Goal: Task Accomplishment & Management: Use online tool/utility

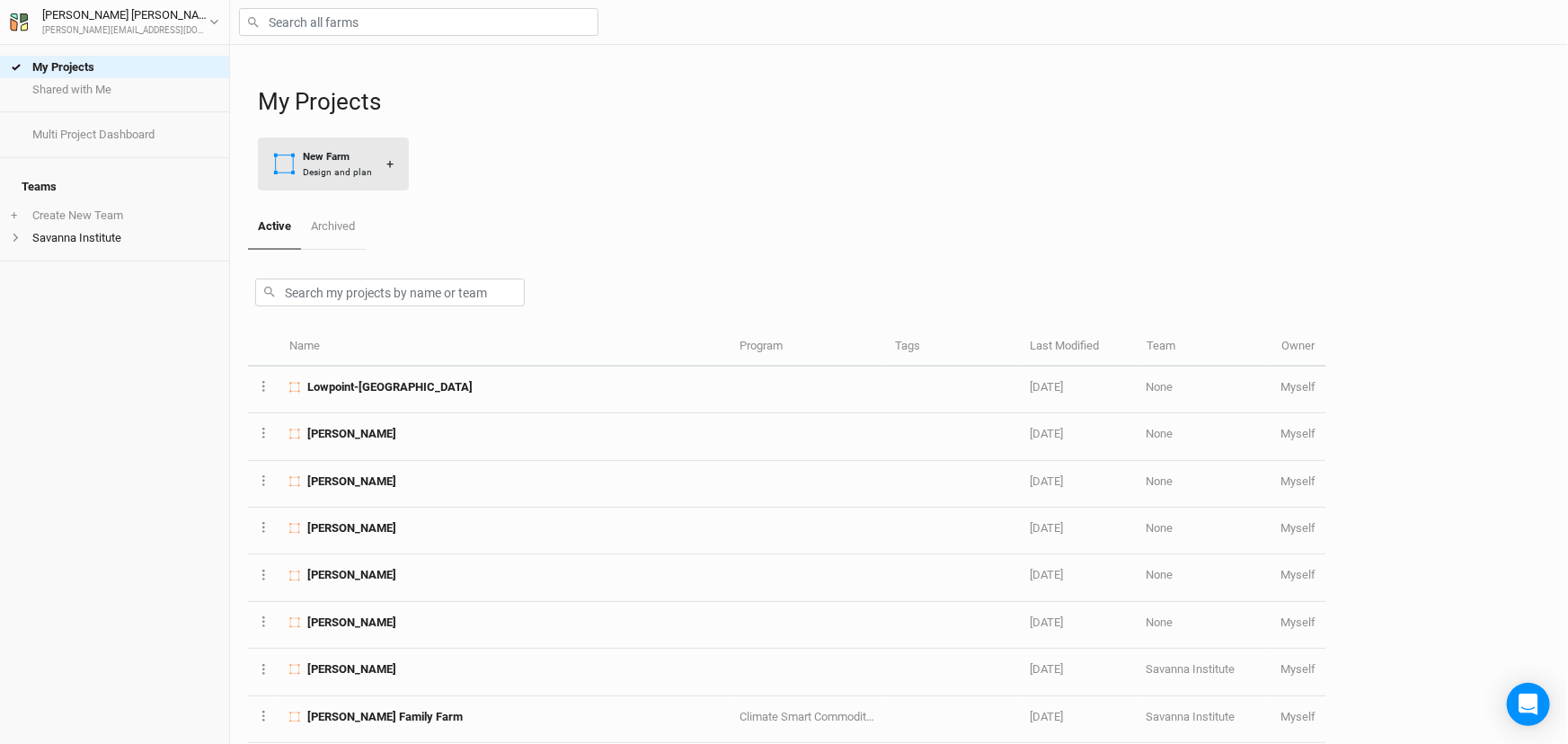
click at [337, 179] on div "Design and plan" at bounding box center [337, 172] width 69 height 14
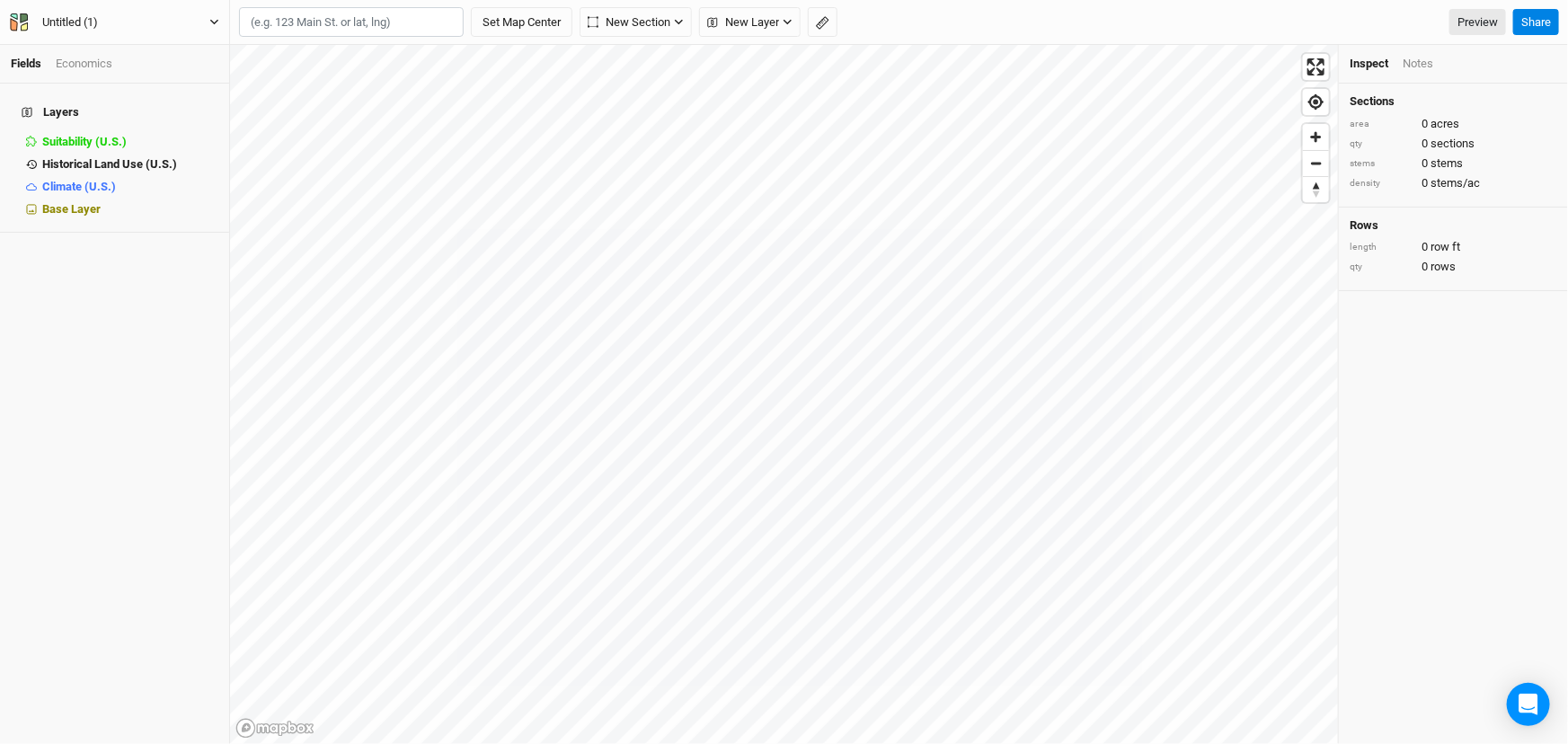
click at [86, 21] on div "Untitled (1)" at bounding box center [69, 23] width 56 height 18
click at [9, 13] on button "[PERSON_NAME]" at bounding box center [115, 23] width 211 height 20
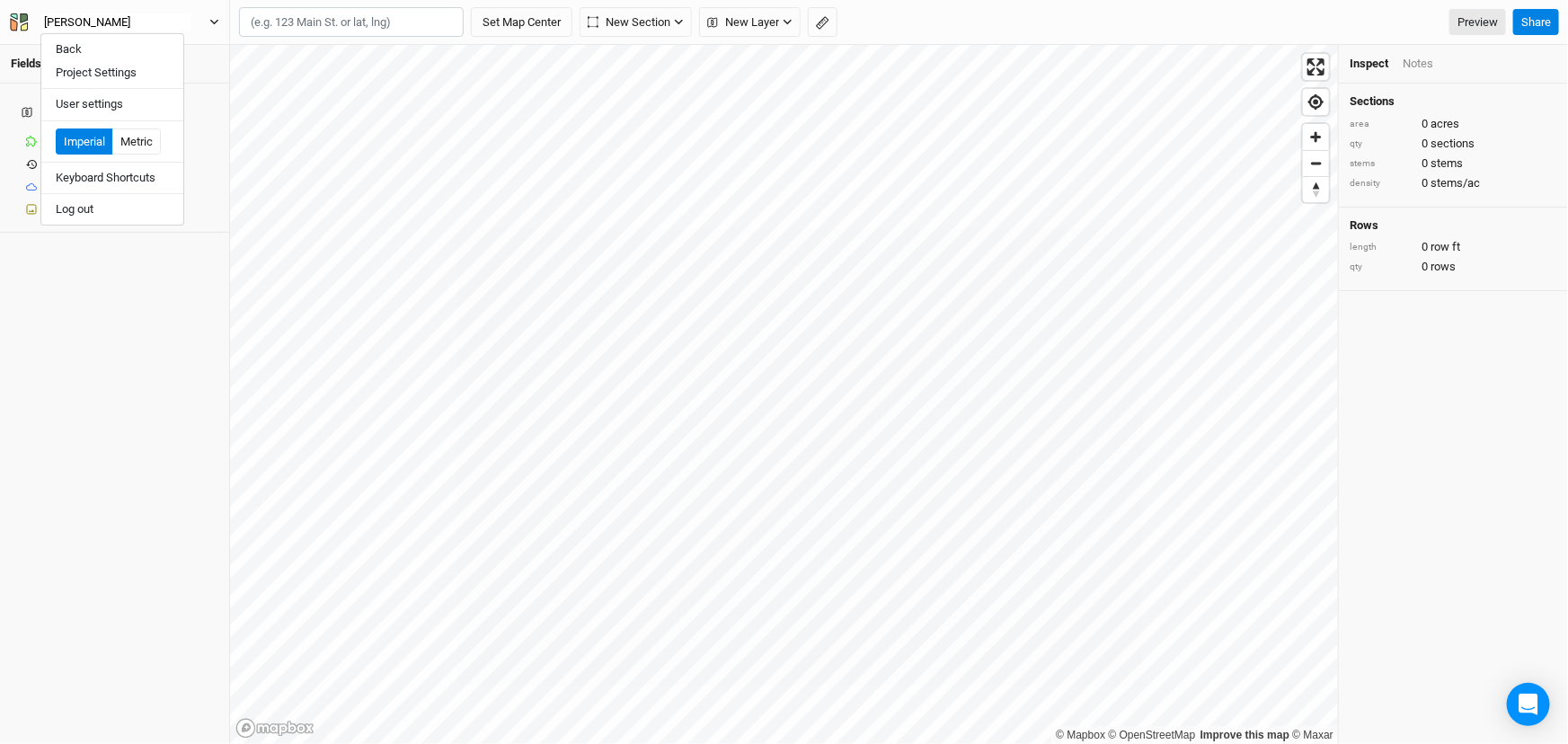
type input "[PERSON_NAME]"
click at [154, 379] on div "Layers Suitability (U.S.) hide Historical Land Use (U.S.) hide Climate (U.S.) h…" at bounding box center [115, 413] width 229 height 661
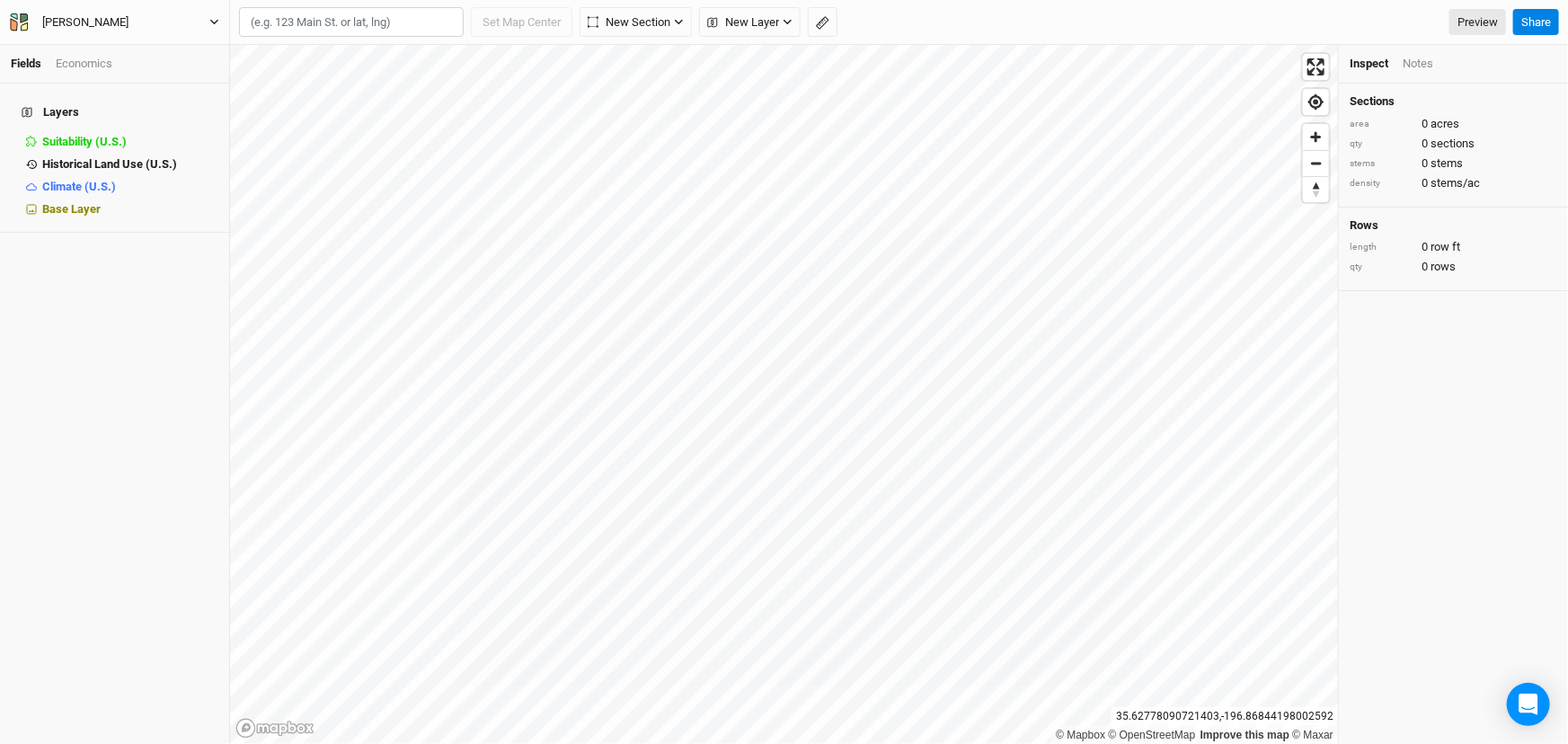
click at [358, 27] on input "text" at bounding box center [351, 22] width 225 height 30
click at [412, 32] on input "text" at bounding box center [351, 22] width 225 height 30
paste input "41.366603, -91.931200"
type input "41.366603, -91.931200"
click at [96, 220] on li "Base Layer" at bounding box center [115, 209] width 229 height 23
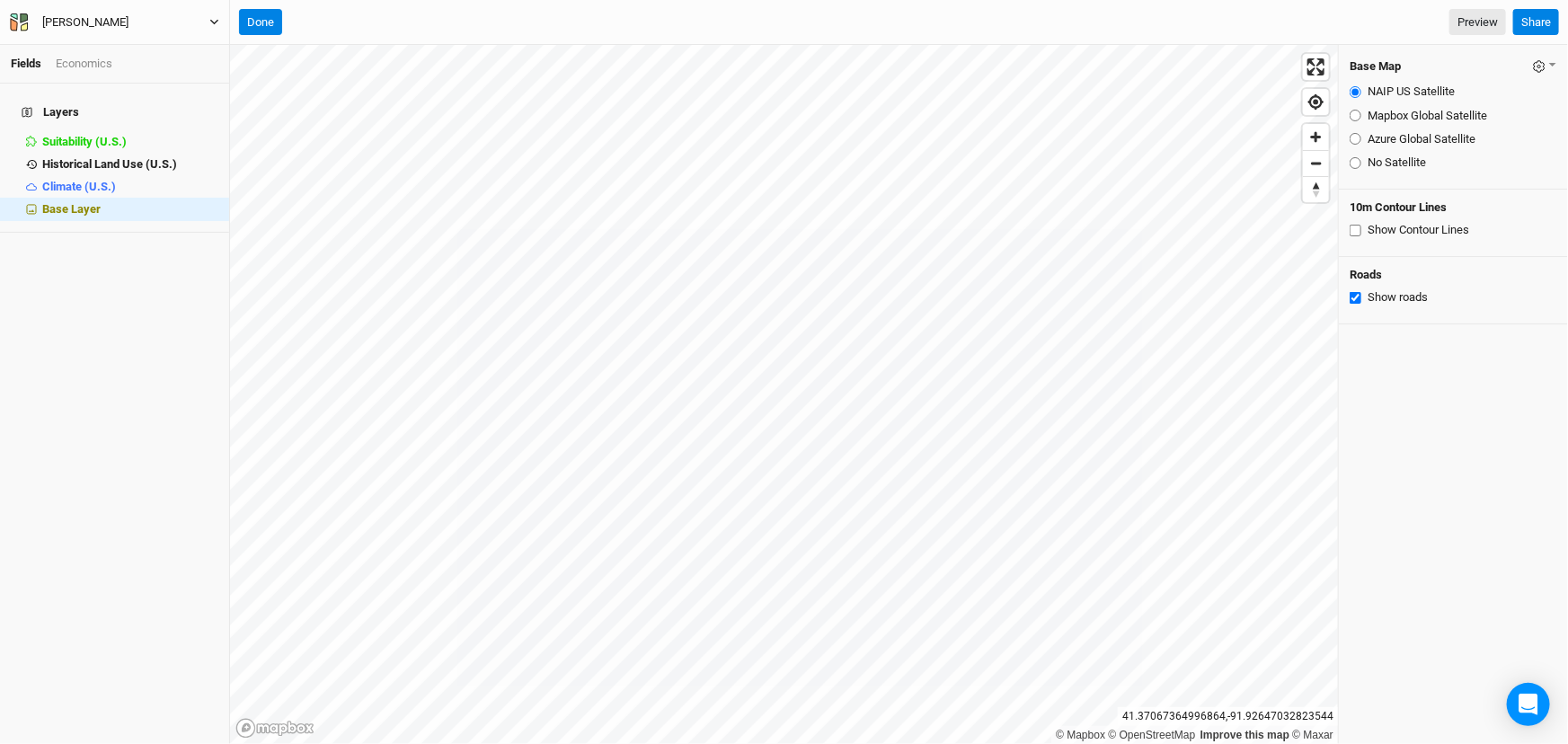
click at [1359, 120] on input "Mapbox Global Satellite" at bounding box center [1356, 116] width 12 height 12
radio input "true"
click at [1356, 145] on input "Azure Global Satellite" at bounding box center [1356, 139] width 12 height 12
radio input "true"
click at [1361, 121] on input "Mapbox Global Satellite" at bounding box center [1356, 116] width 12 height 12
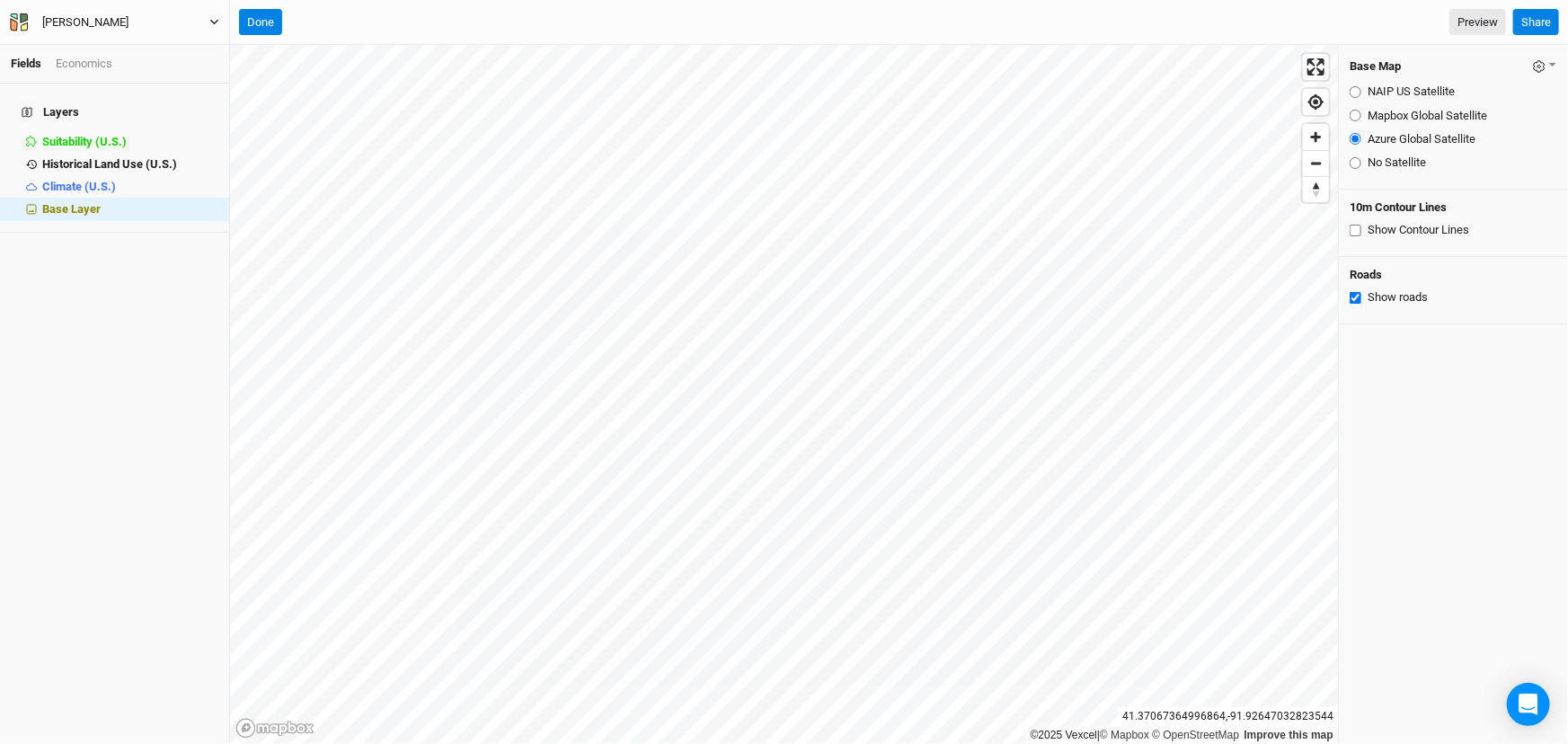
radio input "true"
click at [1359, 94] on input "NAIP US Satellite" at bounding box center [1356, 92] width 12 height 12
radio input "true"
click at [1358, 120] on input "Mapbox Global Satellite" at bounding box center [1356, 116] width 12 height 12
radio input "true"
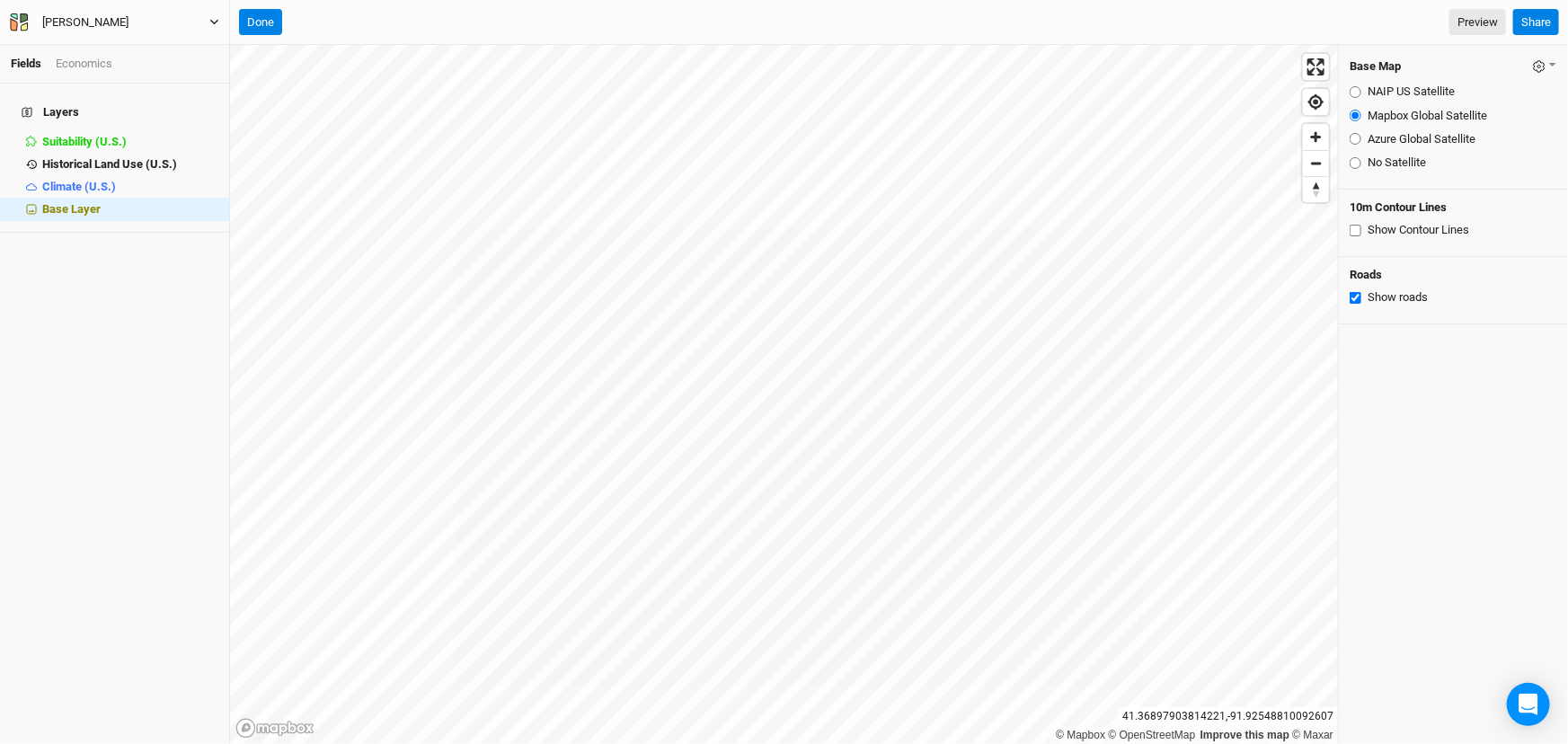
click at [1358, 145] on input "Azure Global Satellite" at bounding box center [1356, 139] width 12 height 12
radio input "true"
click at [267, 18] on button "Done" at bounding box center [260, 23] width 43 height 27
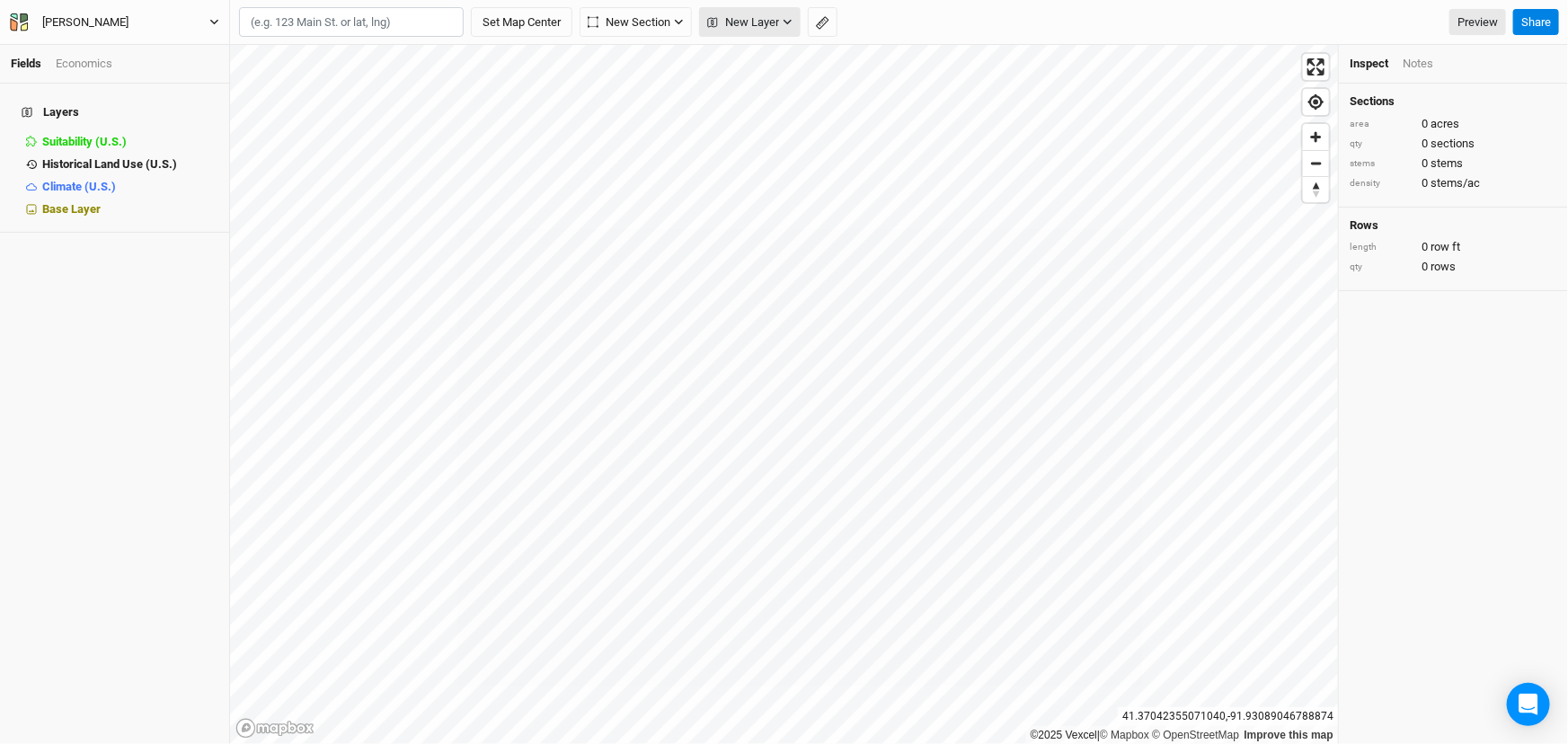
click at [778, 33] on button "New Layer" at bounding box center [750, 22] width 102 height 30
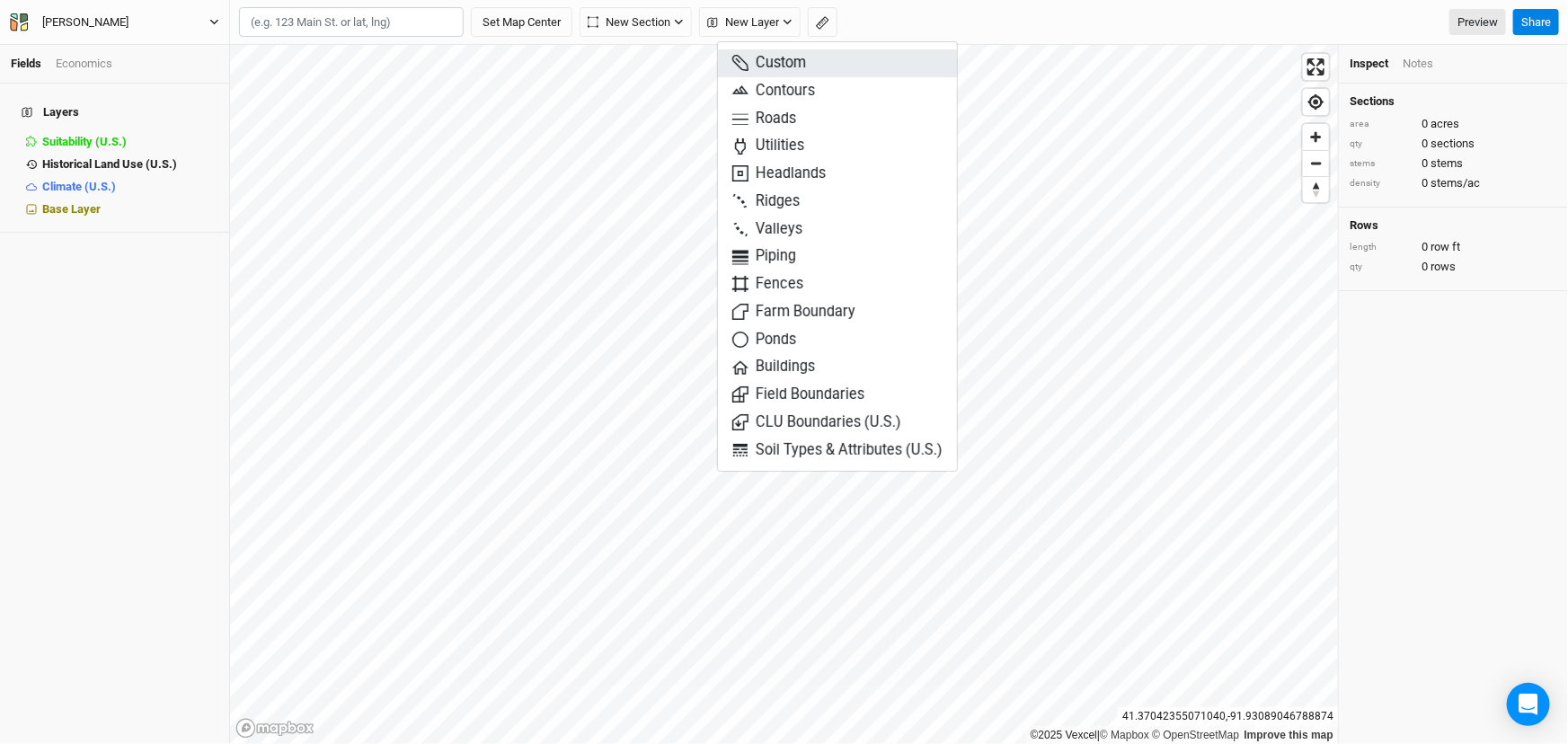
click at [793, 61] on span "Custom" at bounding box center [768, 63] width 73 height 21
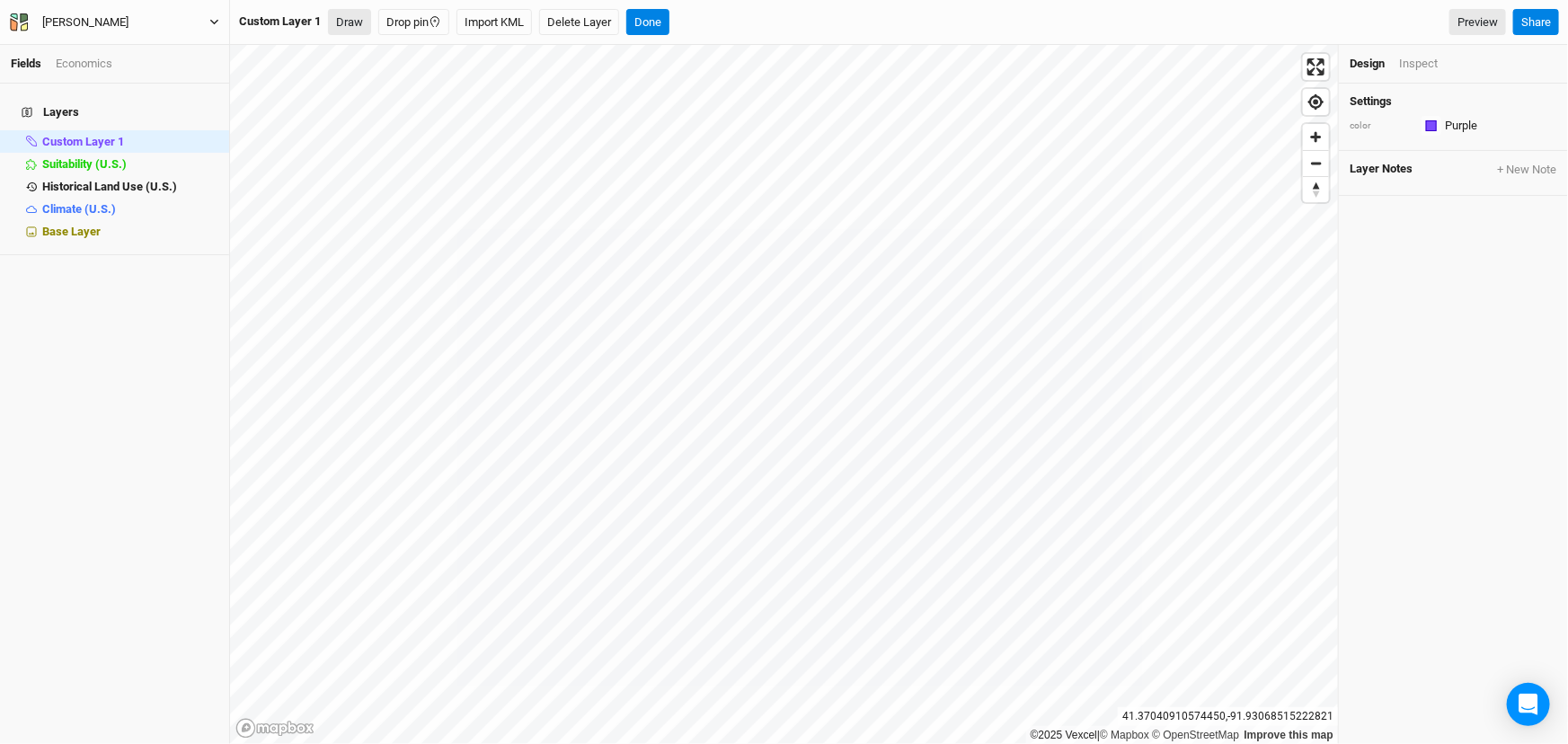
click at [364, 22] on button "Draw" at bounding box center [349, 23] width 43 height 27
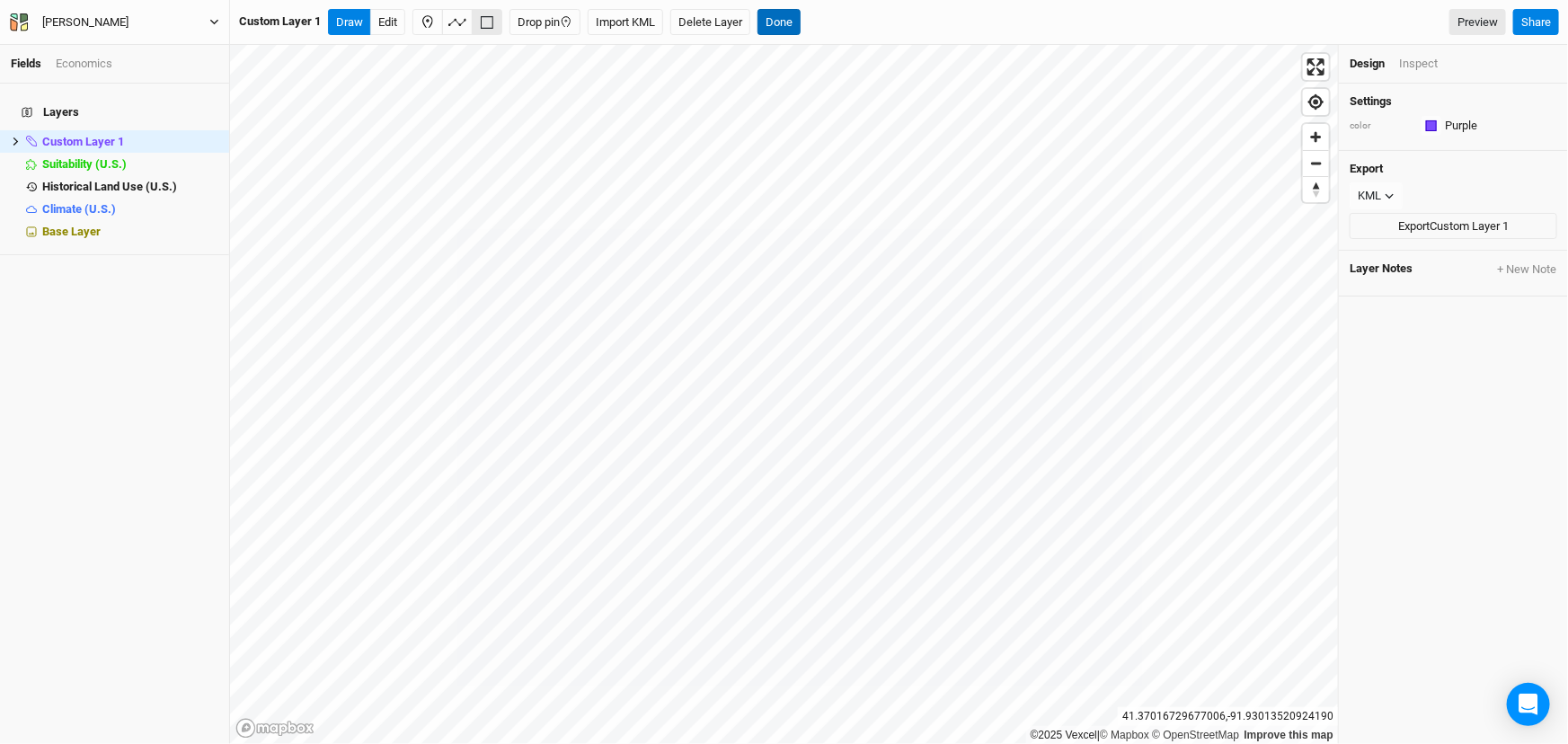
click at [801, 18] on button "Done" at bounding box center [779, 23] width 43 height 27
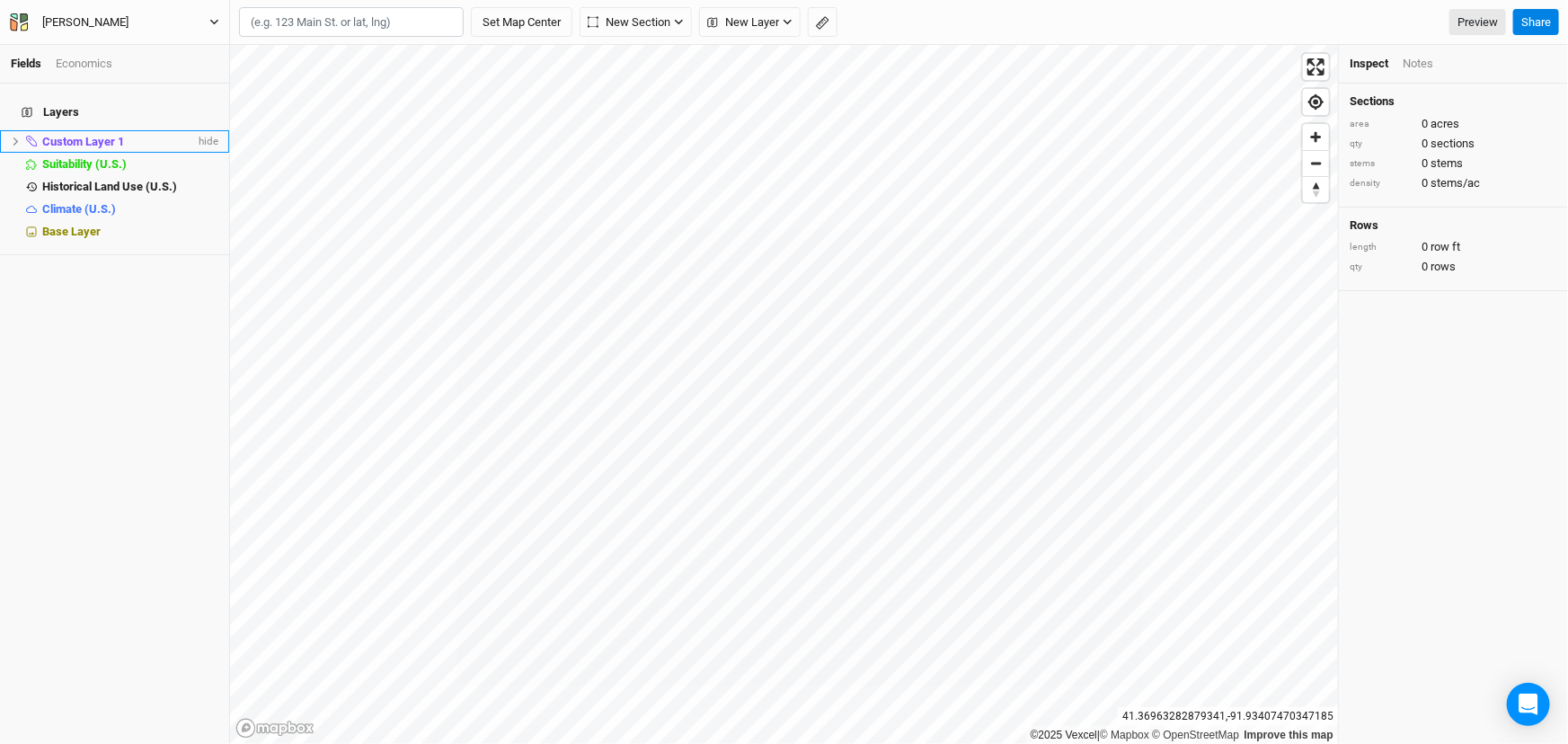
click at [104, 137] on span "Custom Layer 1" at bounding box center [83, 142] width 82 height 14
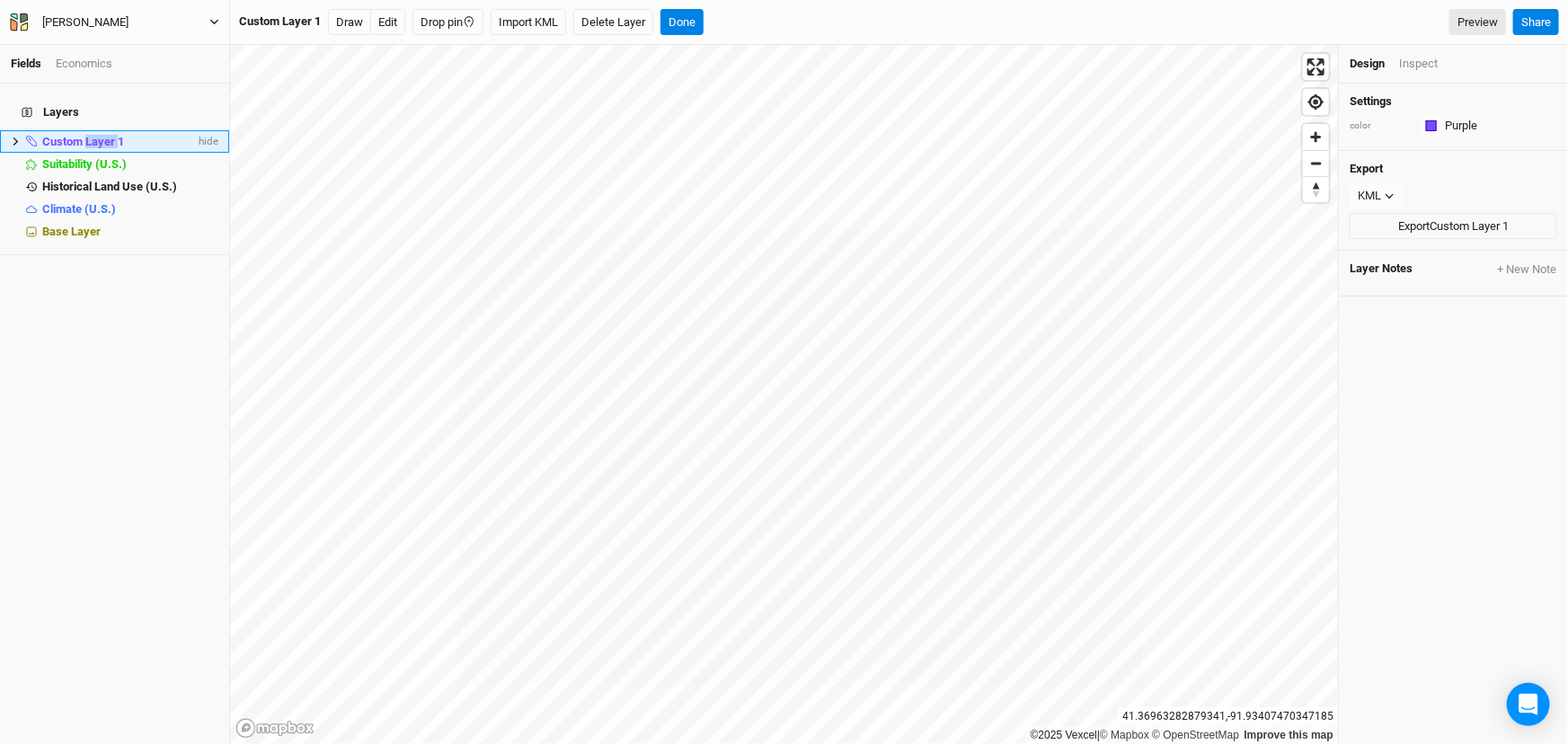
click at [104, 137] on span "Custom Layer 1" at bounding box center [83, 142] width 82 height 14
type input "Phase 1"
click at [664, 20] on button "Done" at bounding box center [642, 23] width 43 height 27
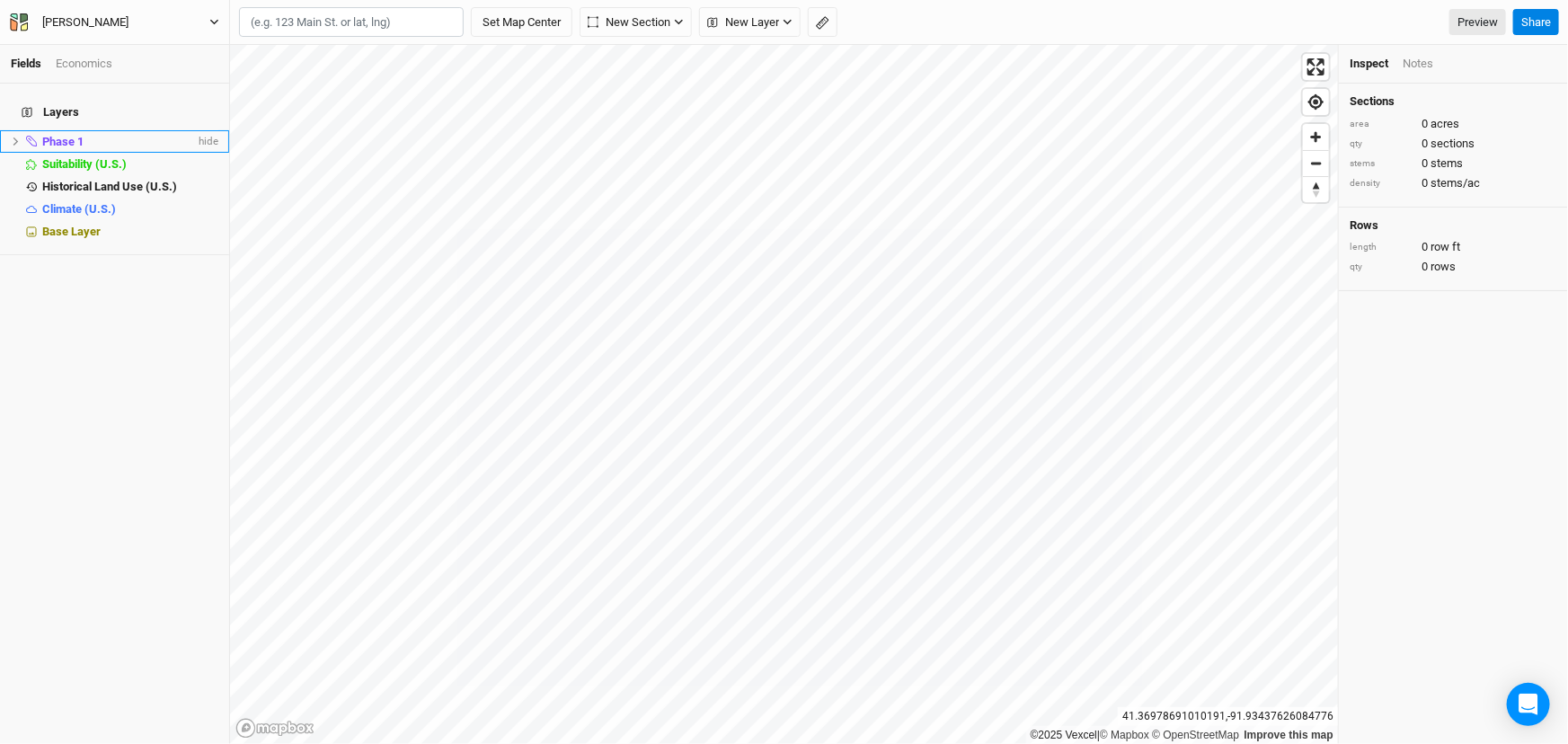
click at [23, 145] on span at bounding box center [31, 141] width 22 height 11
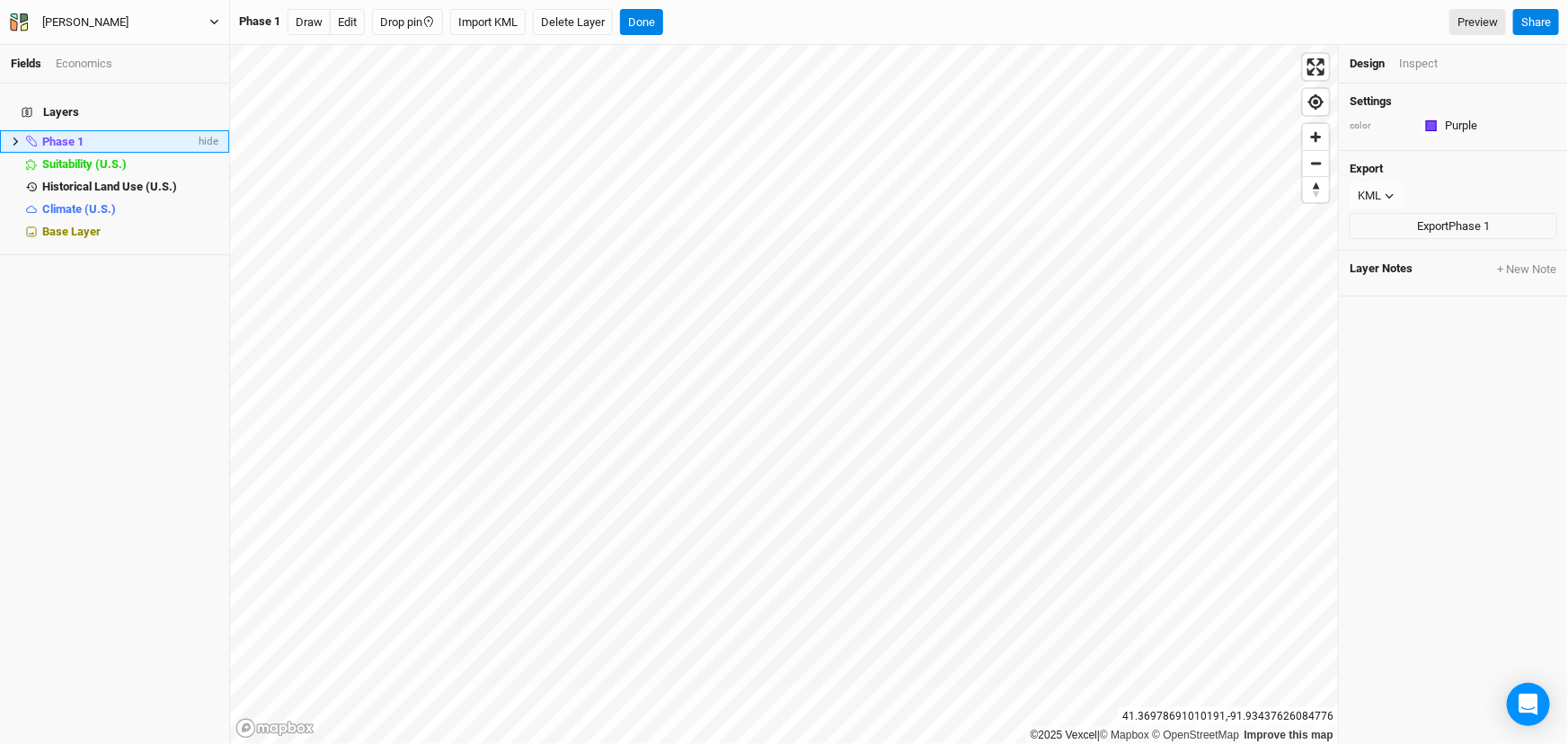
click at [17, 145] on icon at bounding box center [17, 141] width 6 height 8
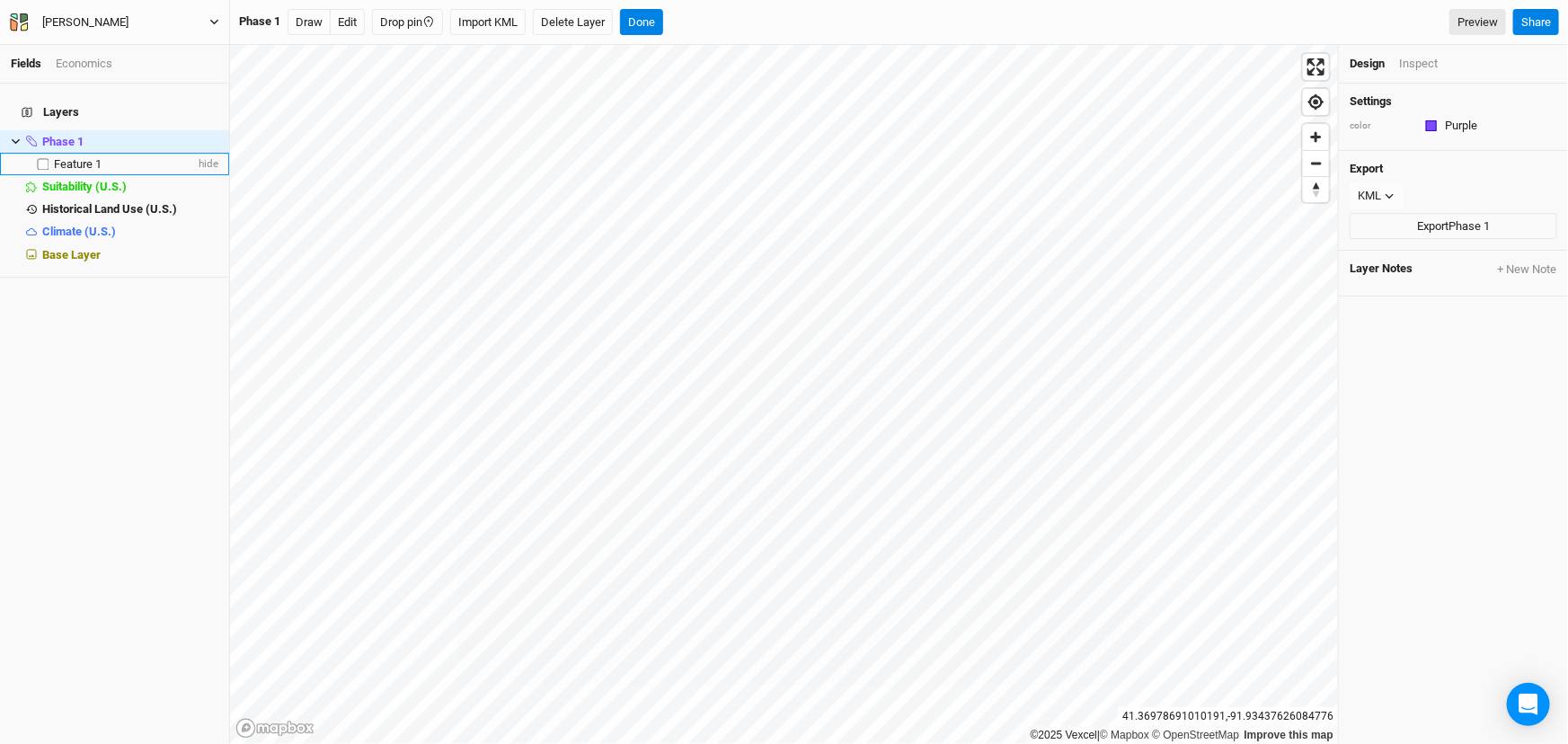
click at [81, 163] on span "Feature 1" at bounding box center [77, 164] width 48 height 14
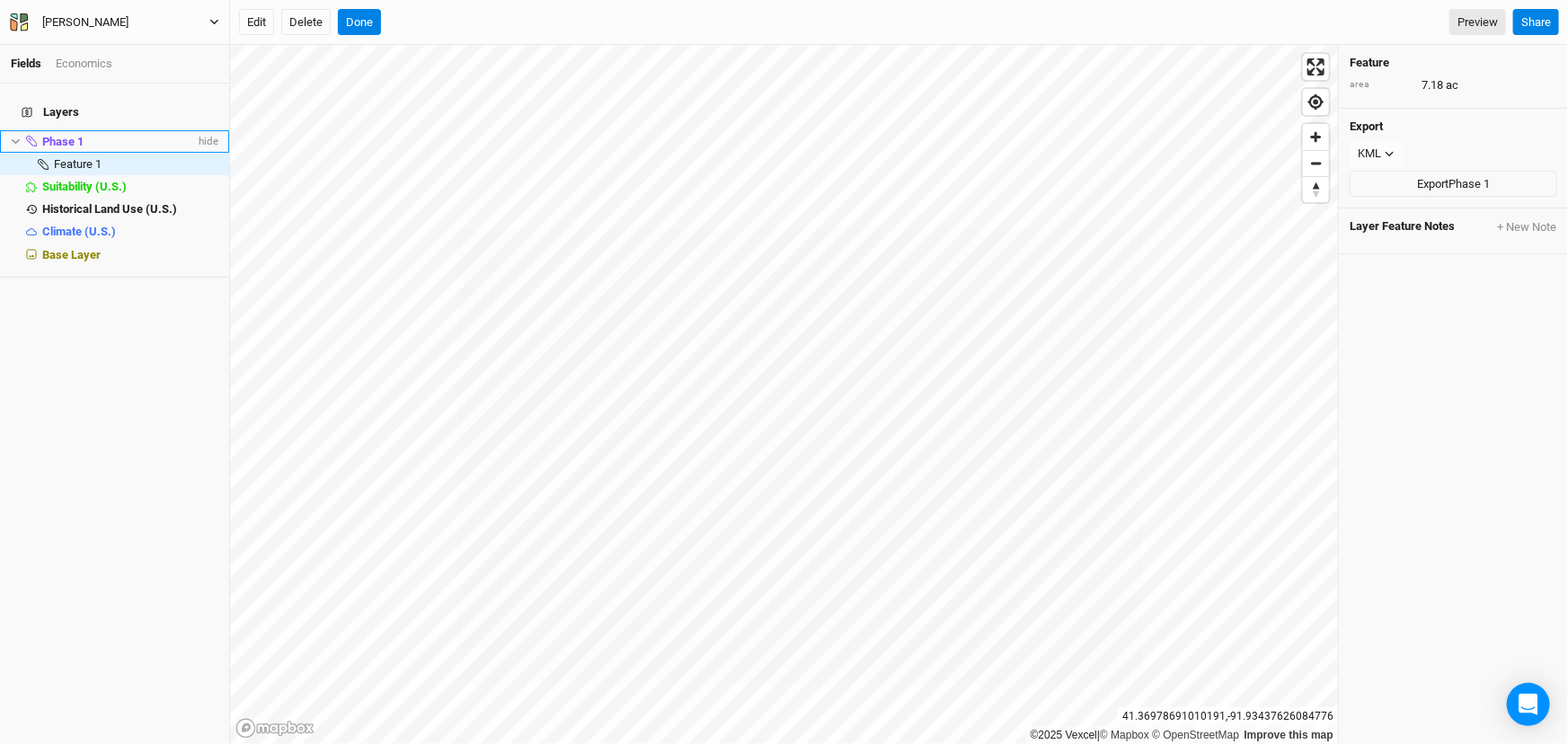
click at [83, 144] on span "Phase 1" at bounding box center [63, 142] width 41 height 14
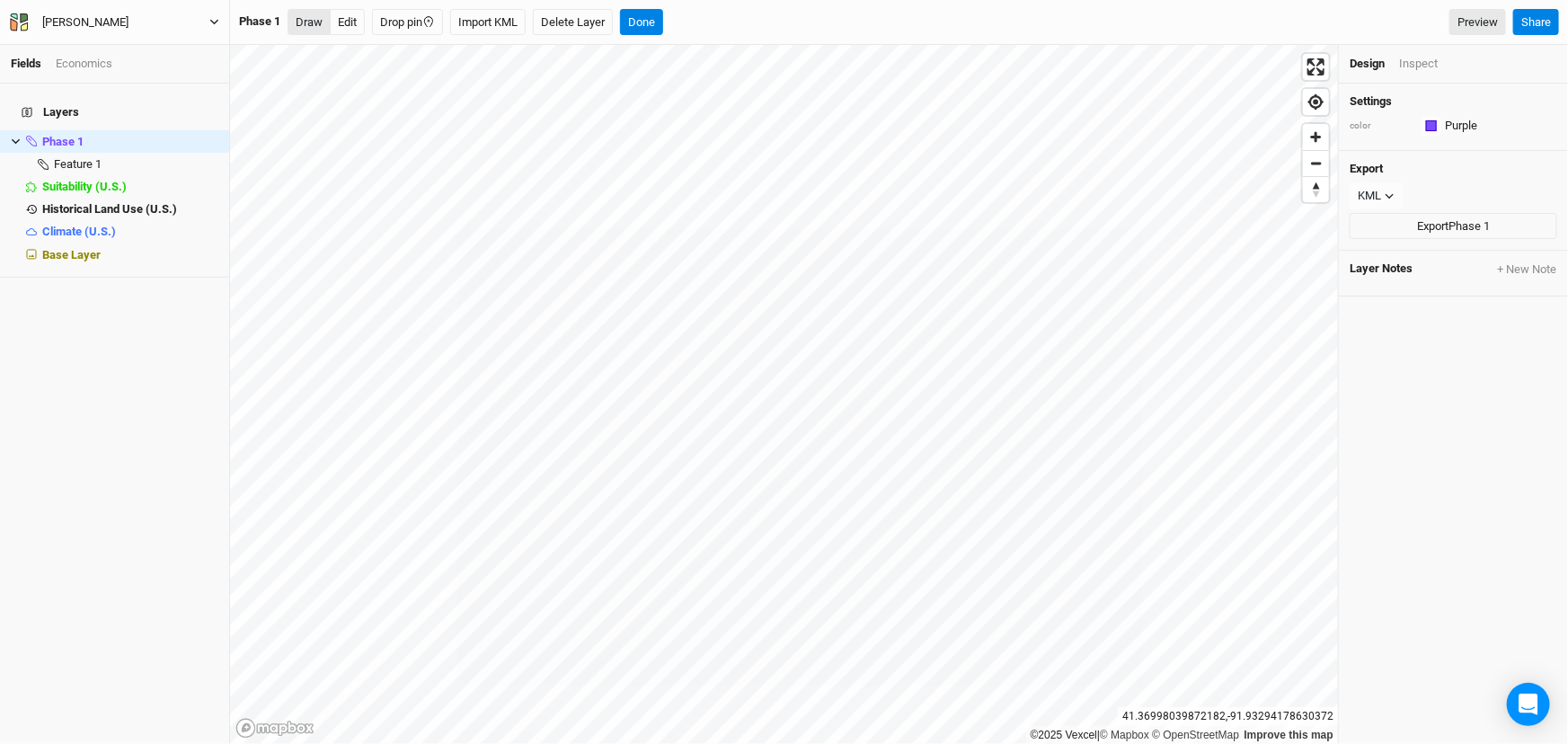
click at [300, 9] on button "Draw" at bounding box center [309, 23] width 43 height 27
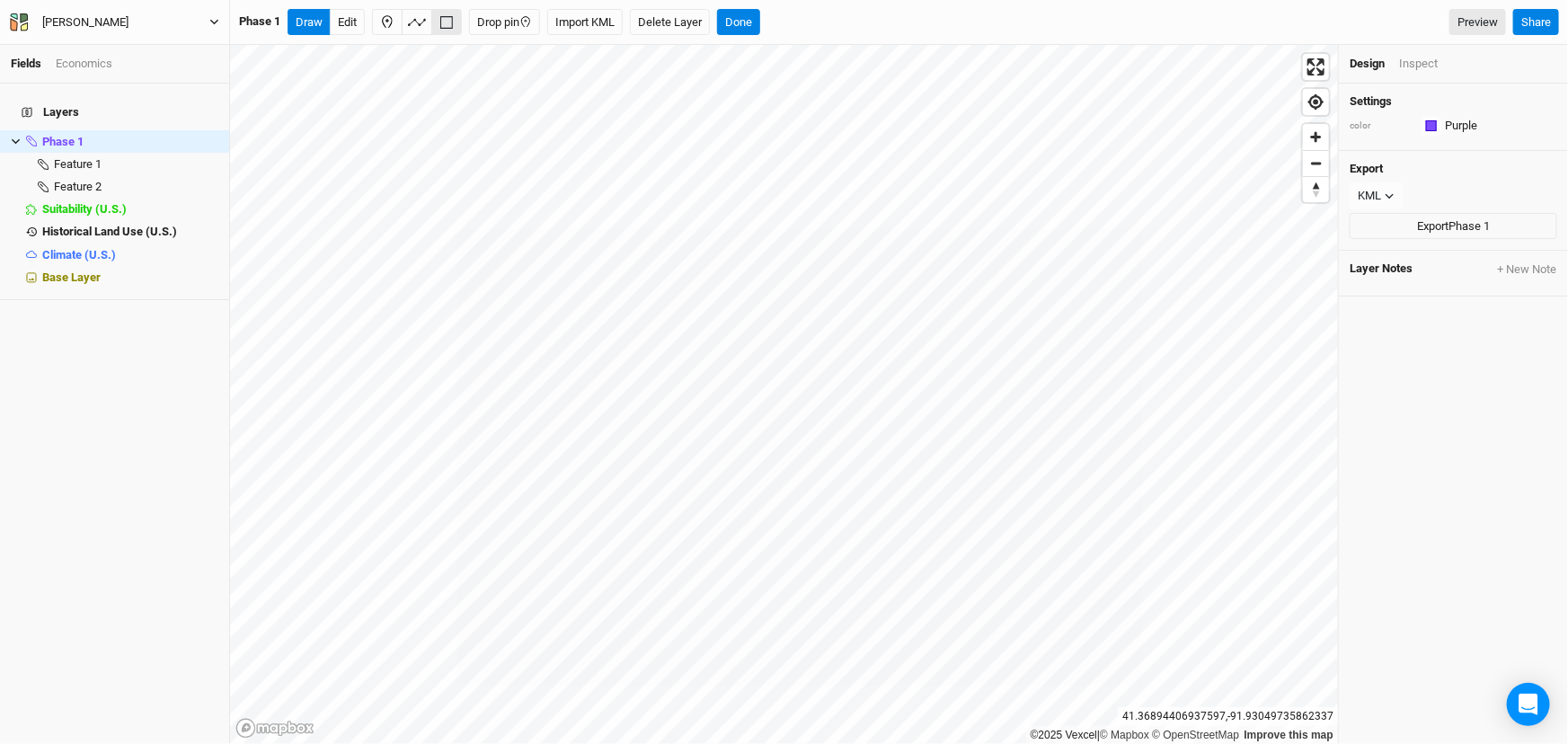
click at [798, 42] on div "Phase 1 Draw Edit Drop pin Import KML Delete Layer Done Preview Share" at bounding box center [899, 23] width 1338 height 45
click at [761, 11] on button "Done" at bounding box center [739, 23] width 43 height 27
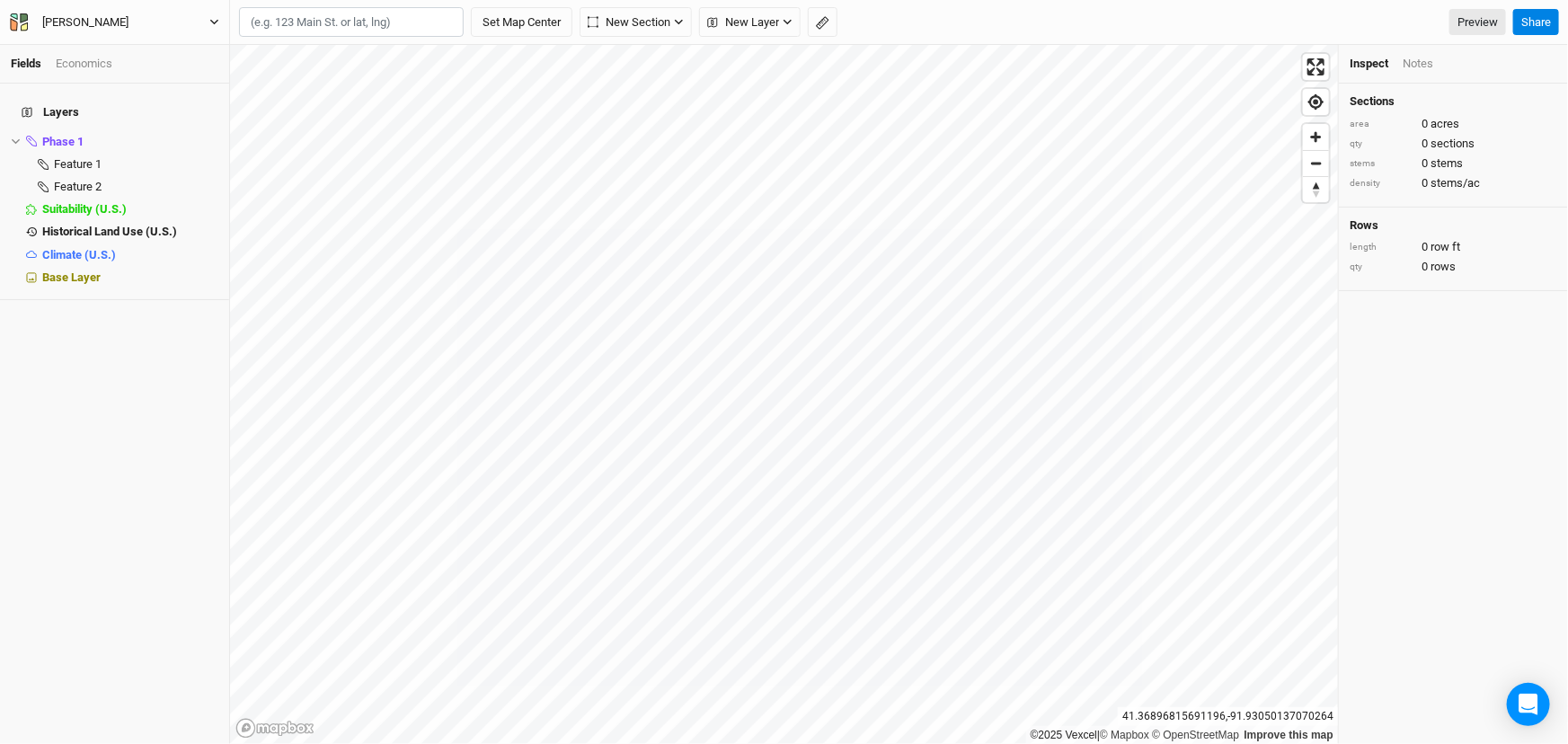
click at [832, 17] on div "Type in 2 or more characters for results. When autocomplete results are availab…" at bounding box center [538, 22] width 599 height 30
click at [830, 26] on icon "button" at bounding box center [823, 23] width 14 height 14
click at [332, 11] on button "Done" at bounding box center [321, 23] width 43 height 27
click at [75, 183] on li "Feature 2 hide" at bounding box center [115, 186] width 229 height 23
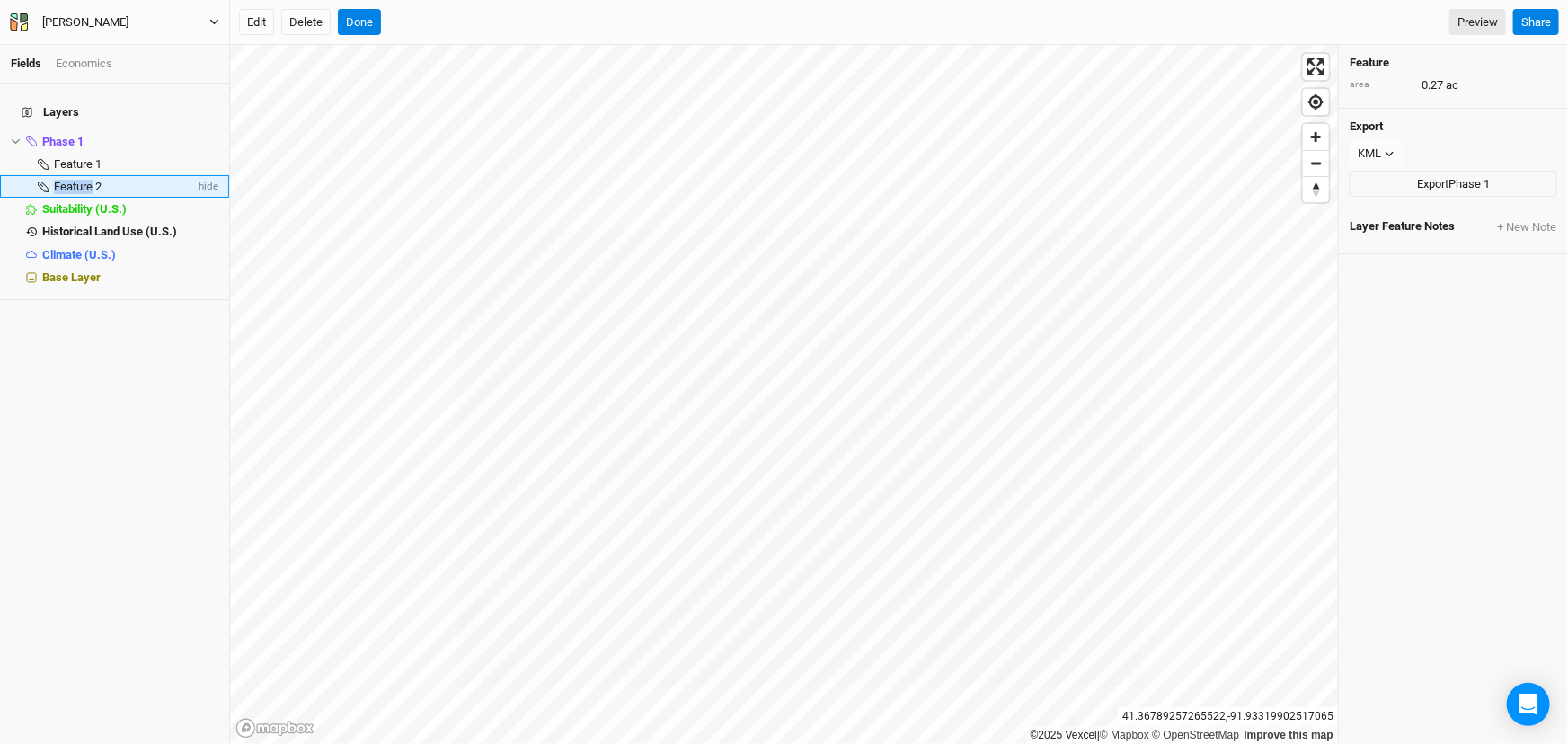
click at [76, 183] on li "Feature 2 hide" at bounding box center [115, 186] width 229 height 23
click at [84, 187] on span "Feature 2" at bounding box center [77, 187] width 48 height 14
click at [85, 187] on span "Feature 2" at bounding box center [77, 187] width 48 height 14
click at [85, 187] on input "Feature 2" at bounding box center [120, 187] width 137 height 17
type input "Windbreak?"
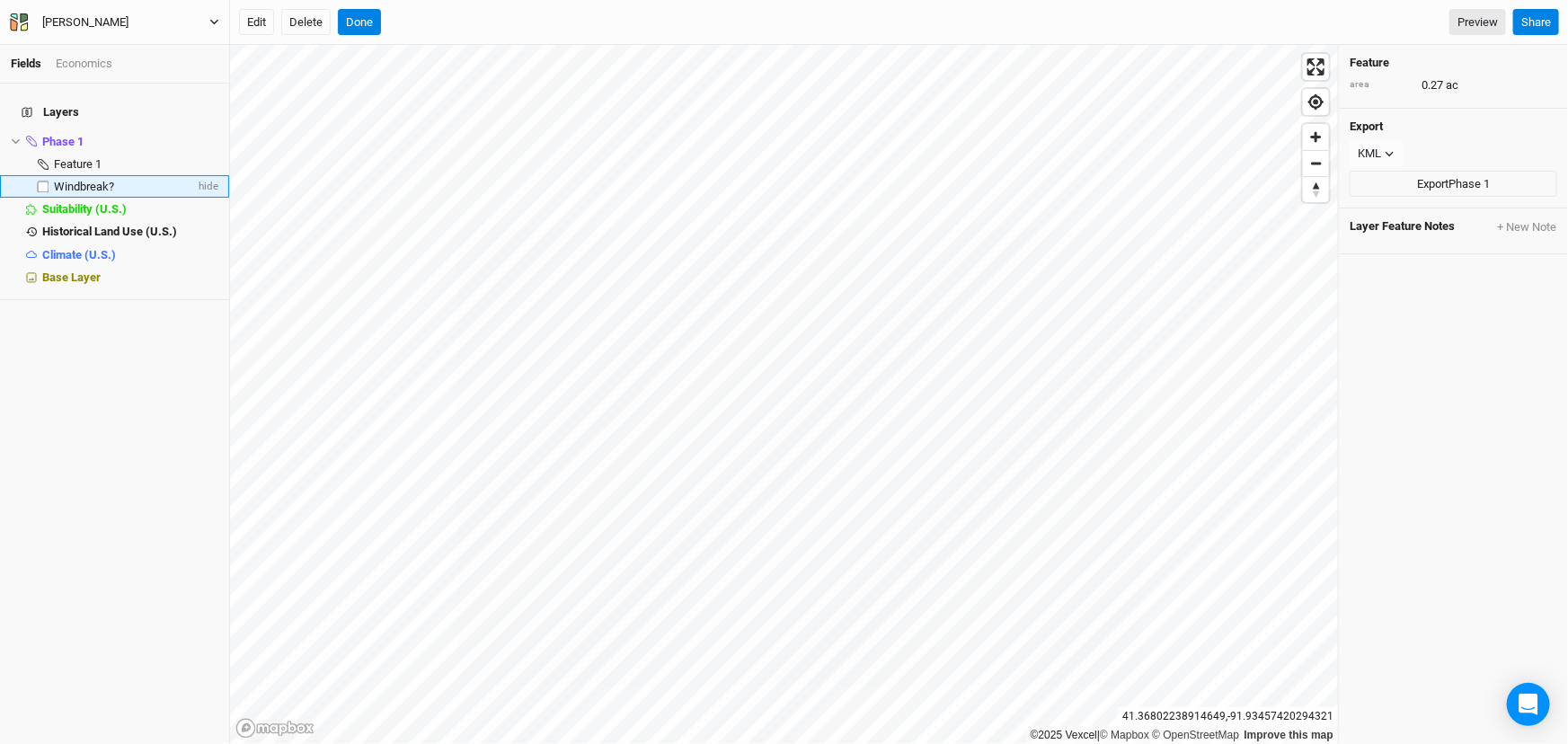
click at [159, 198] on li "Windbreak? hide" at bounding box center [115, 186] width 229 height 23
click at [251, 33] on button "Edit" at bounding box center [256, 23] width 35 height 27
click at [373, 29] on button "Done" at bounding box center [359, 23] width 43 height 27
click at [261, 26] on button "Edit" at bounding box center [256, 23] width 35 height 27
click at [380, 23] on button "Done" at bounding box center [359, 23] width 43 height 27
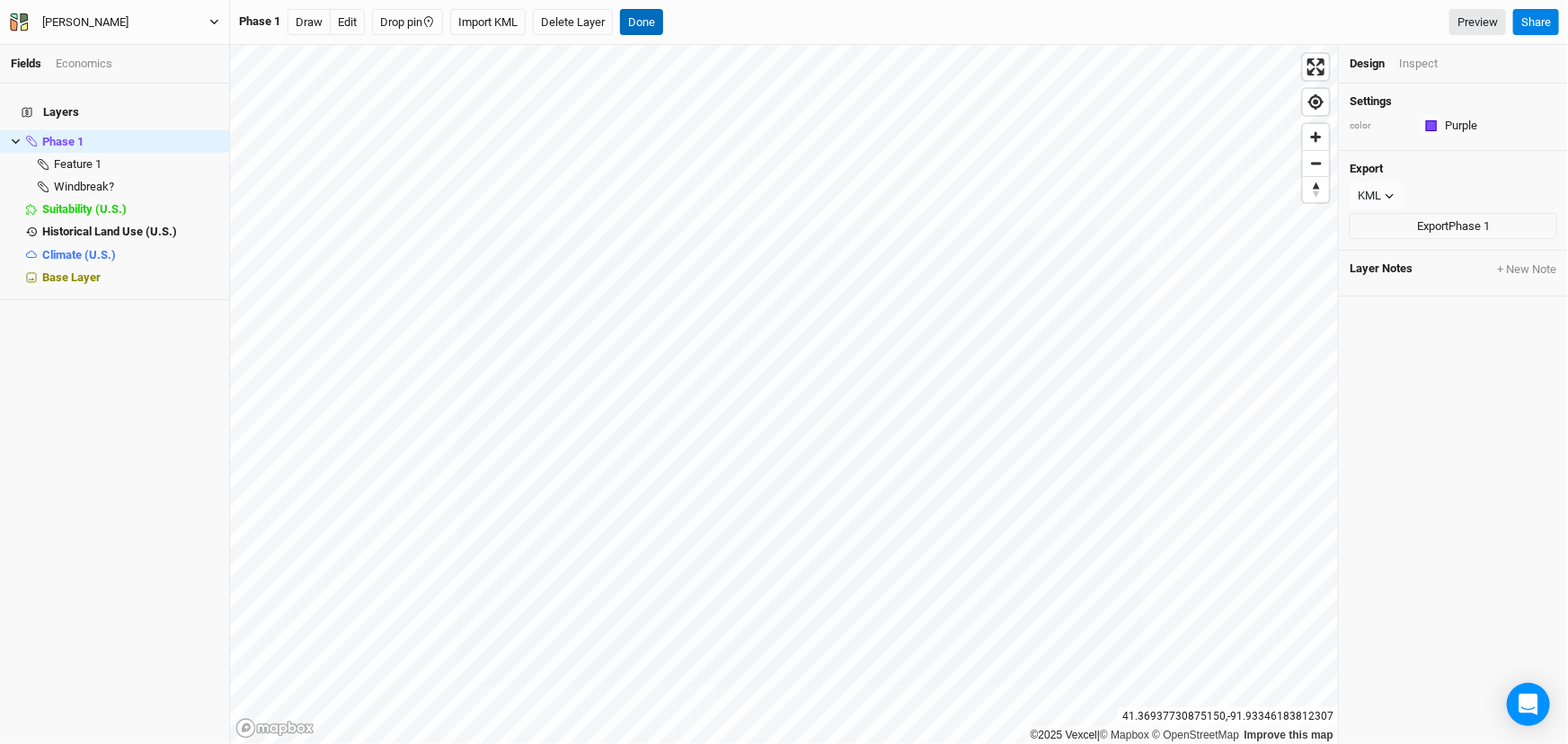
click at [664, 21] on button "Done" at bounding box center [642, 23] width 43 height 27
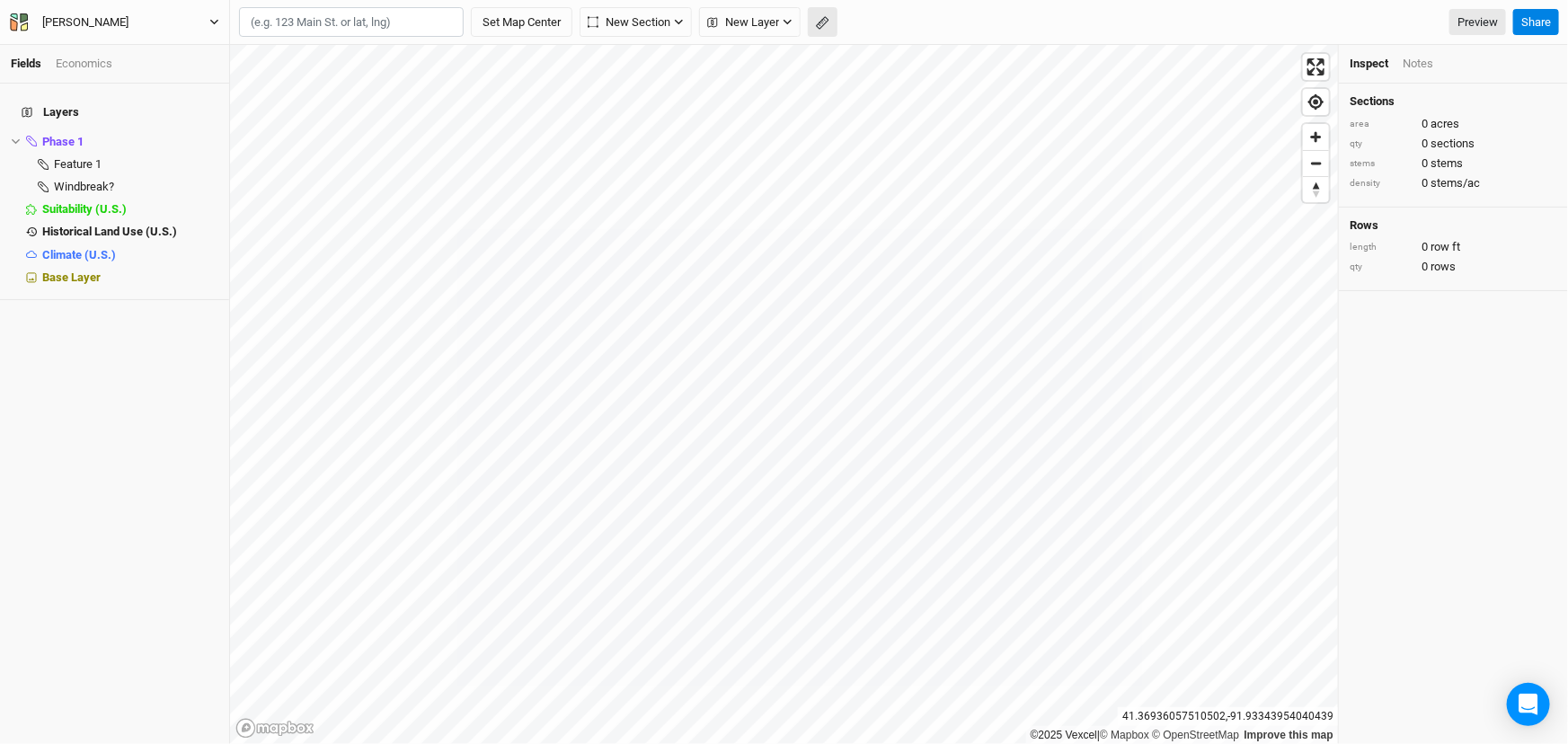
click at [838, 23] on button "button" at bounding box center [823, 22] width 29 height 30
click at [333, 25] on button "Done" at bounding box center [321, 23] width 43 height 27
click at [71, 139] on span "Phase 1" at bounding box center [63, 142] width 41 height 14
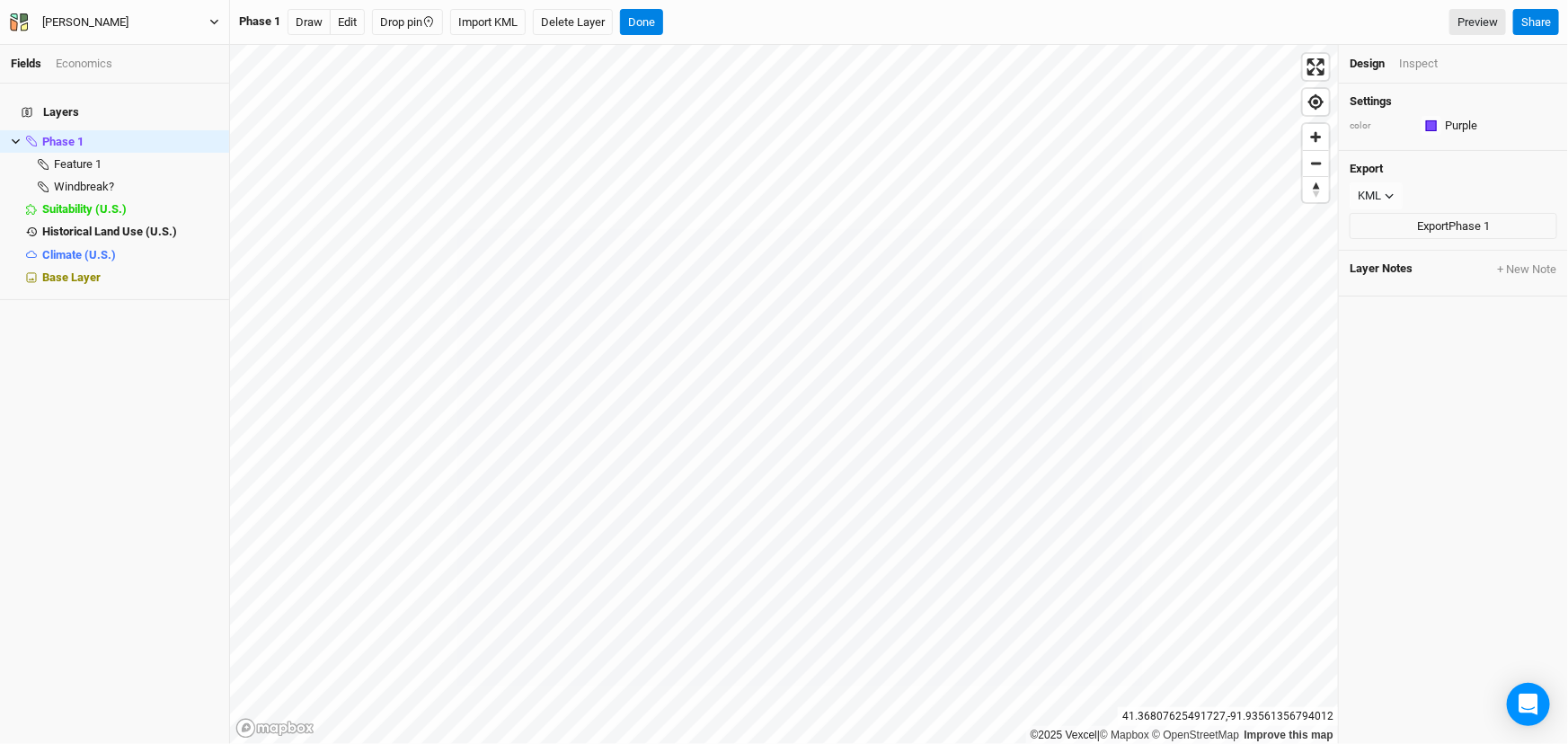
click at [153, 373] on div "Layers Phase 1 hide Feature 1 hide Windbreak? hide Suitability (U.S.) hide Hist…" at bounding box center [115, 413] width 229 height 661
click at [664, 23] on button "Done" at bounding box center [642, 23] width 43 height 27
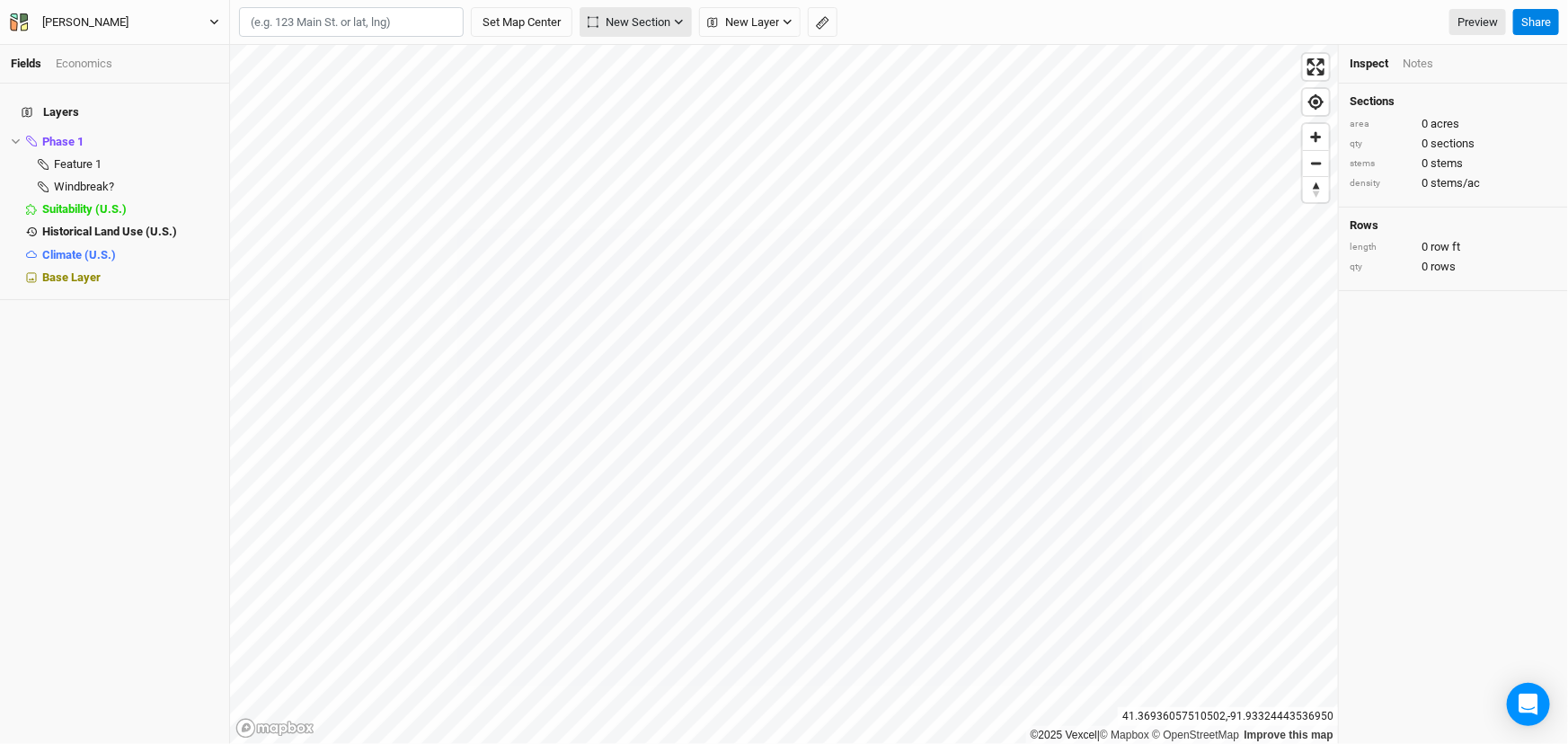
click at [649, 28] on button "New Section" at bounding box center [635, 22] width 113 height 30
click at [644, 70] on div "Grid" at bounding box center [643, 63] width 27 height 21
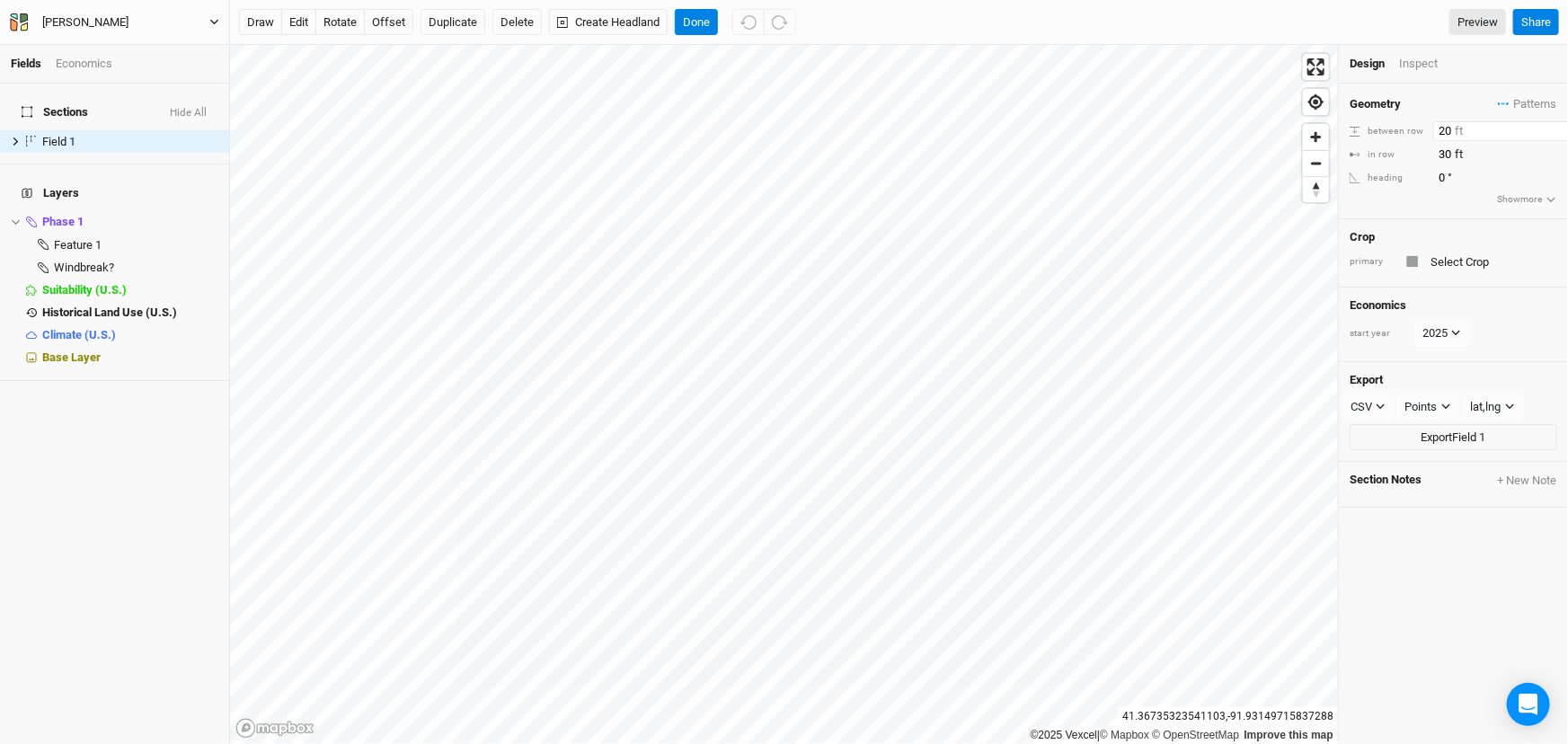
drag, startPoint x: 1454, startPoint y: 139, endPoint x: 1339, endPoint y: 140, distance: 115.0
click at [1339, 140] on div "Geometry Patterns ＋ New in-row pattern between row 20 ft in row 30 ft heading 0…" at bounding box center [1453, 151] width 229 height 136
click at [1459, 238] on div "Crop primary" at bounding box center [1453, 254] width 229 height 70
drag, startPoint x: 1455, startPoint y: 139, endPoint x: 1380, endPoint y: 139, distance: 75.0
click at [1380, 139] on div "between row 15 ft" at bounding box center [1453, 131] width 208 height 20
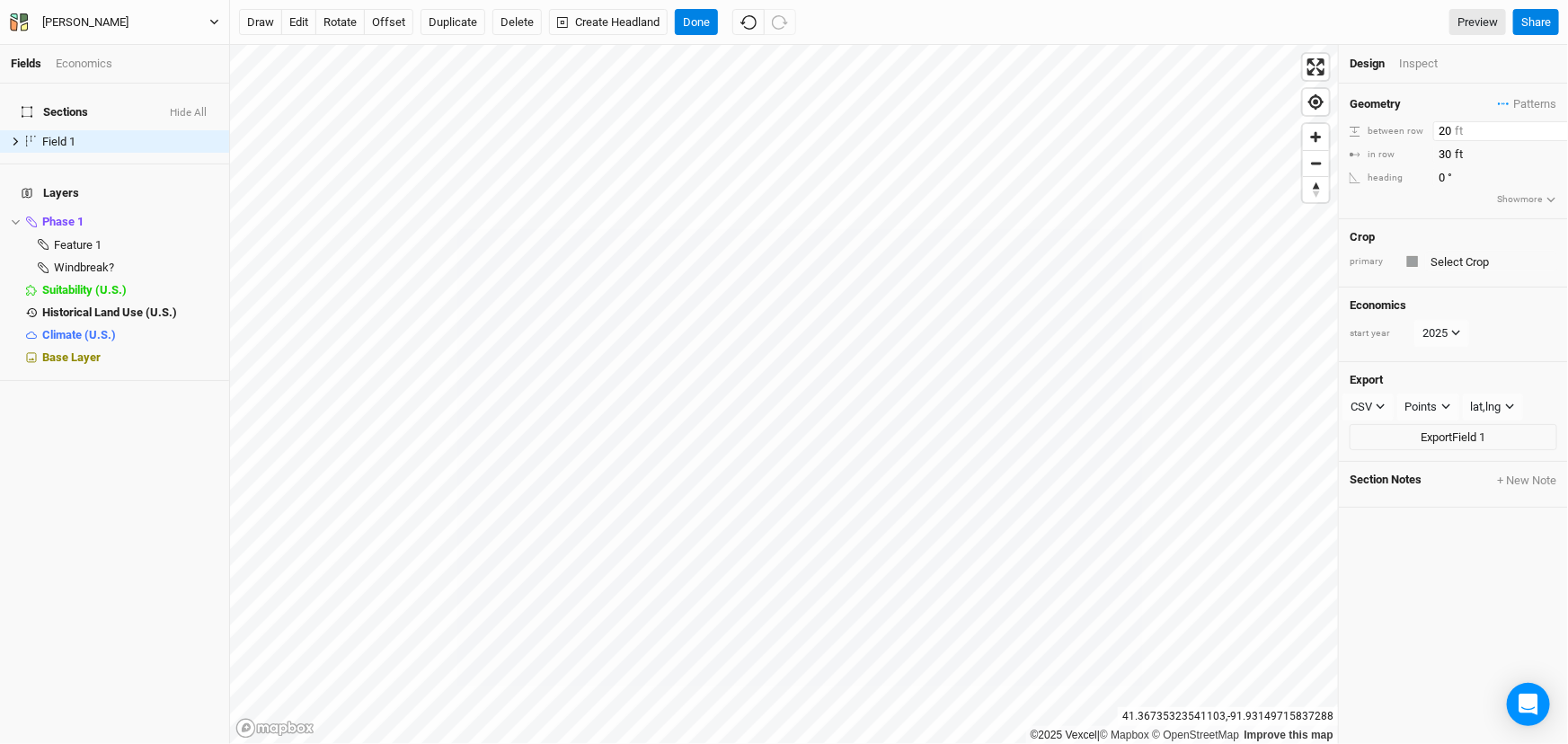
type input "20"
click at [1392, 241] on div "Crop primary" at bounding box center [1453, 254] width 229 height 70
drag, startPoint x: 1453, startPoint y: 162, endPoint x: 1398, endPoint y: 163, distance: 55.0
click at [1398, 163] on div "in row 30 ft" at bounding box center [1453, 155] width 208 height 20
type input "15"
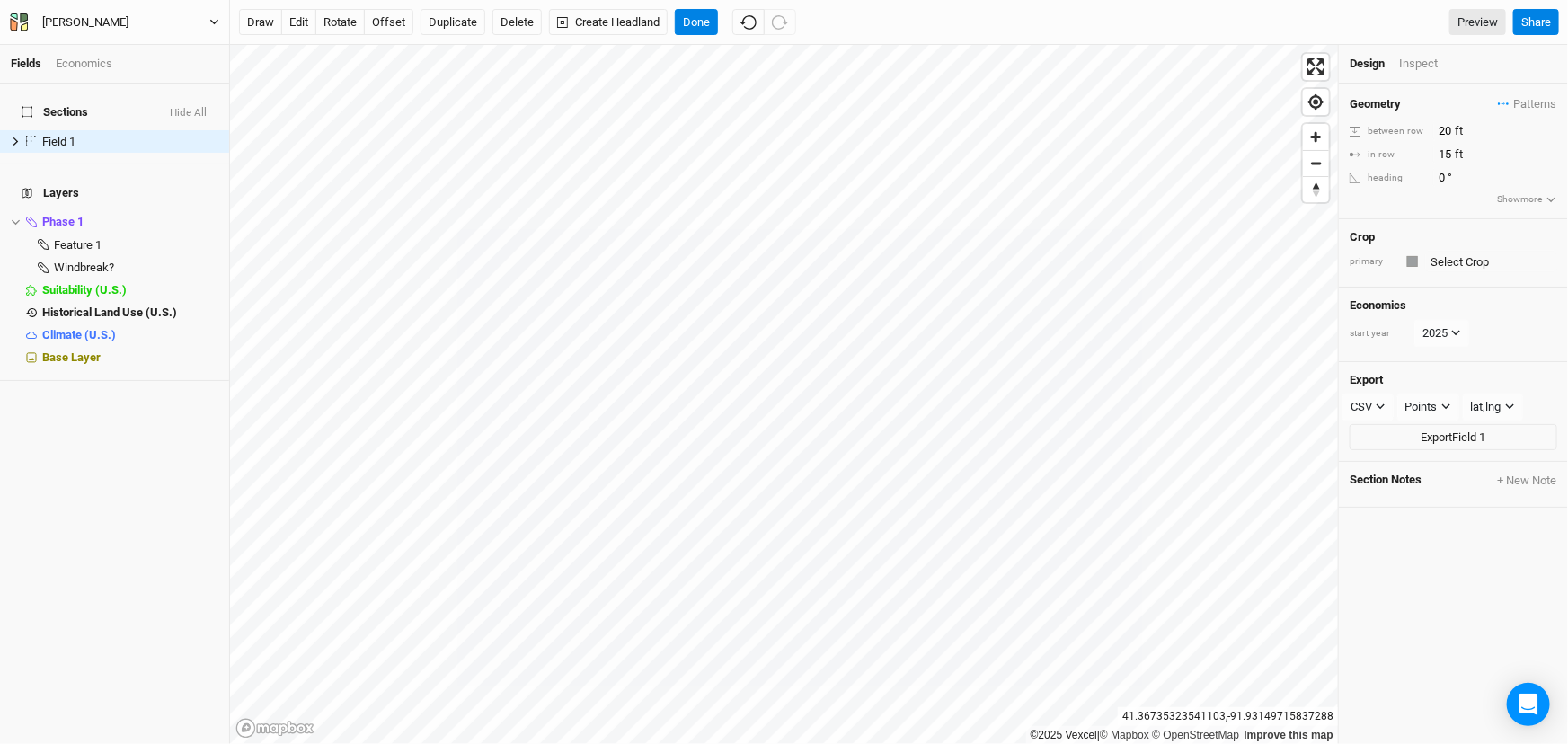
click at [1408, 245] on div "Crop" at bounding box center [1453, 237] width 208 height 15
click at [718, 25] on button "Done" at bounding box center [697, 23] width 43 height 27
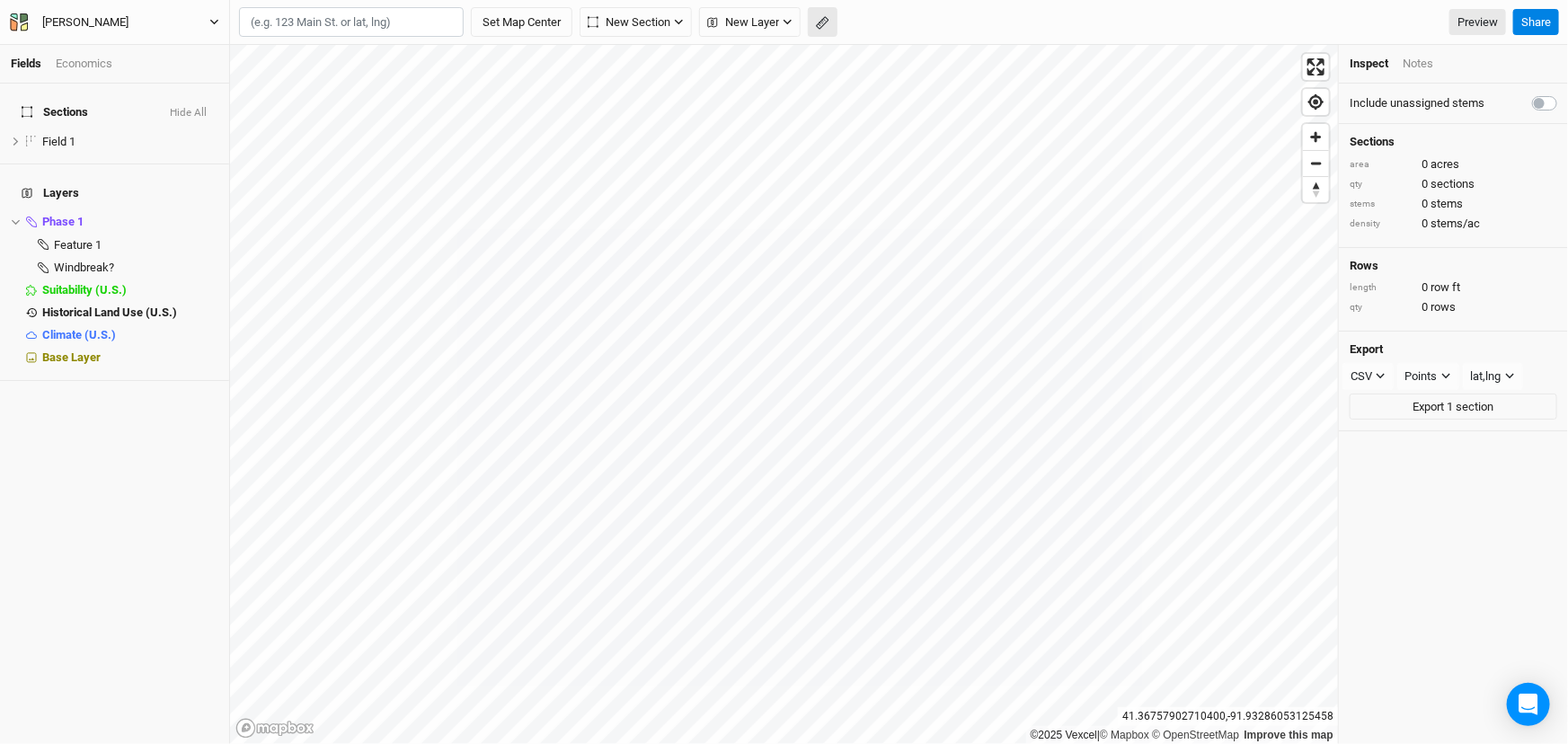
click at [838, 10] on button "button" at bounding box center [823, 22] width 29 height 30
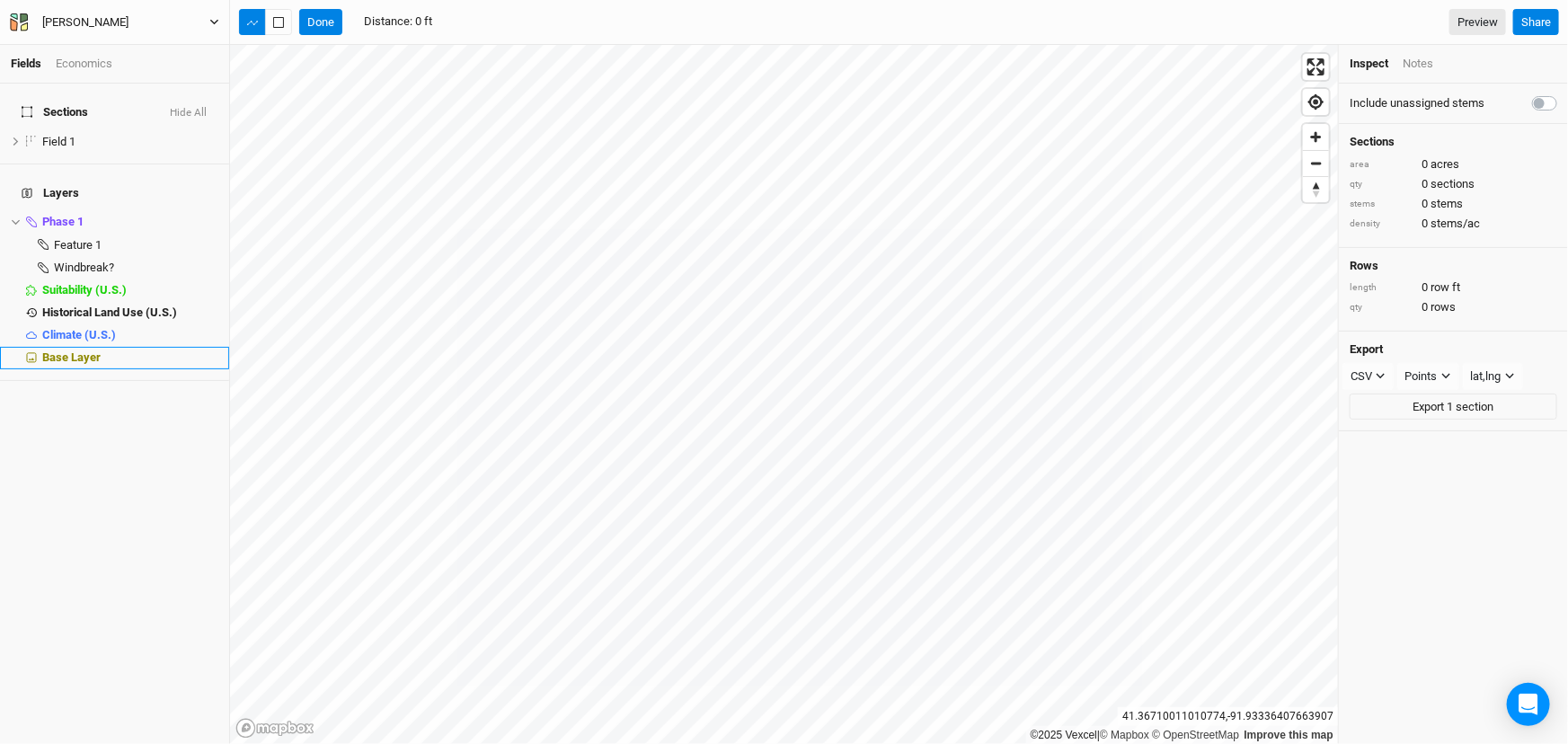
click at [66, 364] on span "Base Layer" at bounding box center [71, 357] width 59 height 14
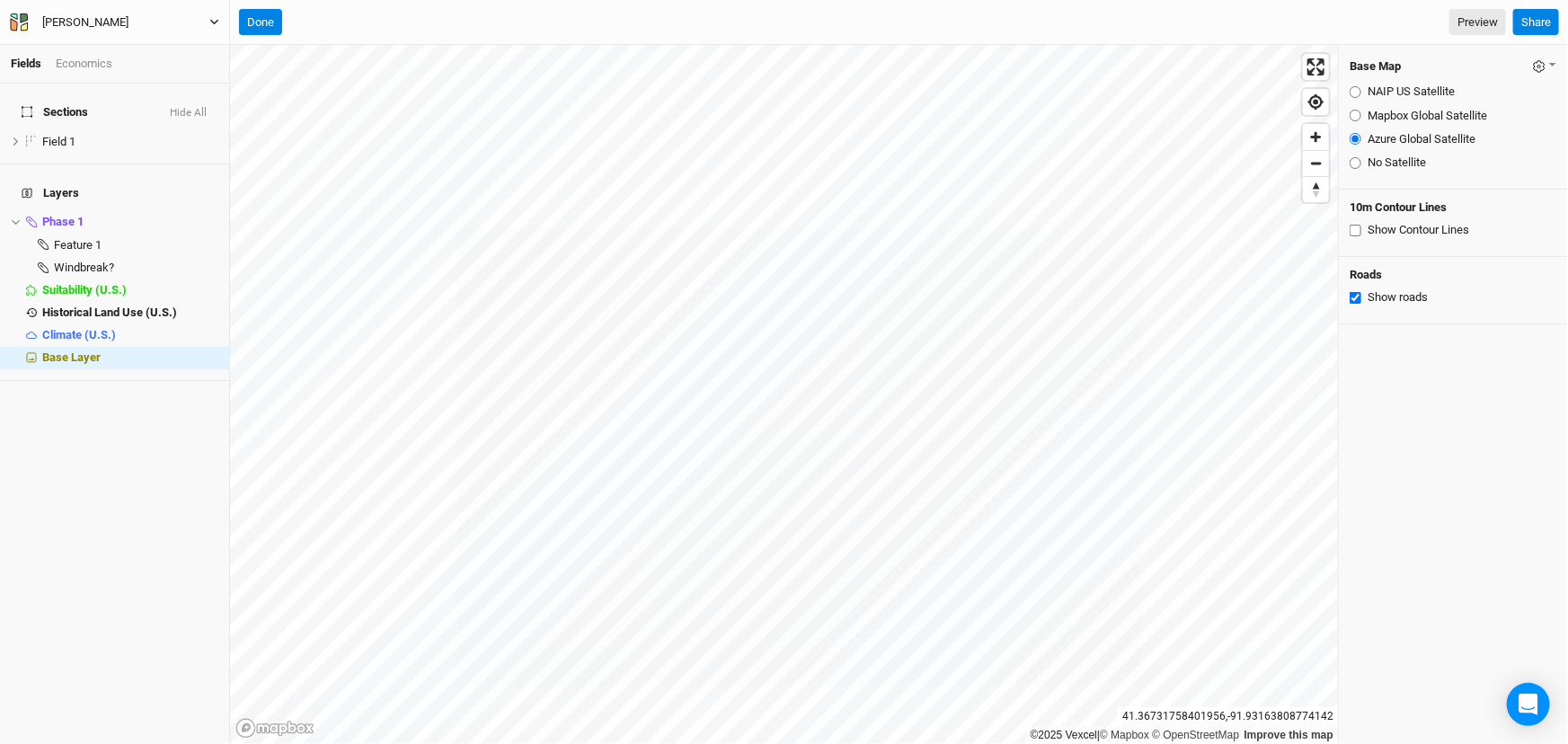
click at [1353, 237] on input "Show Contour Lines" at bounding box center [1356, 231] width 12 height 12
checkbox input "true"
click at [273, 19] on button "Done" at bounding box center [260, 23] width 43 height 27
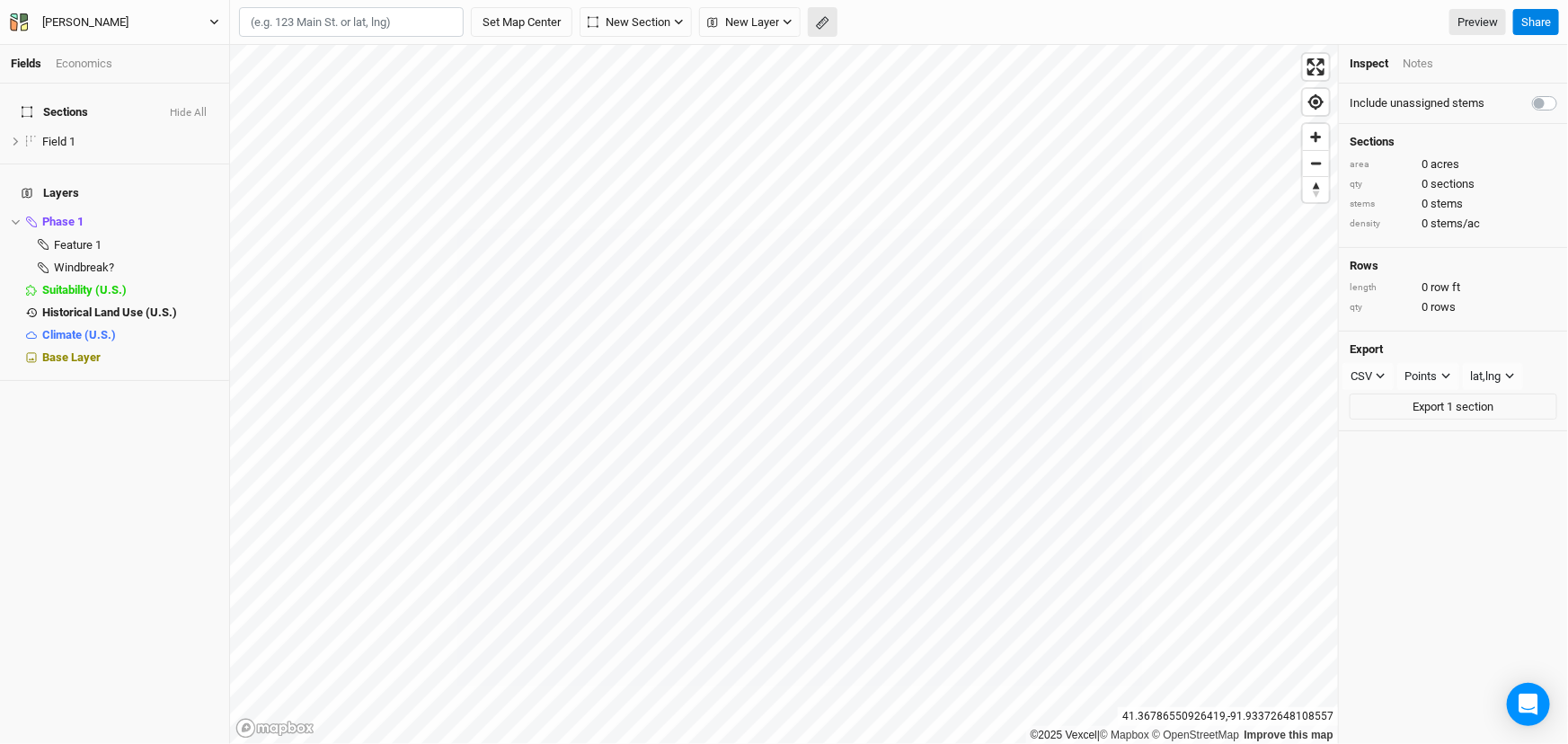
click at [828, 23] on rect "button" at bounding box center [822, 23] width 12 height 13
click at [324, 14] on button "Done" at bounding box center [321, 23] width 43 height 27
click at [838, 21] on button "button" at bounding box center [823, 22] width 29 height 30
click at [332, 36] on div "Done Distance : 24 ft Preview Share" at bounding box center [899, 23] width 1338 height 45
click at [328, 9] on button "Done" at bounding box center [321, 23] width 43 height 27
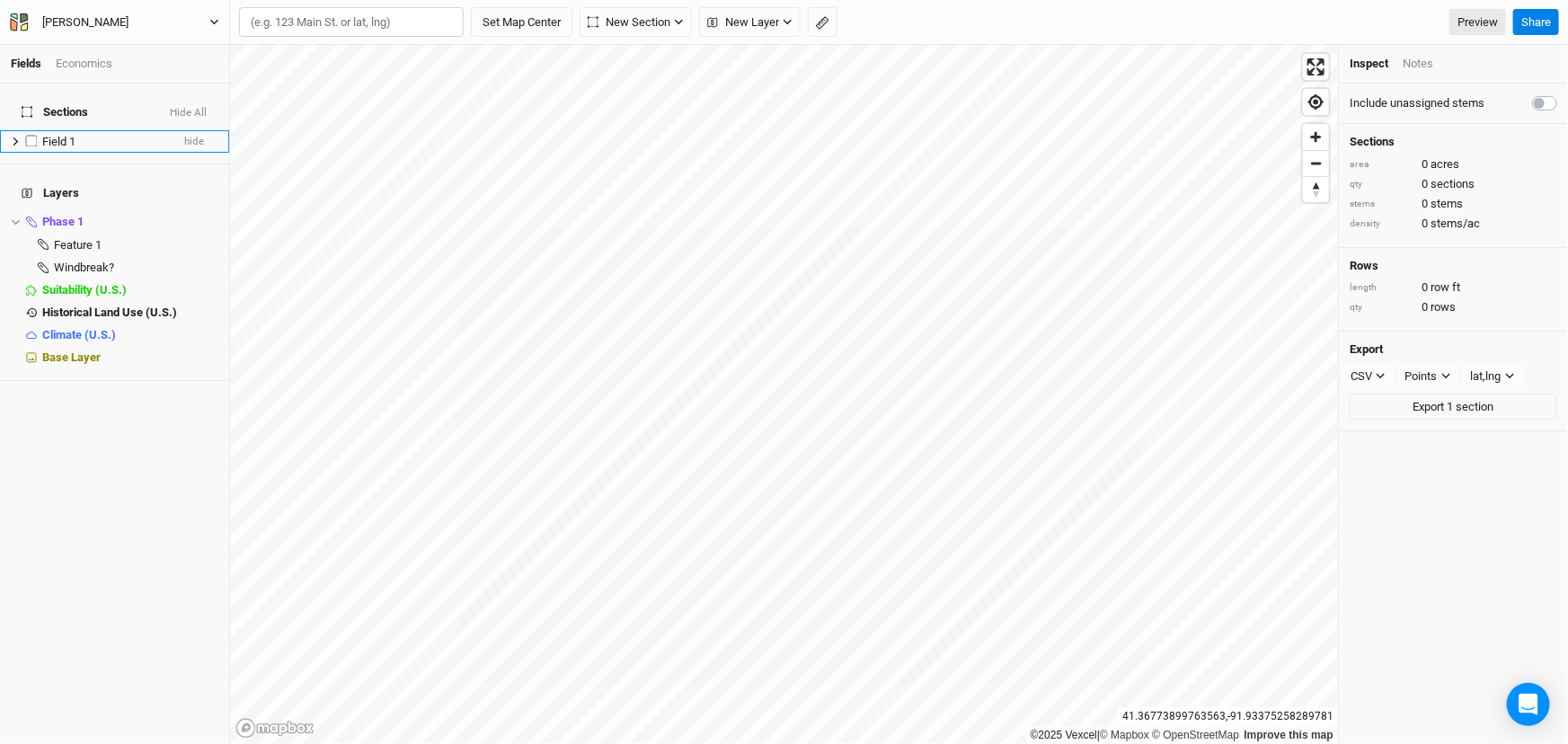
click at [19, 147] on icon at bounding box center [16, 142] width 10 height 10
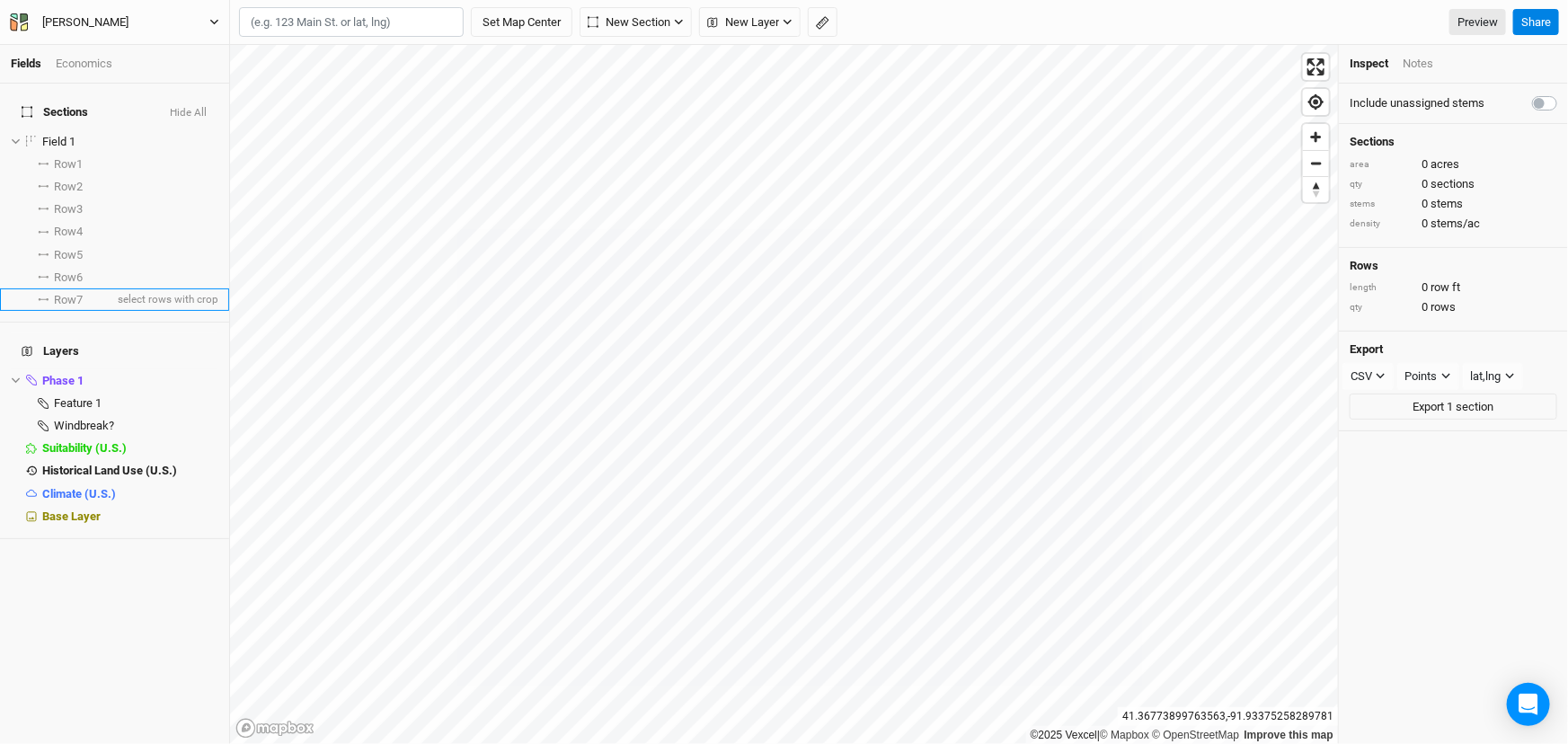
click at [90, 305] on li "Row 7 select rows with crop" at bounding box center [115, 300] width 229 height 23
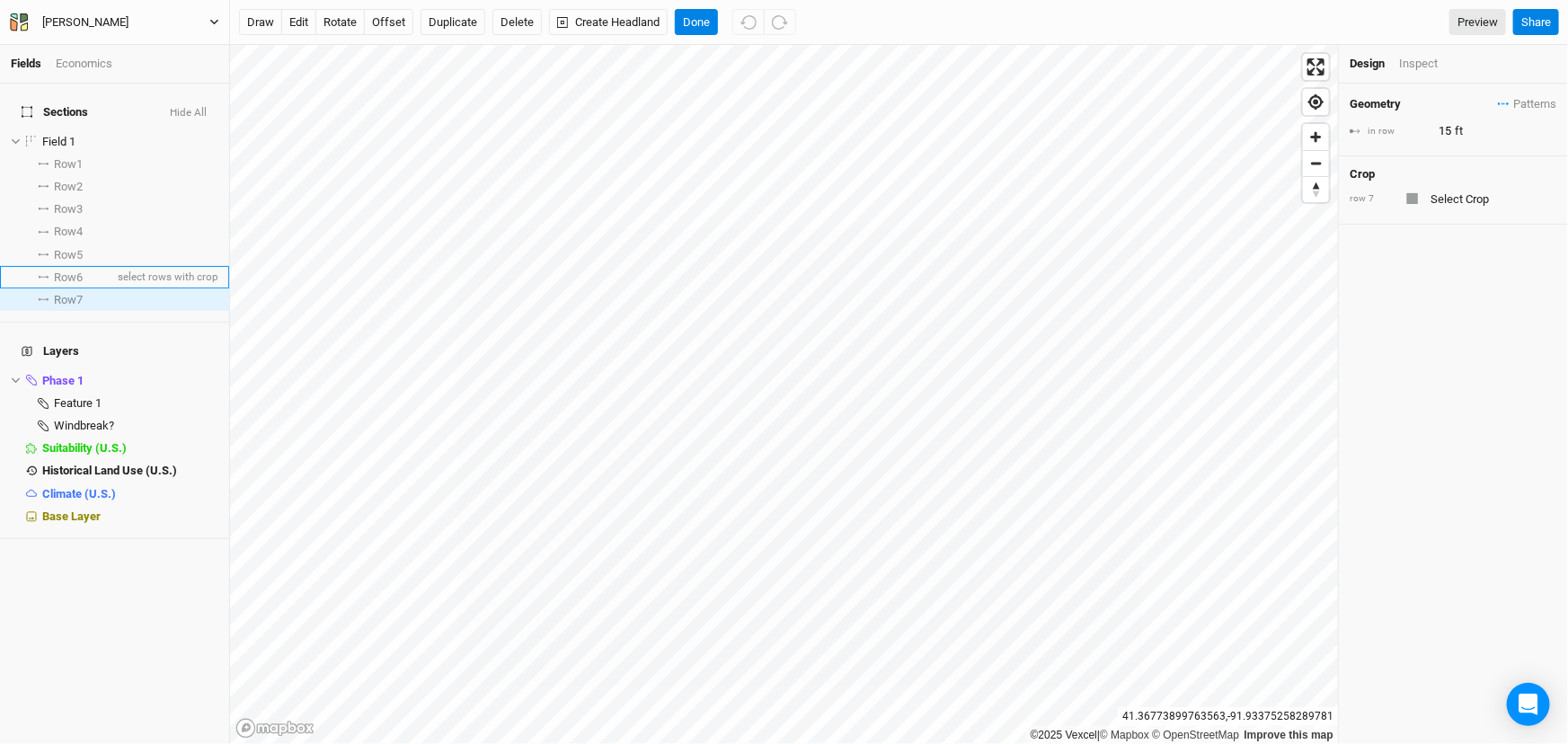
click at [82, 285] on span "Row 6" at bounding box center [68, 277] width 28 height 15
click at [1453, 209] on input "text" at bounding box center [1491, 199] width 132 height 22
click at [1414, 380] on div "None" at bounding box center [1445, 372] width 157 height 17
click at [718, 26] on button "Done" at bounding box center [697, 23] width 43 height 27
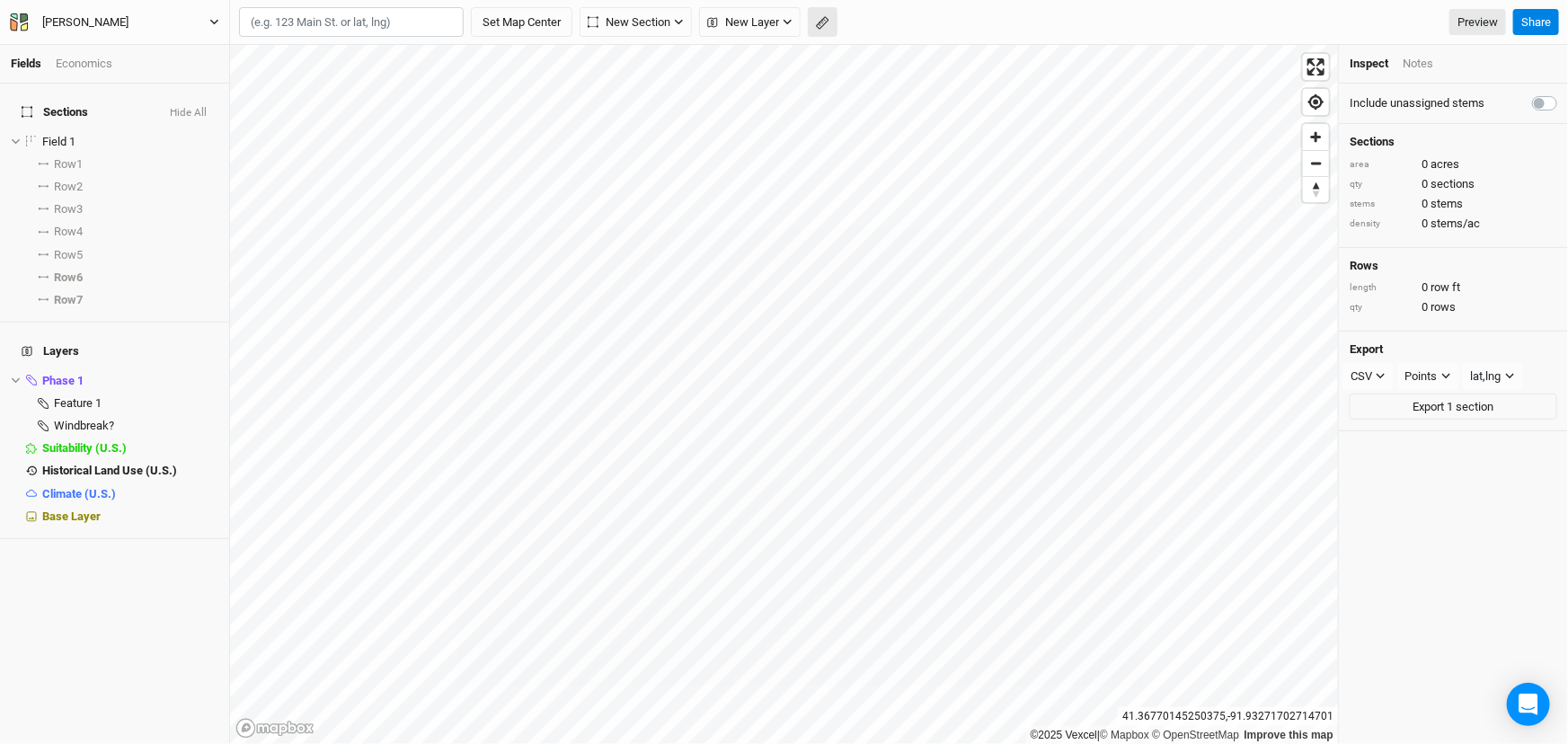
click at [830, 18] on icon "button" at bounding box center [823, 23] width 14 height 14
click at [341, 21] on button "Done" at bounding box center [321, 23] width 43 height 27
click at [82, 262] on span "Row 5" at bounding box center [68, 255] width 28 height 15
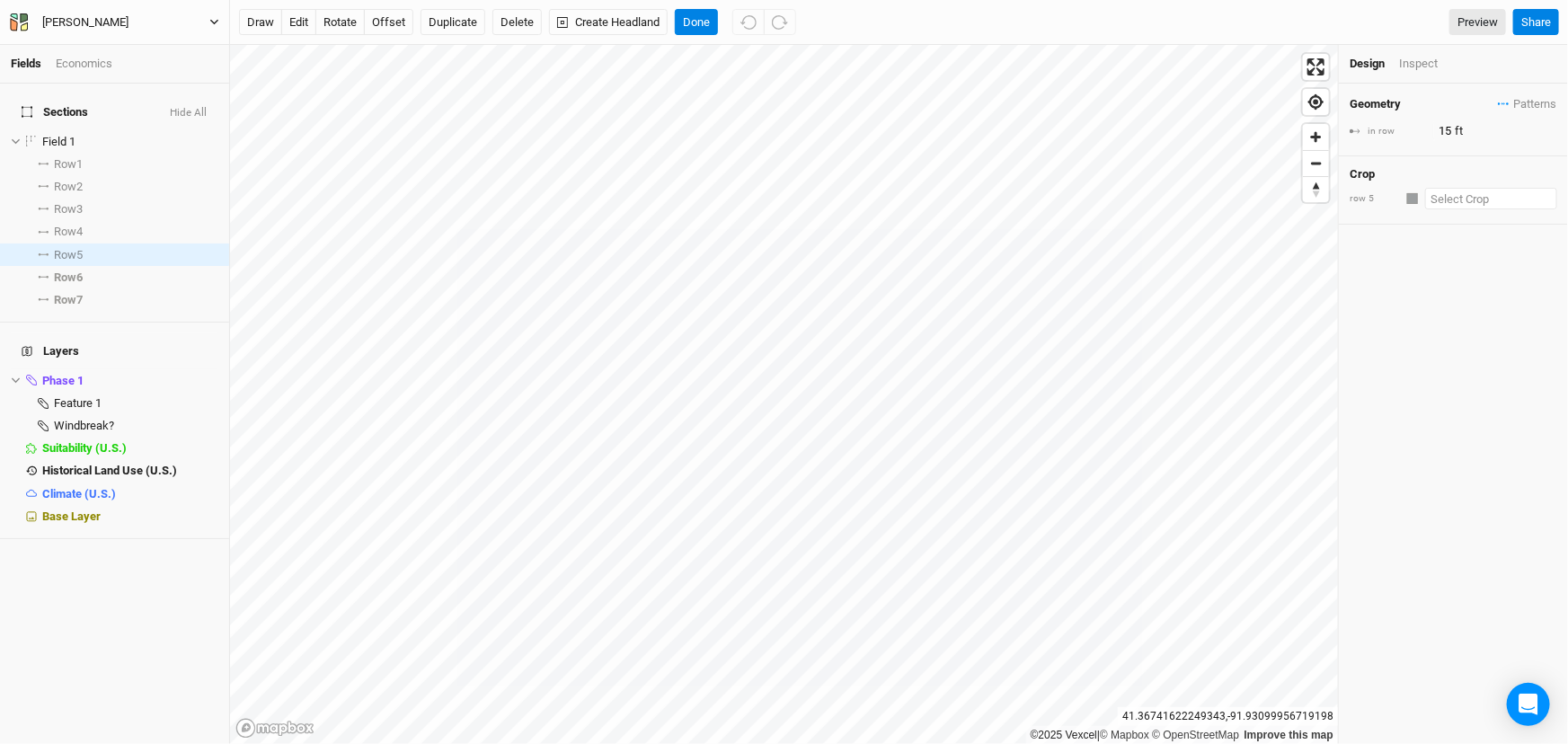
click at [1448, 209] on input "text" at bounding box center [1491, 199] width 132 height 22
type input "s"
click at [1454, 243] on mark "Shrubs" at bounding box center [1447, 236] width 37 height 14
type input "Shrubs"
type input "30"
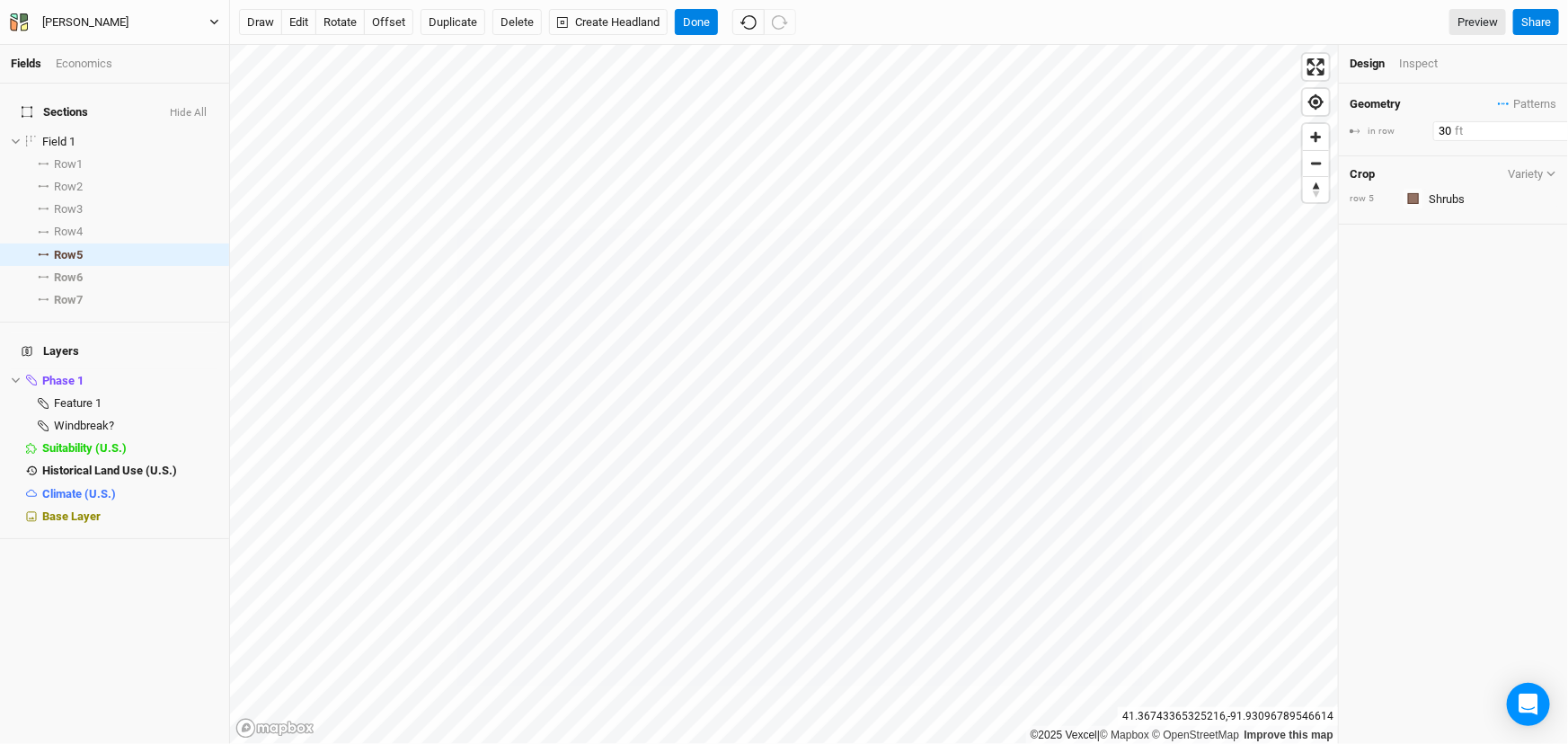
drag, startPoint x: 1453, startPoint y: 139, endPoint x: 1341, endPoint y: 141, distance: 112.0
click at [1341, 141] on div "Geometry Patterns ＋ New in-row pattern in row 30 ft" at bounding box center [1453, 119] width 229 height 72
type input "8"
click at [1460, 394] on div "Geometry Patterns ＋ New in-row pattern in row 8 ft Crop Variety row 5 Colors Br…" at bounding box center [1453, 413] width 229 height 661
click at [195, 392] on span "hide" at bounding box center [207, 380] width 23 height 23
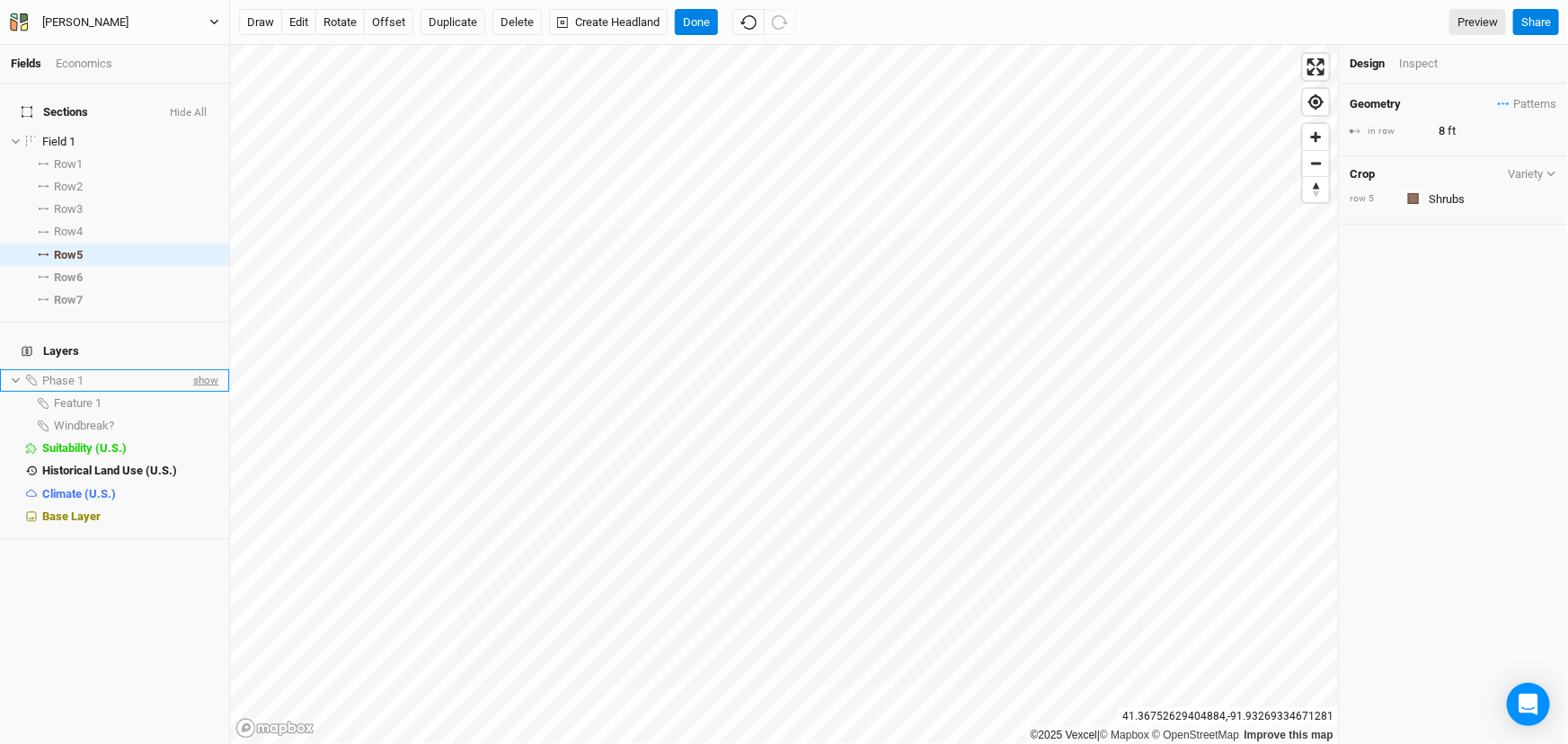
click at [190, 392] on span "show" at bounding box center [204, 380] width 28 height 23
click at [195, 392] on span "hide" at bounding box center [207, 380] width 23 height 23
click at [190, 392] on span "show" at bounding box center [204, 380] width 28 height 23
click at [718, 19] on button "Done" at bounding box center [697, 23] width 43 height 27
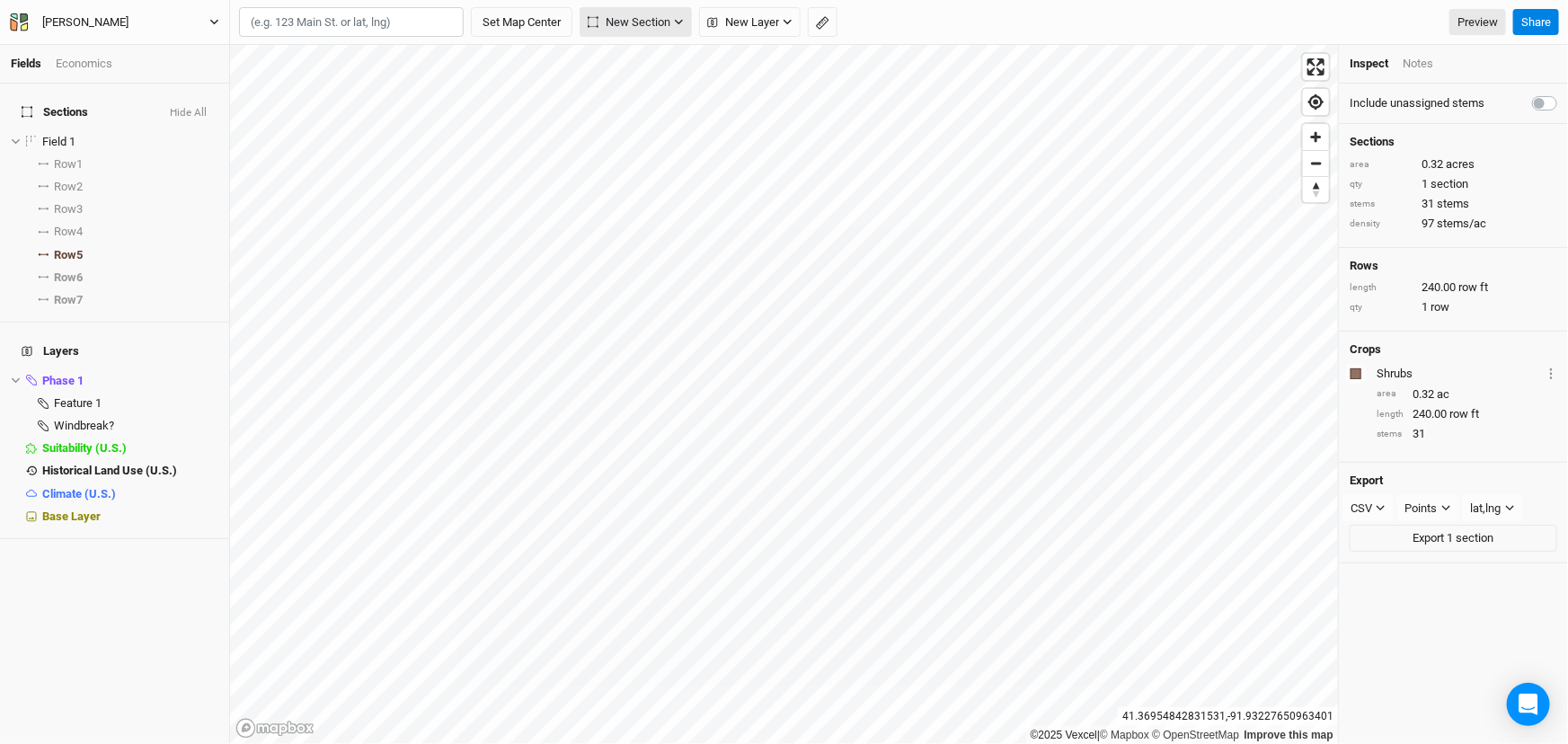
click at [638, 18] on span "New Section" at bounding box center [629, 23] width 82 height 18
click at [654, 62] on div "Grid" at bounding box center [643, 63] width 27 height 21
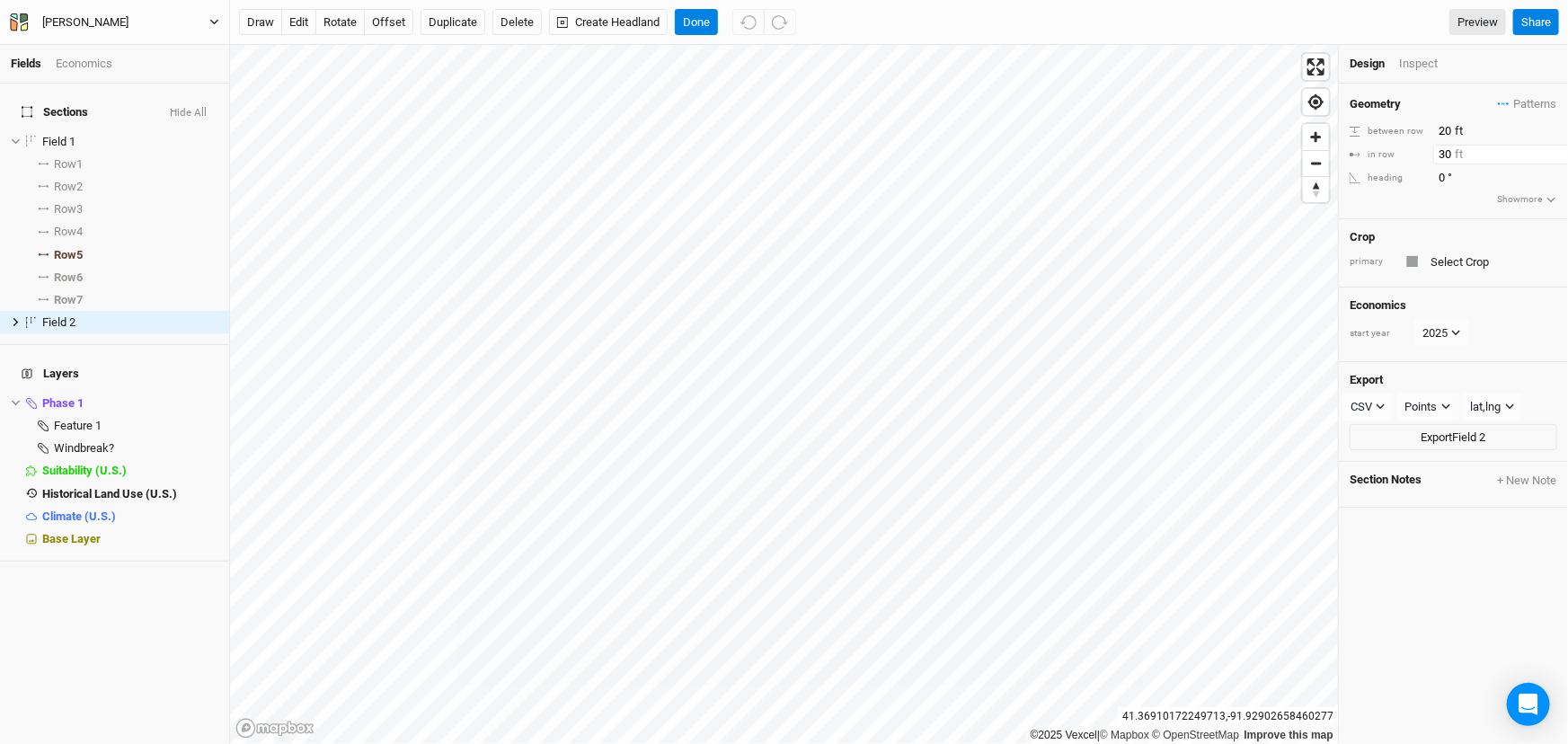
drag, startPoint x: 1453, startPoint y: 162, endPoint x: 1399, endPoint y: 169, distance: 54.5
click at [1399, 164] on div "in row 30 ft" at bounding box center [1453, 155] width 208 height 20
type input "20"
click at [1436, 219] on div "Geometry Patterns ＋ New in-row pattern between row 20 ft in row 20 ft heading 0…" at bounding box center [1453, 151] width 229 height 136
click at [1472, 272] on input "text" at bounding box center [1491, 261] width 132 height 22
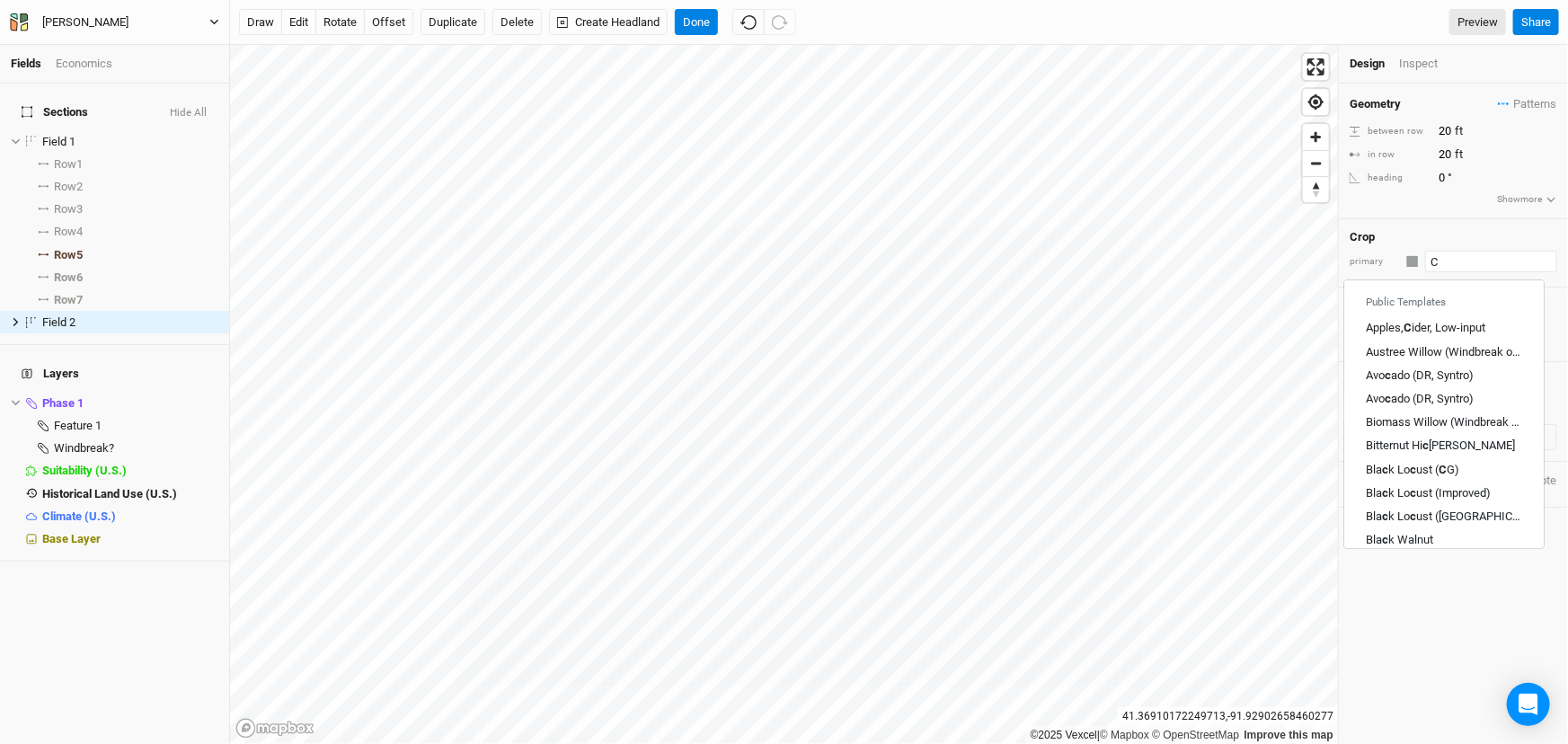
type input "Ch"
type input "Cherry"
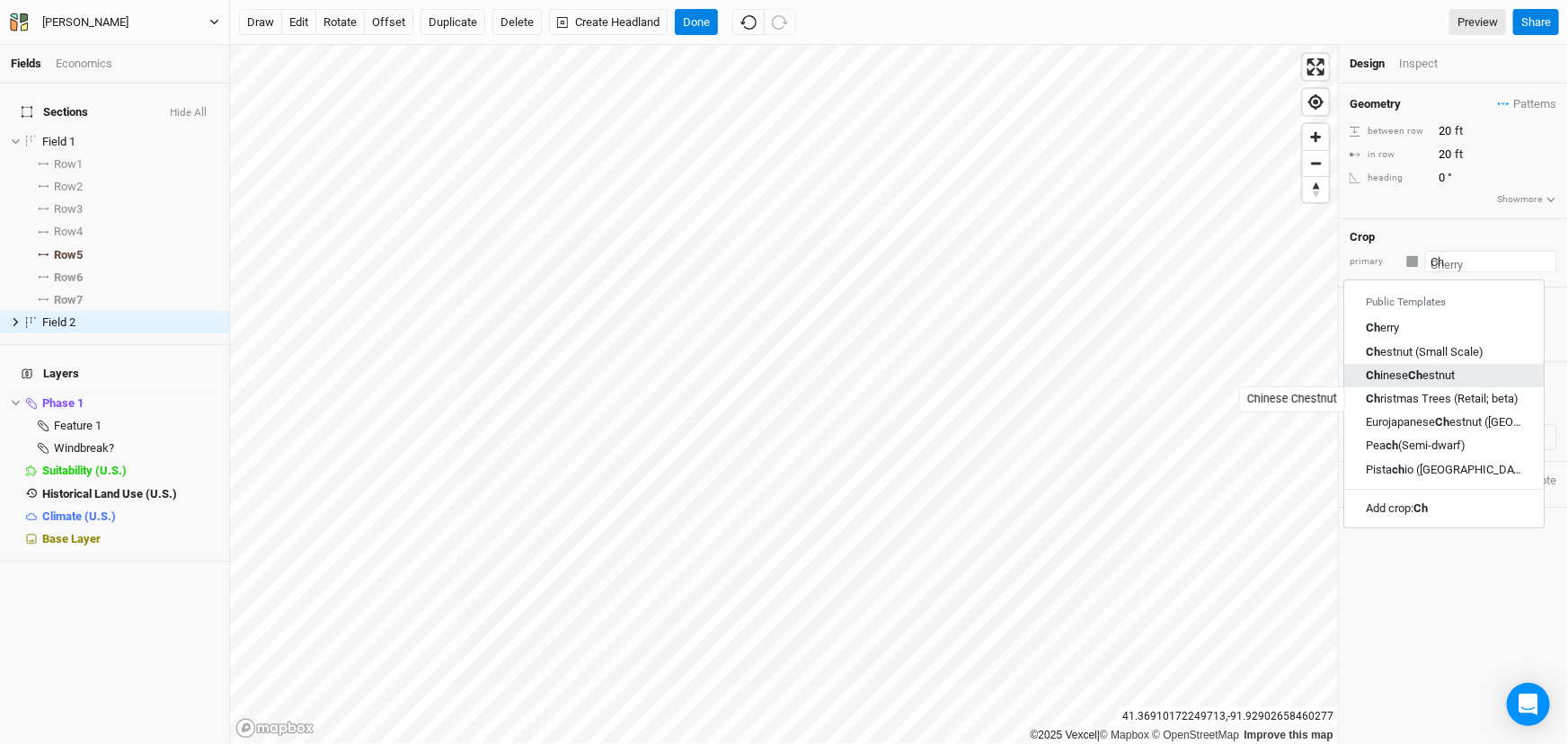
click at [1455, 384] on div "Ch inese Ch estnut" at bounding box center [1410, 376] width 89 height 17
type input "Chinese Chestnut"
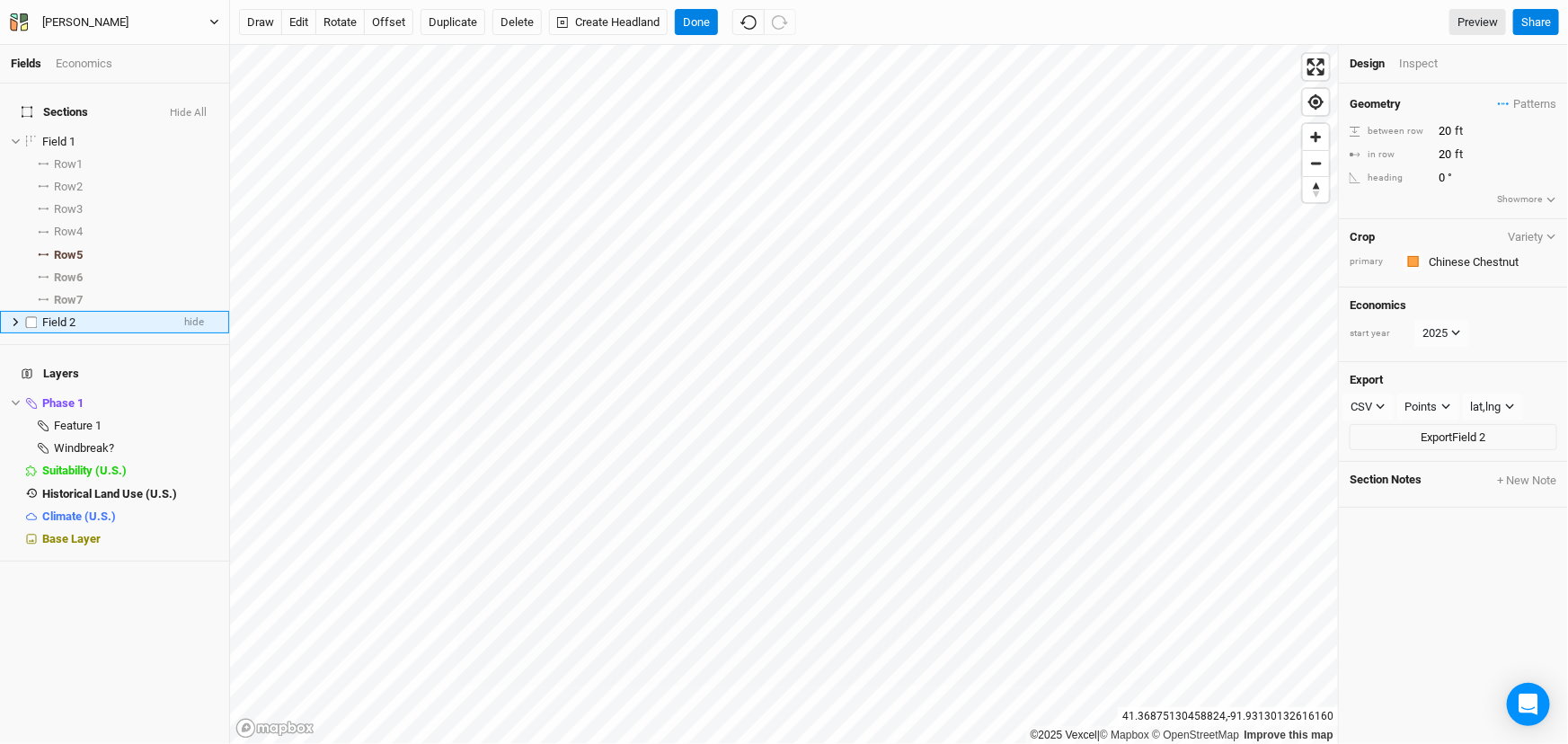
click at [59, 329] on span "Field 2" at bounding box center [59, 322] width 33 height 14
drag, startPoint x: 1454, startPoint y: 140, endPoint x: 1351, endPoint y: 149, distance: 103.4
click at [1351, 149] on div "Geometry Patterns ＋ New in-row pattern between row 20 ft in row 20 ft heading 0…" at bounding box center [1453, 151] width 229 height 136
type input "3"
type input "15"
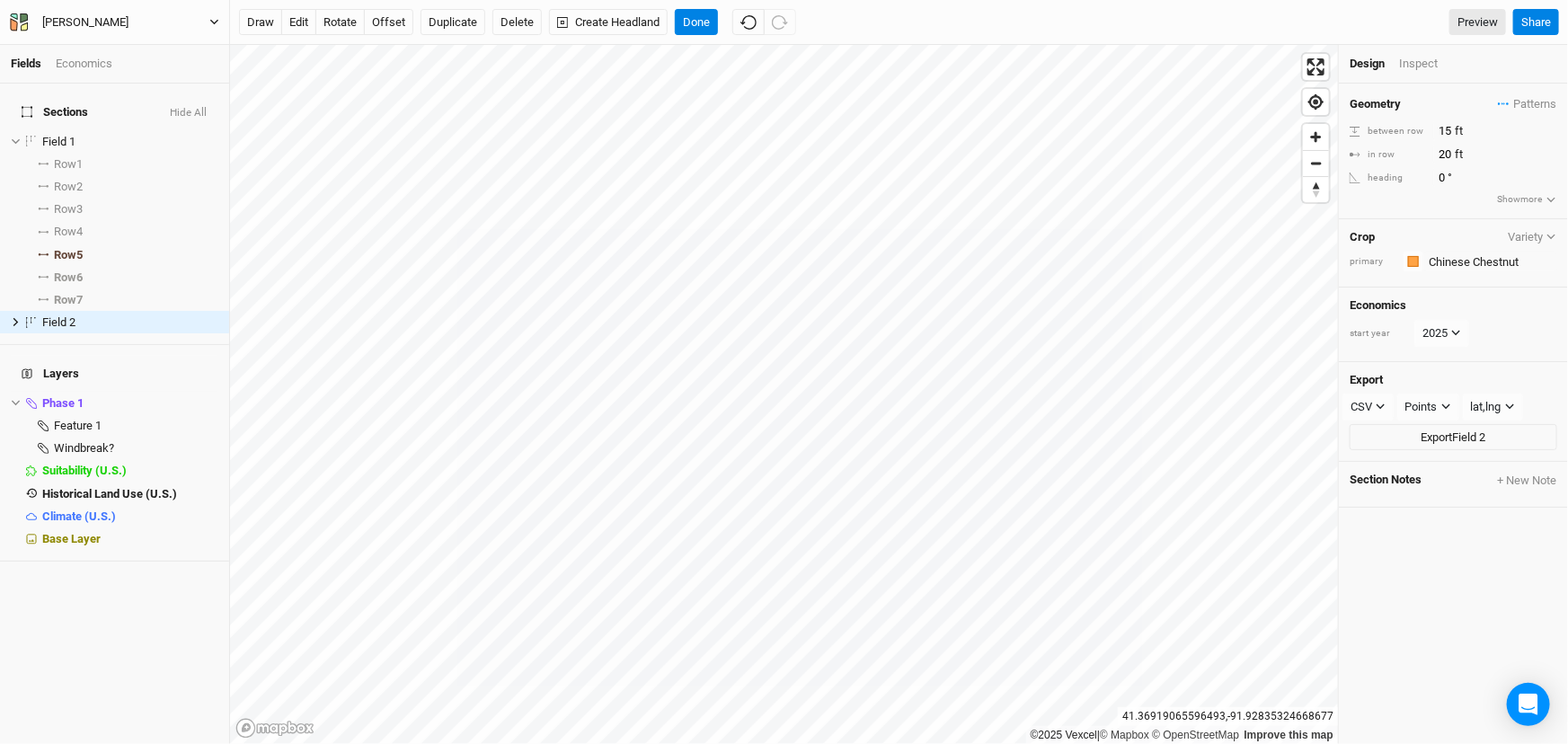
click at [1406, 214] on div "Geometry Patterns ＋ New in-row pattern between row 15 ft in row 20 ft heading 0…" at bounding box center [1453, 151] width 229 height 136
click at [11, 334] on li "Field 2 hide" at bounding box center [115, 322] width 229 height 23
click at [16, 327] on icon at bounding box center [16, 322] width 10 height 10
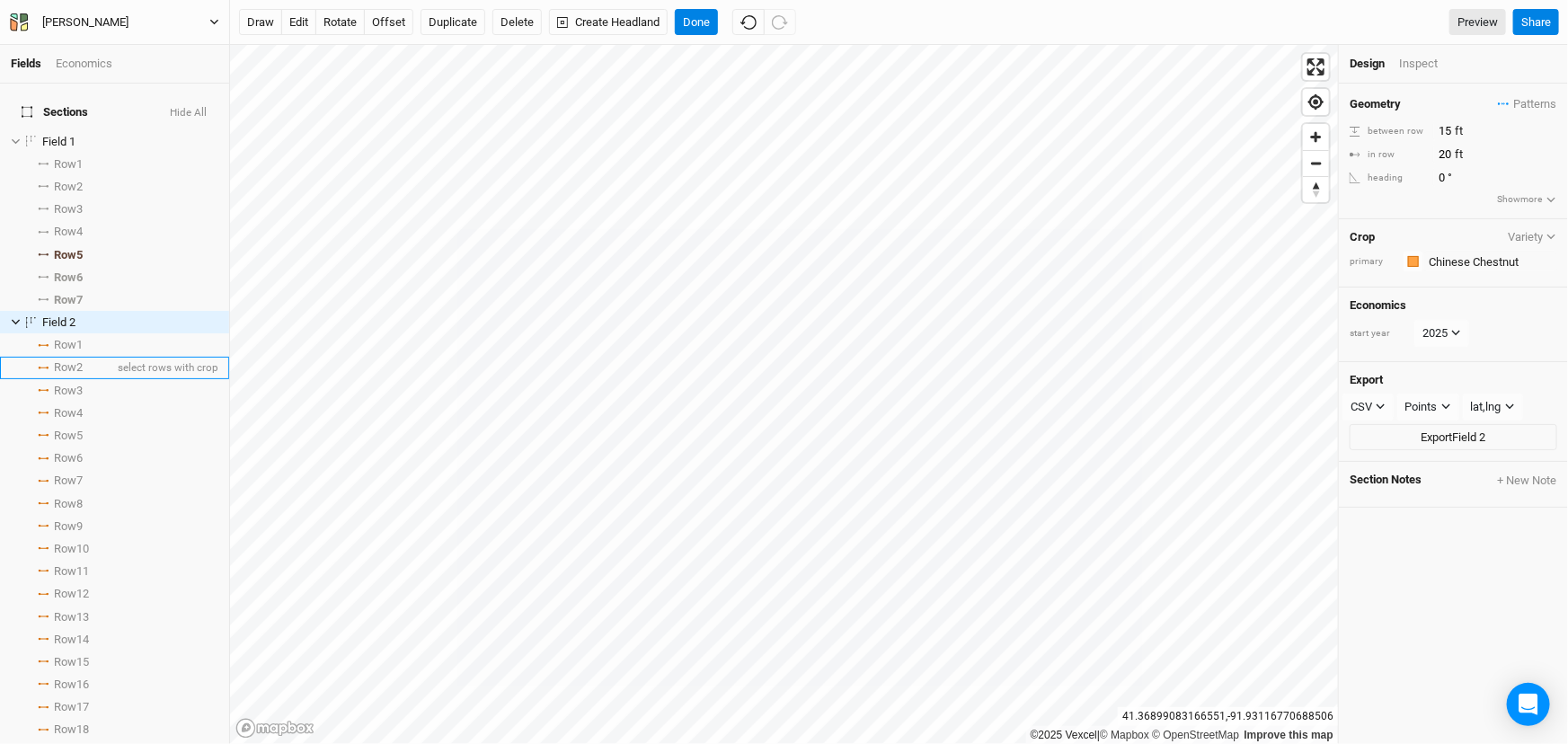
click at [82, 375] on span "Row 2" at bounding box center [68, 367] width 28 height 15
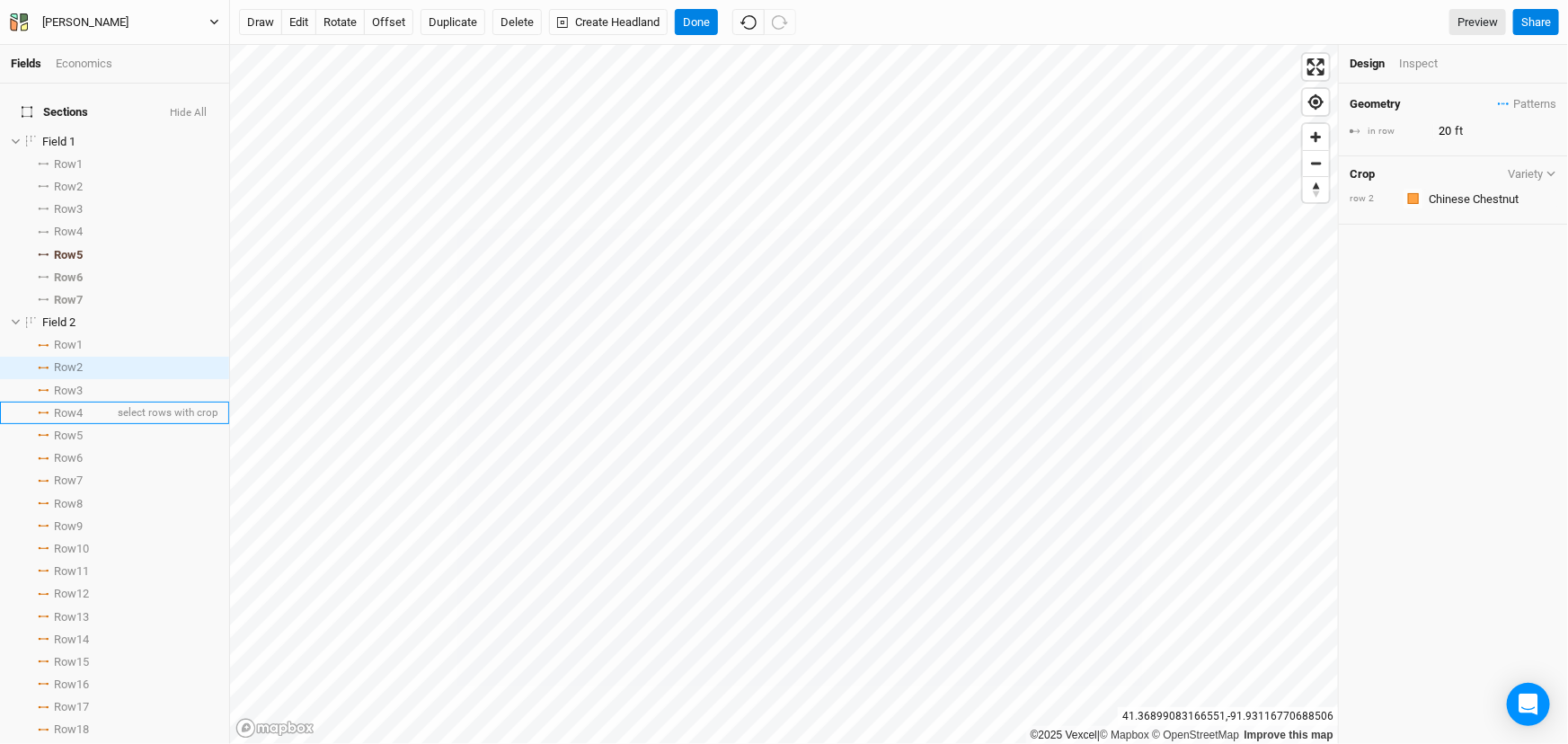
click at [82, 421] on span "Row 4" at bounding box center [68, 413] width 28 height 15
click at [82, 466] on span "Row 6" at bounding box center [68, 458] width 28 height 15
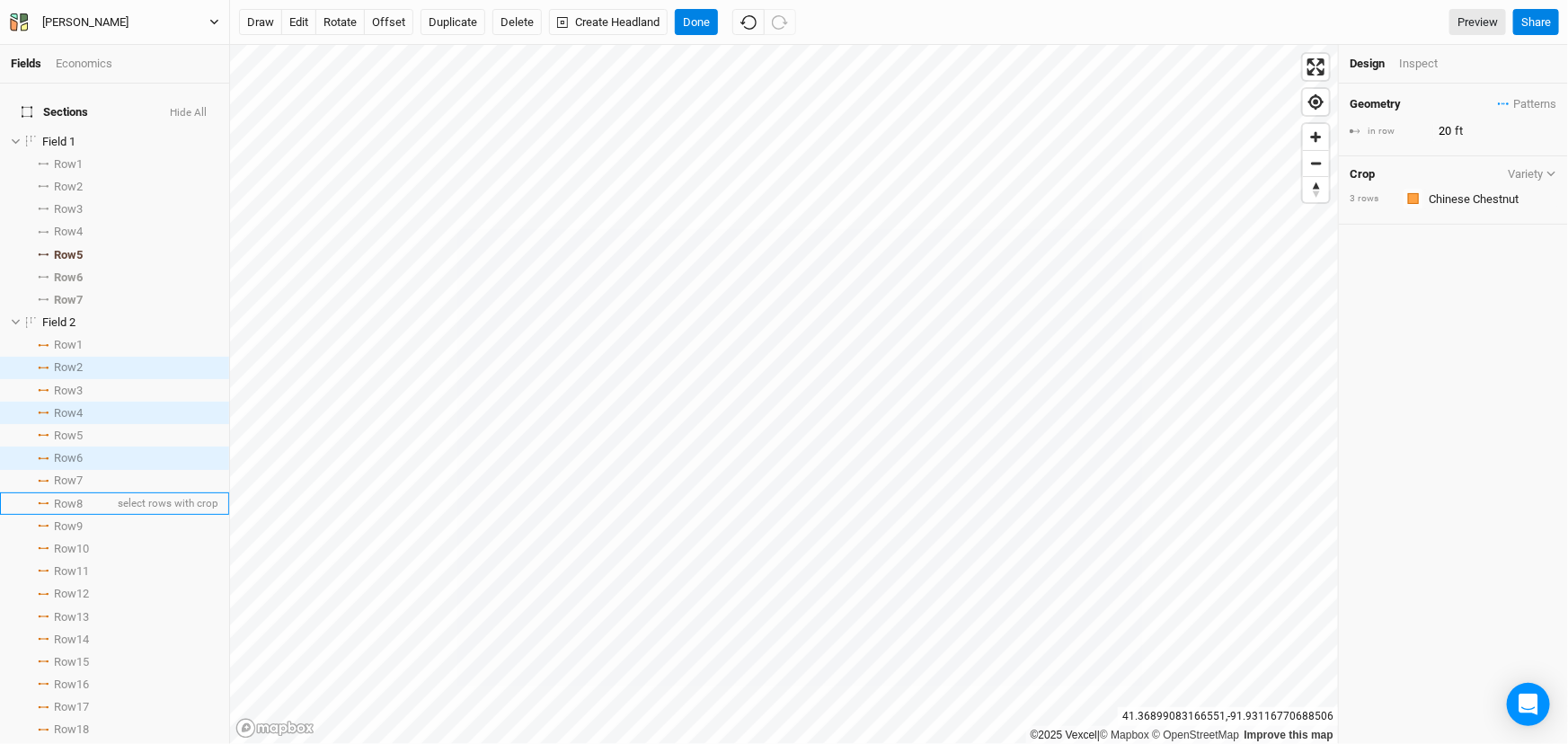
click at [82, 512] on span "Row 8" at bounding box center [68, 504] width 28 height 15
click at [85, 556] on span "Row 10" at bounding box center [71, 549] width 35 height 15
click at [80, 601] on span "Row 12" at bounding box center [71, 594] width 35 height 15
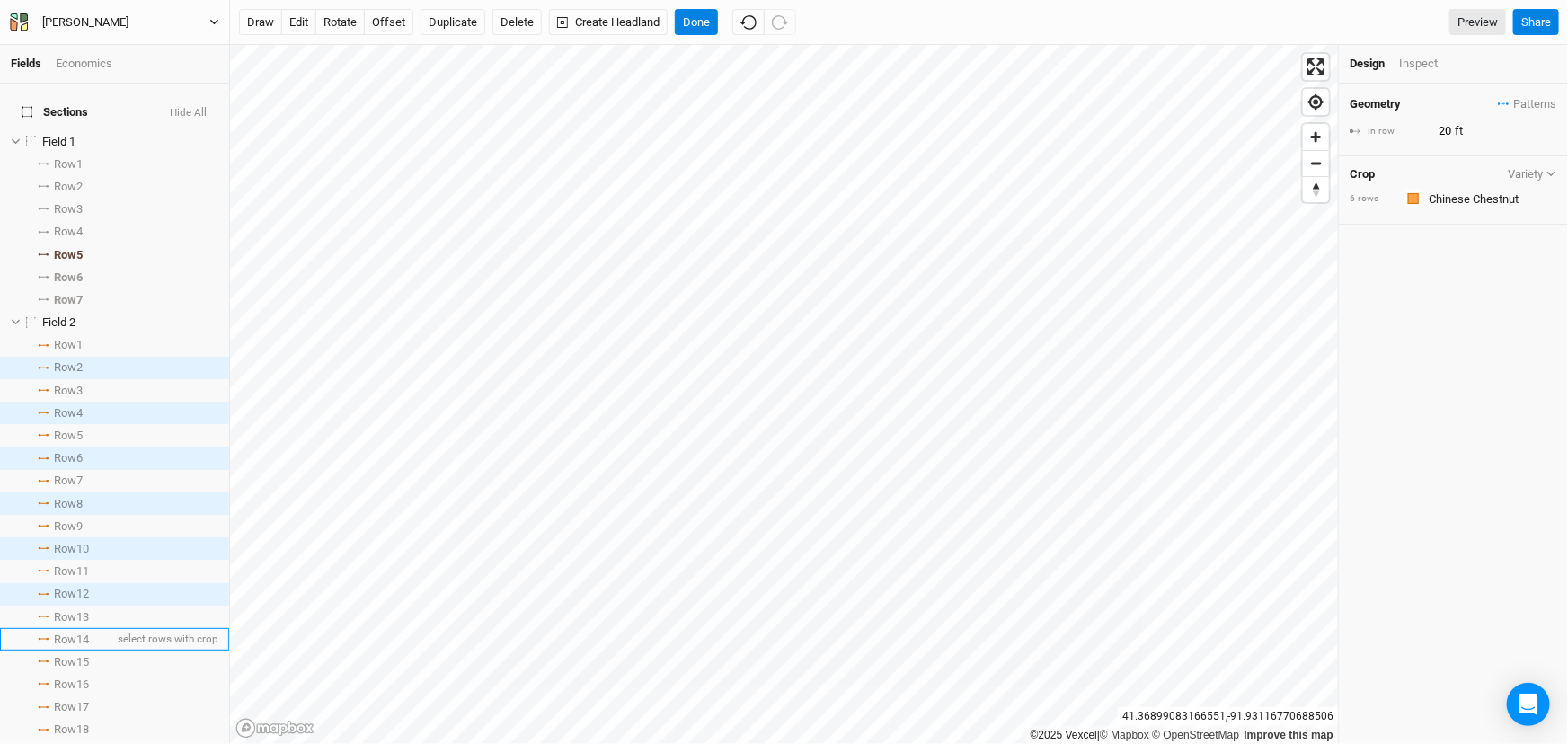
click at [85, 647] on span "Row 14" at bounding box center [71, 639] width 35 height 15
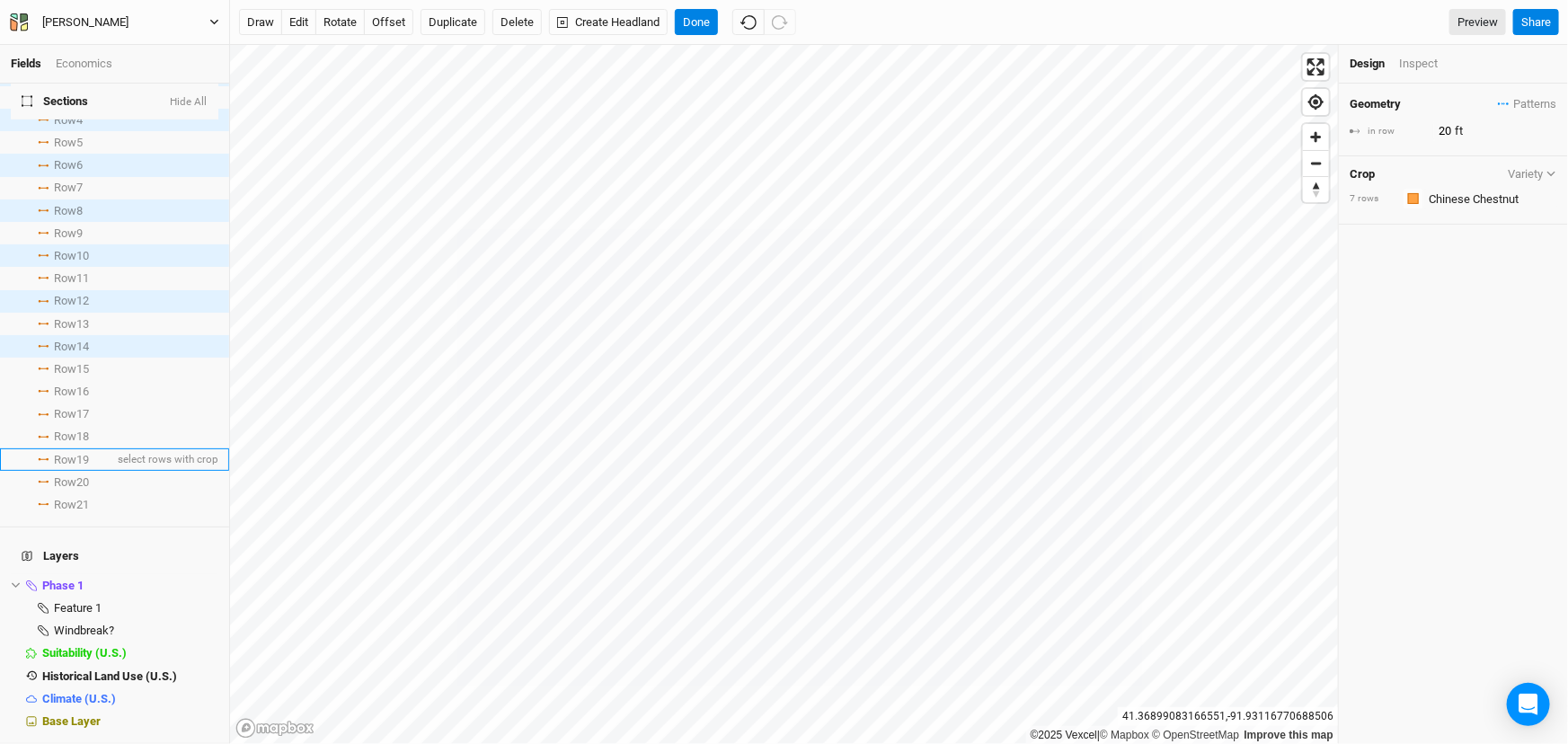
scroll to position [326, 0]
click at [89, 399] on span "Row 16" at bounding box center [71, 392] width 35 height 15
click at [89, 444] on span "Row 18" at bounding box center [71, 437] width 35 height 15
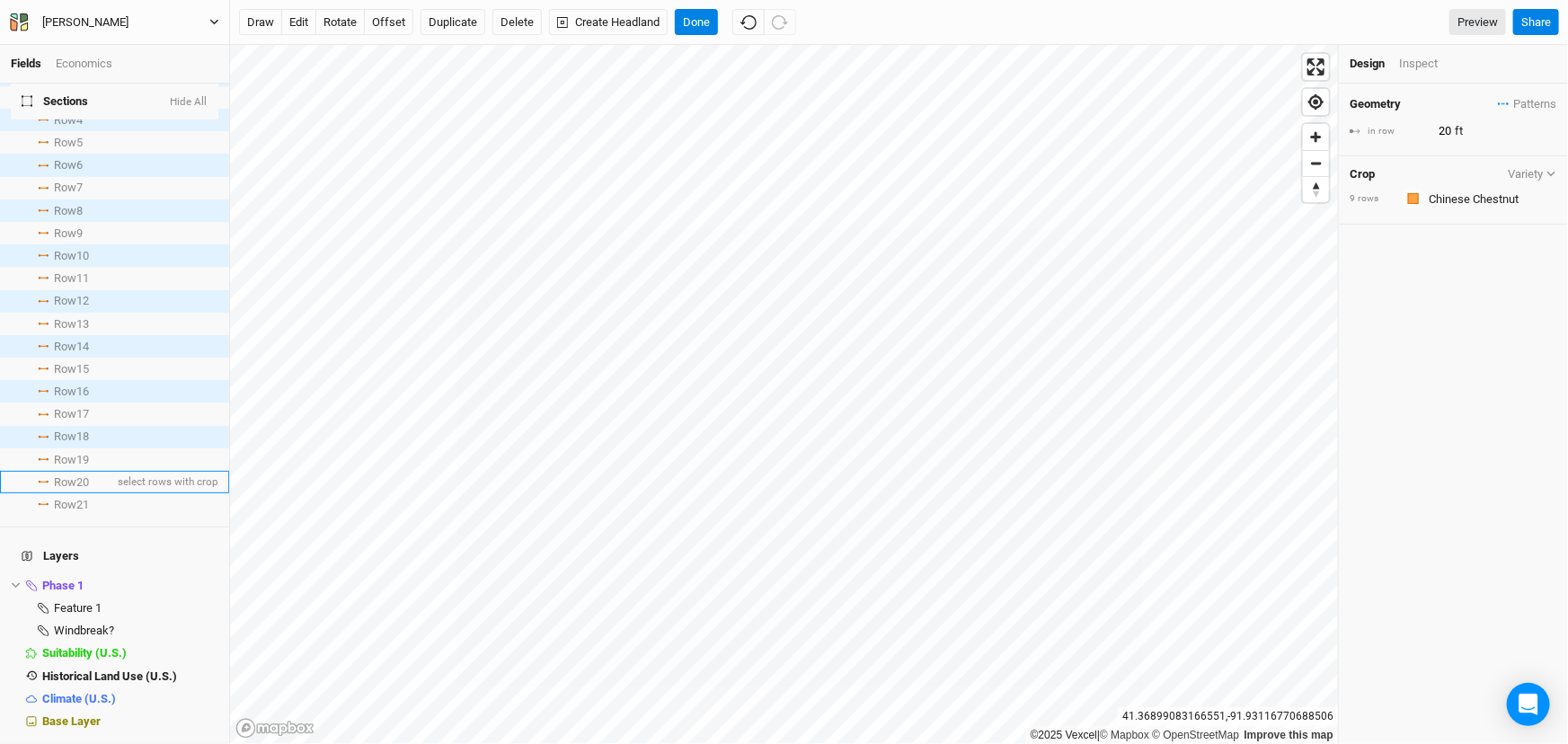
click at [89, 489] on span "Row 20" at bounding box center [71, 483] width 35 height 15
click at [1439, 209] on input "text" at bounding box center [1491, 199] width 134 height 22
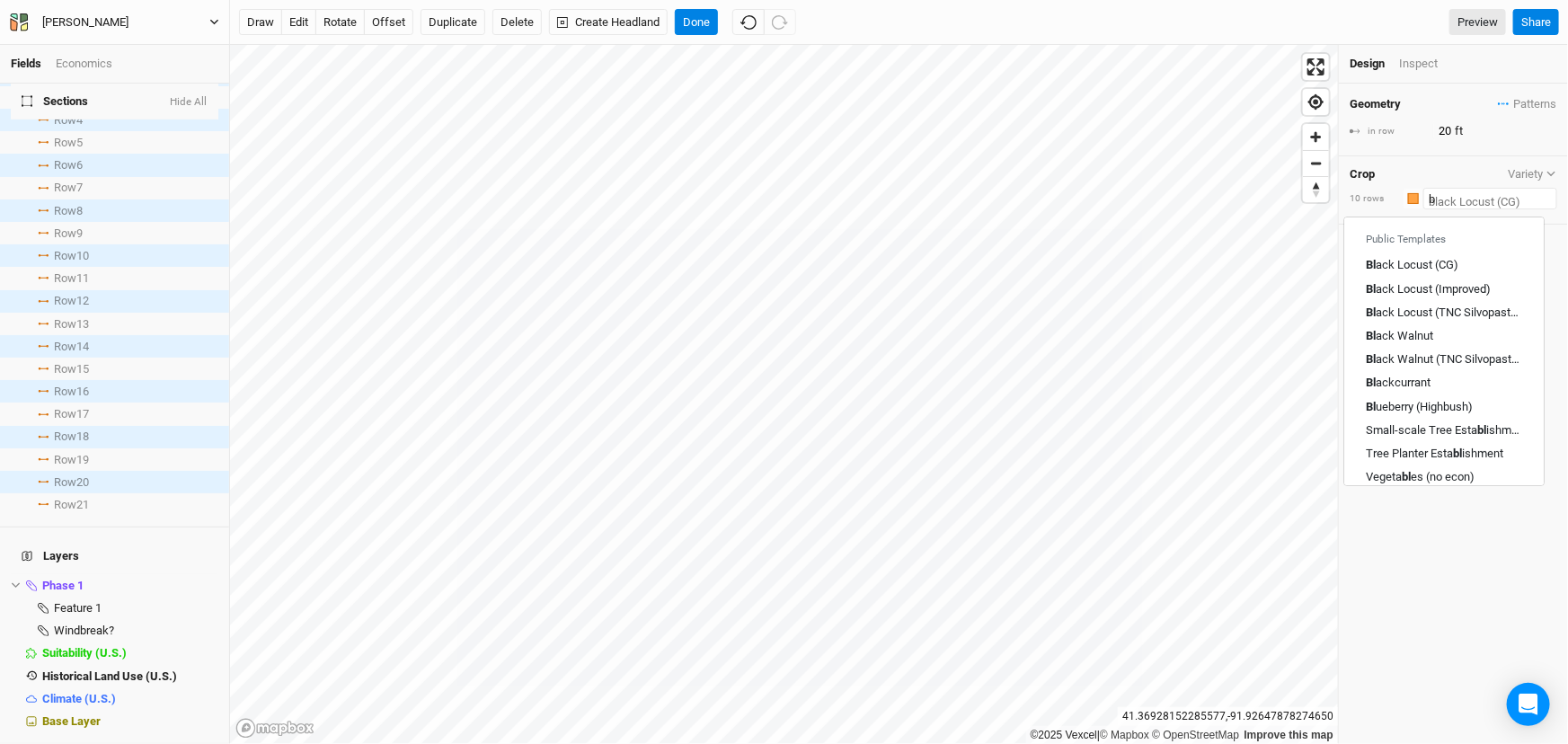
type input "bl"
type input "black Locust (CG)"
click at [1450, 392] on div "Black currant" at bounding box center [1445, 384] width 157 height 17
type input "Blackcurrant"
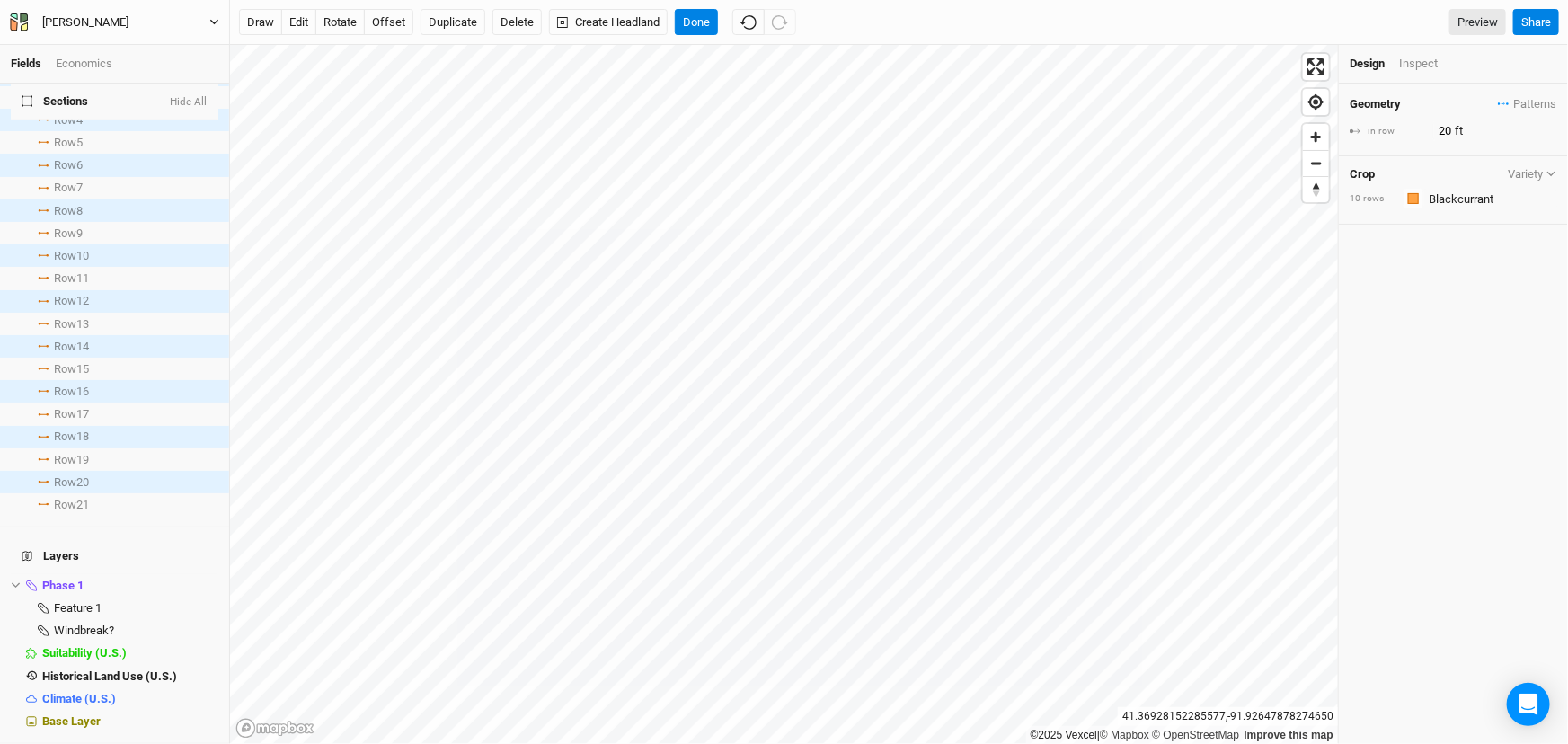
type input "2.5"
drag, startPoint x: 1455, startPoint y: 142, endPoint x: 1418, endPoint y: 140, distance: 37.1
click at [1418, 140] on div "in row 2.5 ft" at bounding box center [1453, 131] width 208 height 20
type input "3"
click at [1438, 334] on div "Geometry Patterns ＋ New in-row pattern in row 3 ft Crop Variety 10 rows Colors …" at bounding box center [1453, 413] width 229 height 661
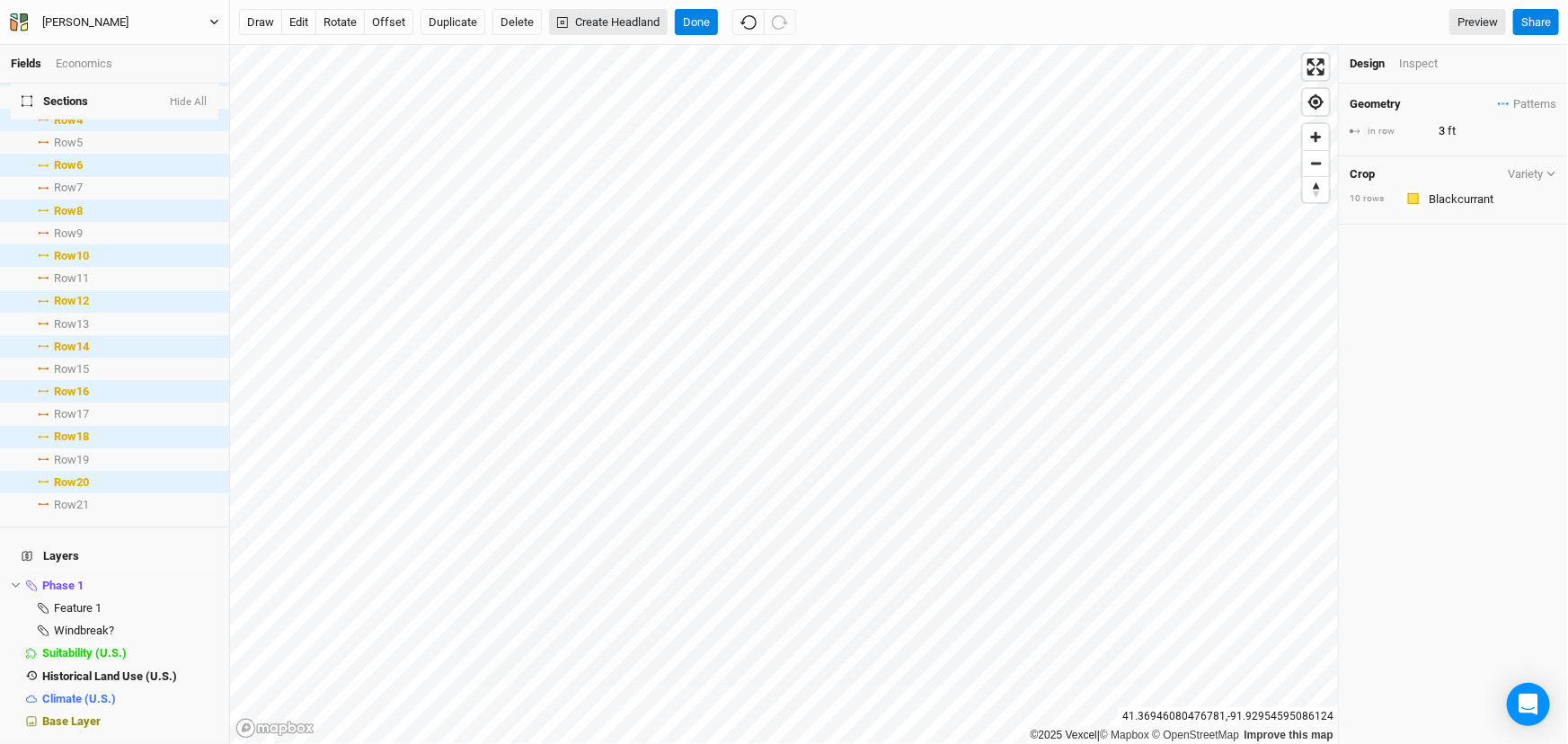
click at [645, 21] on button "Create Headland" at bounding box center [608, 23] width 118 height 27
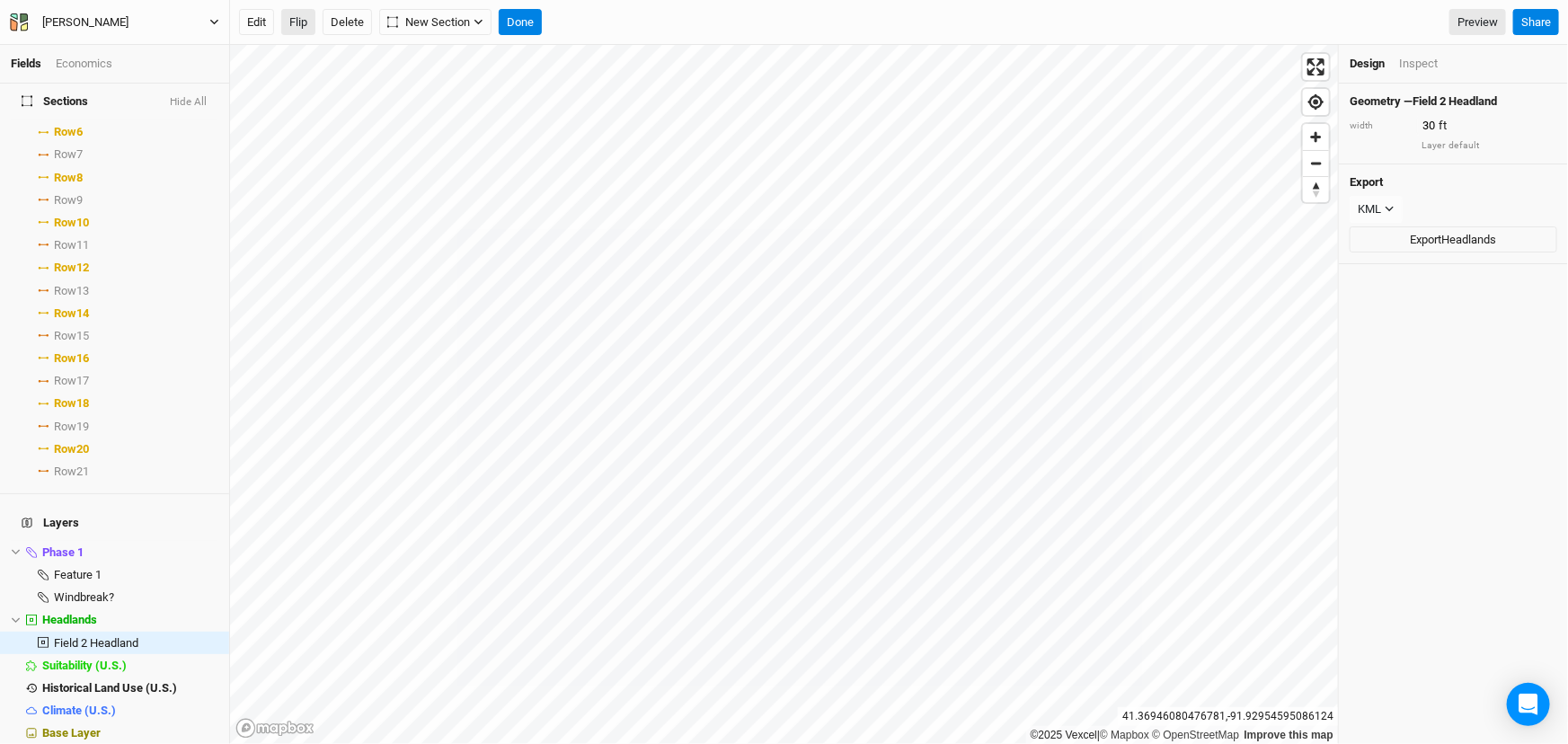
click at [298, 21] on button "Flip" at bounding box center [298, 23] width 34 height 27
click at [542, 23] on button "Done" at bounding box center [521, 23] width 43 height 27
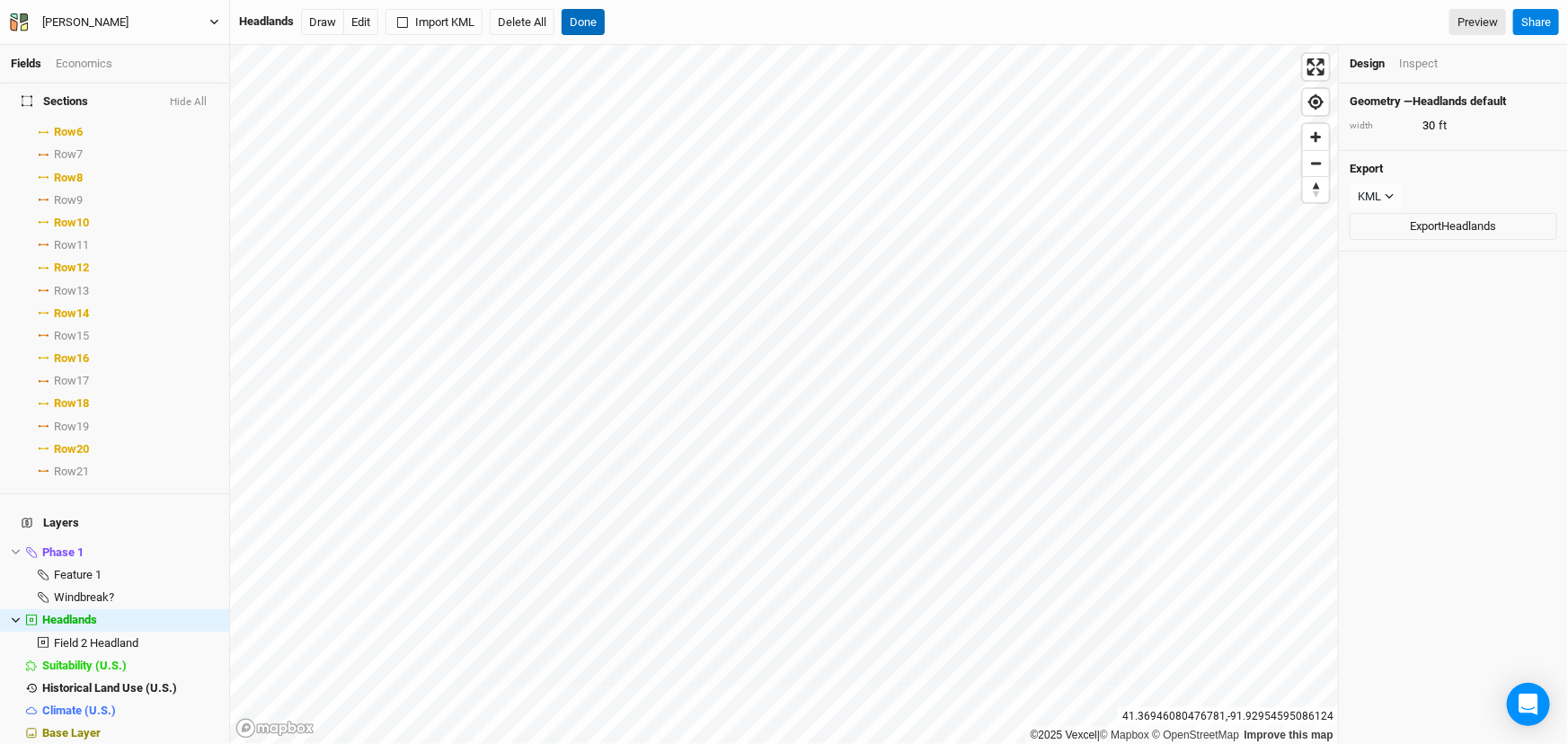
click at [605, 26] on button "Done" at bounding box center [583, 23] width 43 height 27
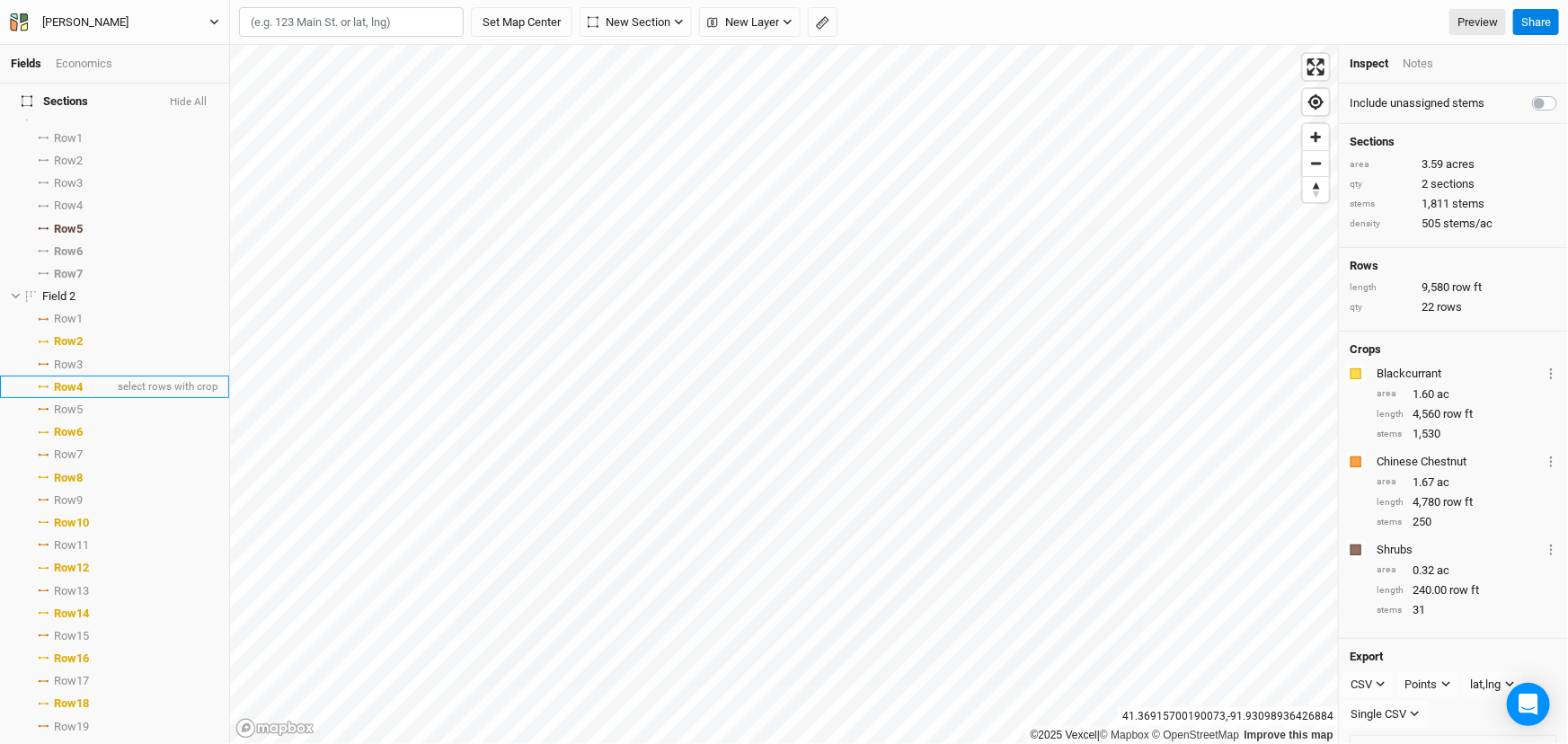
scroll to position [0, 0]
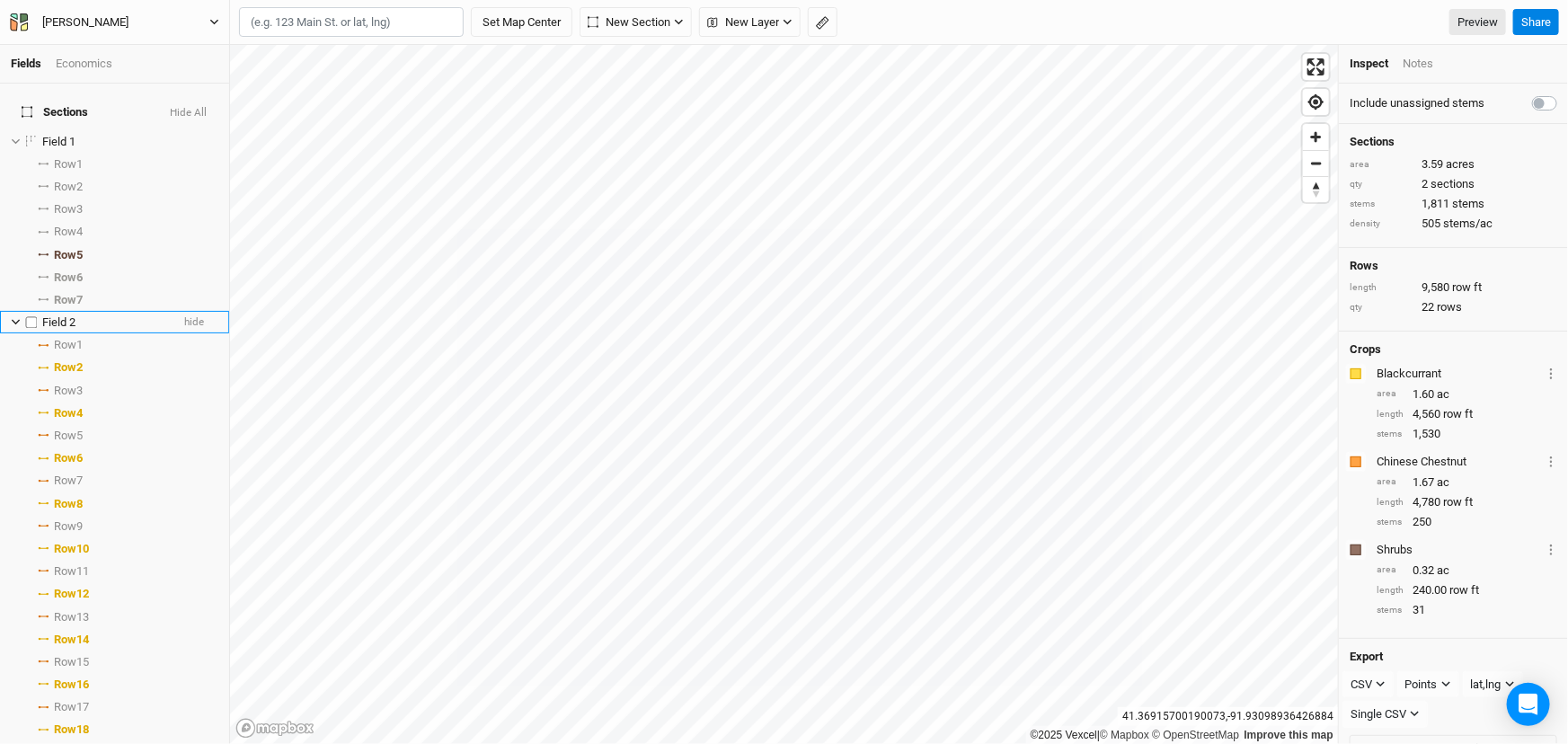
click at [75, 329] on span "Field 2" at bounding box center [59, 322] width 33 height 14
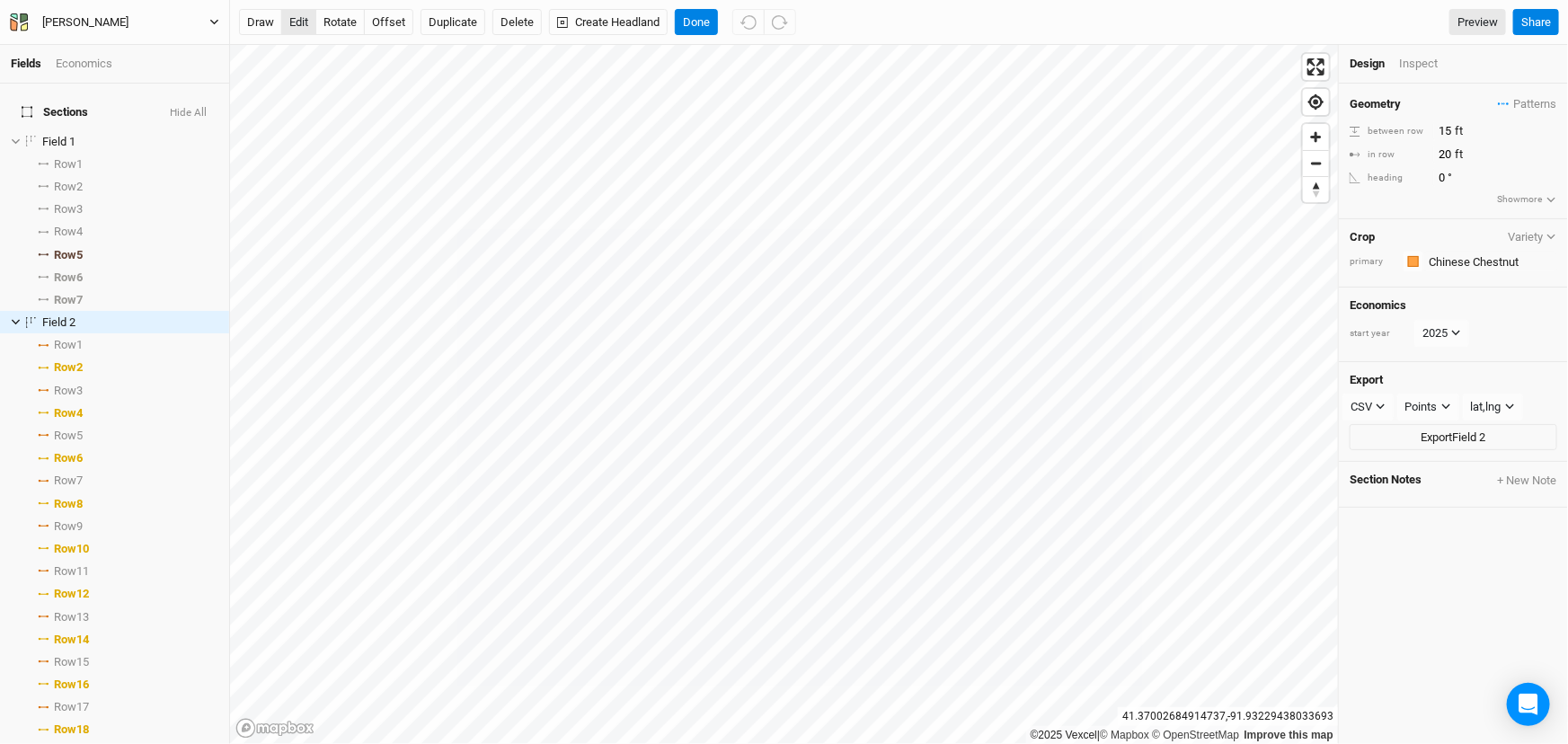
click at [302, 22] on button "edit" at bounding box center [299, 23] width 35 height 27
click at [718, 31] on button "Done" at bounding box center [697, 23] width 43 height 27
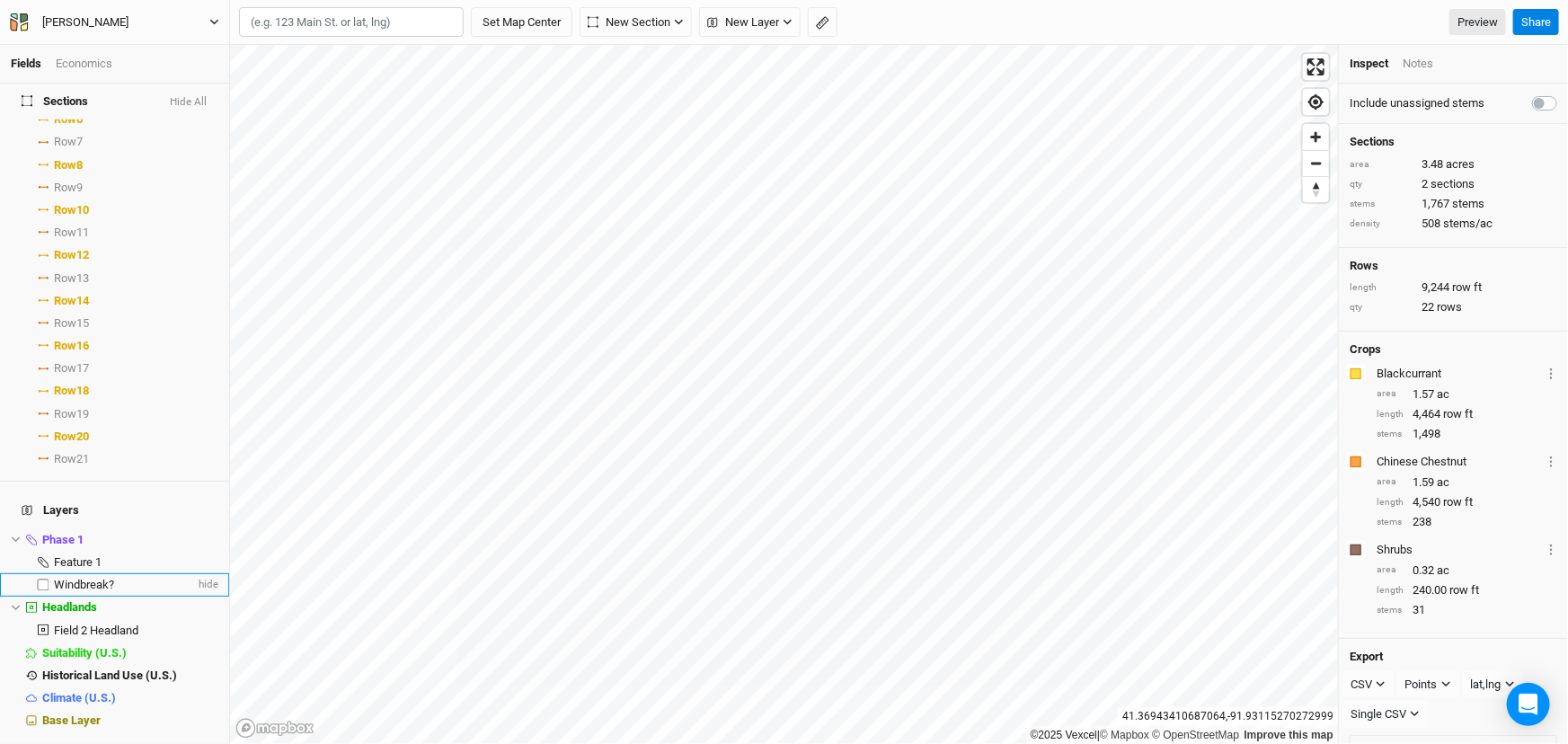
scroll to position [423, 0]
click at [131, 624] on span "Field 2 Headland" at bounding box center [96, 630] width 84 height 14
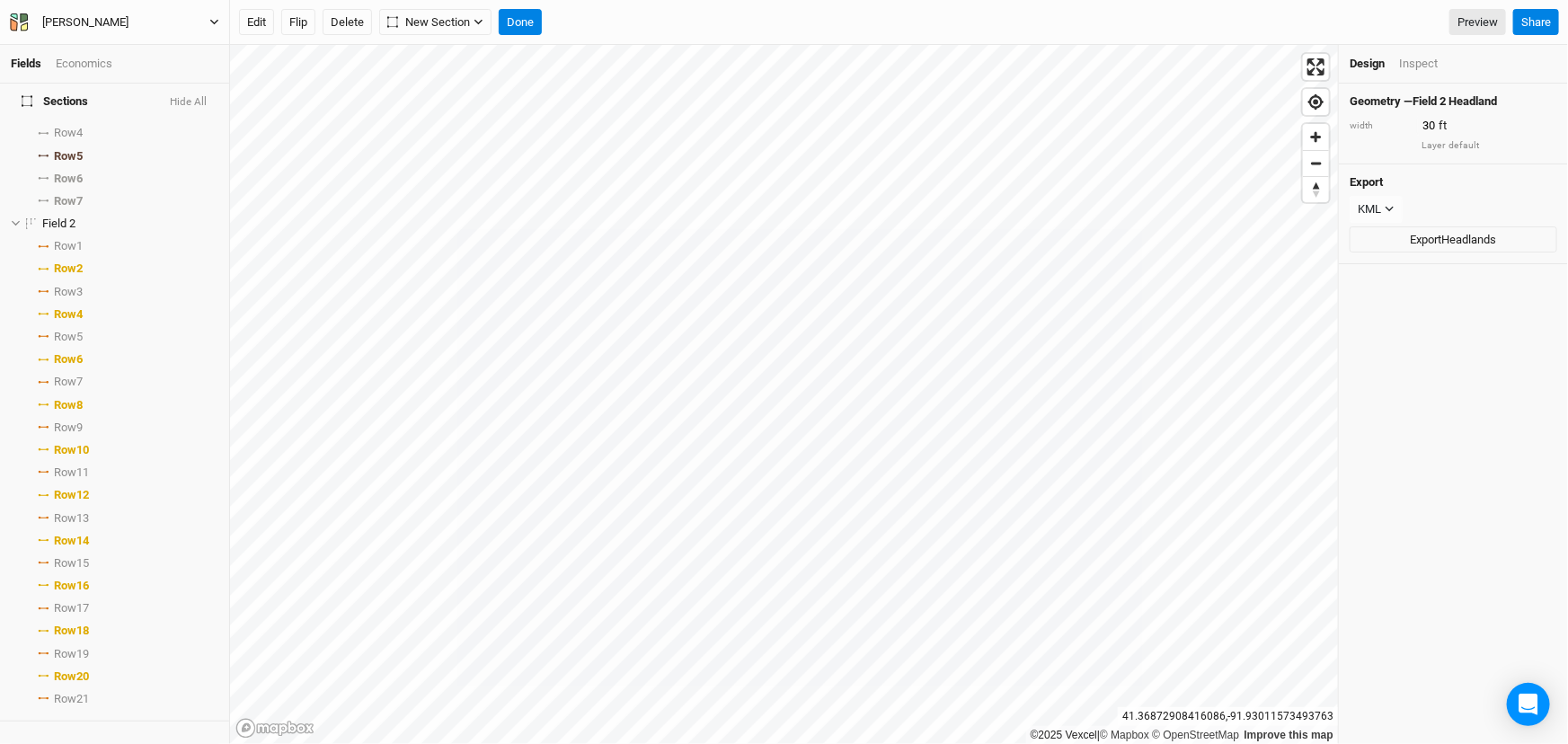
scroll to position [95, 0]
click at [75, 234] on span "Field 2" at bounding box center [59, 227] width 33 height 14
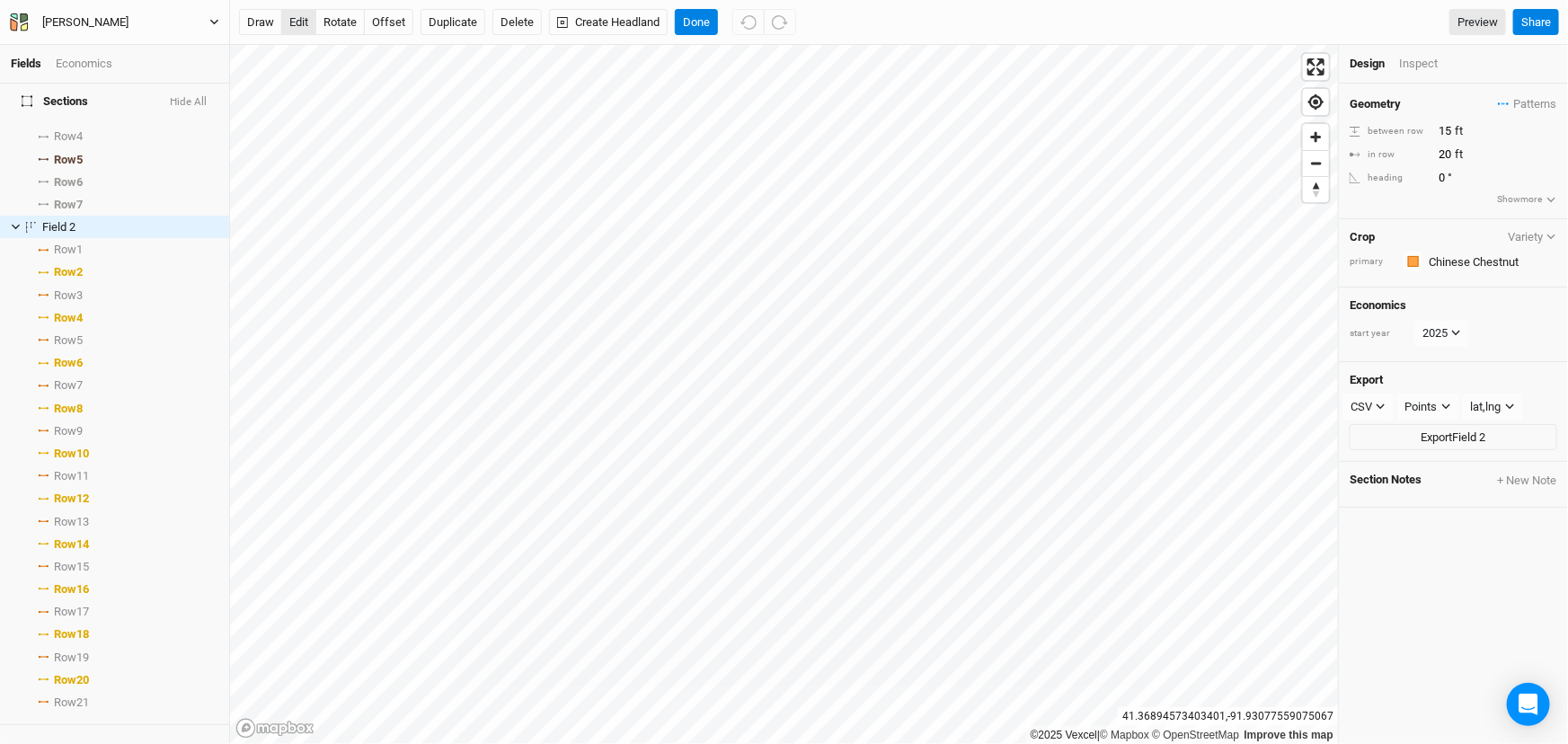
scroll to position [0, 0]
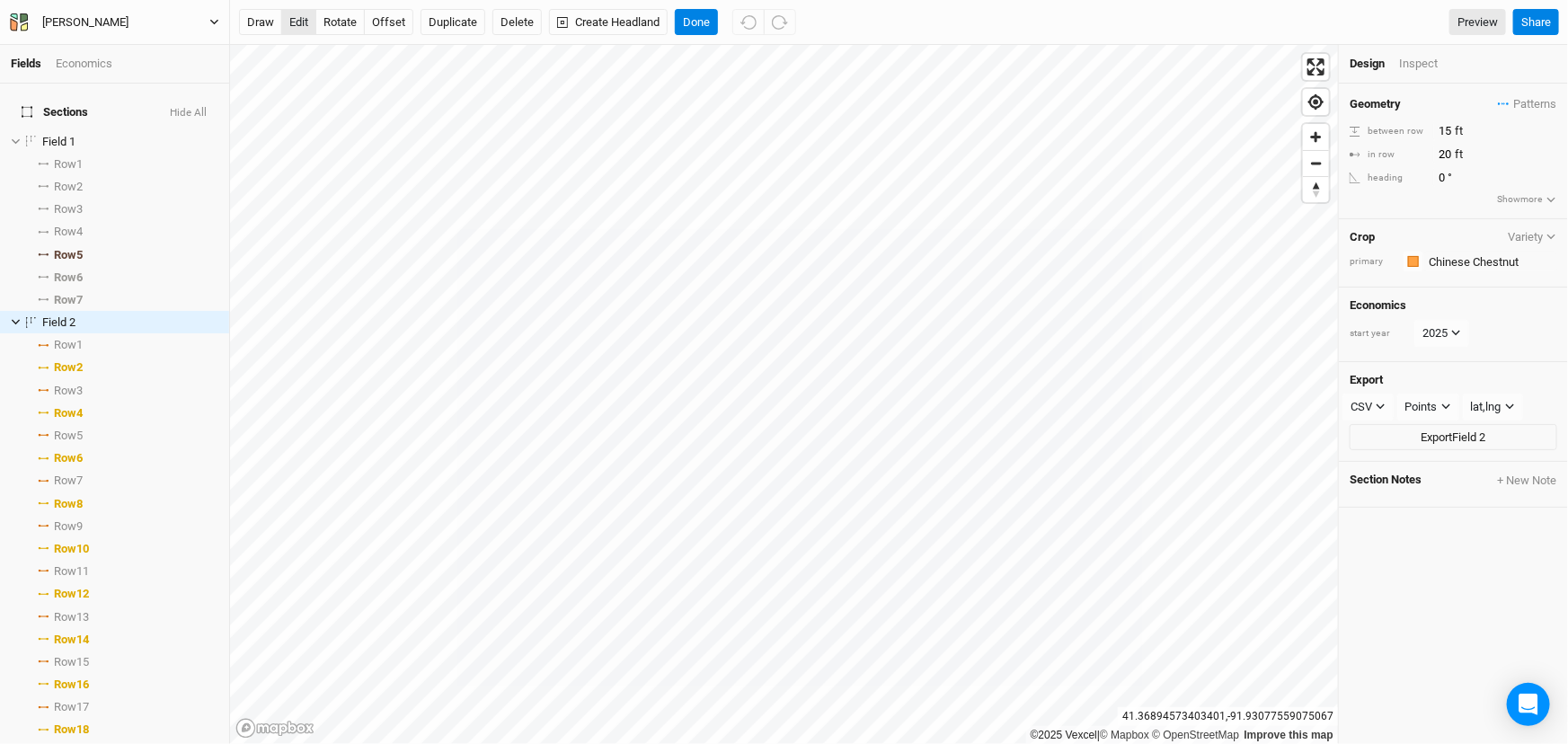
click at [312, 18] on button "edit" at bounding box center [299, 23] width 35 height 27
click at [393, 25] on button "offset" at bounding box center [389, 23] width 50 height 27
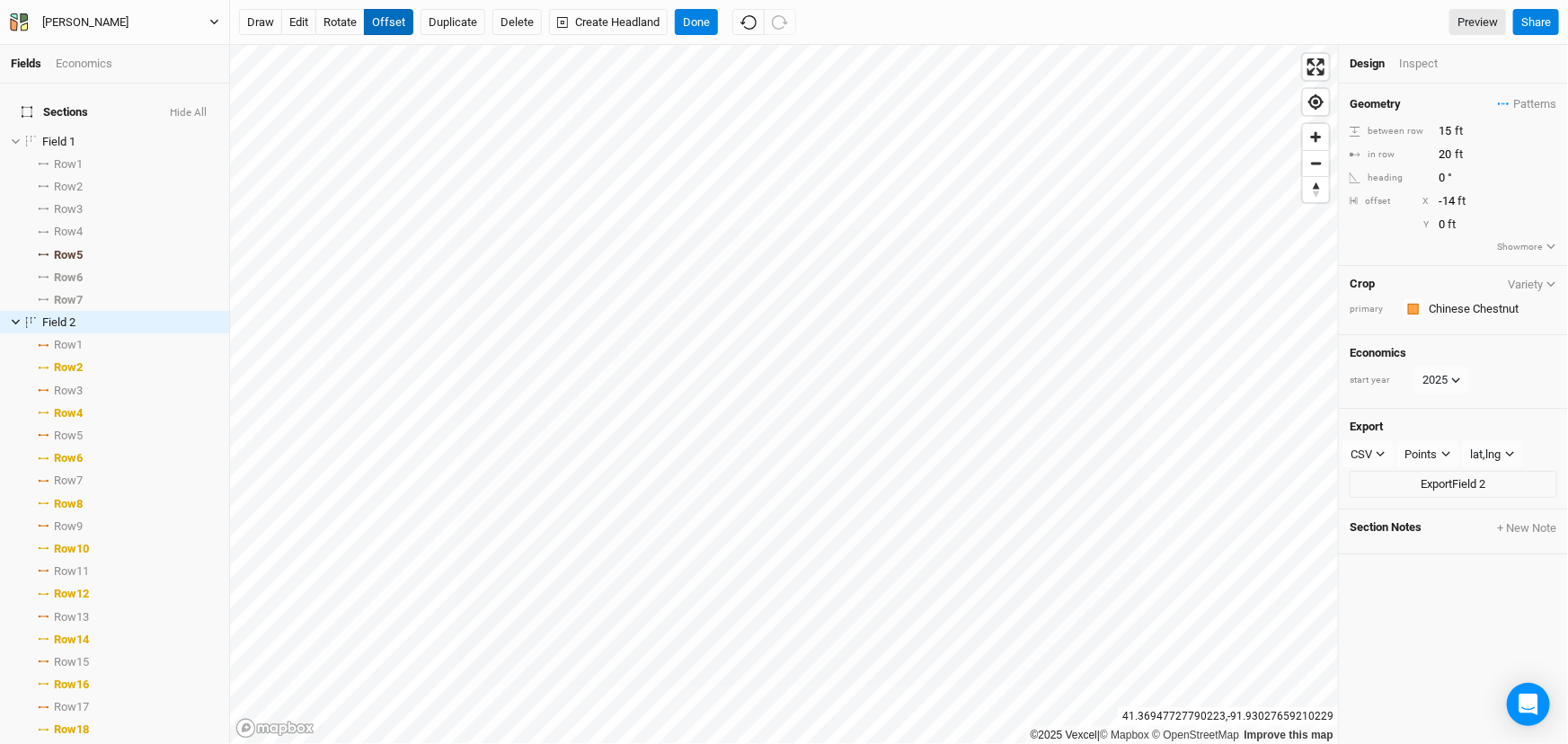
type input "-13"
click at [718, 16] on button "Done" at bounding box center [697, 23] width 43 height 27
click at [310, 26] on button "edit" at bounding box center [299, 23] width 35 height 27
click at [718, 17] on button "Done" at bounding box center [697, 23] width 43 height 27
click at [392, 17] on button "offset" at bounding box center [389, 23] width 50 height 27
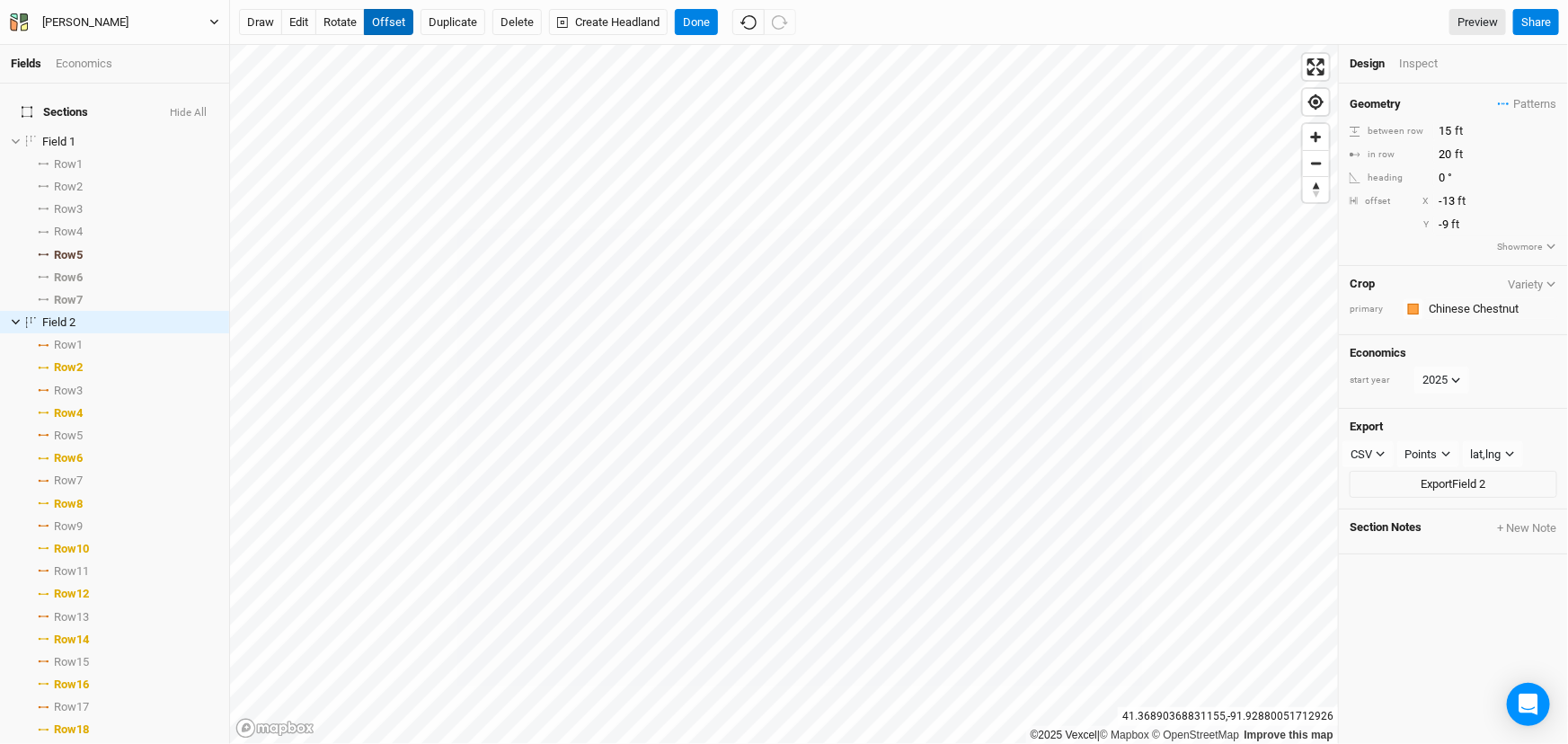
type input "-10"
click at [718, 27] on button "Done" at bounding box center [697, 23] width 43 height 27
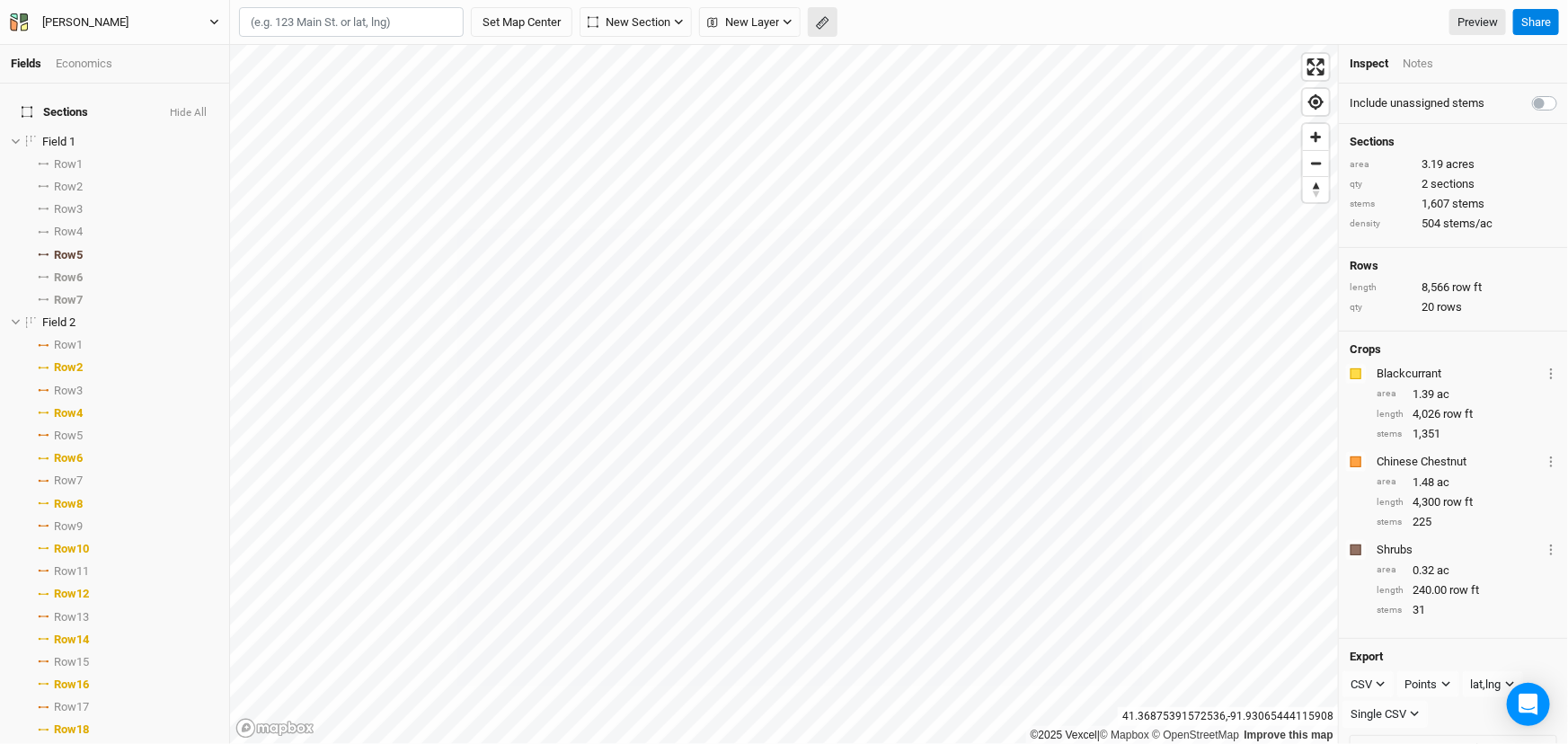
click at [830, 17] on icon "button" at bounding box center [823, 23] width 14 height 14
click at [317, 33] on button "Done" at bounding box center [321, 23] width 43 height 27
click at [741, 15] on span "New Layer" at bounding box center [743, 23] width 71 height 18
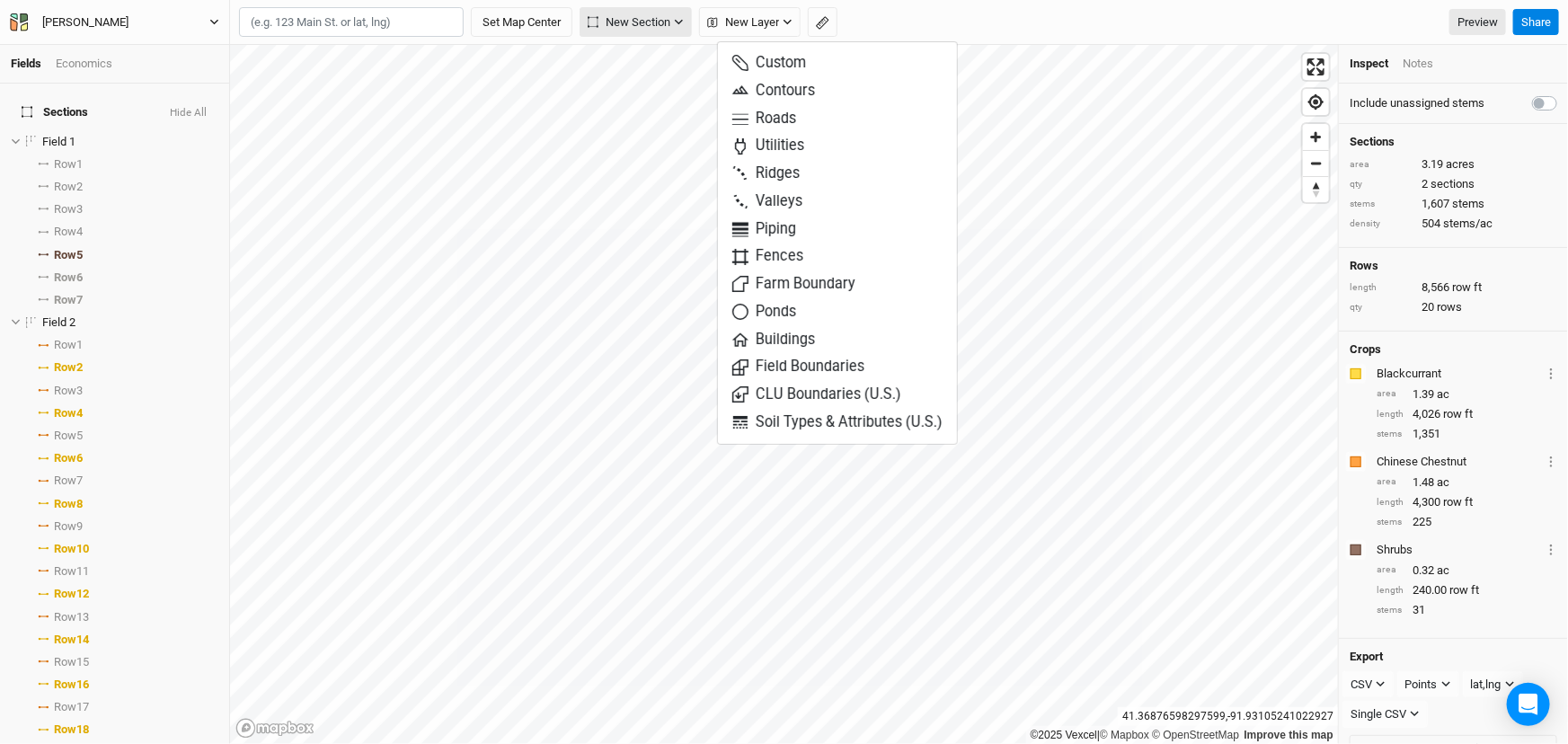
click at [629, 26] on span "New Section" at bounding box center [629, 23] width 82 height 18
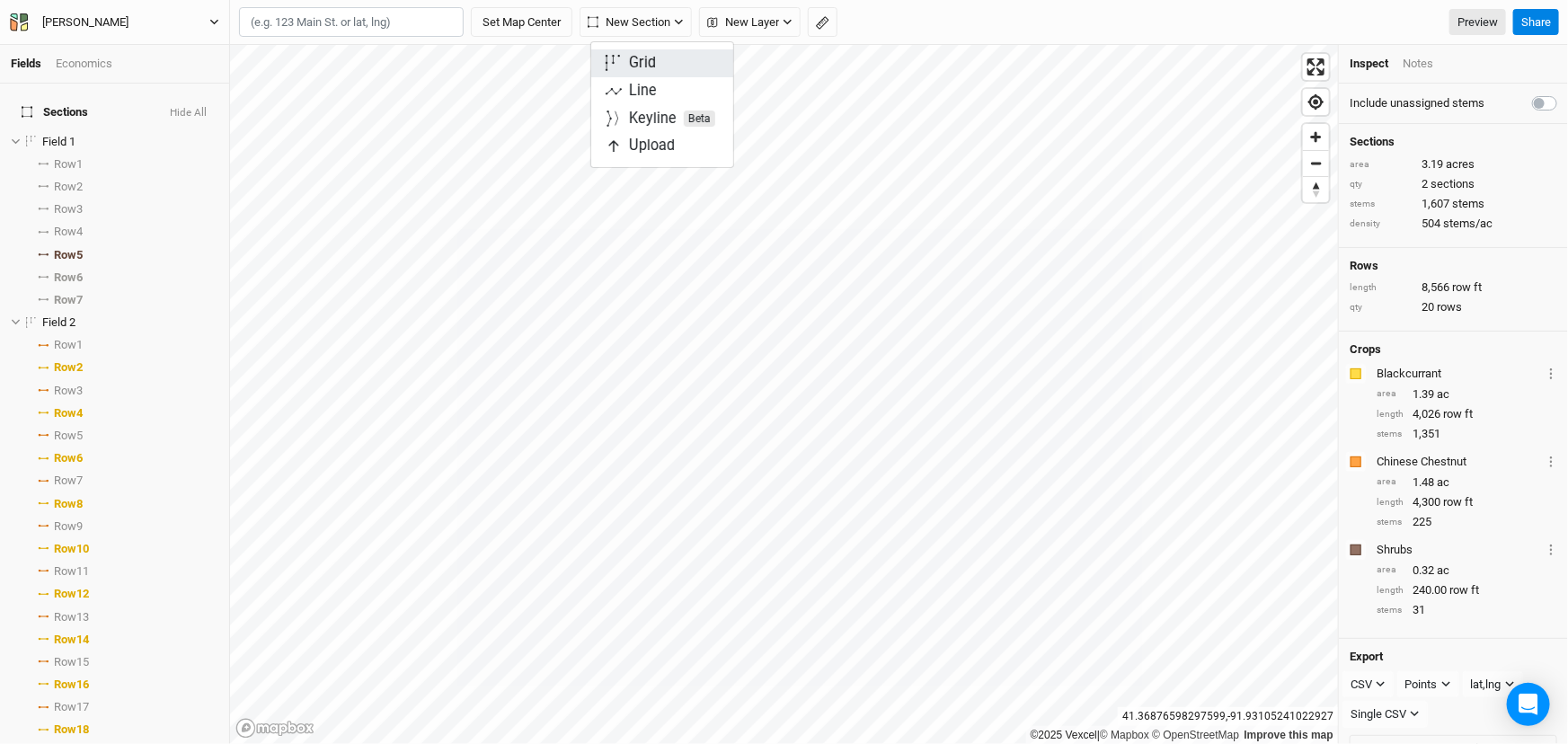
click at [656, 71] on div "Grid" at bounding box center [643, 63] width 27 height 21
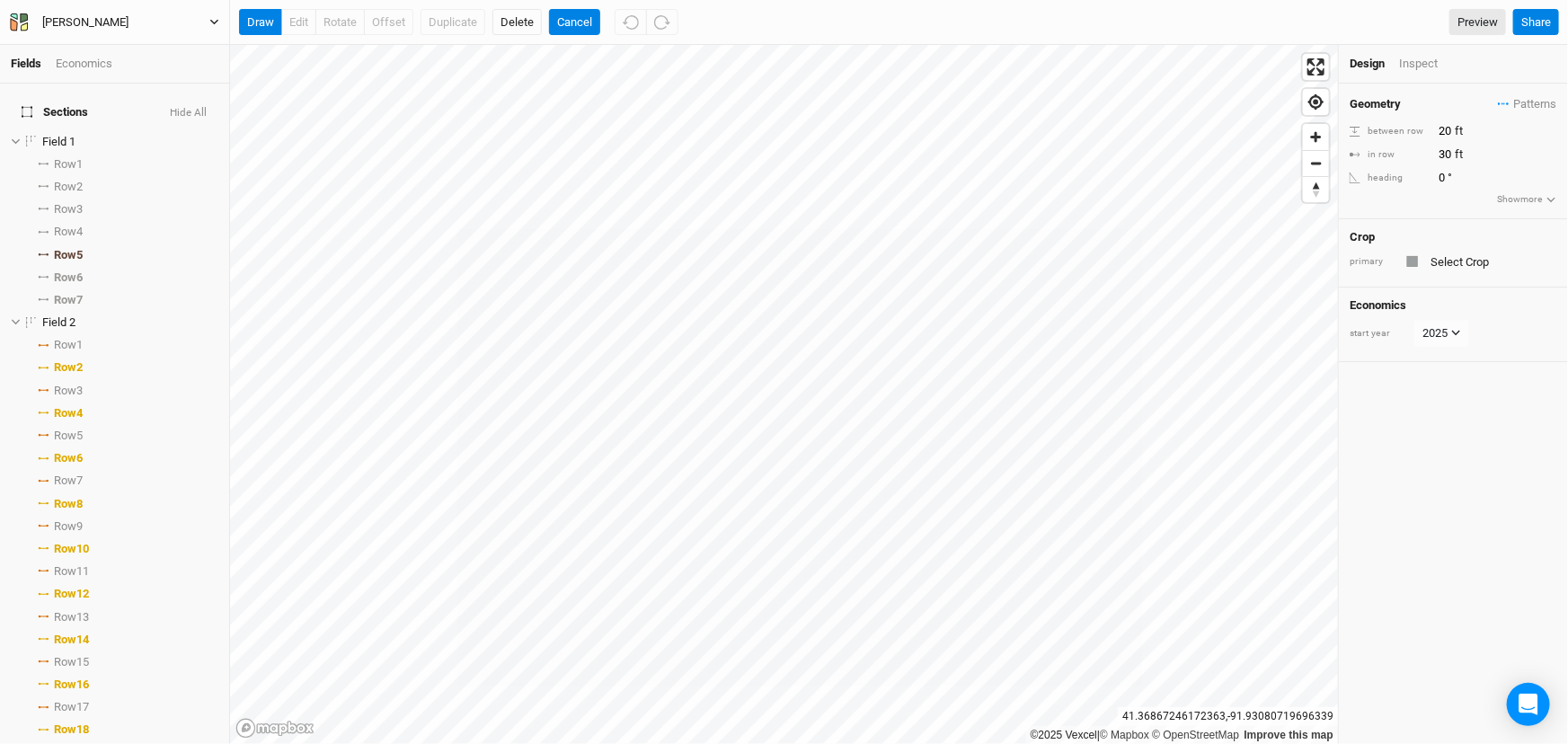
scroll to position [396, 0]
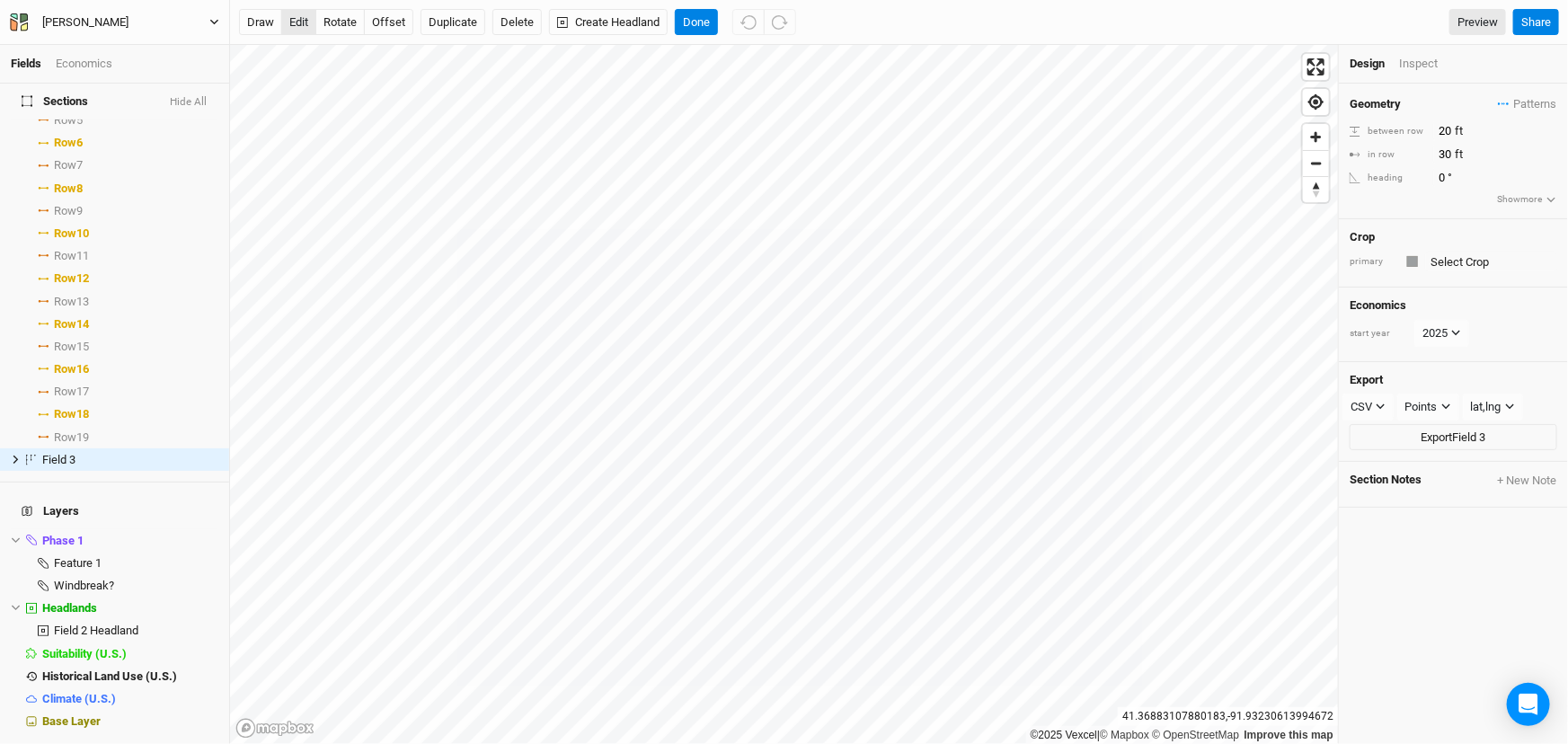
click at [302, 31] on button "edit" at bounding box center [299, 23] width 35 height 27
click at [1460, 272] on input "text" at bounding box center [1491, 261] width 132 height 22
type input "P"
type input "A"
click at [1475, 311] on link "Add crop: pawpaw" at bounding box center [1429, 300] width 142 height 23
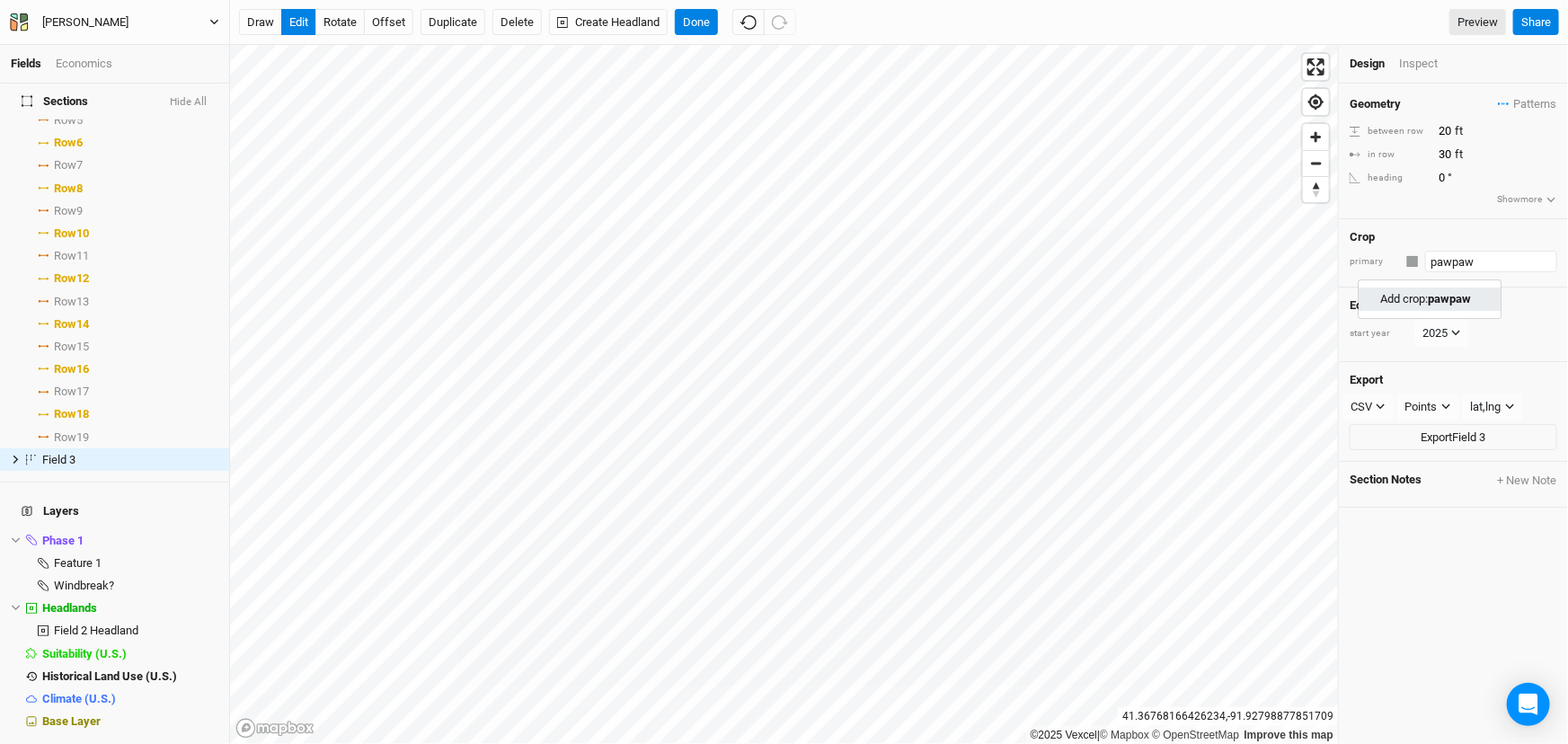
type input "pawpaw"
click at [1471, 272] on input "text" at bounding box center [1491, 261] width 134 height 22
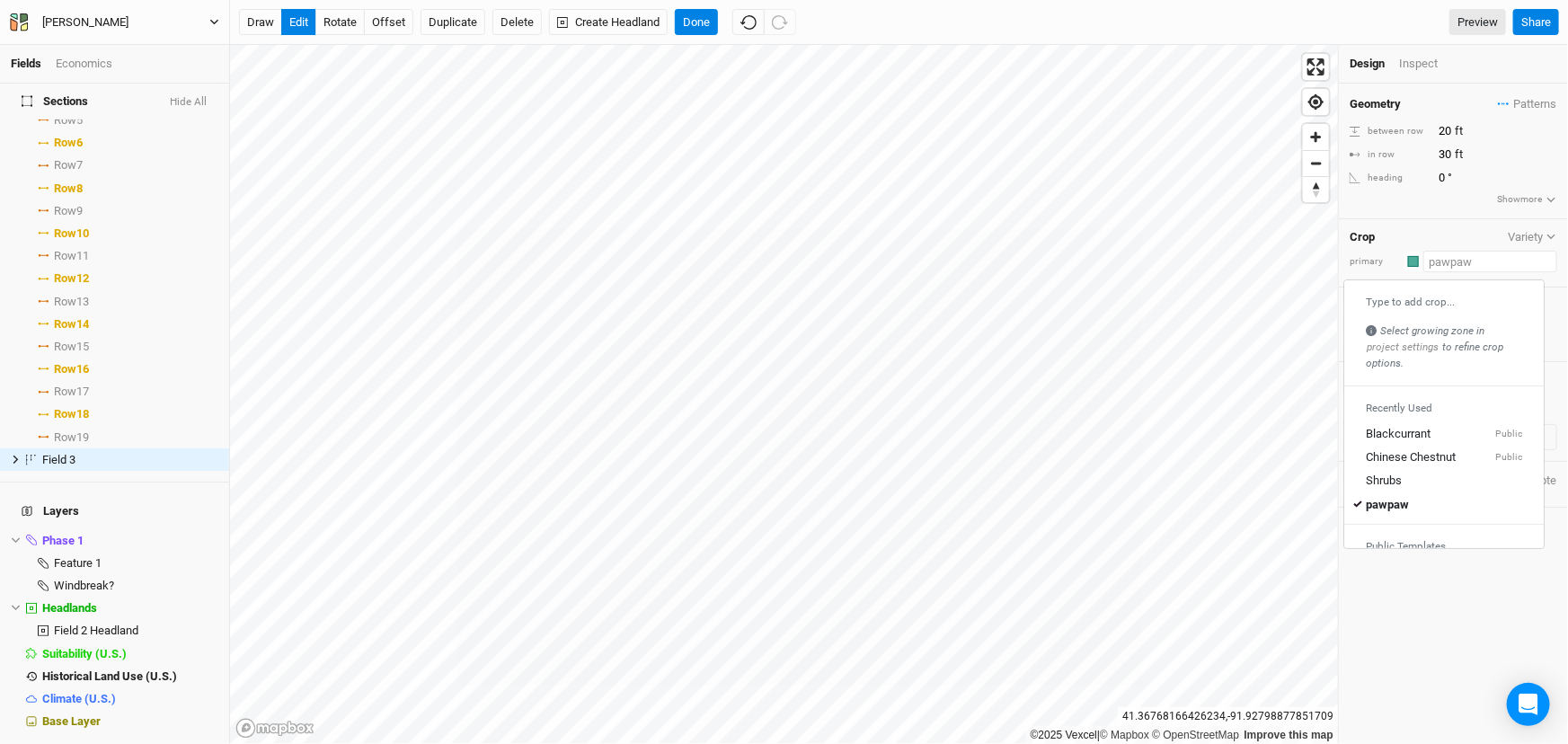
type input "P"
type input "Pawpaw"
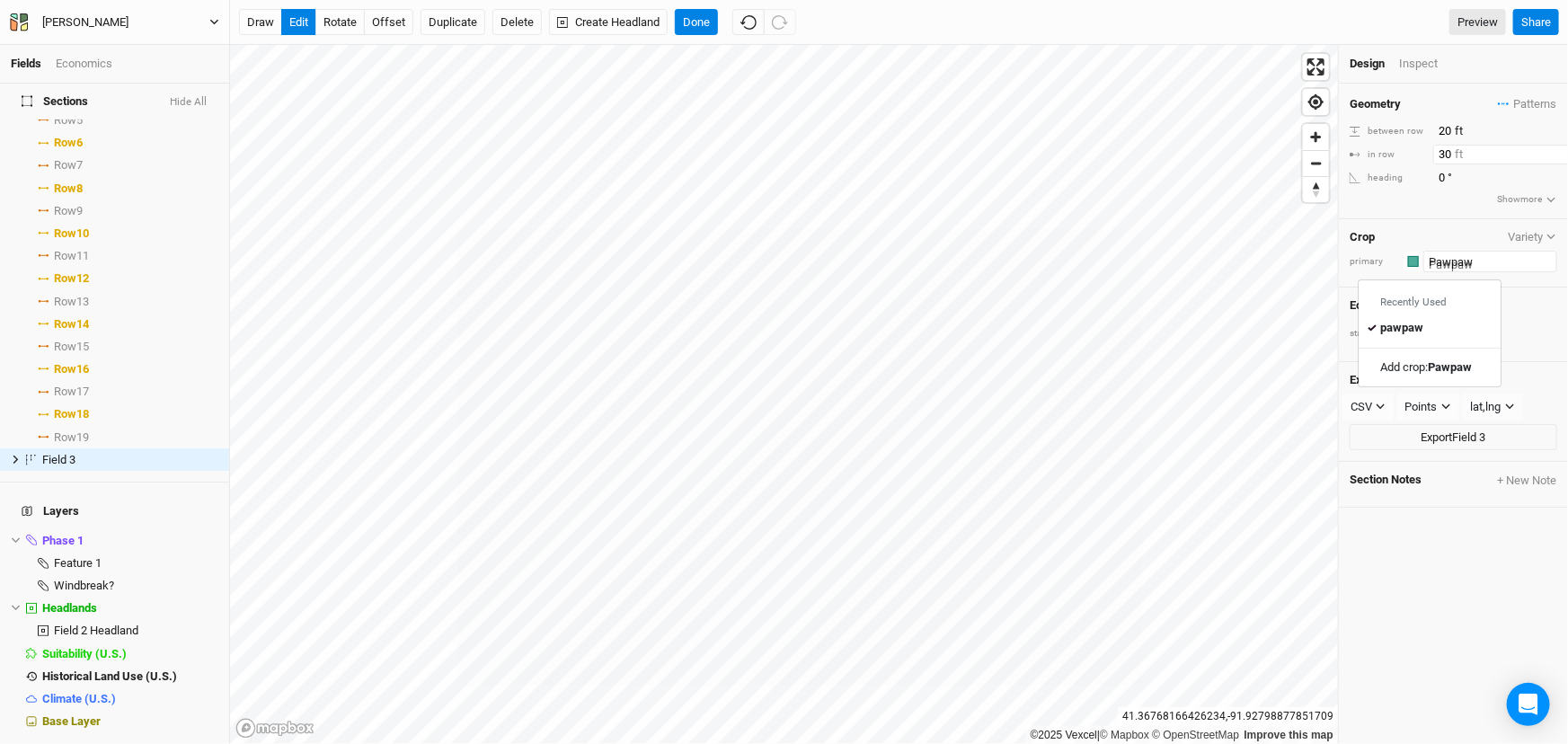
type input "Pawpaw"
click at [1453, 162] on input "30" at bounding box center [1512, 155] width 157 height 20
drag, startPoint x: 1450, startPoint y: 162, endPoint x: 1340, endPoint y: 163, distance: 110.0
click at [1340, 163] on div "Geometry Patterns ＋ New in-row pattern between row 20 ft in row 30 ft heading 0…" at bounding box center [1453, 151] width 229 height 136
type input "0"
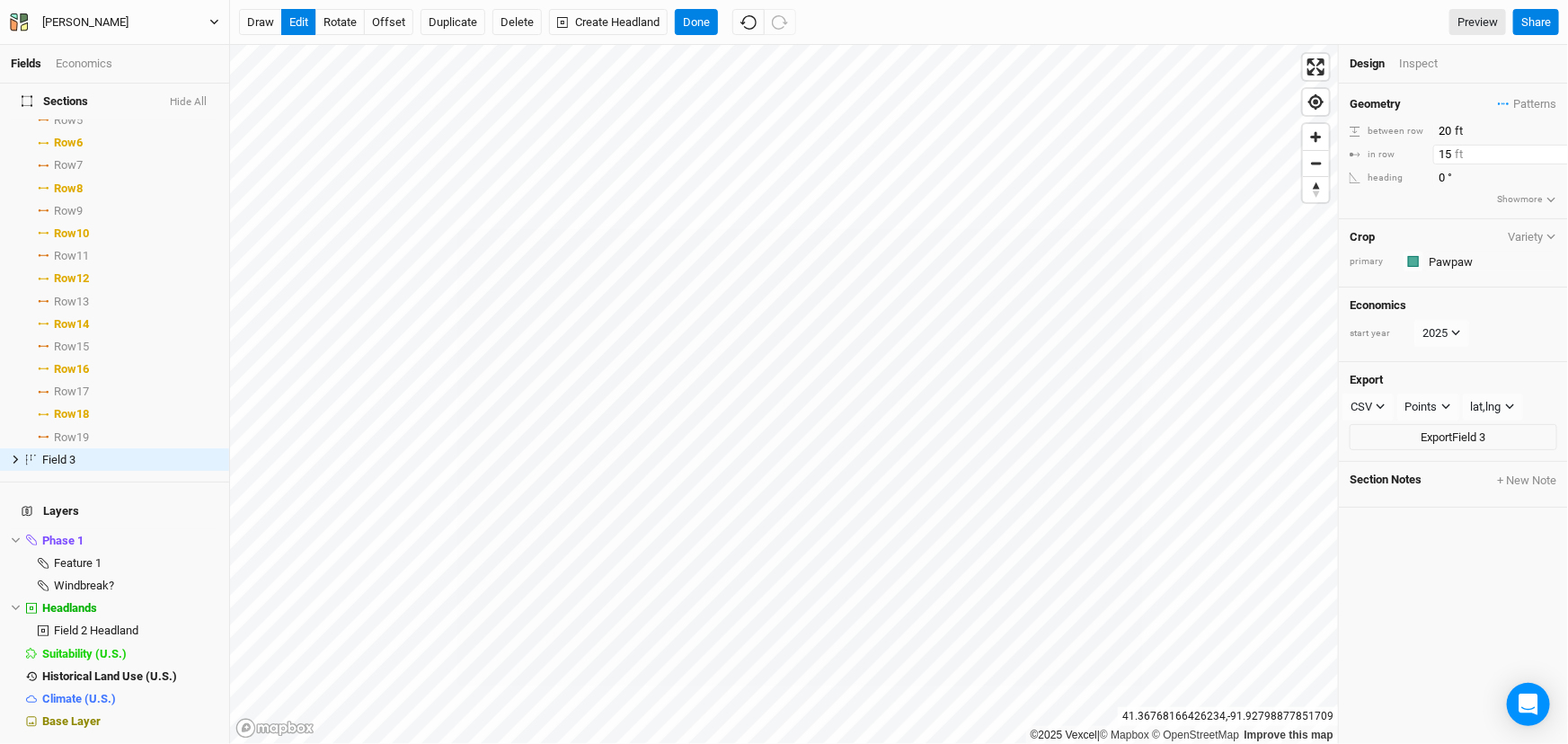
type input "15"
click at [1403, 219] on div "Geometry Patterns ＋ New in-row pattern between row 20 ft in row 15 ft heading 0…" at bounding box center [1453, 151] width 229 height 136
click at [66, 453] on span "Field 3" at bounding box center [59, 460] width 33 height 14
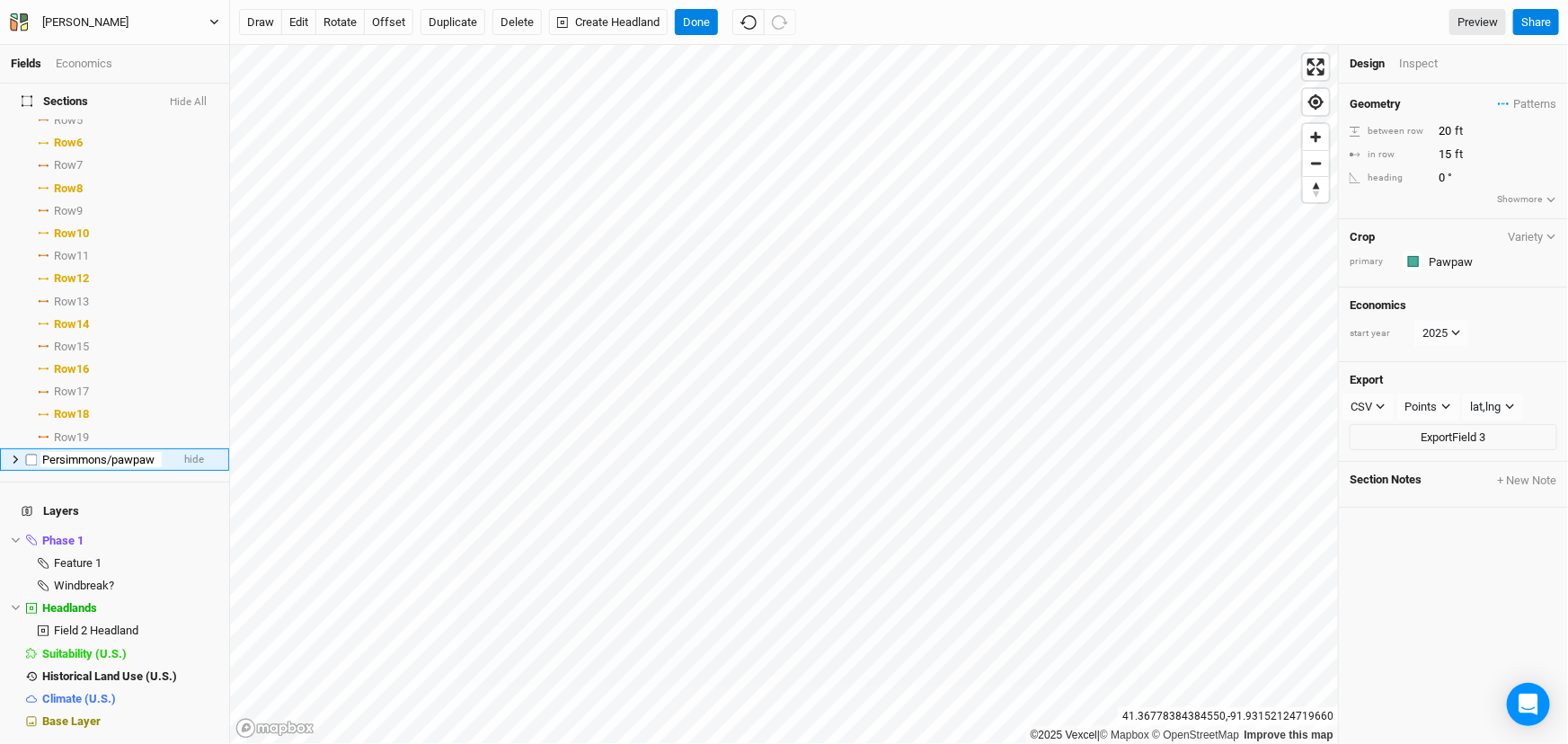
type input "Persimmons/pawpaw"
click at [18, 456] on icon at bounding box center [17, 460] width 6 height 8
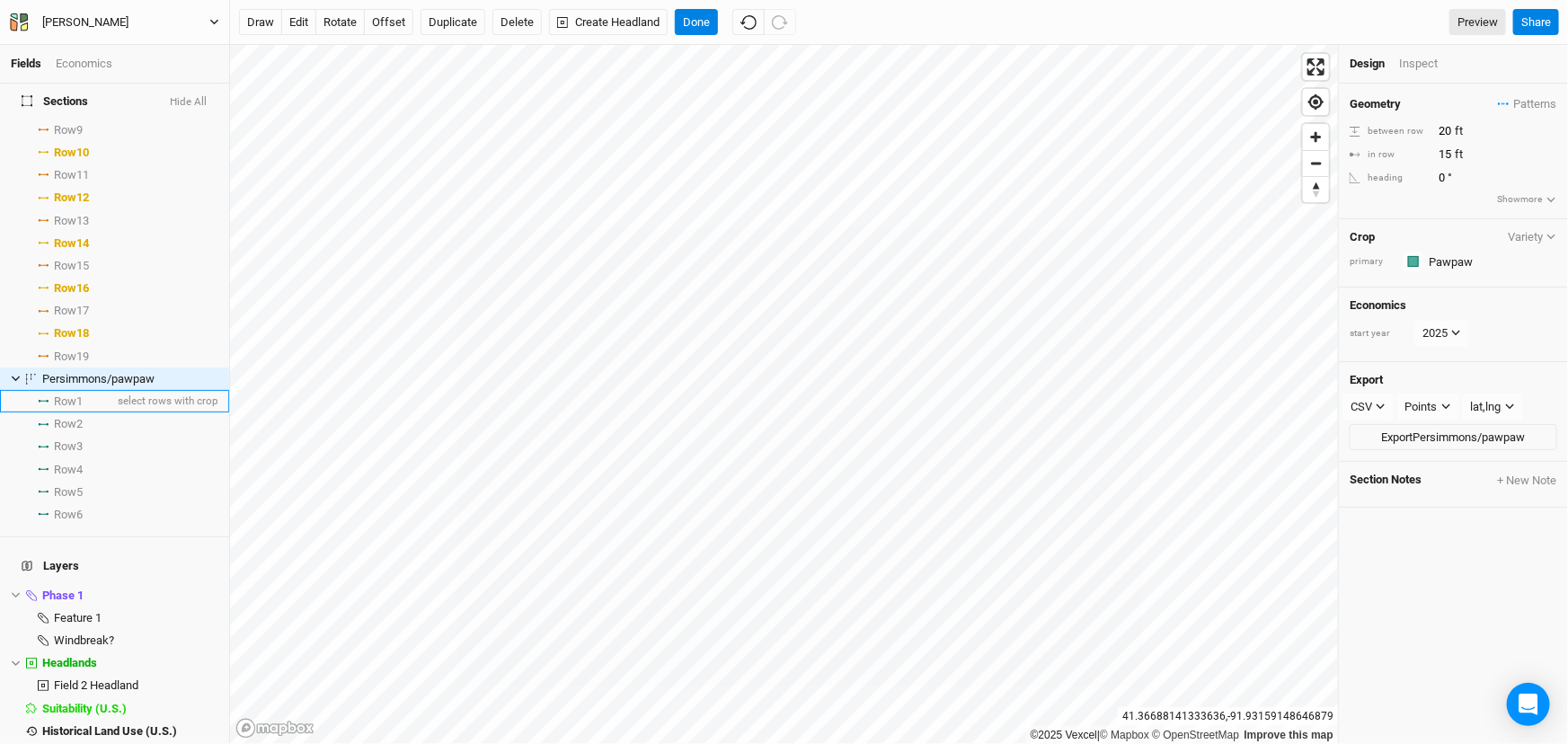
click at [71, 412] on li "Row 1 select rows with crop" at bounding box center [115, 401] width 229 height 23
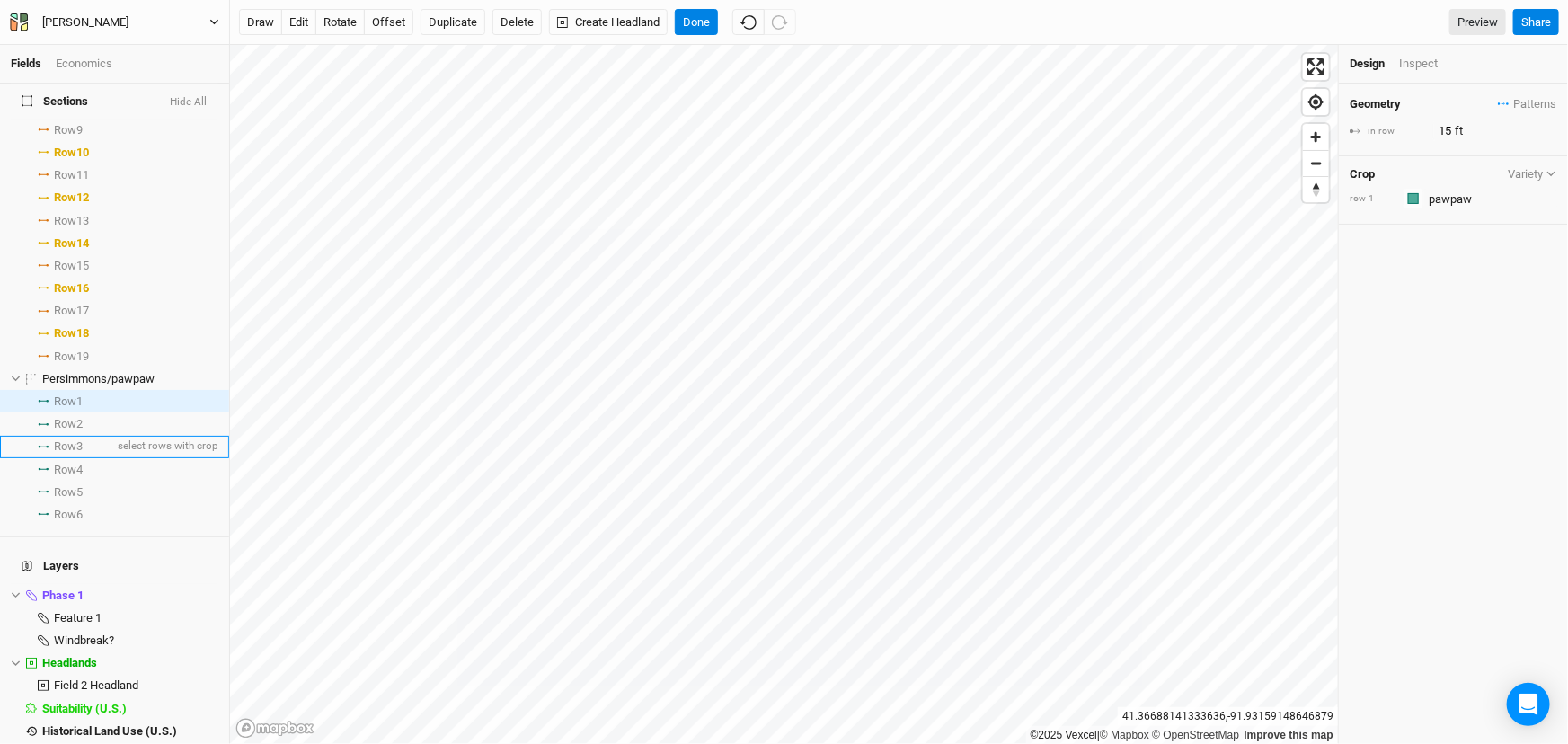
click at [54, 448] on span at bounding box center [43, 446] width 22 height 3
click at [82, 500] on span "Row 5" at bounding box center [68, 492] width 28 height 15
click at [1480, 209] on input "text" at bounding box center [1491, 199] width 134 height 22
click at [1457, 243] on mark "American persimmon" at bounding box center [1469, 236] width 112 height 14
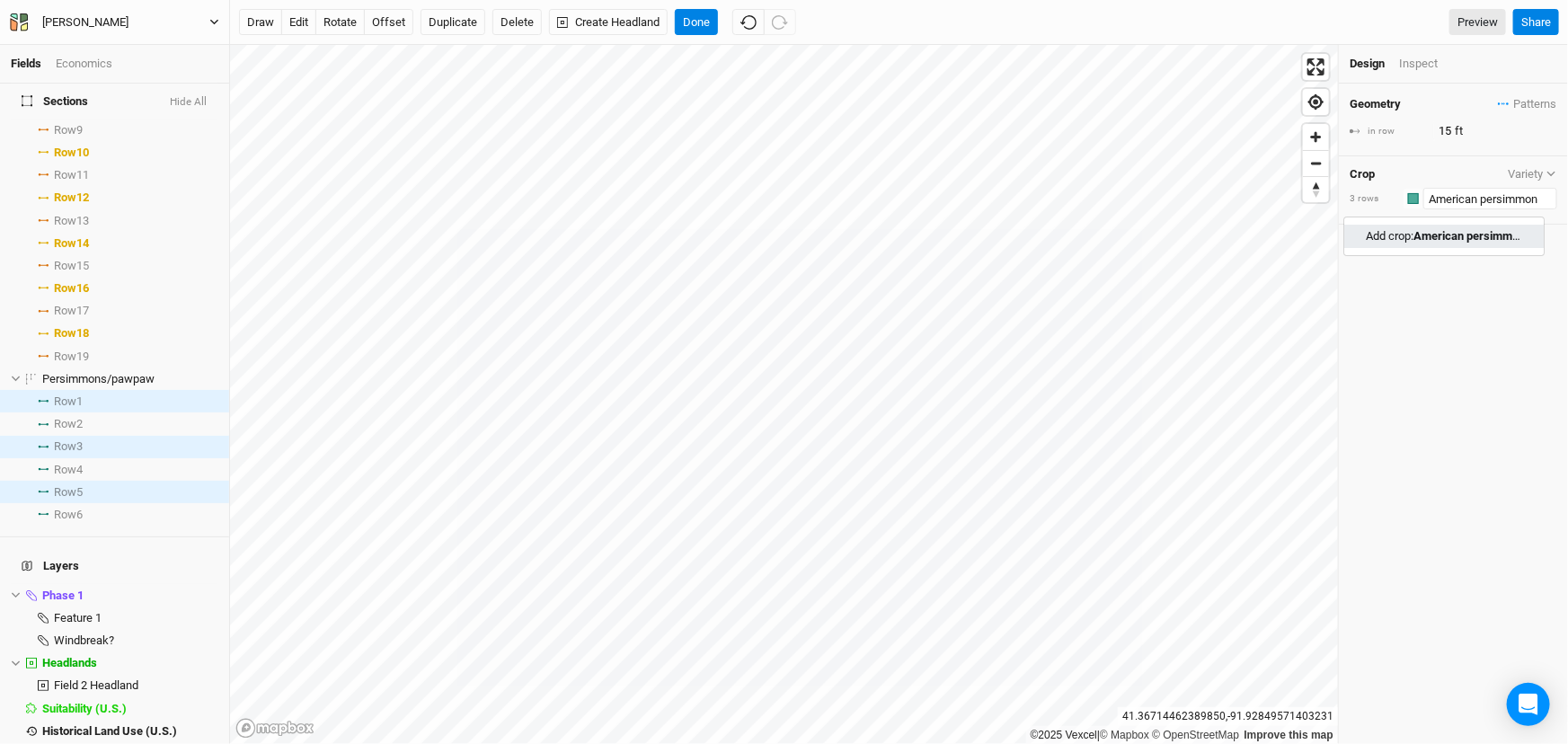
type input "American persimmon"
type input "30"
drag, startPoint x: 1453, startPoint y: 139, endPoint x: 1383, endPoint y: 142, distance: 70.1
click at [1383, 141] on div "in row 30 ft" at bounding box center [1453, 131] width 208 height 20
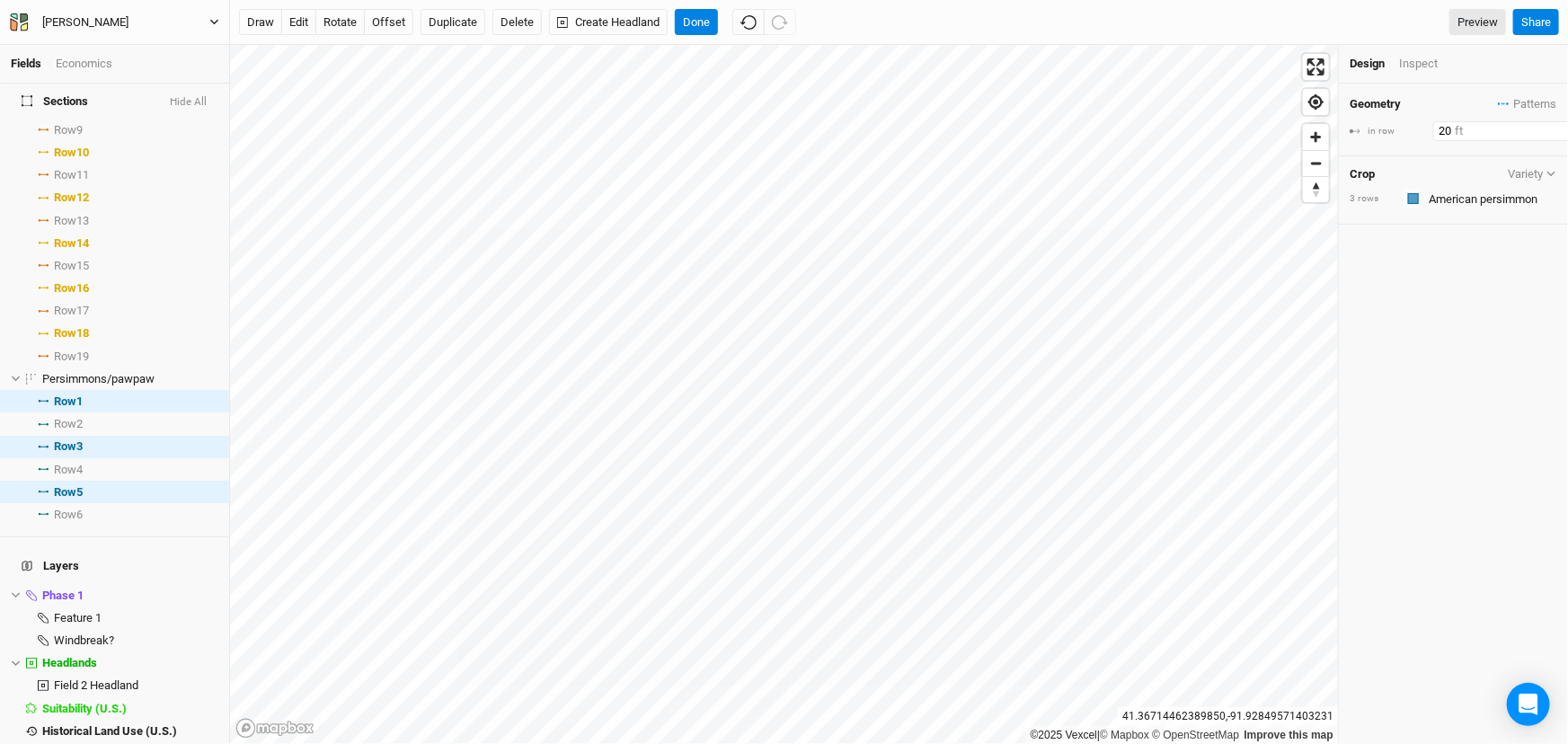
type input "20"
click at [1479, 311] on div "Geometry Patterns ＋ New in-row pattern in row 20 ft Crop Variety 3 rows Colors …" at bounding box center [1453, 413] width 229 height 661
click at [718, 17] on button "Done" at bounding box center [697, 23] width 43 height 27
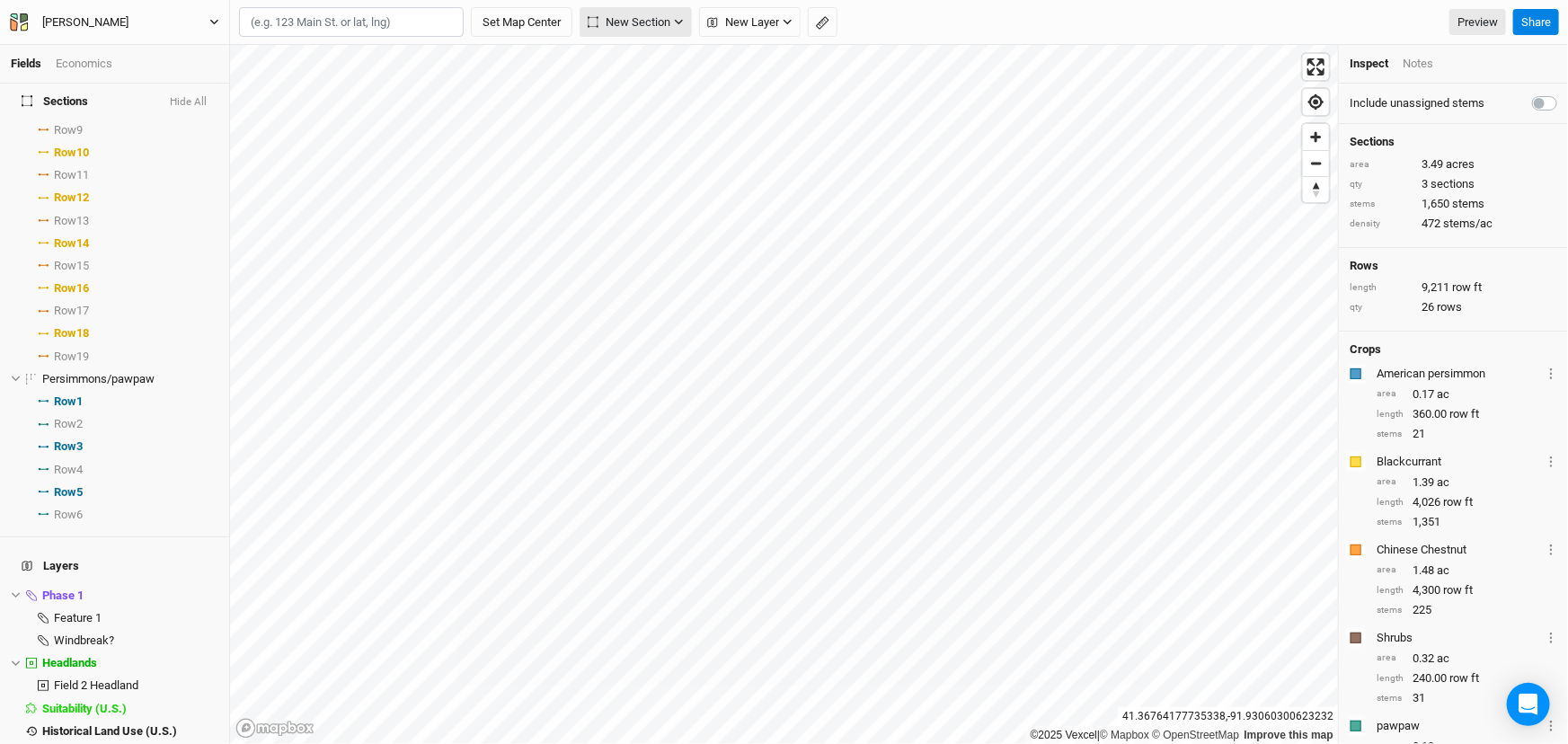
click at [669, 23] on span "New Section" at bounding box center [629, 23] width 82 height 18
click at [656, 72] on div "Grid" at bounding box center [643, 63] width 27 height 21
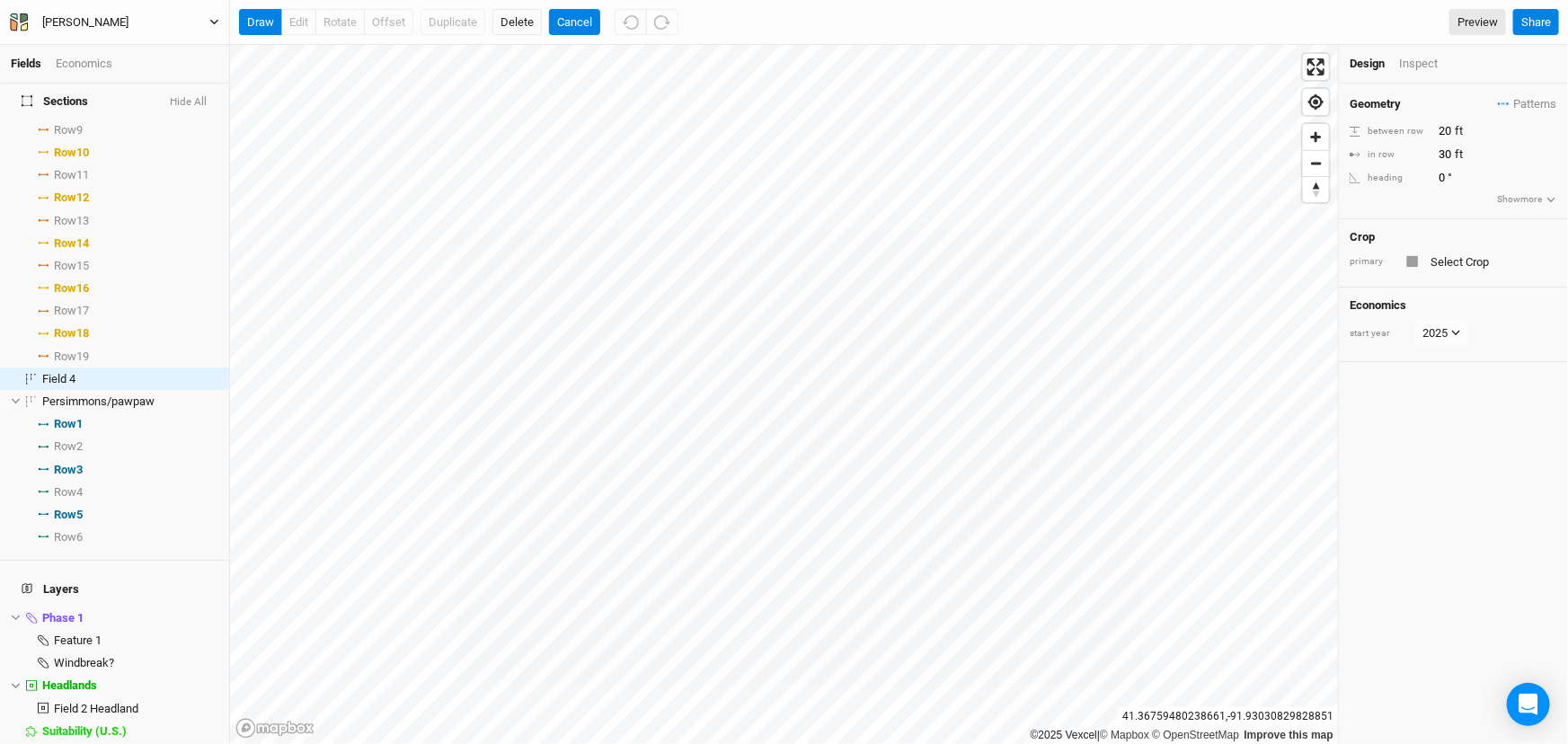
scroll to position [420, 0]
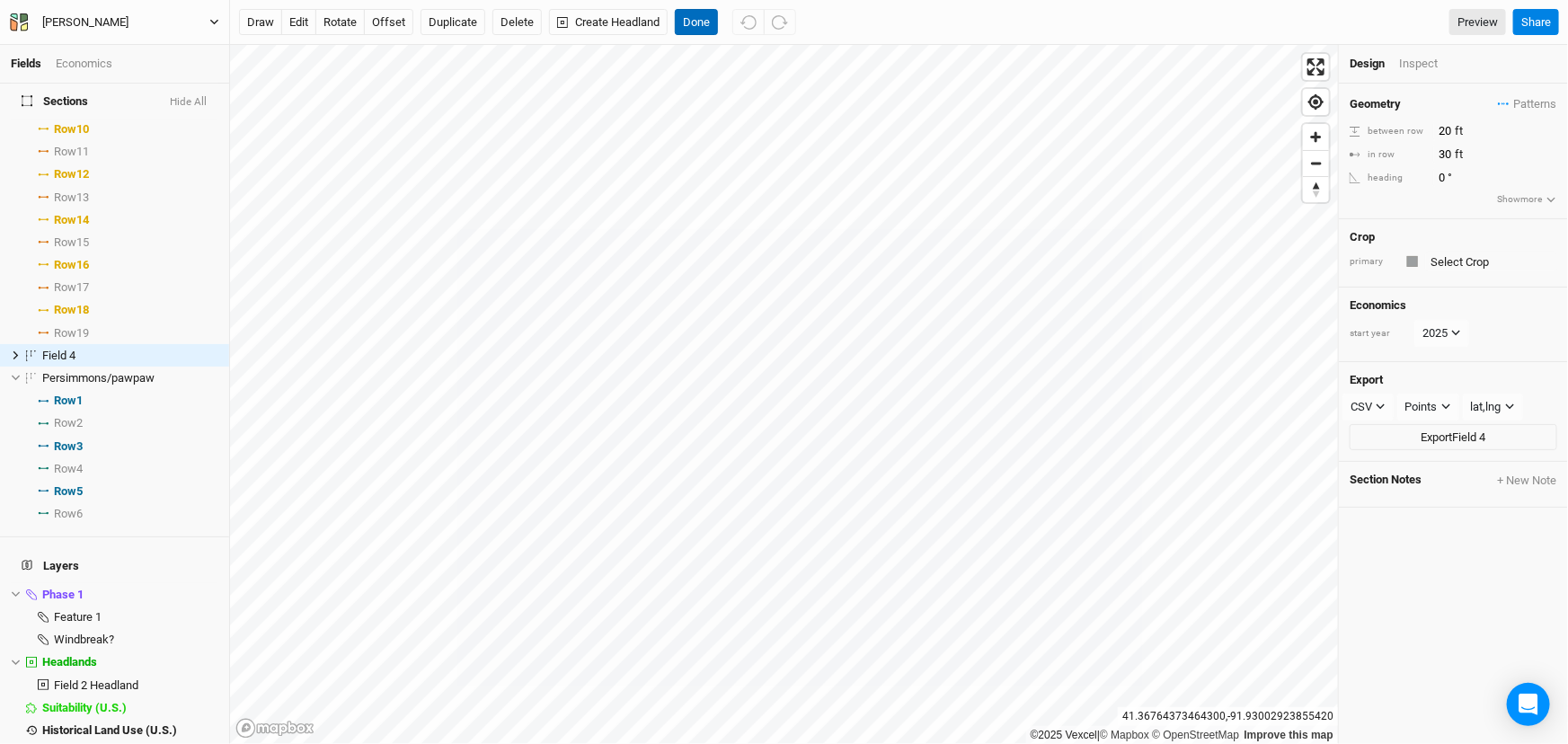
click at [718, 27] on button "Done" at bounding box center [697, 23] width 43 height 27
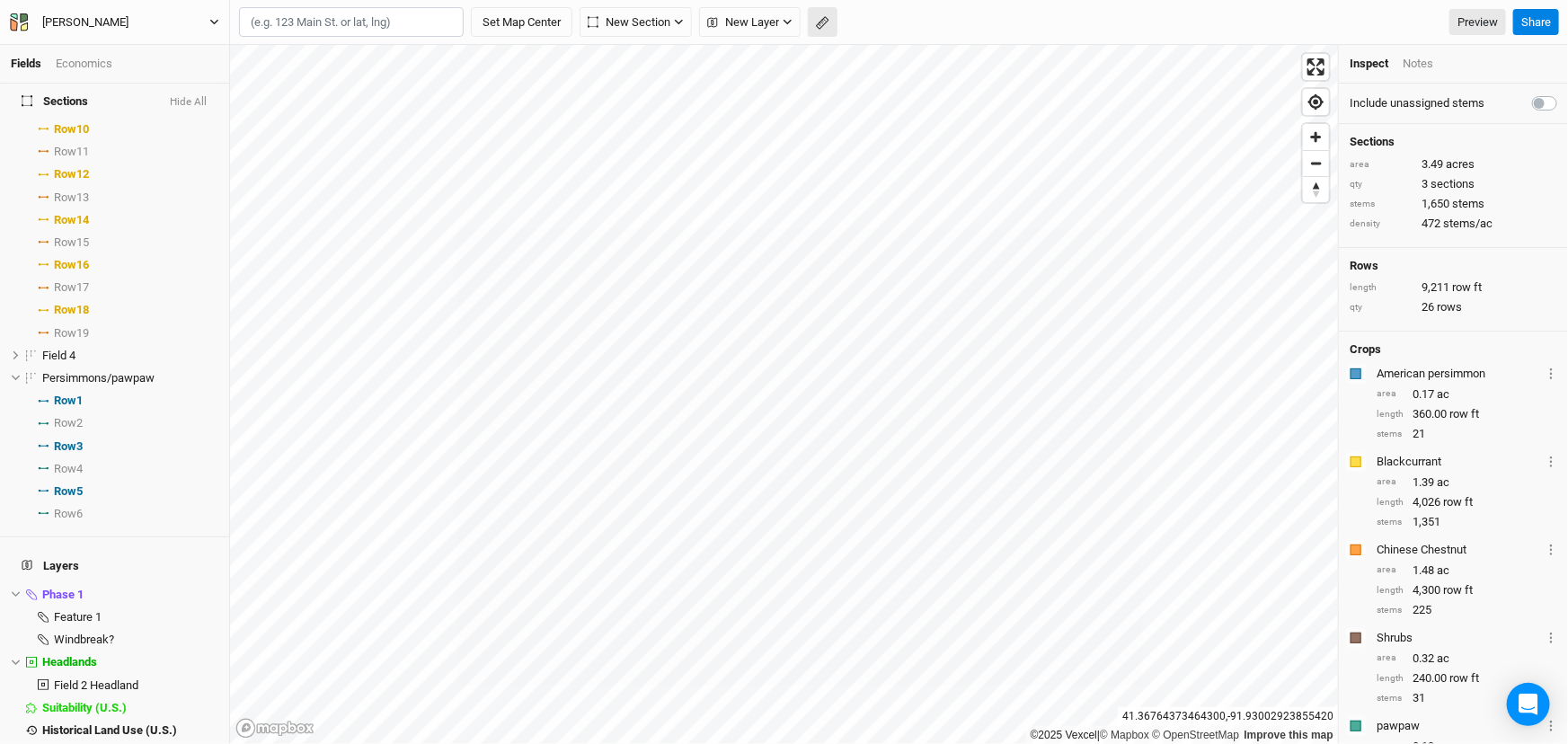
click at [830, 18] on icon "button" at bounding box center [823, 23] width 14 height 14
click at [327, 31] on button "Done" at bounding box center [321, 23] width 43 height 27
click at [115, 602] on div "Phase 1" at bounding box center [118, 595] width 153 height 15
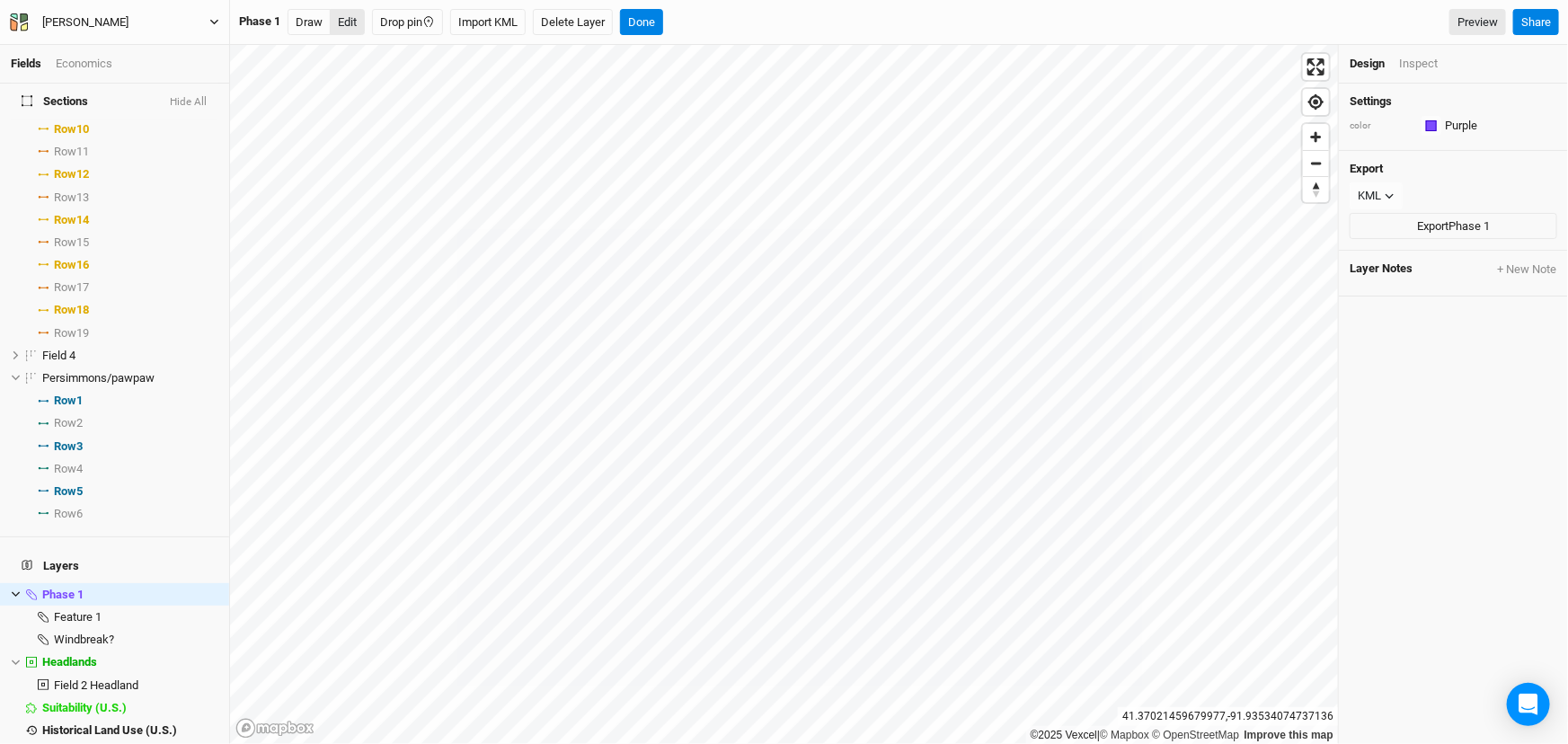
click at [347, 16] on button "Edit" at bounding box center [347, 23] width 35 height 27
click at [102, 624] on span "Feature 1" at bounding box center [77, 618] width 48 height 14
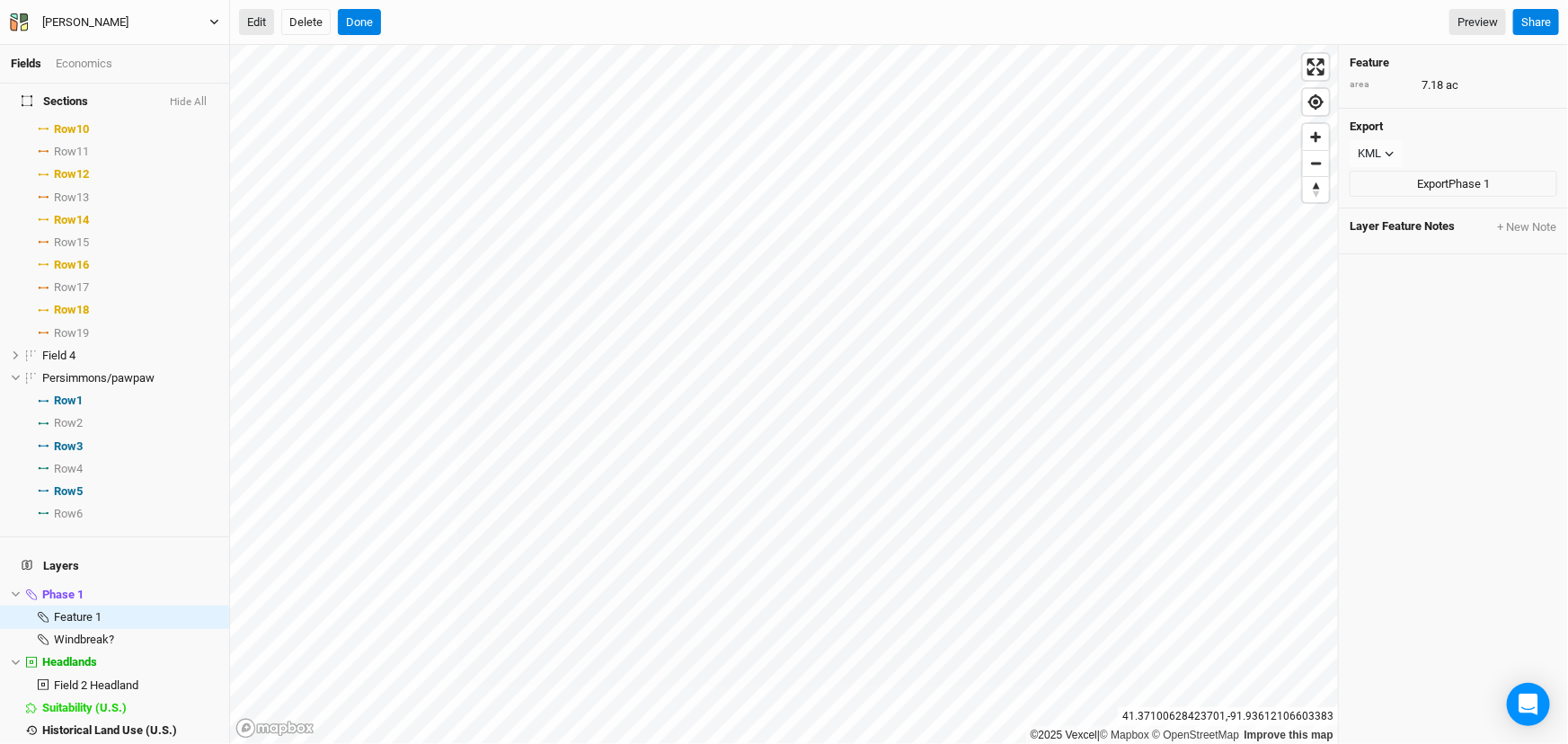
click at [262, 18] on button "Edit" at bounding box center [256, 23] width 35 height 27
click at [381, 28] on button "Done" at bounding box center [359, 23] width 43 height 27
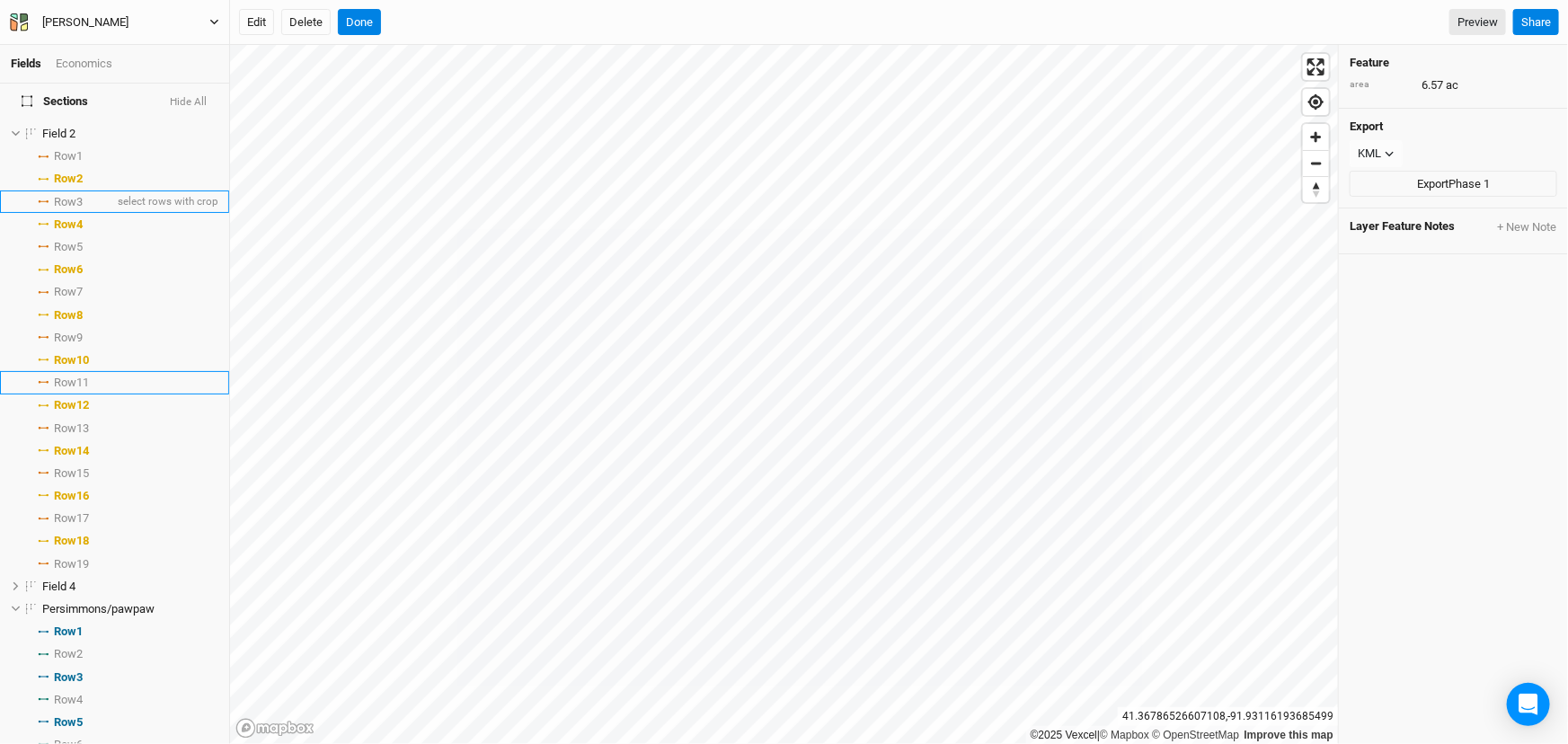
scroll to position [174, 0]
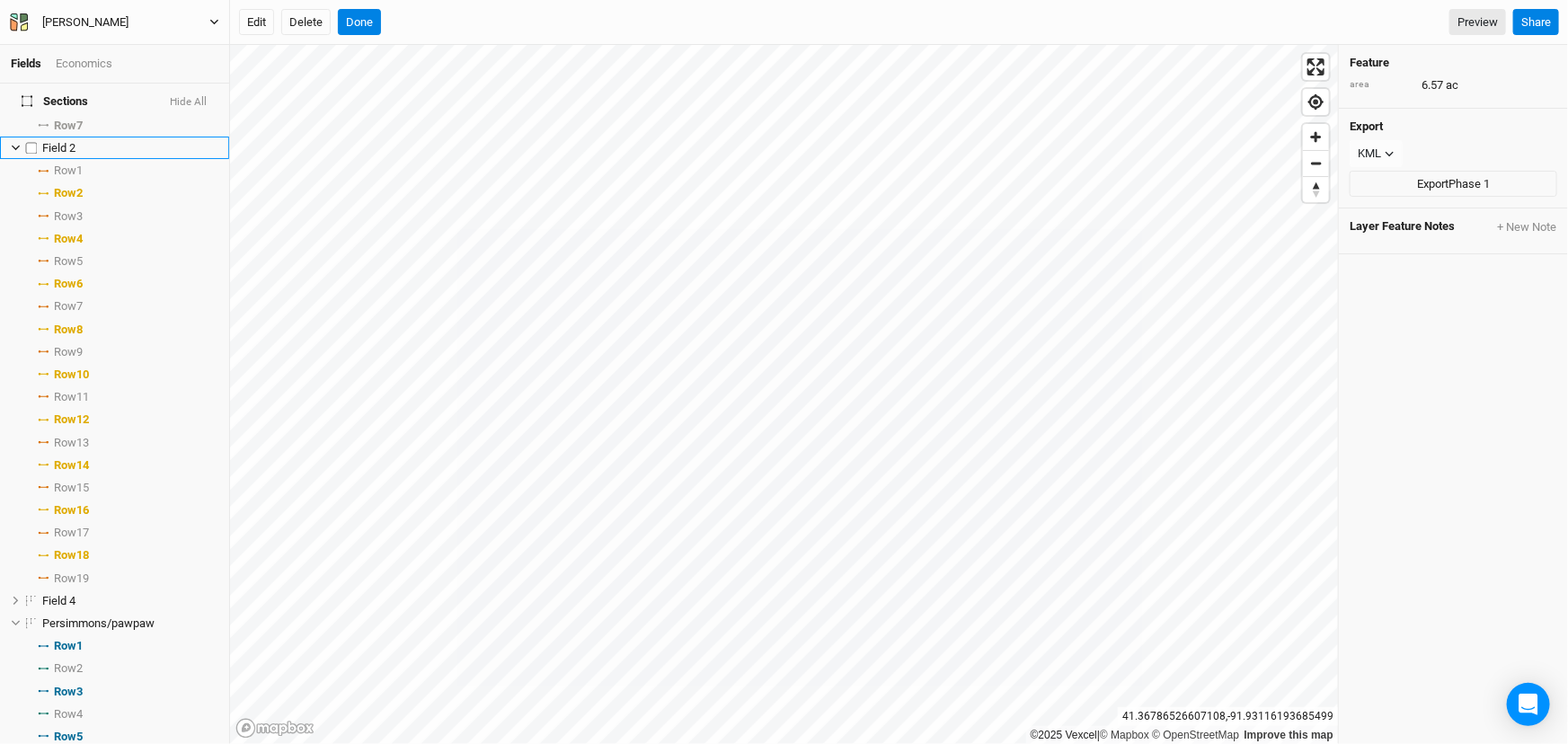
click at [71, 155] on span "Field 2" at bounding box center [59, 148] width 33 height 14
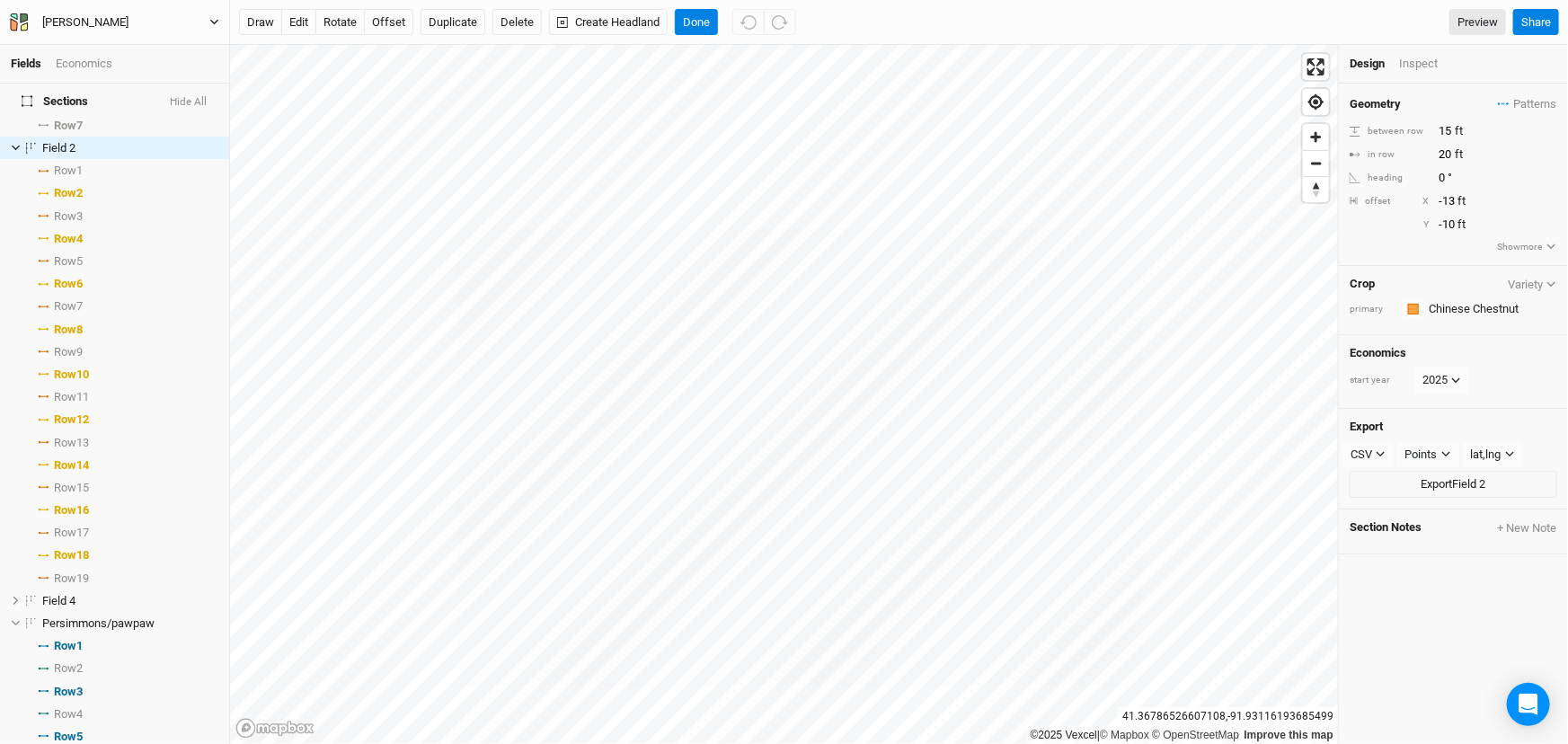
scroll to position [0, 0]
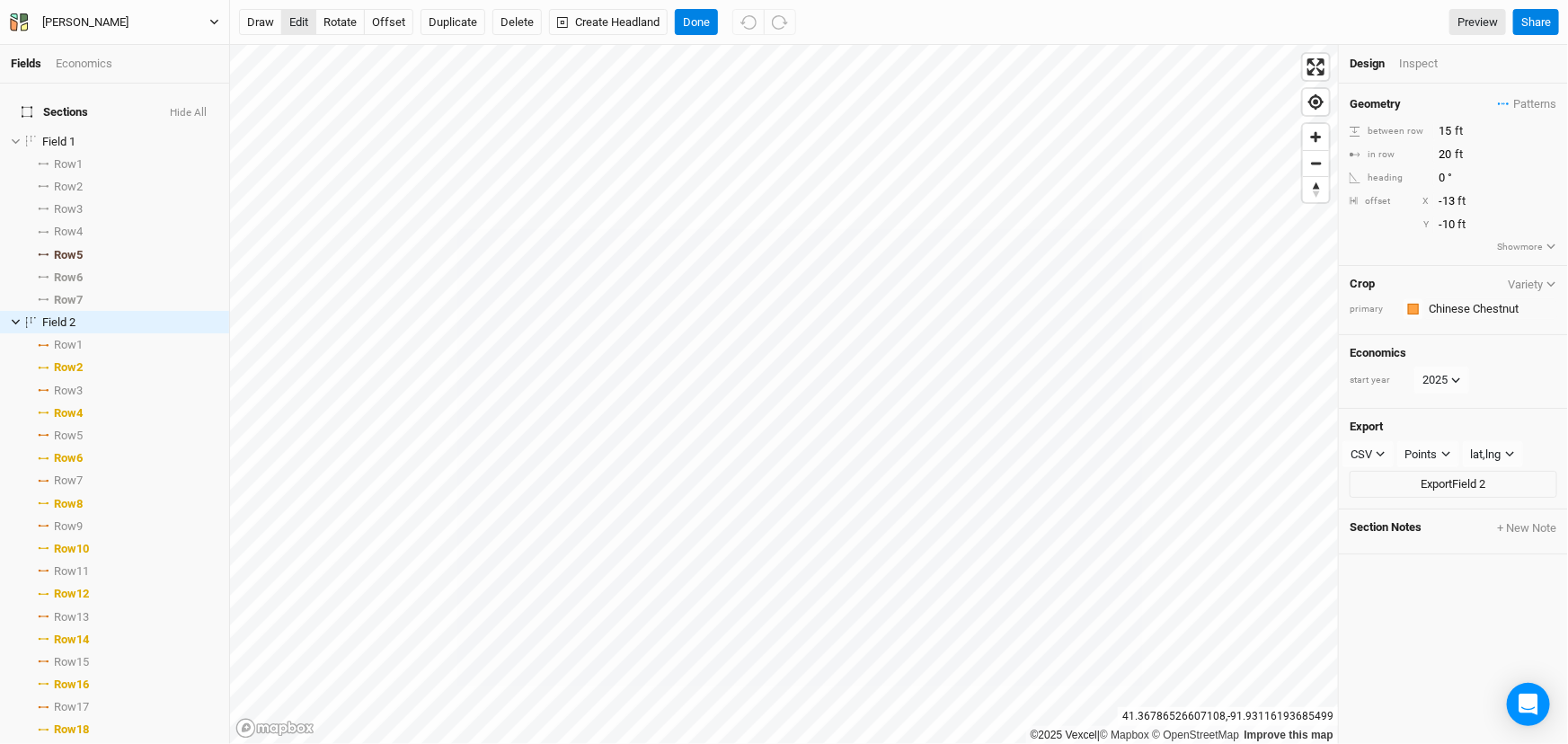
click at [302, 18] on button "edit" at bounding box center [299, 23] width 35 height 27
click at [718, 25] on button "Done" at bounding box center [697, 23] width 43 height 27
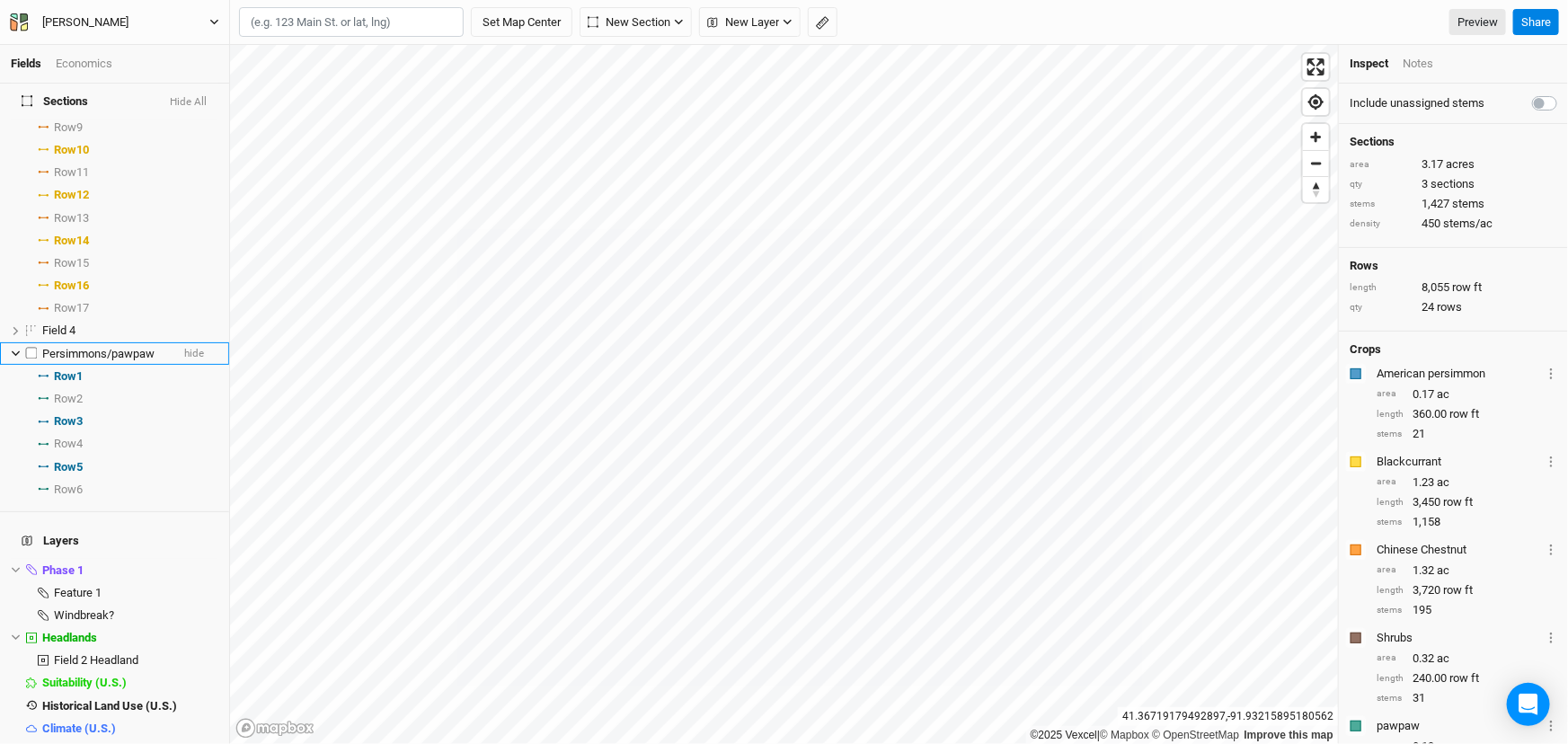
scroll to position [489, 0]
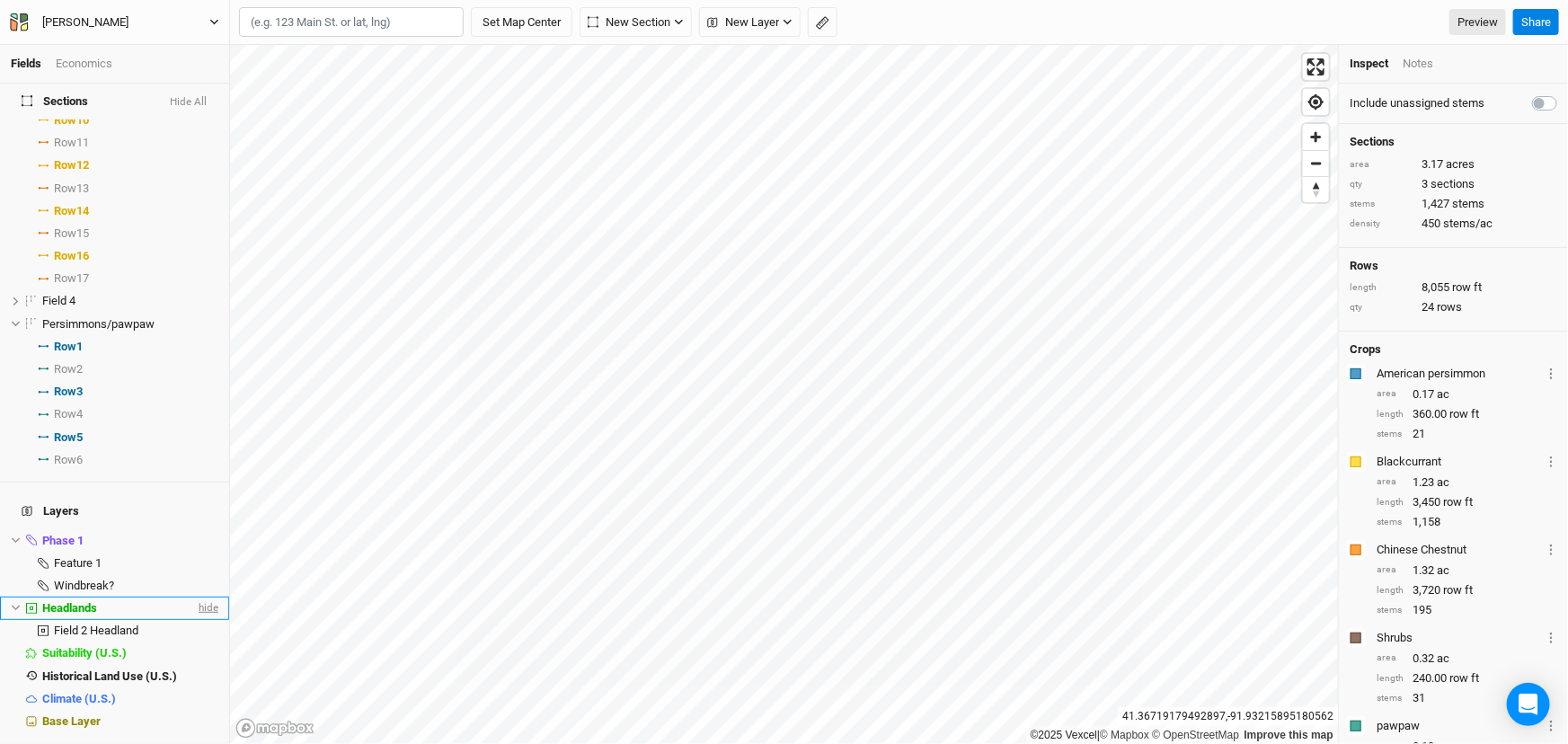
click at [195, 620] on span "hide" at bounding box center [207, 608] width 23 height 23
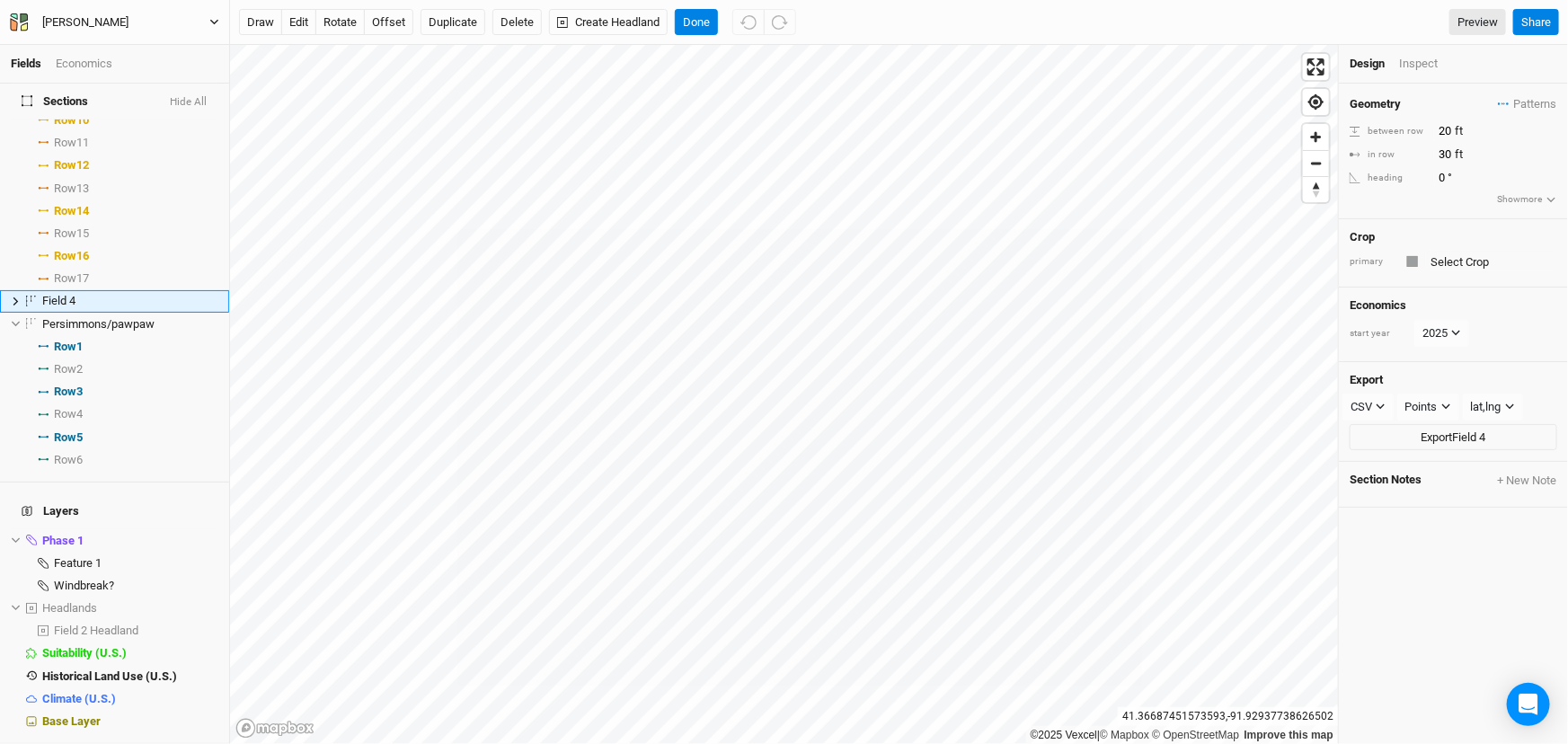
scroll to position [369, 0]
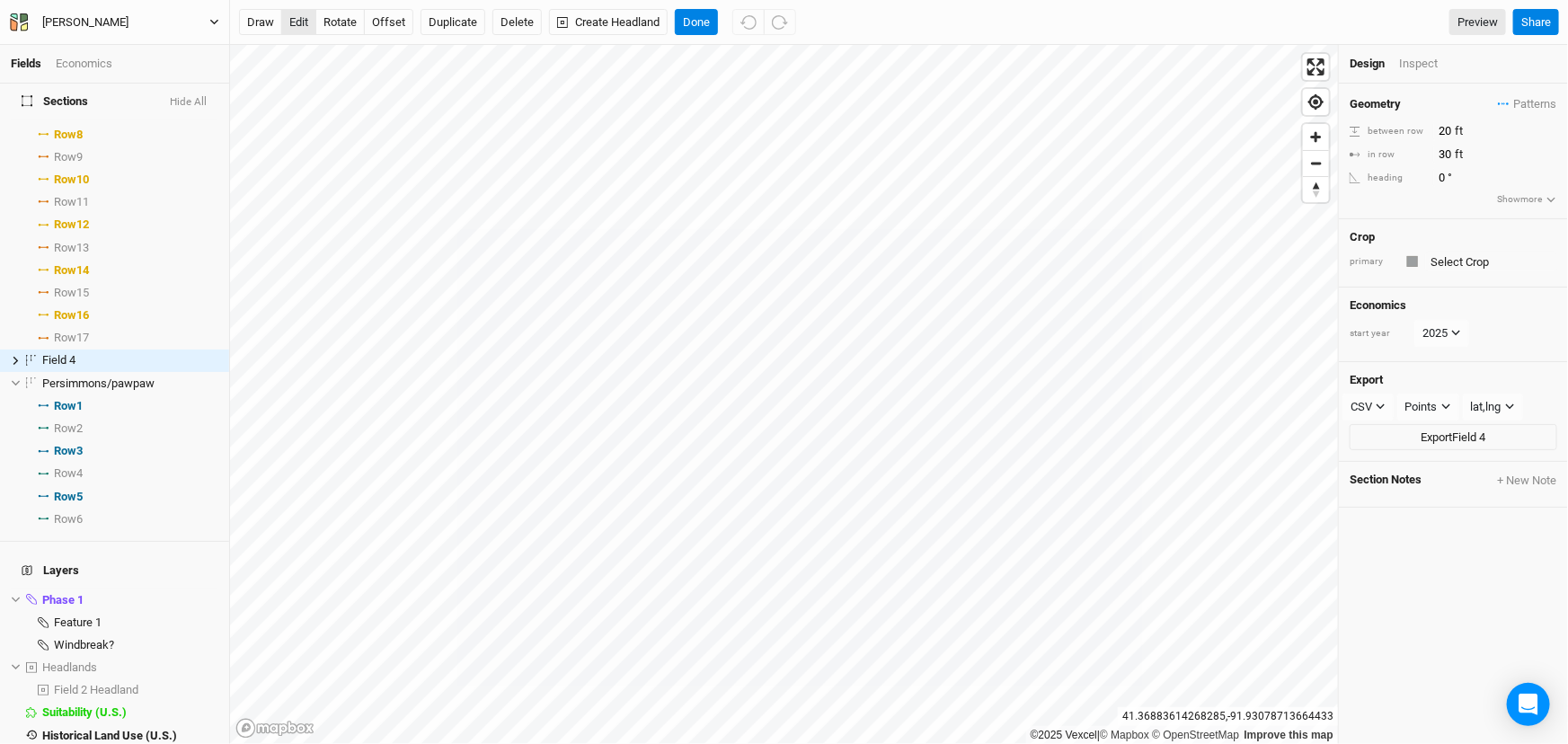
click at [308, 23] on button "edit" at bounding box center [299, 23] width 35 height 27
click at [400, 26] on button "offset" at bounding box center [389, 23] width 50 height 27
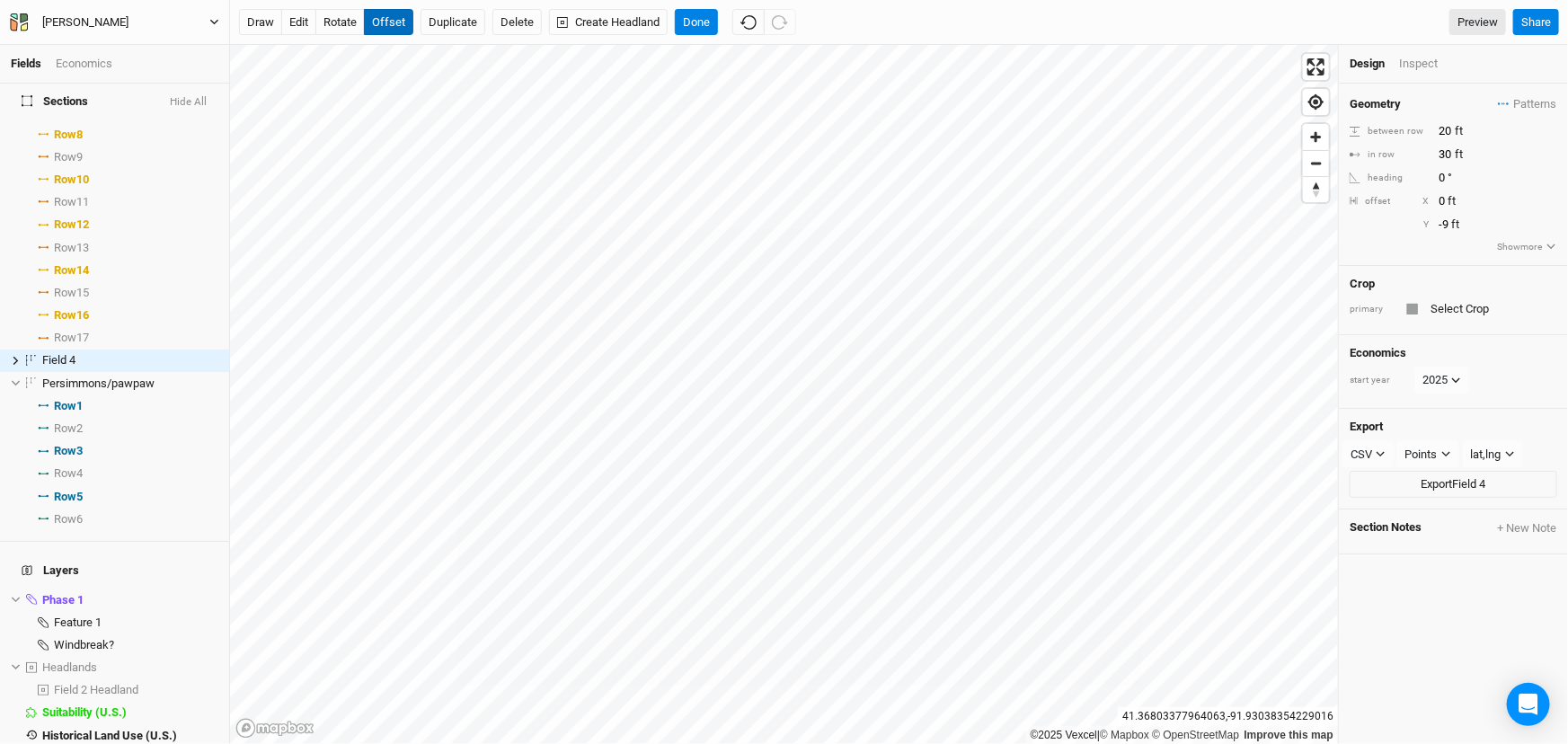
type input "-10"
click at [718, 26] on button "Done" at bounding box center [697, 23] width 43 height 27
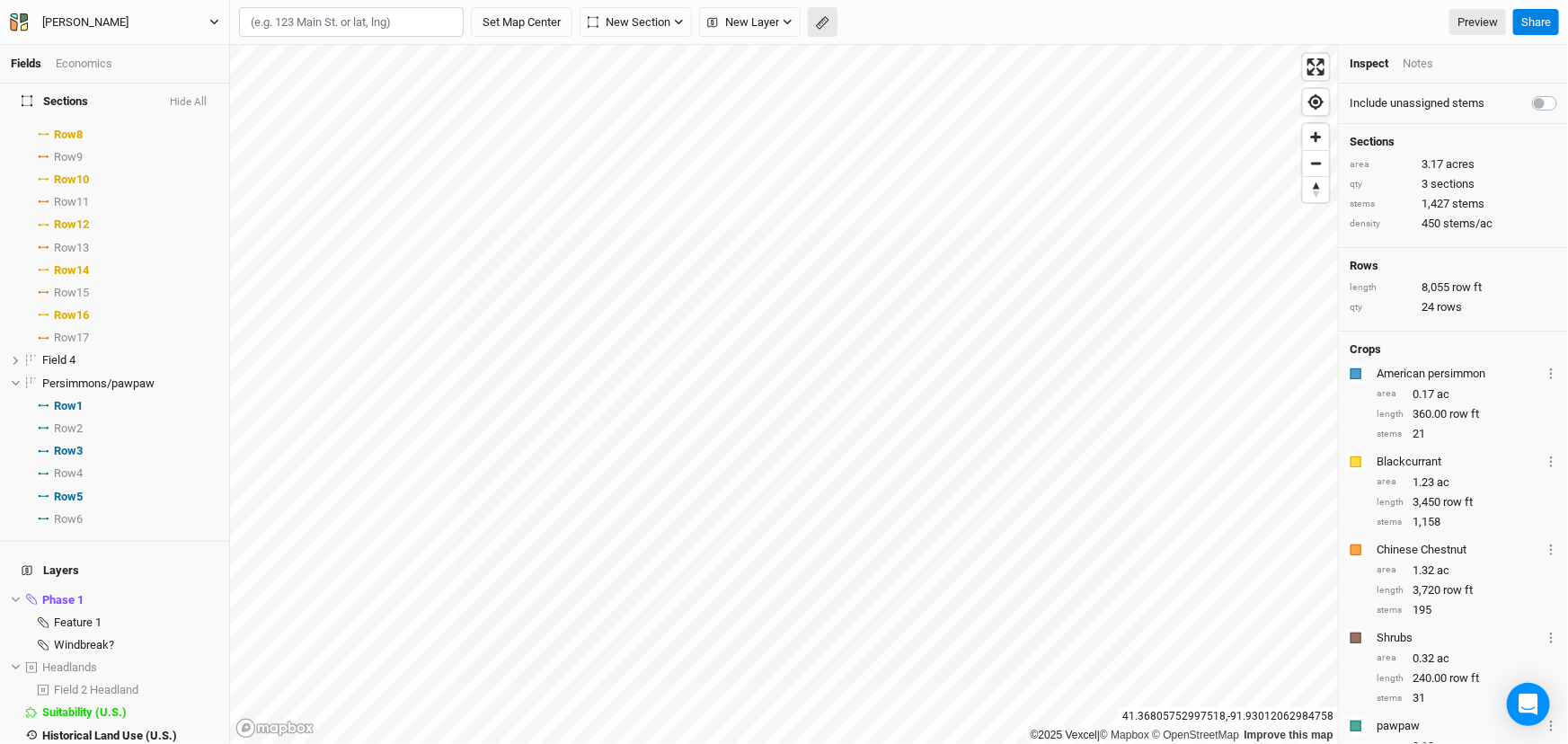
click at [830, 18] on icon "button" at bounding box center [823, 23] width 14 height 14
click at [343, 36] on button "Done" at bounding box center [321, 23] width 43 height 27
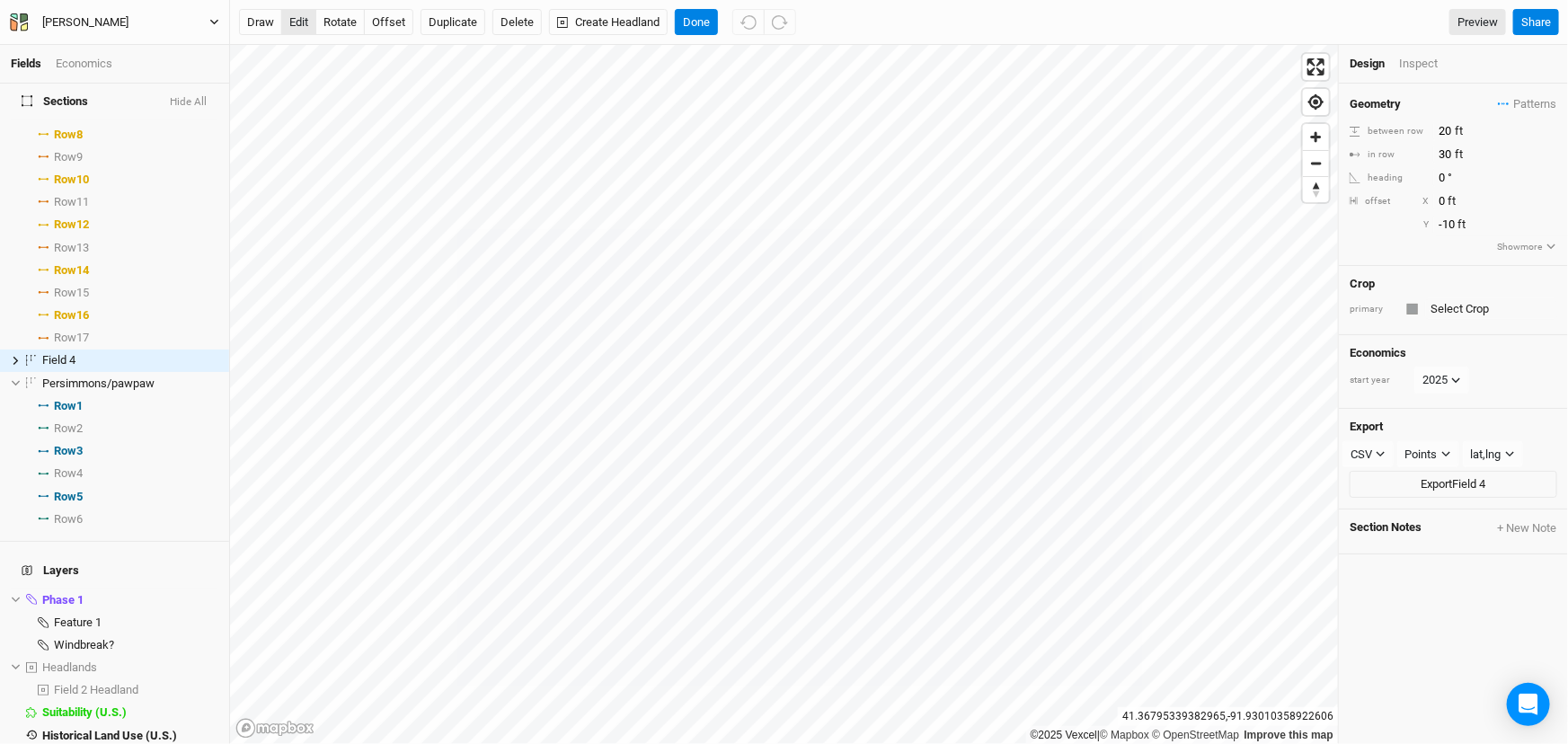
drag, startPoint x: 298, startPoint y: 27, endPoint x: 314, endPoint y: 35, distance: 17.9
click at [299, 27] on button "edit" at bounding box center [299, 23] width 35 height 27
click at [409, 24] on button "offset" at bounding box center [389, 23] width 50 height 27
type input "-9"
click at [718, 17] on button "Done" at bounding box center [697, 23] width 43 height 27
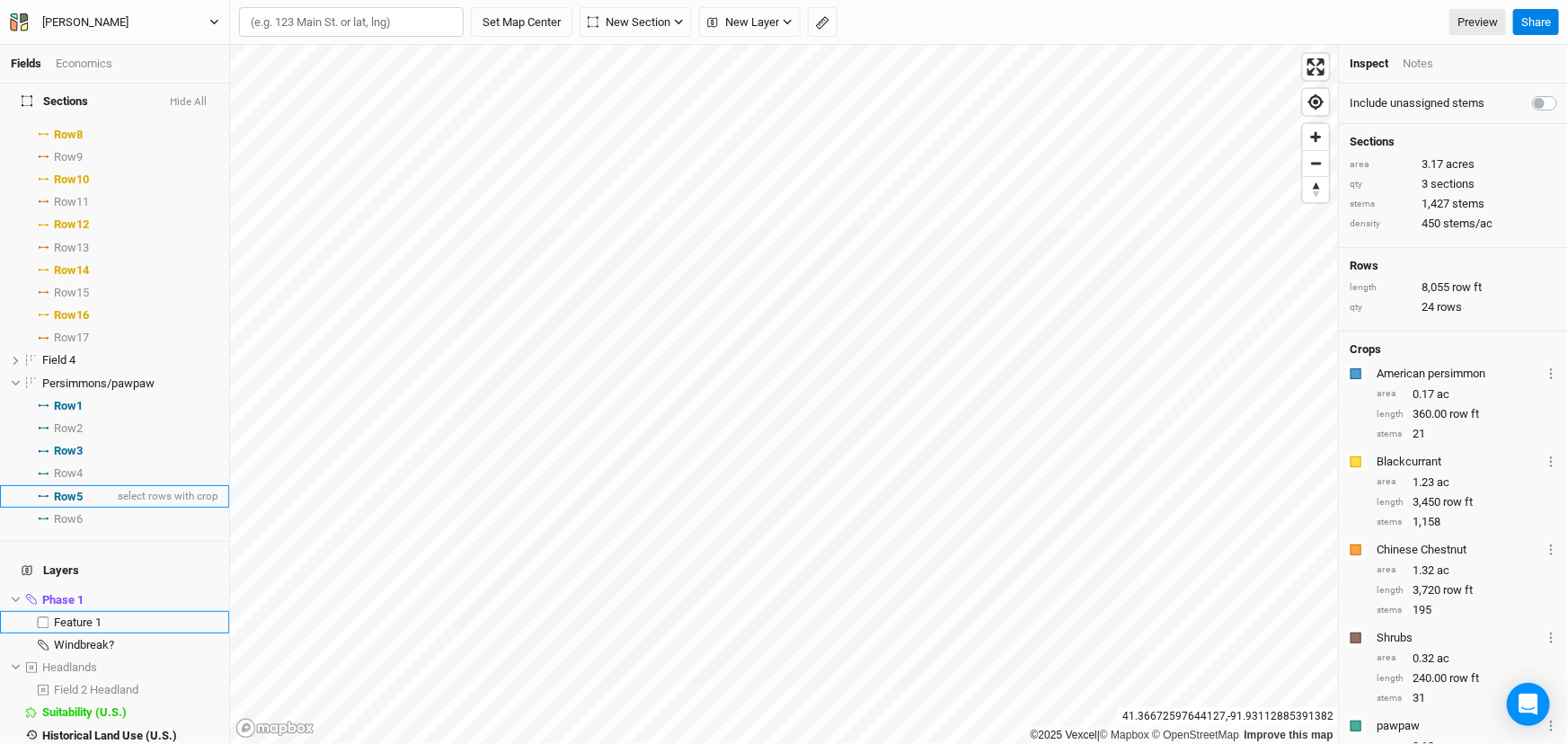
drag, startPoint x: 103, startPoint y: 699, endPoint x: 137, endPoint y: 577, distance: 126.6
click at [102, 629] on span "Feature 1" at bounding box center [77, 623] width 48 height 14
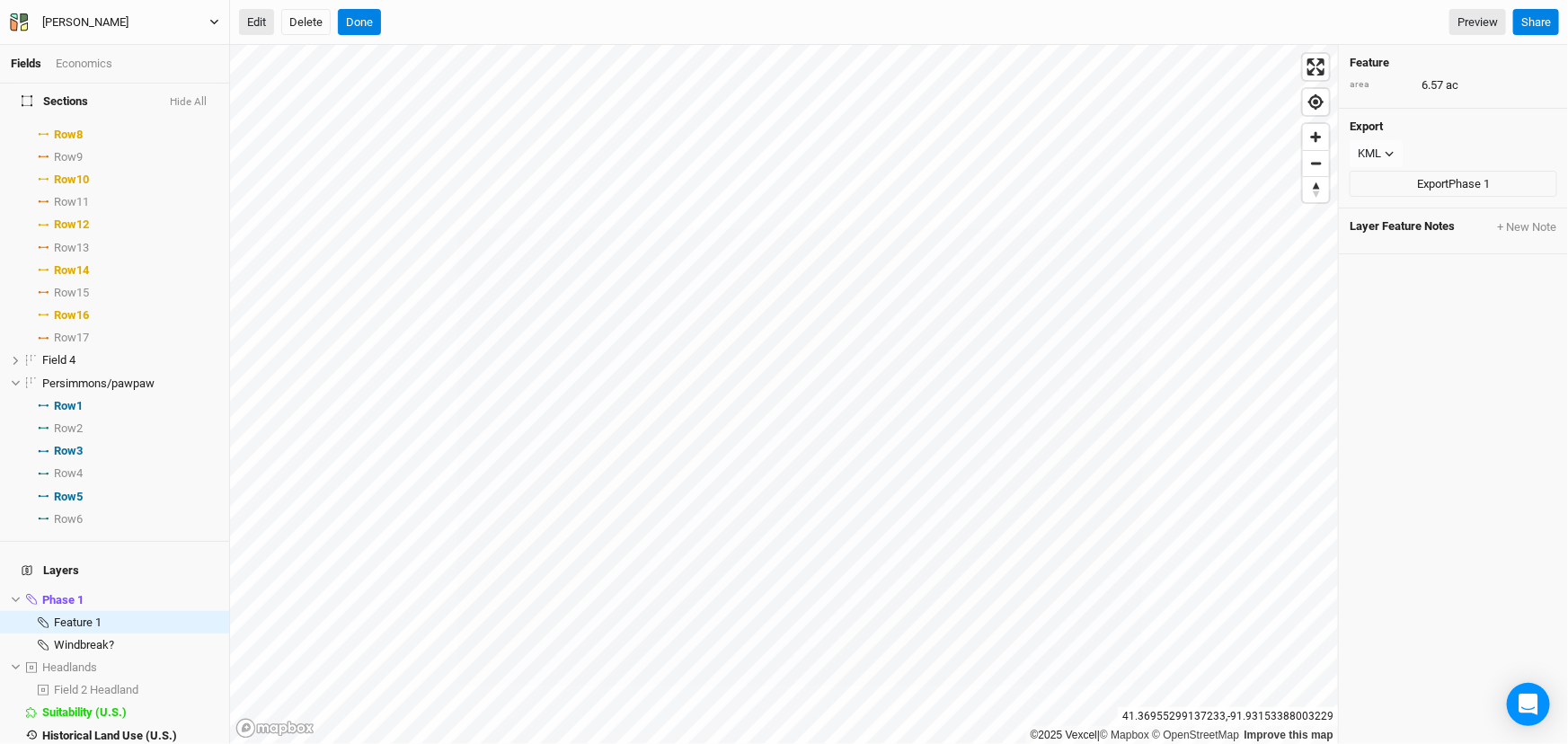
click at [261, 27] on button "Edit" at bounding box center [256, 23] width 35 height 27
click at [367, 18] on button "Done" at bounding box center [359, 23] width 43 height 27
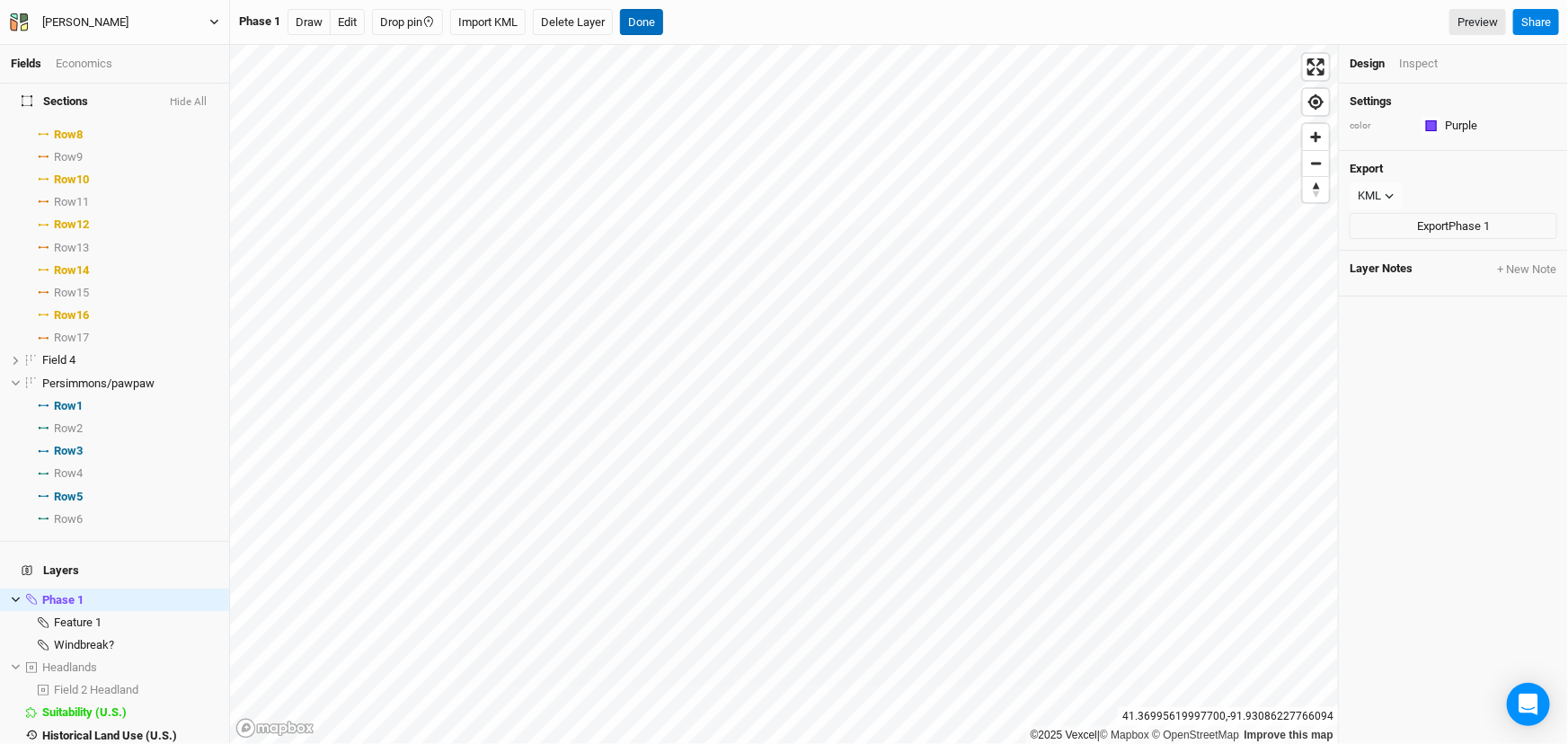
click at [664, 21] on button "Done" at bounding box center [642, 23] width 43 height 27
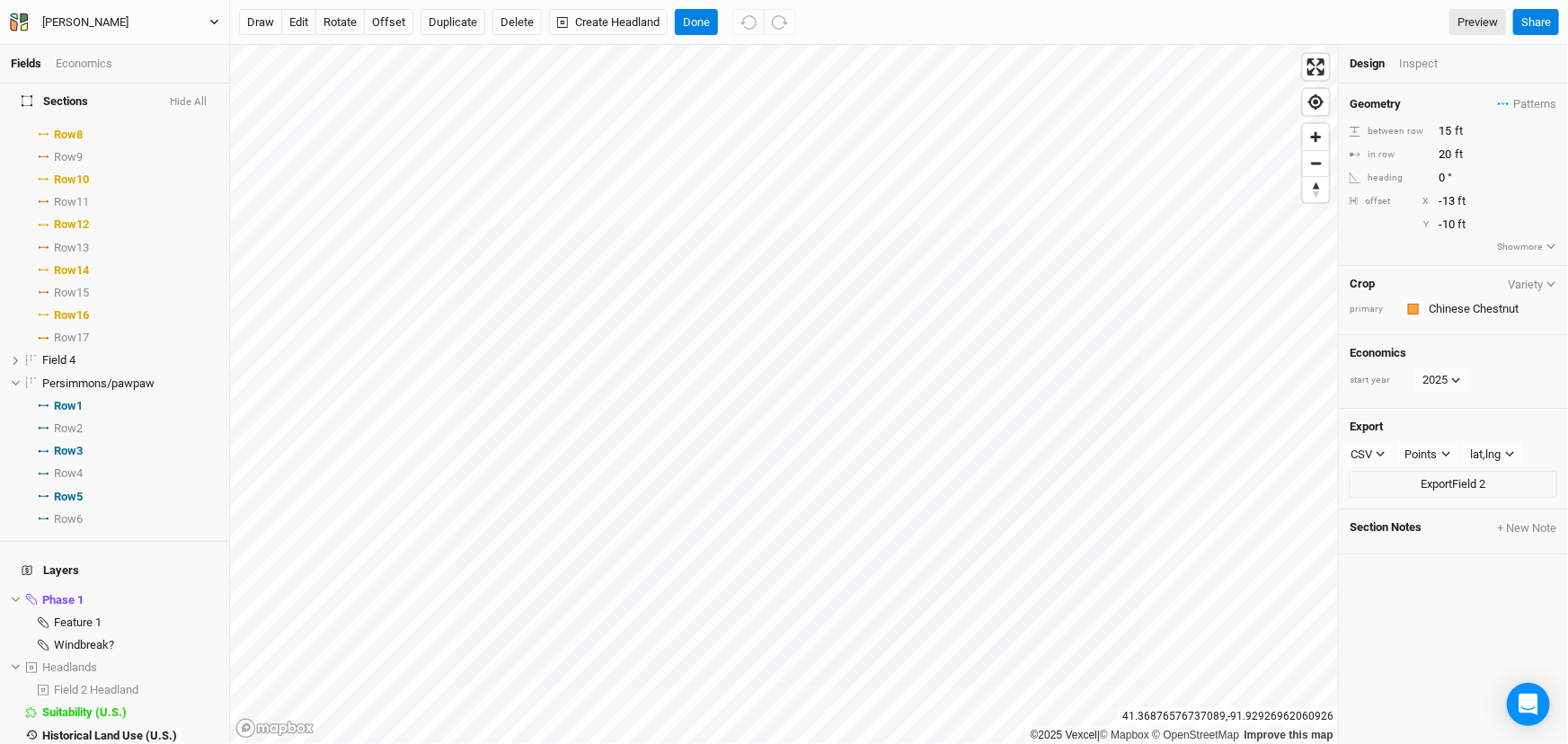
scroll to position [0, 0]
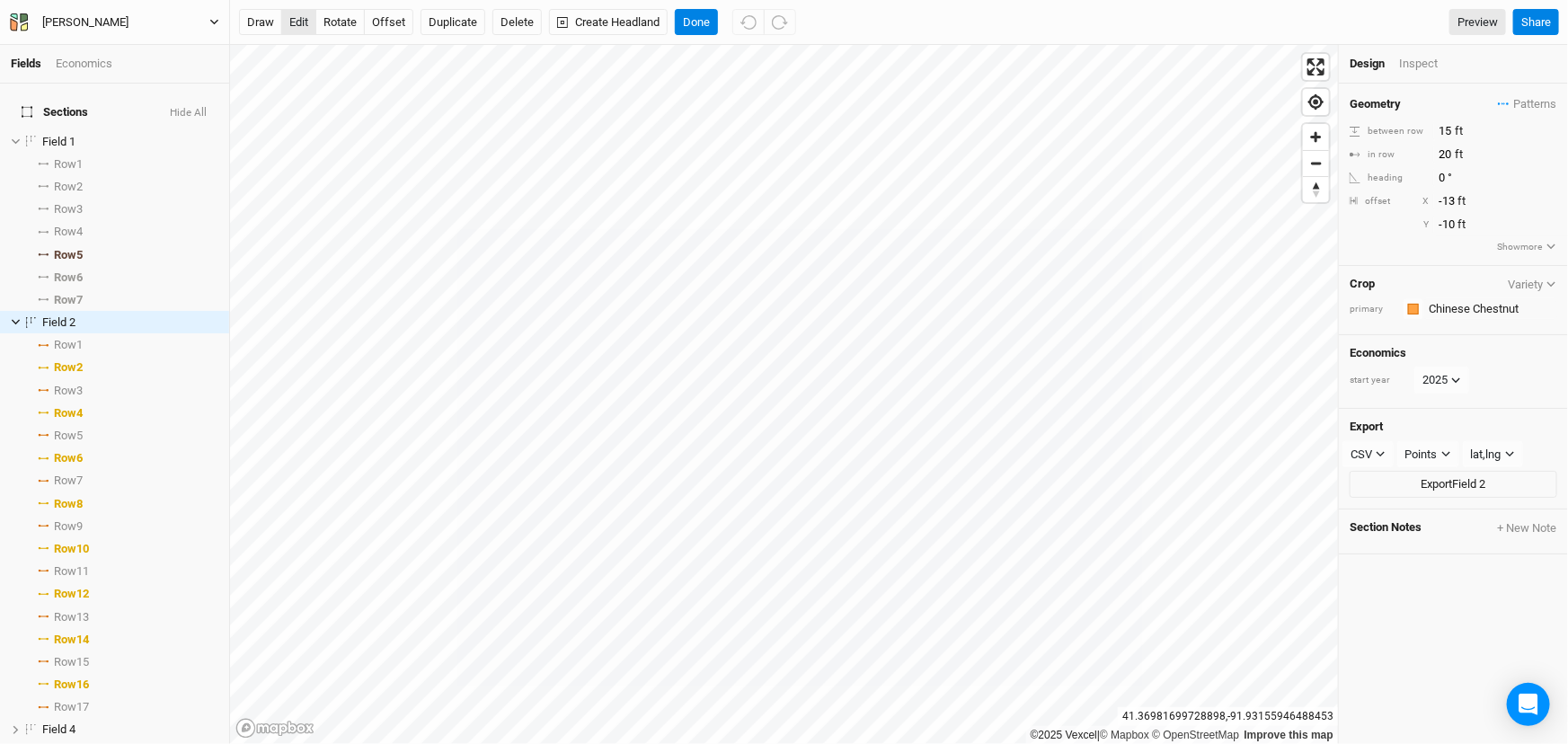
click at [306, 18] on button "edit" at bounding box center [299, 23] width 35 height 27
click at [718, 15] on button "Done" at bounding box center [697, 23] width 43 height 27
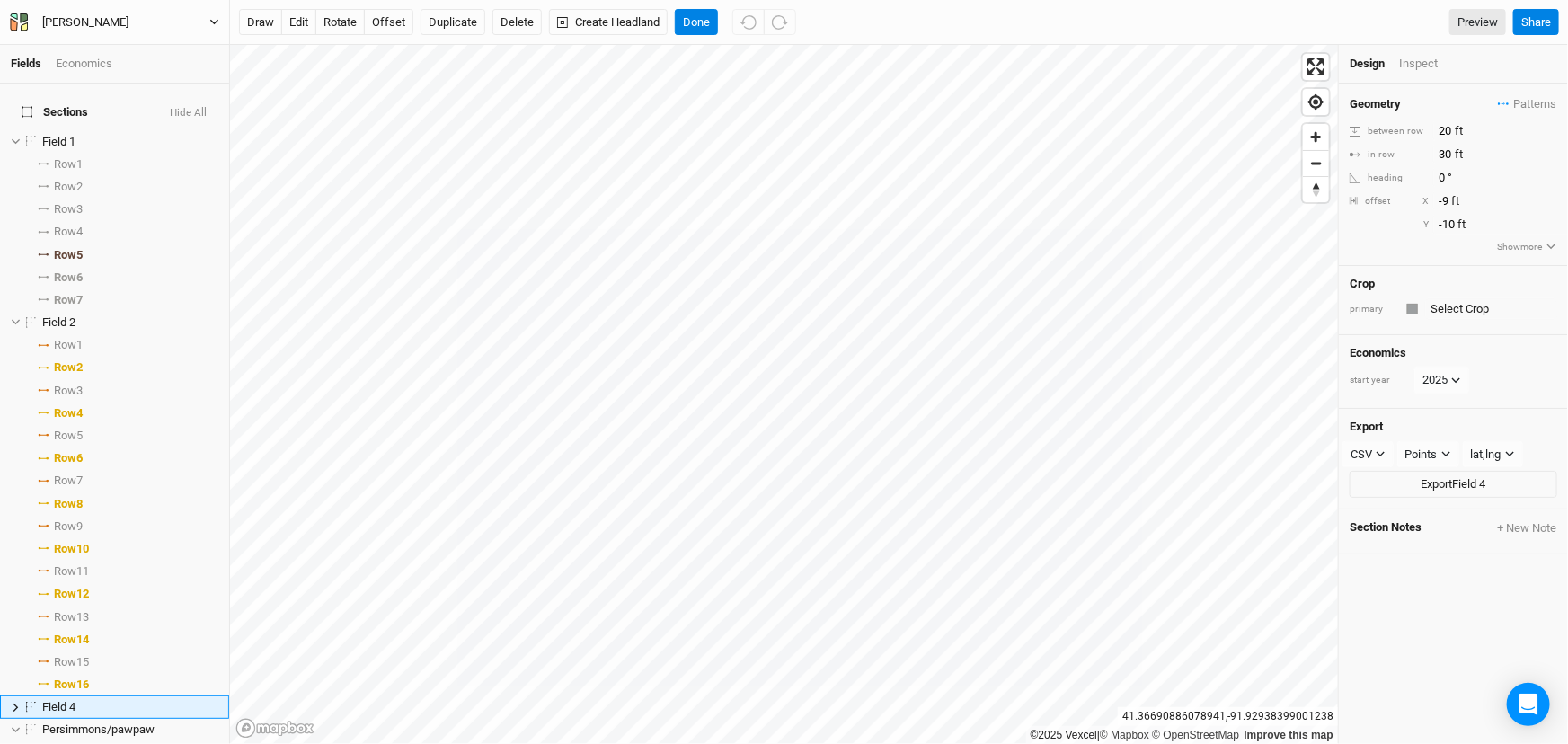
scroll to position [346, 0]
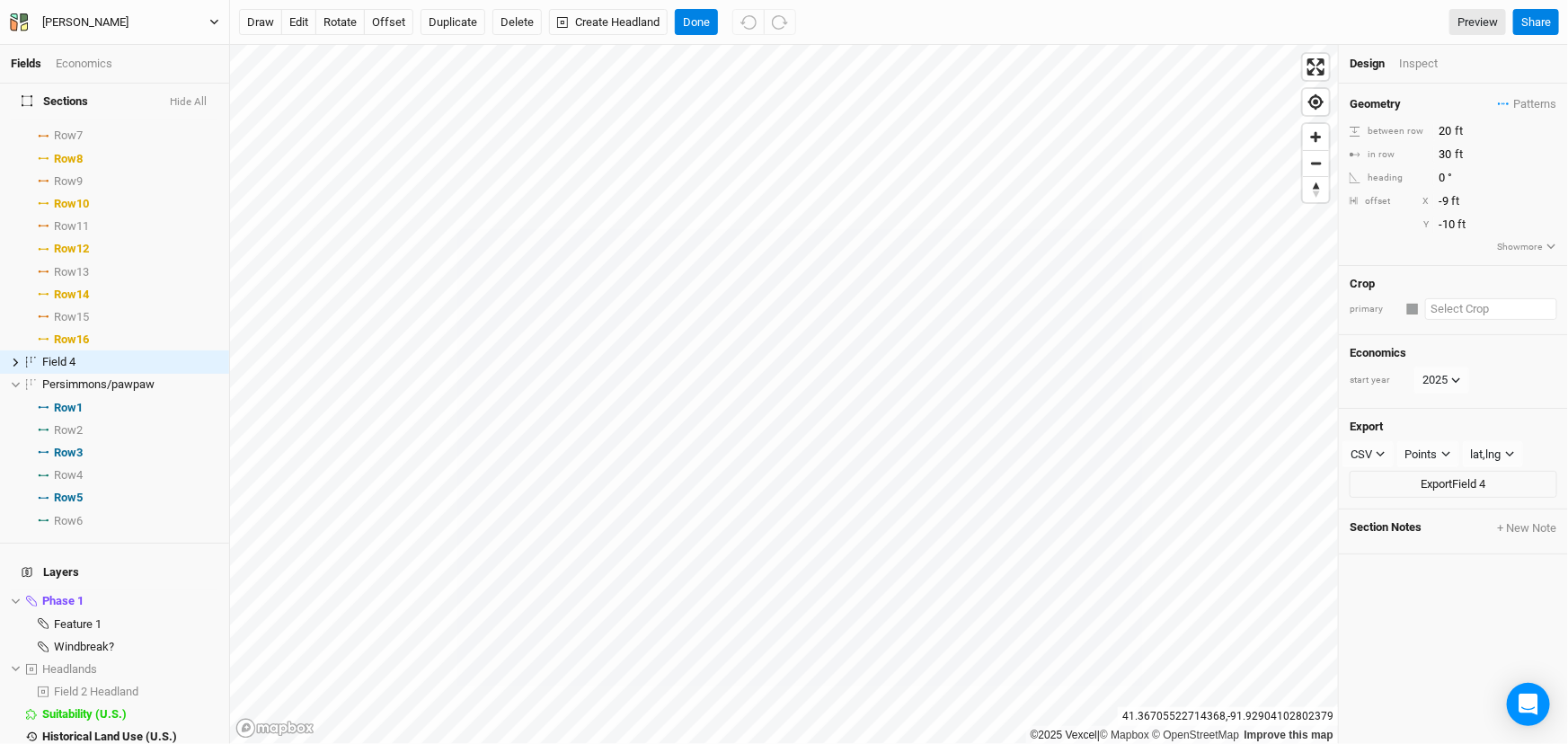
click at [1480, 319] on input "text" at bounding box center [1491, 309] width 132 height 22
click at [1509, 388] on link "American persim mon" at bounding box center [1433, 376] width 150 height 23
type input "American persimmon"
drag, startPoint x: 1455, startPoint y: 165, endPoint x: 1375, endPoint y: 168, distance: 80.1
click at [1375, 164] on div "in row 30 ft" at bounding box center [1453, 155] width 208 height 20
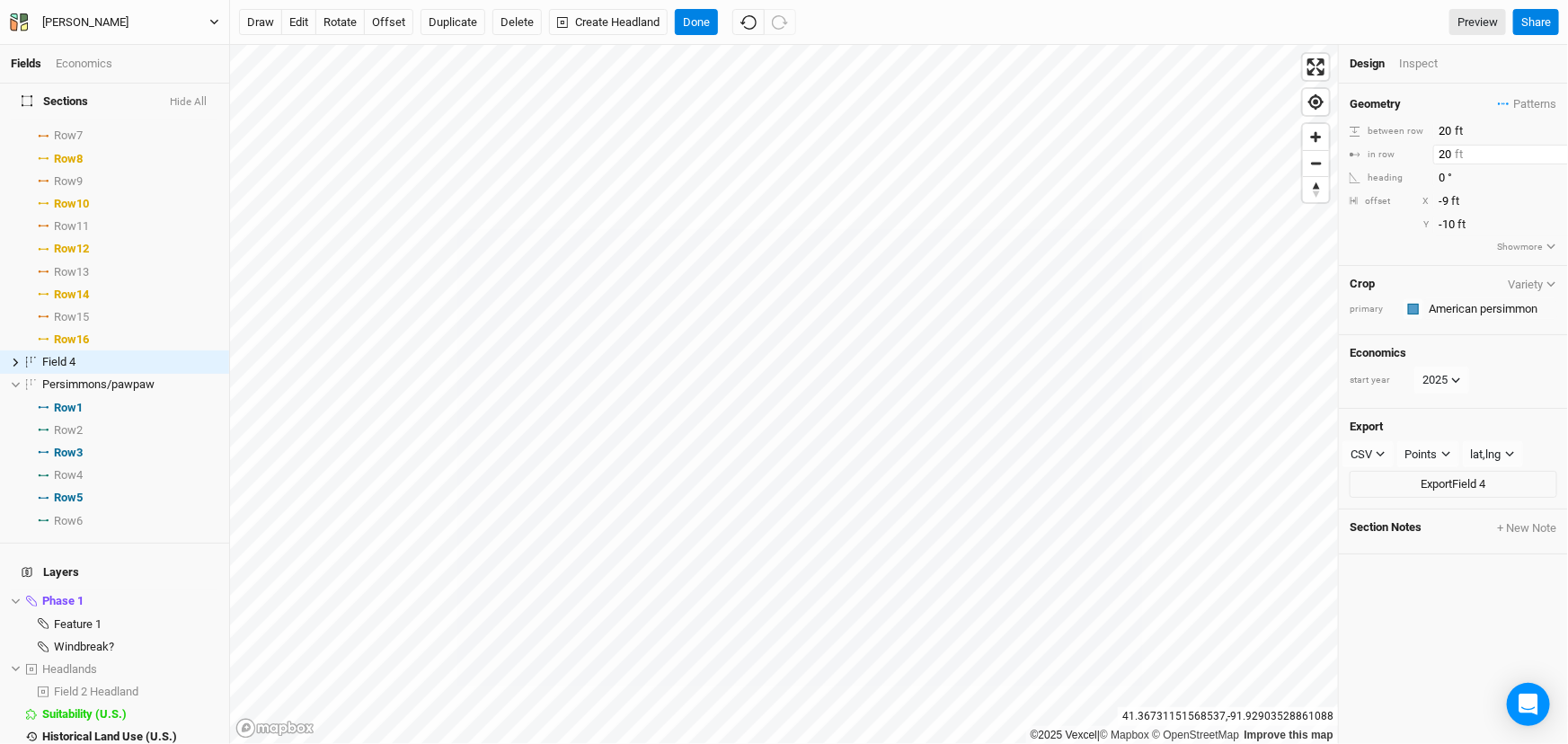
type input "20"
drag, startPoint x: 1489, startPoint y: 396, endPoint x: 1474, endPoint y: 213, distance: 183.6
click at [1491, 394] on div "start year [DATE]" at bounding box center [1453, 381] width 208 height 27
drag, startPoint x: 1452, startPoint y: 144, endPoint x: 1380, endPoint y: 141, distance: 72.1
click at [1380, 141] on div "between row 20 ft" at bounding box center [1453, 131] width 208 height 20
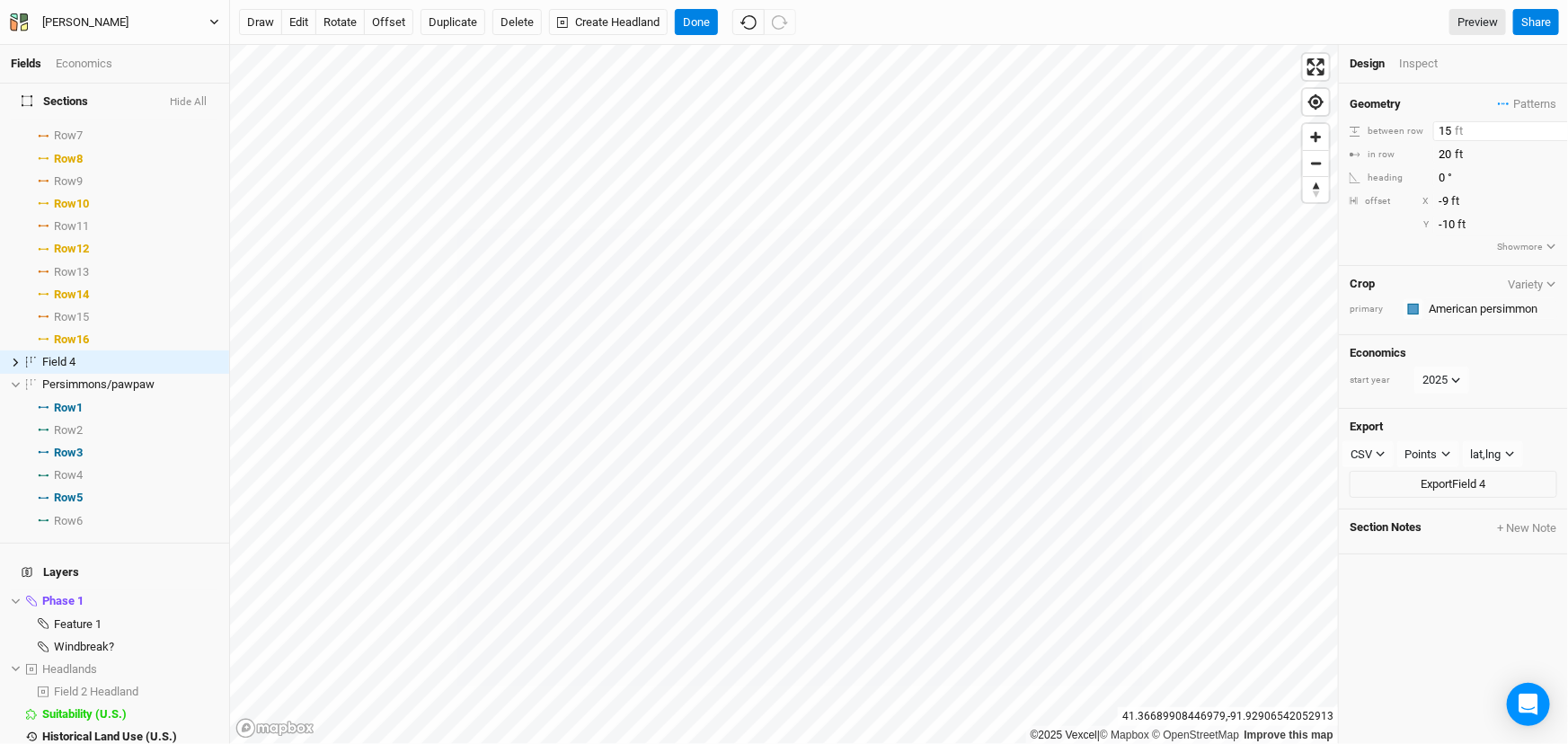
type input "15"
click at [1370, 358] on div "Economics start year [DATE]" at bounding box center [1453, 372] width 229 height 73
click at [413, 25] on button "offset" at bounding box center [389, 23] width 50 height 27
type input "-25"
type input "-18"
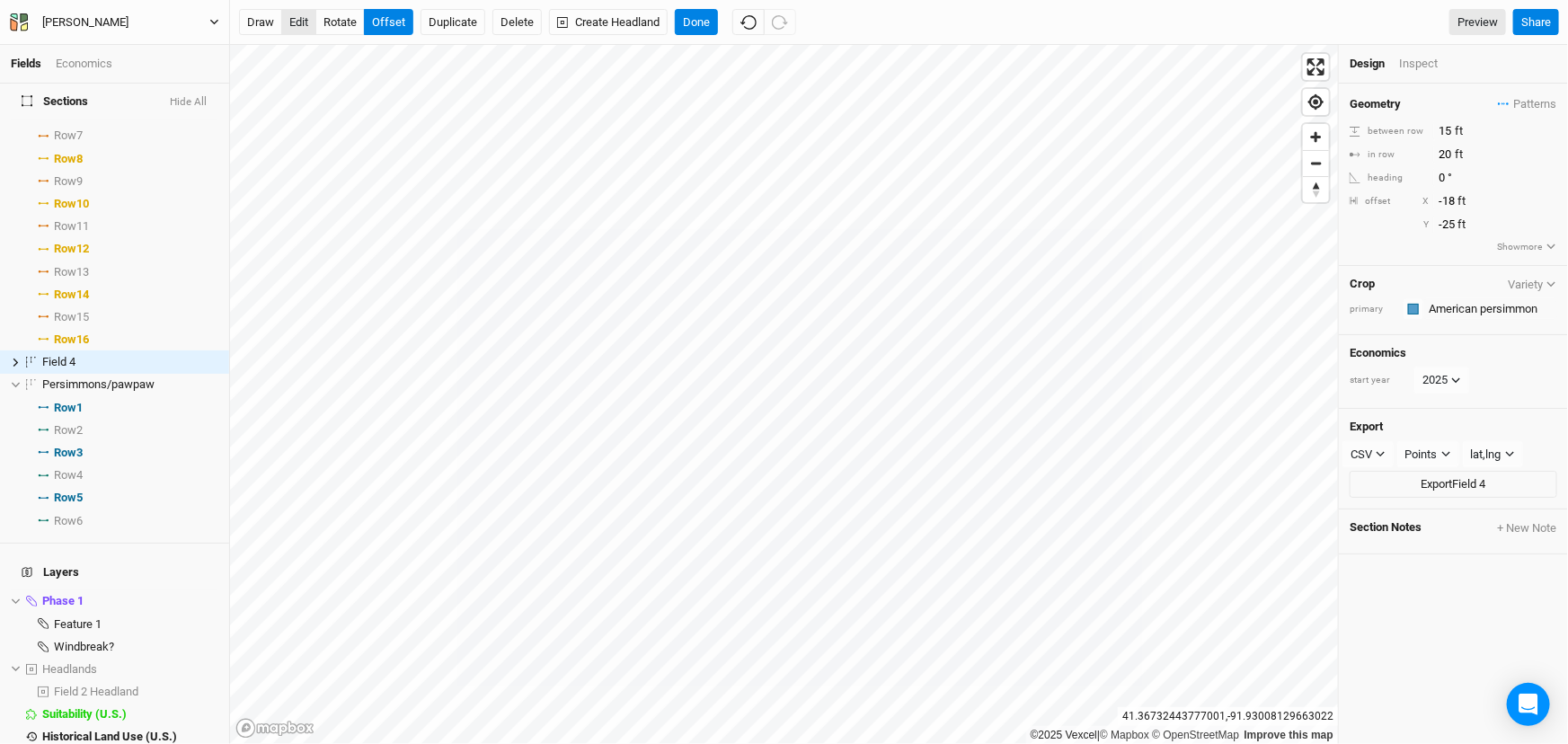
click at [310, 25] on button "edit" at bounding box center [299, 23] width 35 height 27
click at [384, 19] on button "offset" at bounding box center [389, 23] width 50 height 27
type input "-41"
type input "-19"
click at [16, 368] on icon at bounding box center [16, 362] width 10 height 10
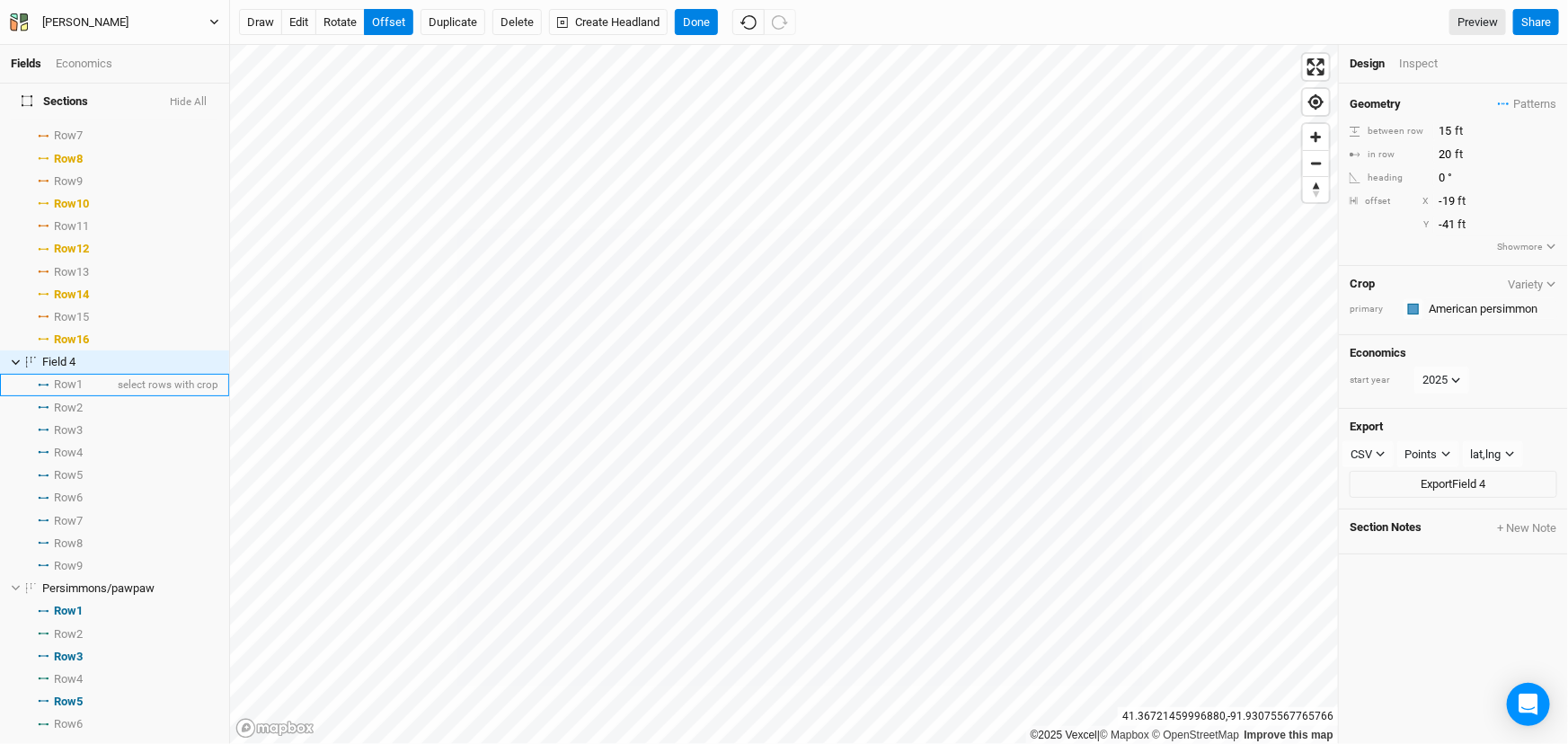
click at [77, 392] on span "Row 1" at bounding box center [68, 385] width 28 height 15
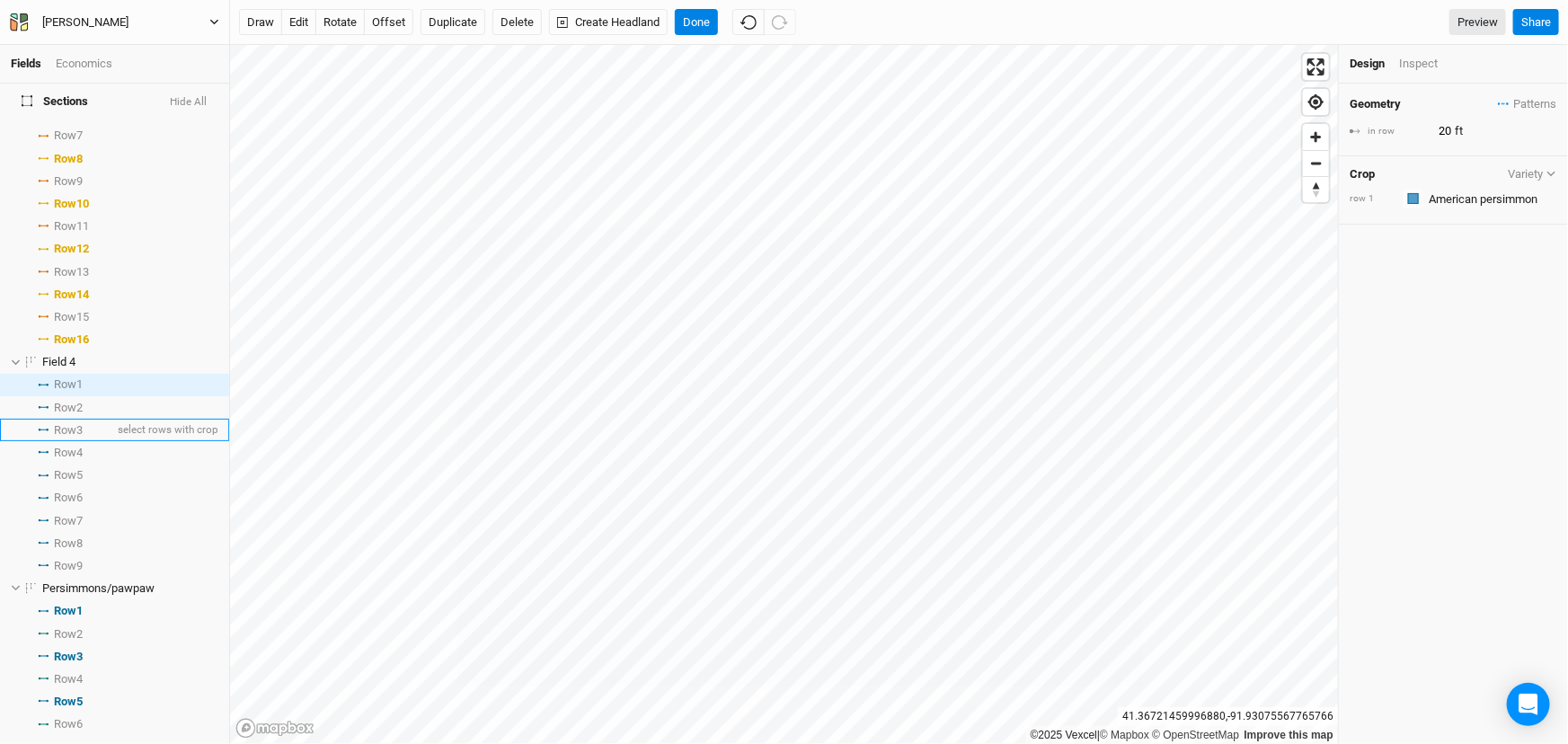
click at [82, 438] on span "Row 3" at bounding box center [68, 431] width 28 height 15
click at [115, 488] on span "select rows with crop" at bounding box center [166, 476] width 105 height 23
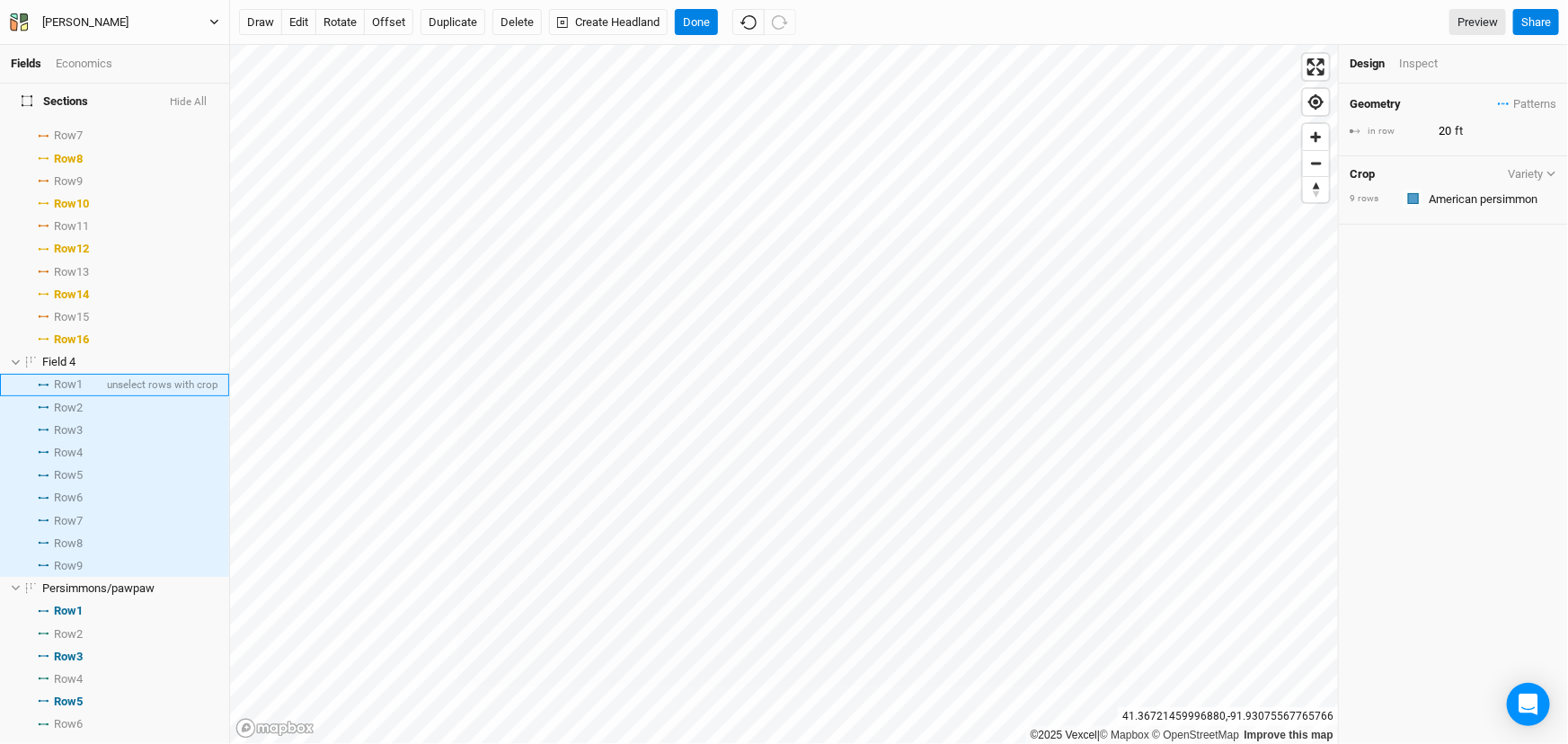
click at [82, 392] on span "Row 1" at bounding box center [68, 385] width 28 height 15
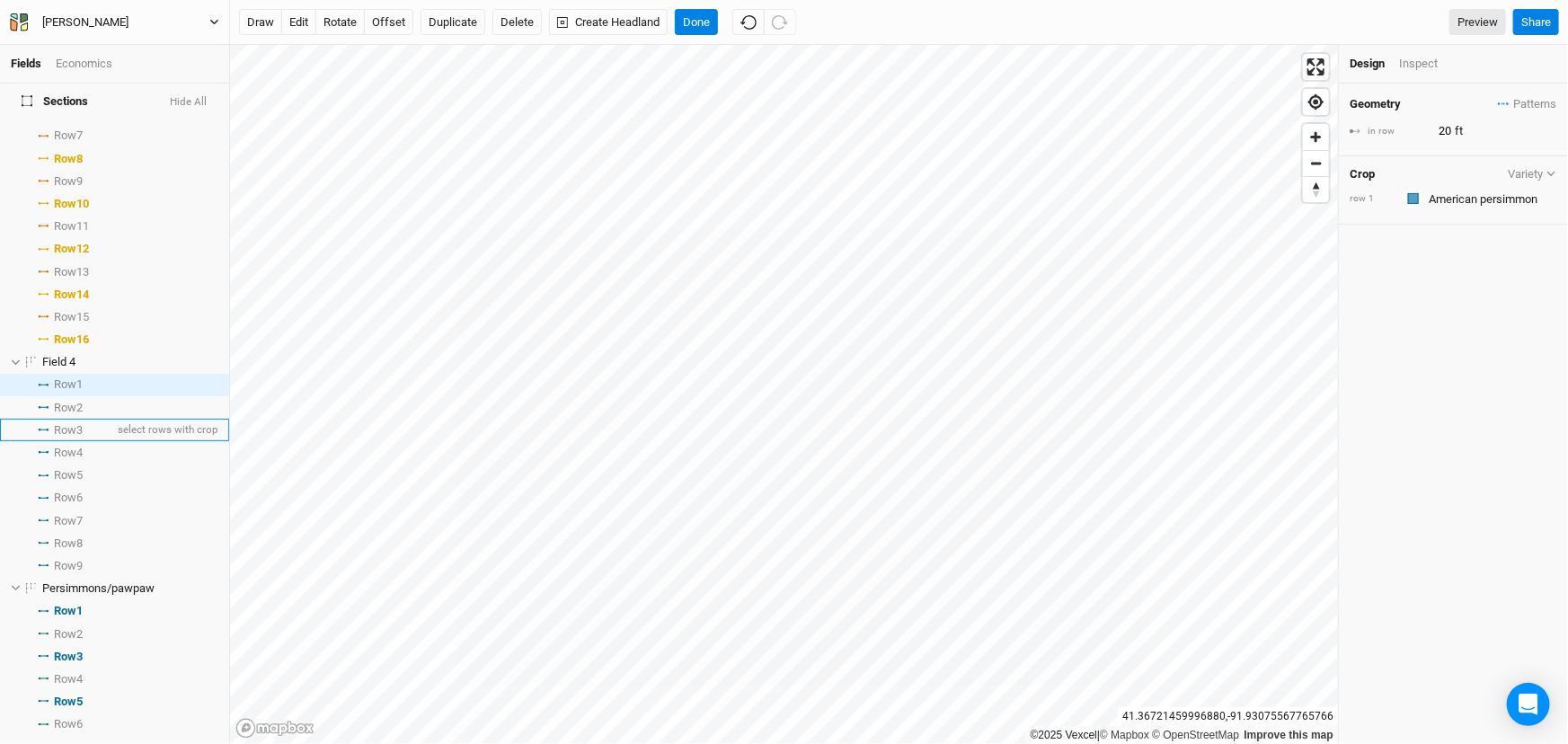
click at [81, 438] on span "Row 3" at bounding box center [68, 431] width 28 height 15
click at [74, 483] on span "Row 5" at bounding box center [68, 475] width 28 height 15
click at [75, 529] on span "Row 7" at bounding box center [68, 521] width 28 height 15
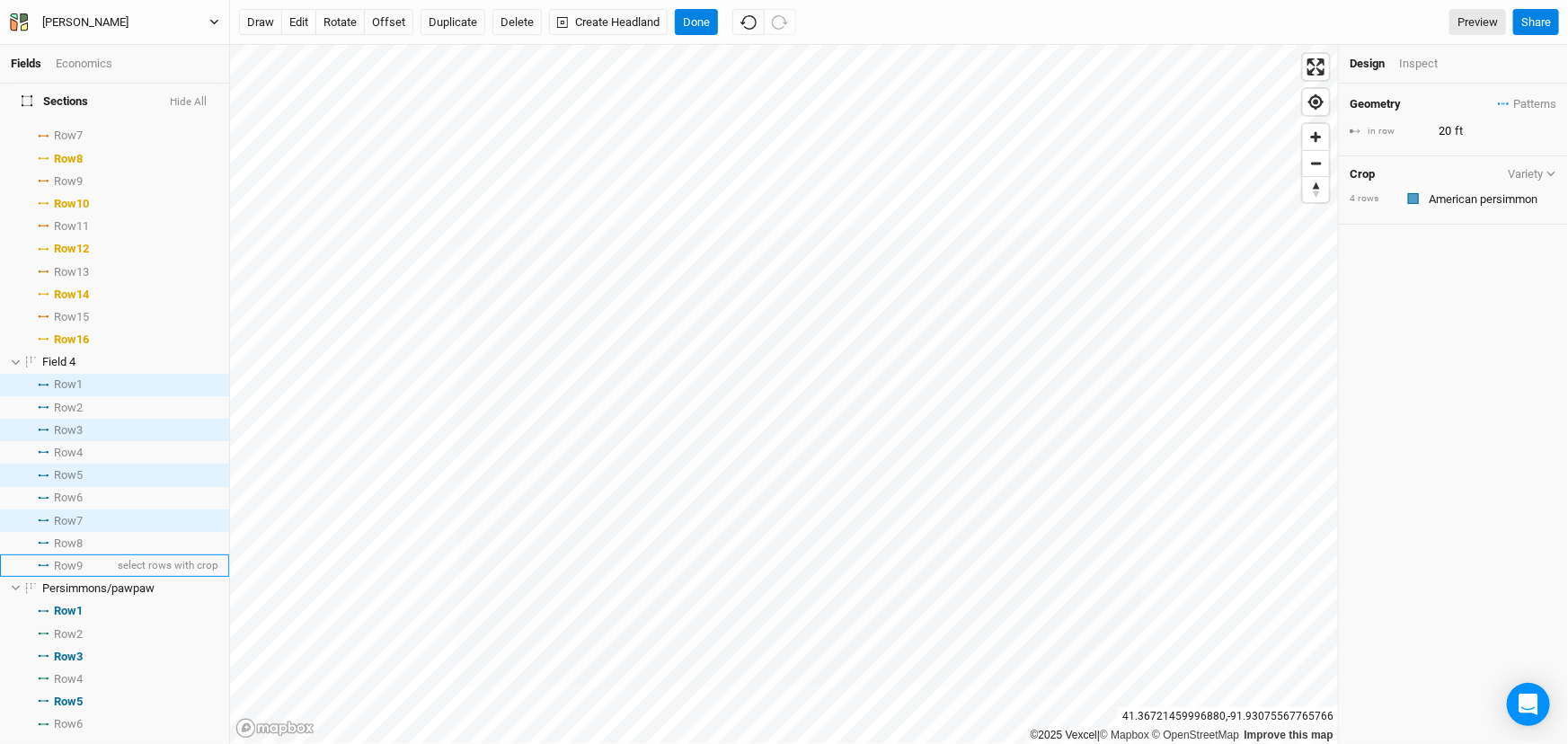
click at [82, 574] on span "Row 9" at bounding box center [68, 566] width 28 height 15
click at [1435, 205] on input "text" at bounding box center [1491, 199] width 134 height 22
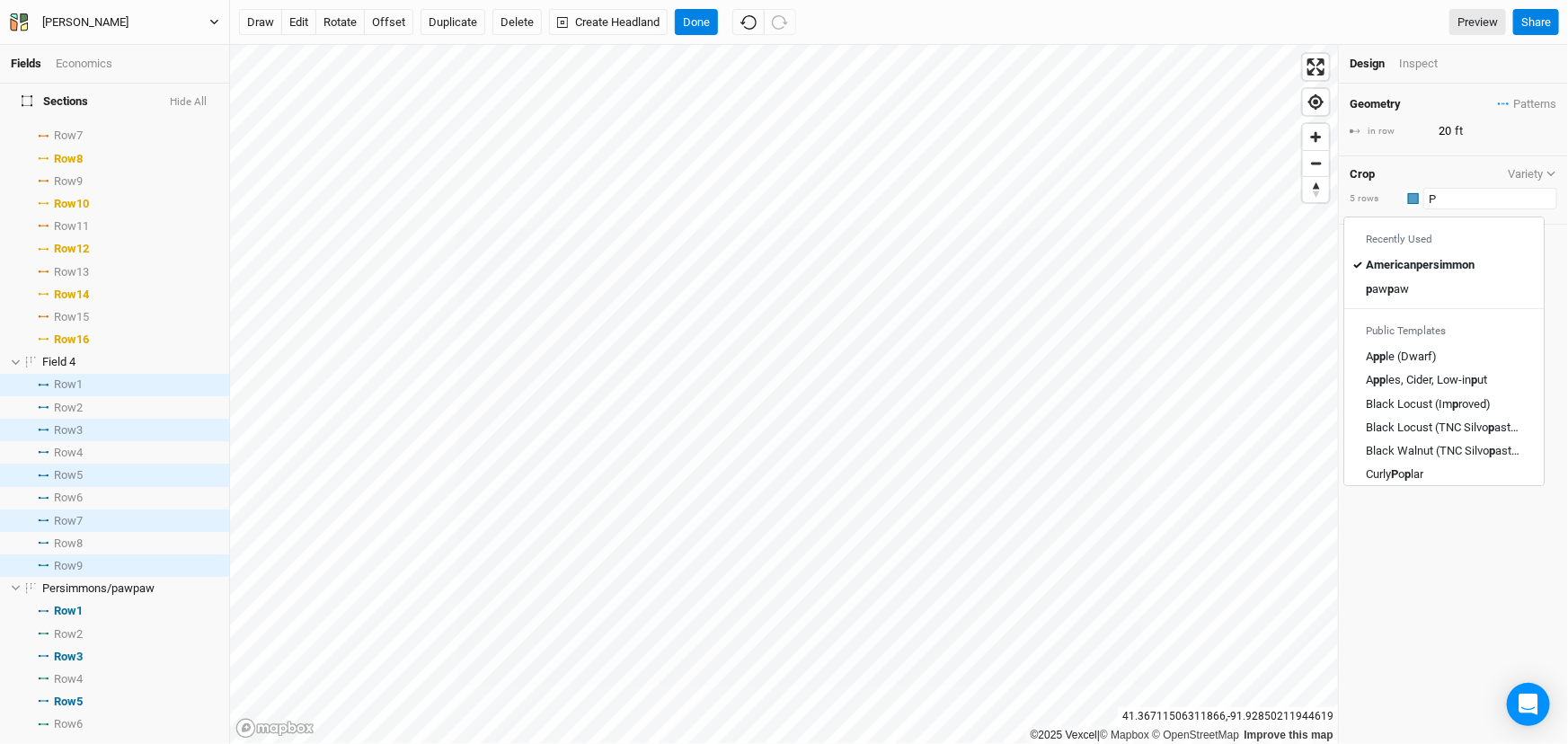
type input "Pa"
type input "Pawpaw"
click at [1409, 274] on div "pa w pa w" at bounding box center [1388, 266] width 43 height 17
type input "pawpaw"
type input "30"
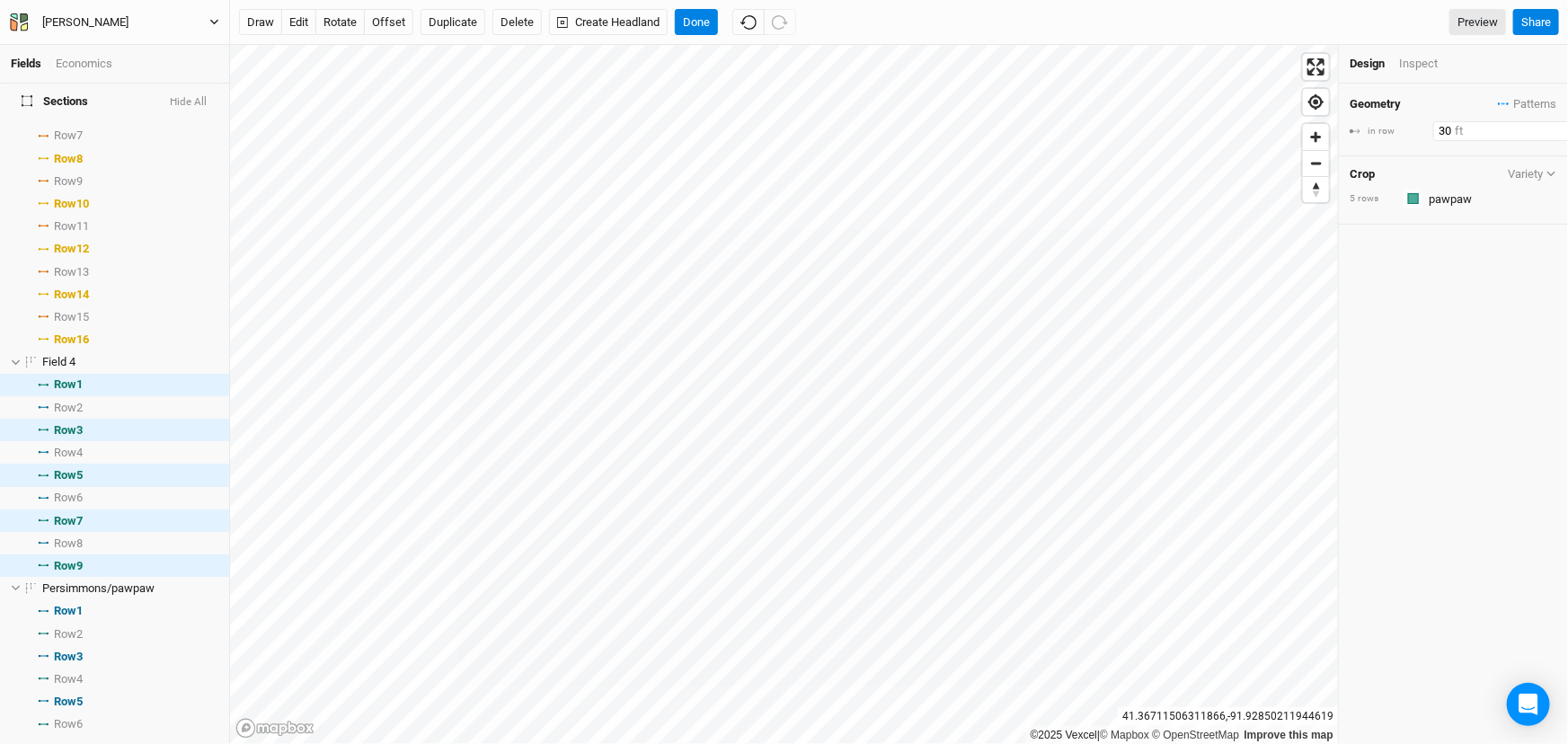
drag, startPoint x: 1454, startPoint y: 136, endPoint x: 1383, endPoint y: 149, distance: 72.2
click at [1383, 141] on div "in row 30 ft" at bounding box center [1453, 131] width 208 height 20
type input "12"
click at [1466, 367] on div "Geometry Patterns ＋ New in-row pattern in row 12 ft Crop Variety 5 rows Colors …" at bounding box center [1453, 413] width 229 height 661
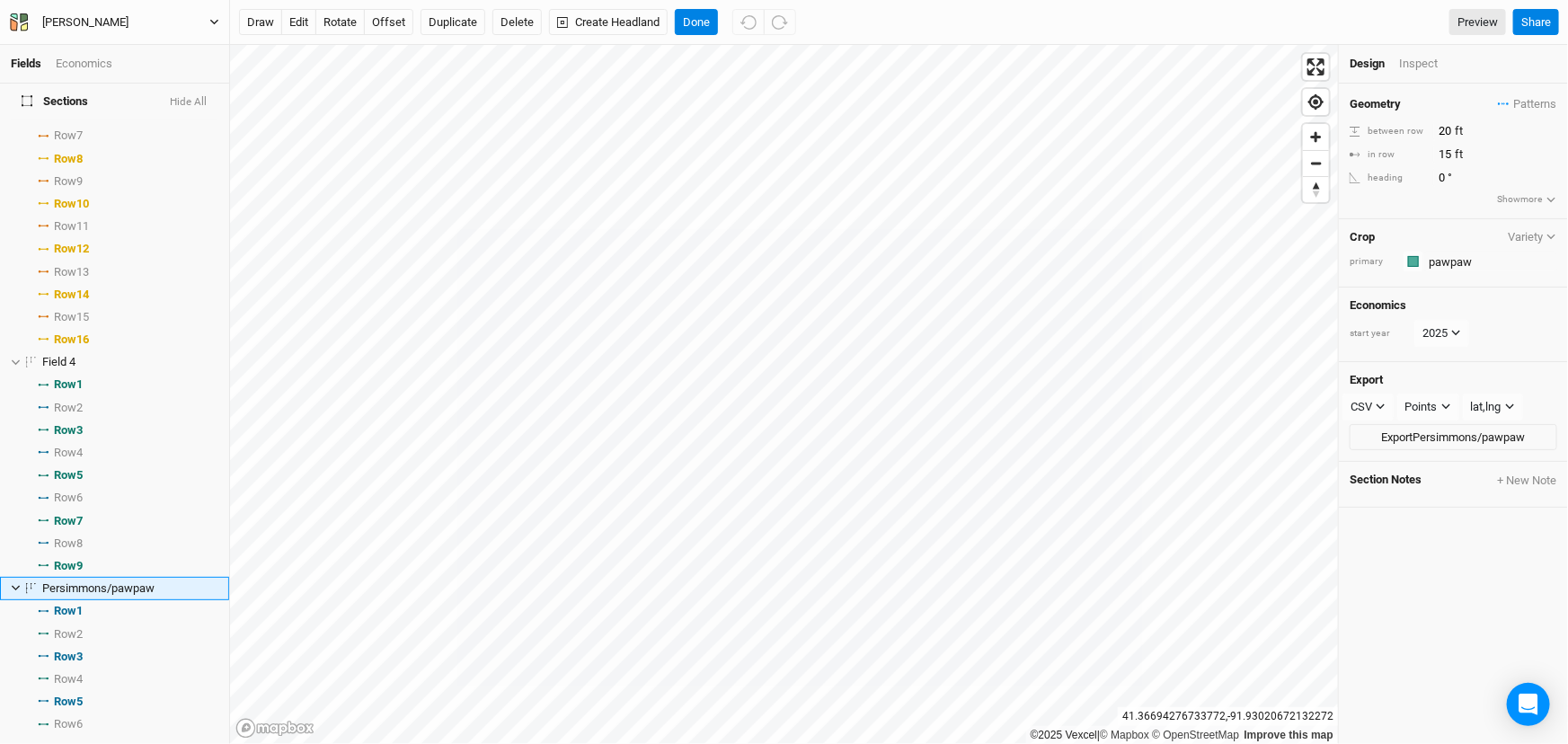
scroll to position [593, 0]
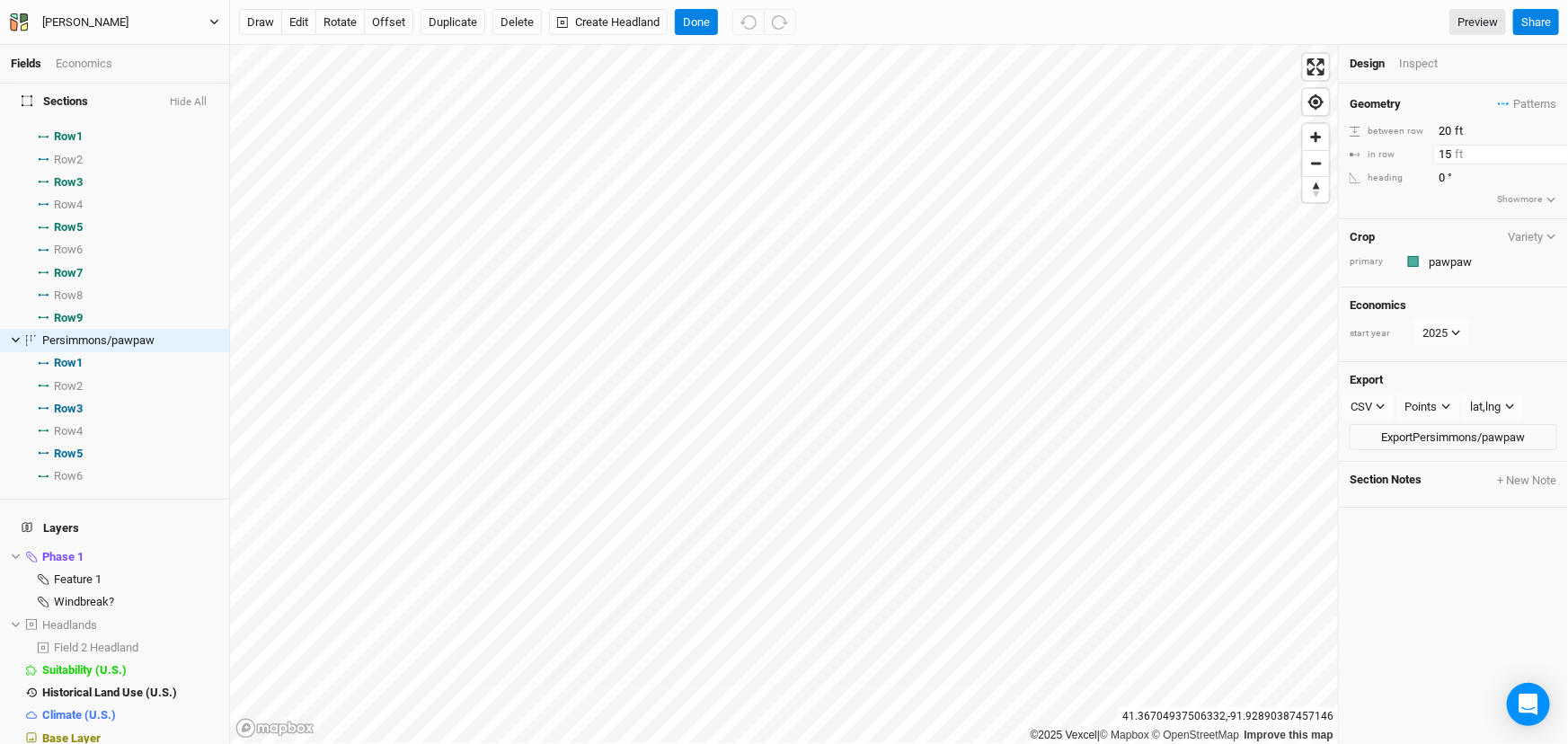
drag, startPoint x: 1454, startPoint y: 159, endPoint x: 1438, endPoint y: 158, distance: 16.0
click at [1435, 163] on div "in row 15 ft" at bounding box center [1453, 155] width 208 height 20
type input "12"
click at [257, 21] on button "draw" at bounding box center [260, 23] width 43 height 27
click at [715, 21] on button "Cancel" at bounding box center [701, 23] width 51 height 27
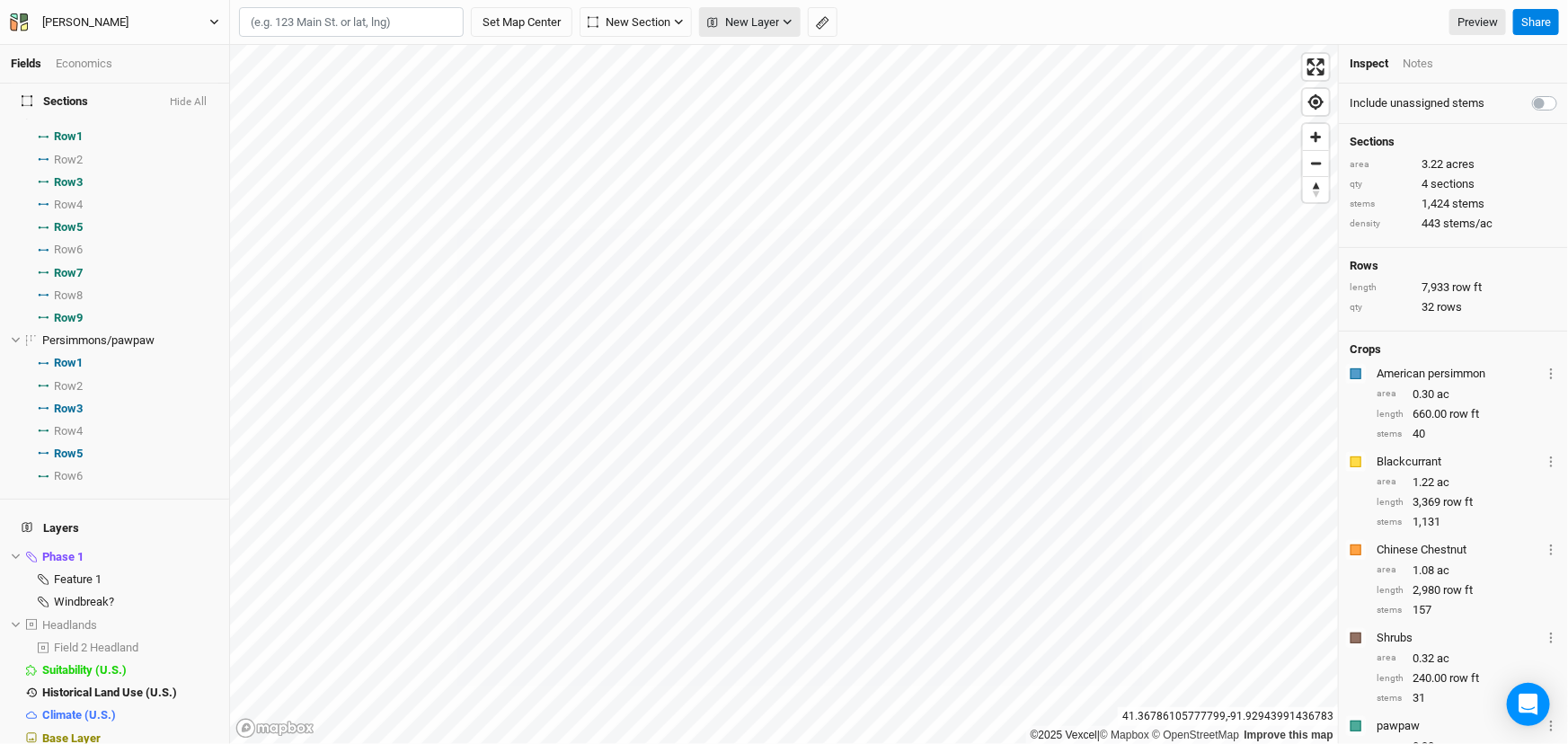
click at [756, 23] on span "New Layer" at bounding box center [743, 23] width 71 height 18
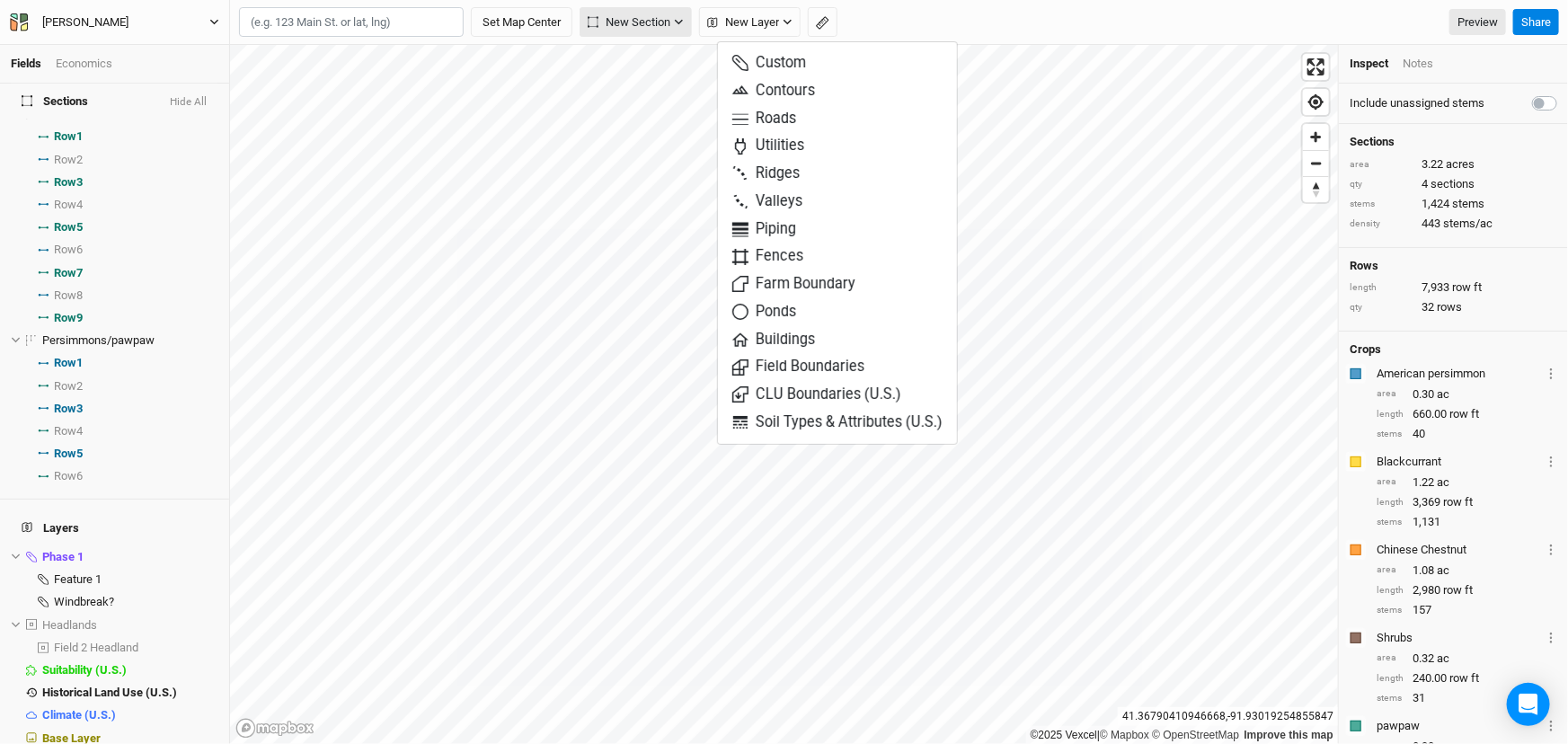
click at [644, 27] on span "New Section" at bounding box center [629, 23] width 82 height 18
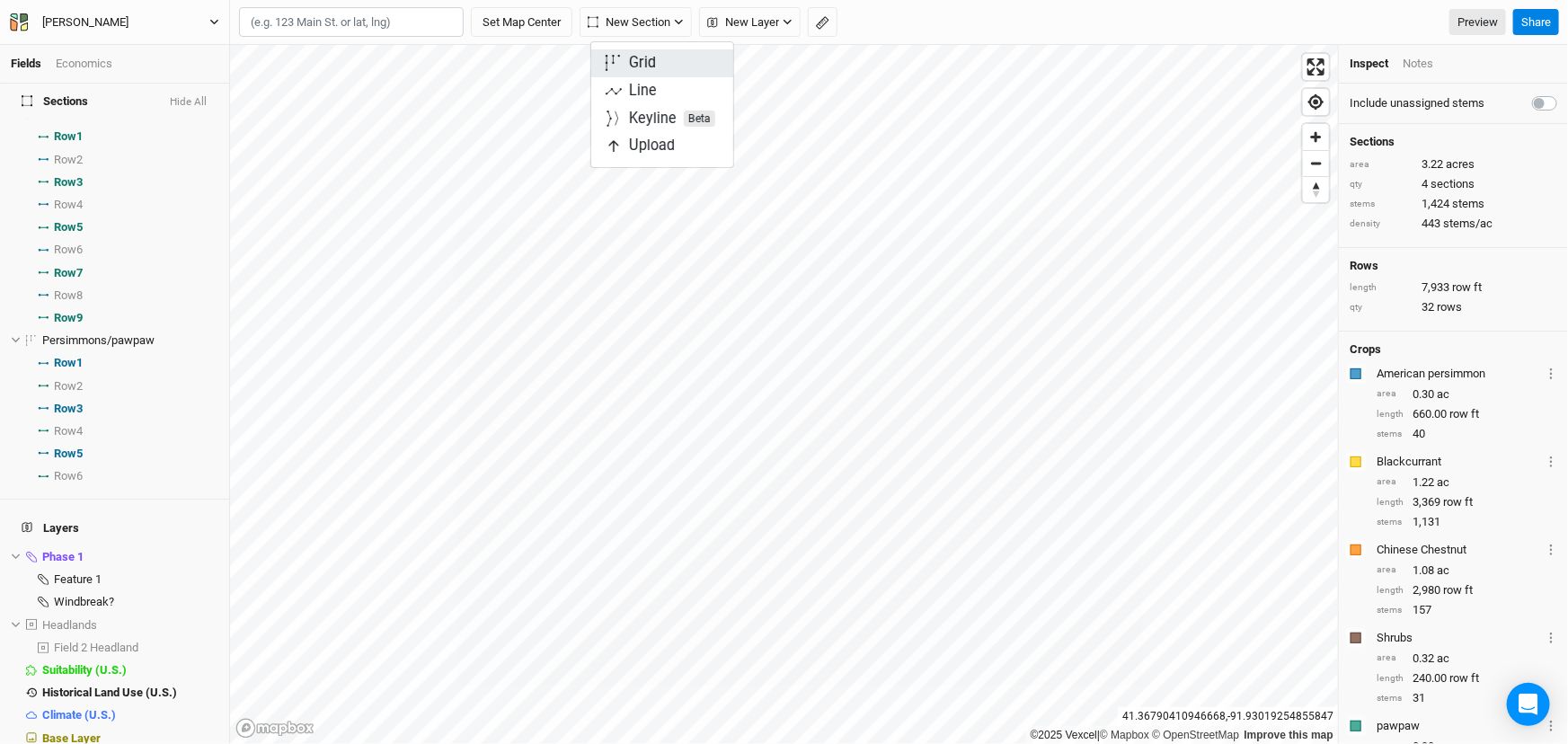
click at [669, 70] on button "Grid" at bounding box center [662, 64] width 142 height 27
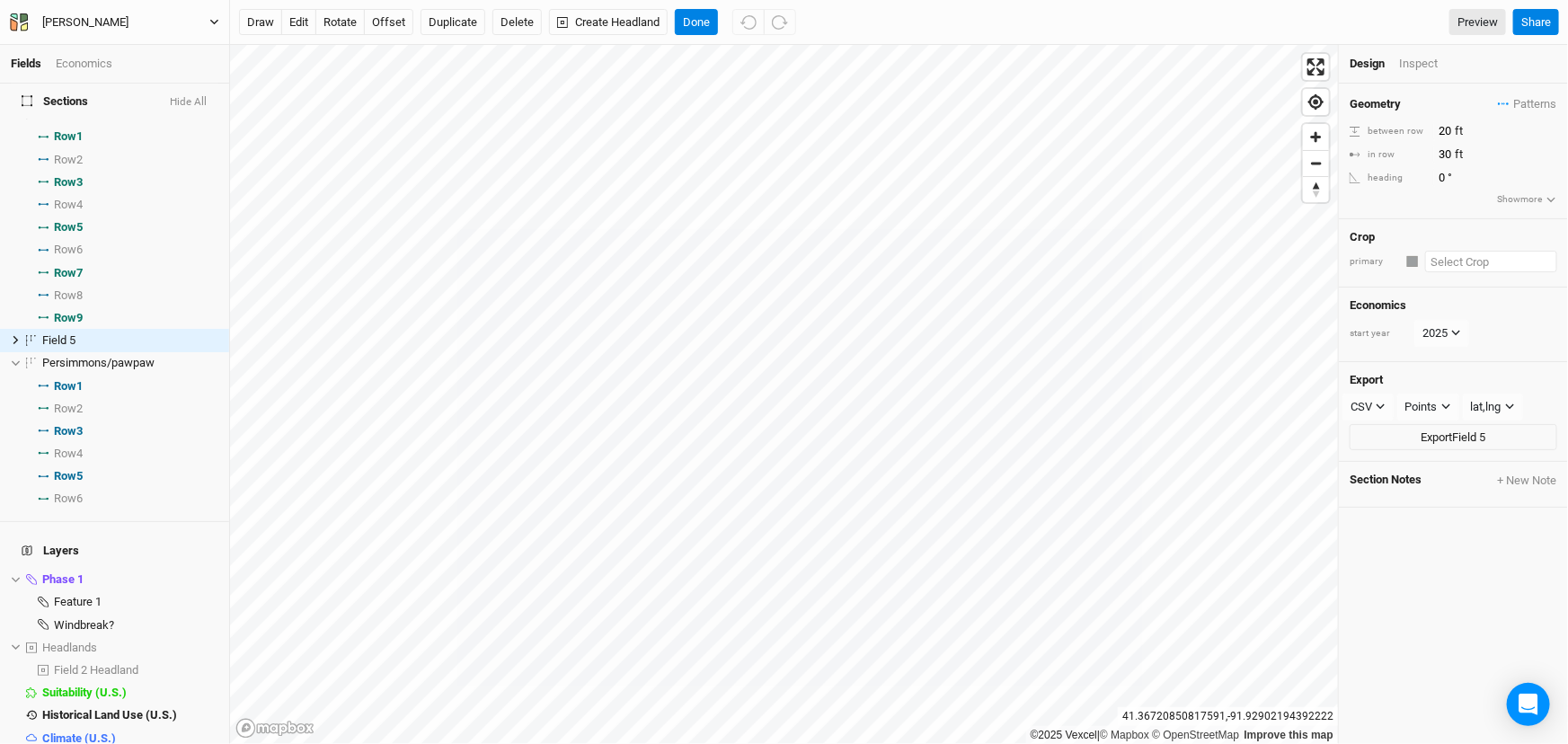
click at [1454, 270] on input "text" at bounding box center [1491, 261] width 132 height 22
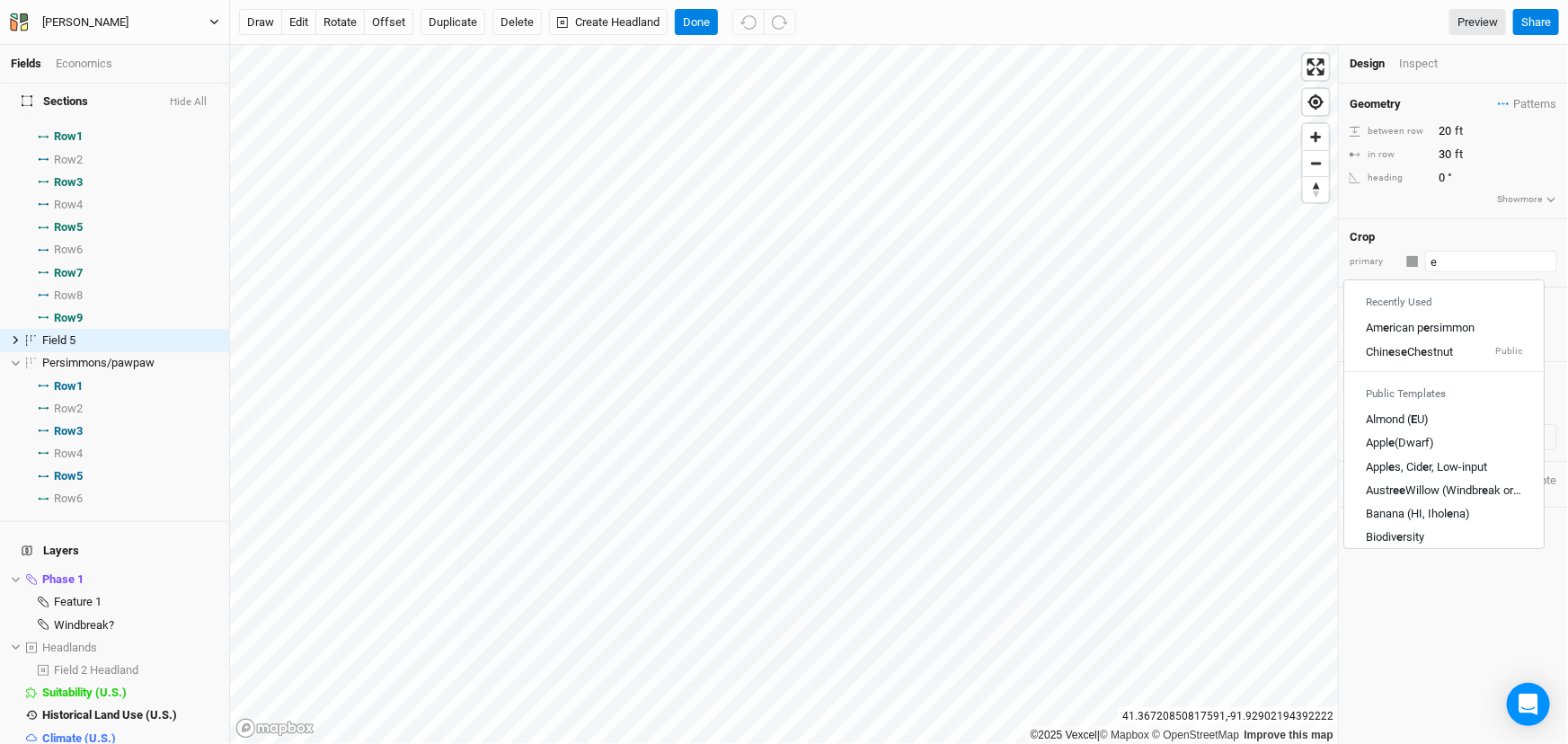
type input "el"
type input "elderberry"
type input "ele"
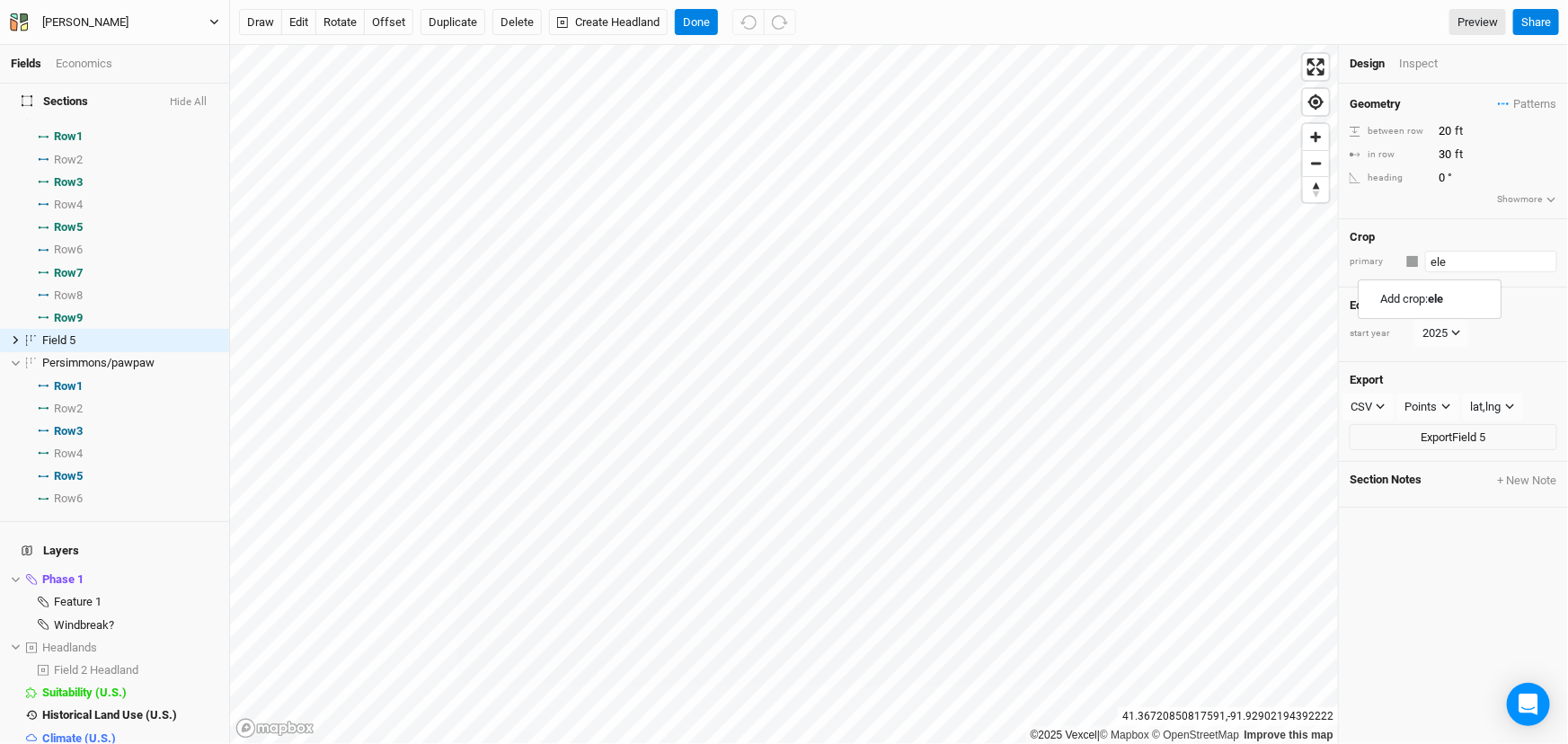
type input "el"
type input "elderberry"
click at [1434, 337] on div "[PERSON_NAME]" at bounding box center [1436, 329] width 113 height 17
type input "Elderberry"
type input "12"
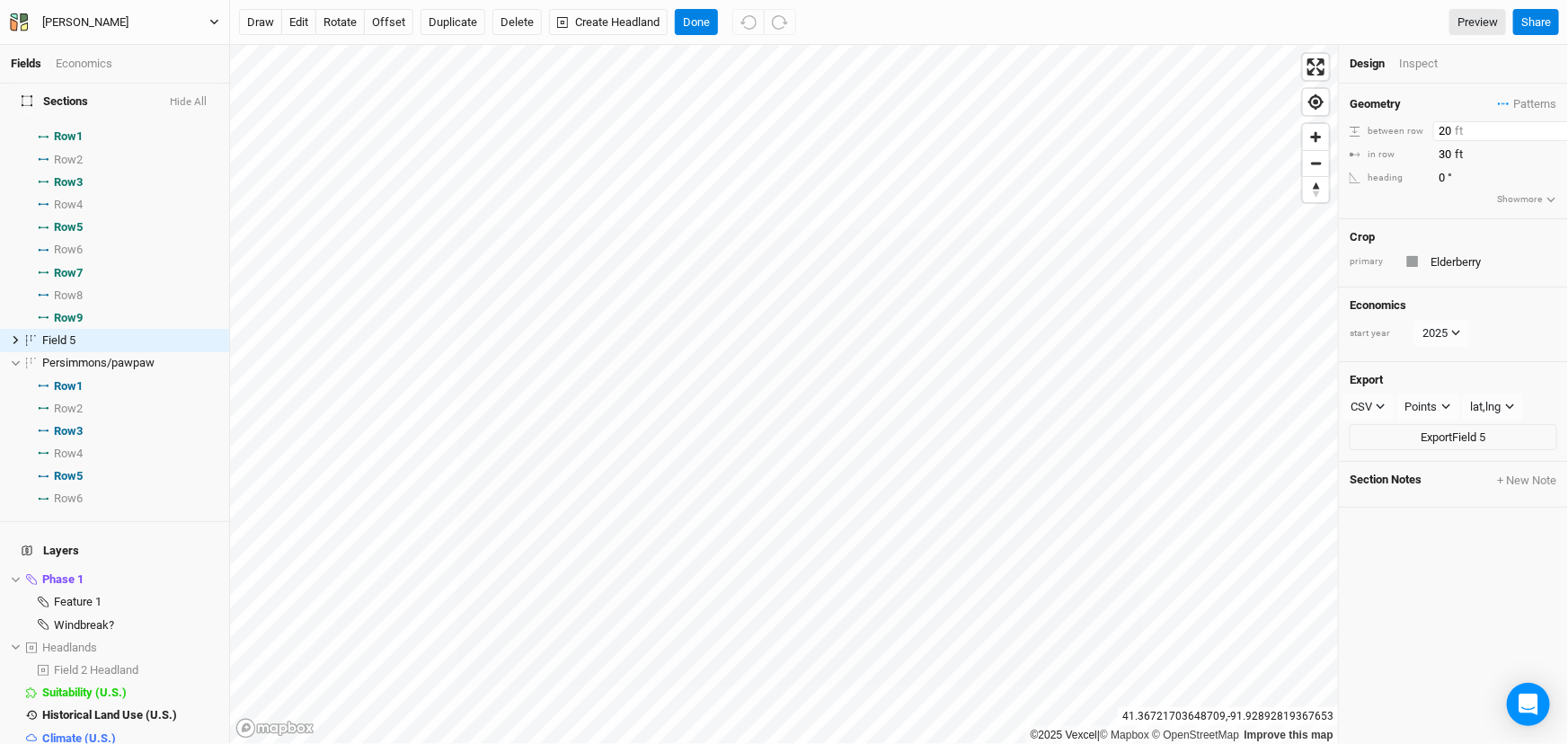
type input "2.5"
drag, startPoint x: 1451, startPoint y: 138, endPoint x: 1349, endPoint y: 129, distance: 102.4
click at [1346, 139] on div "Geometry Patterns ＋ New in-row pattern between row 12 ft in row 2.5 ft heading …" at bounding box center [1453, 151] width 229 height 136
type input "2"
type input "15"
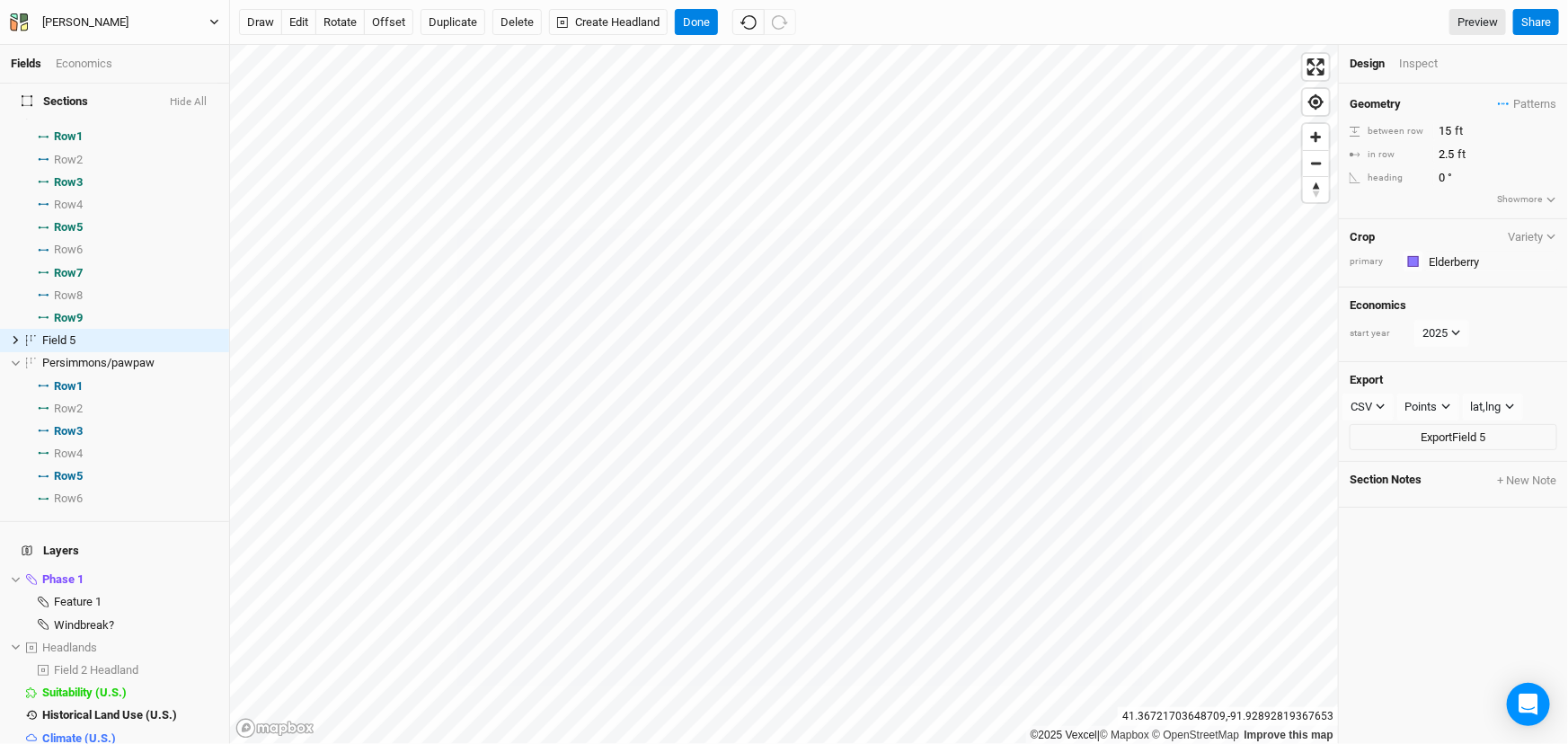
click at [1438, 219] on div "Geometry Patterns ＋ New in-row pattern between row 15 ft in row 2.5 ft heading …" at bounding box center [1453, 151] width 229 height 136
click at [413, 26] on button "offset" at bounding box center [389, 23] width 50 height 27
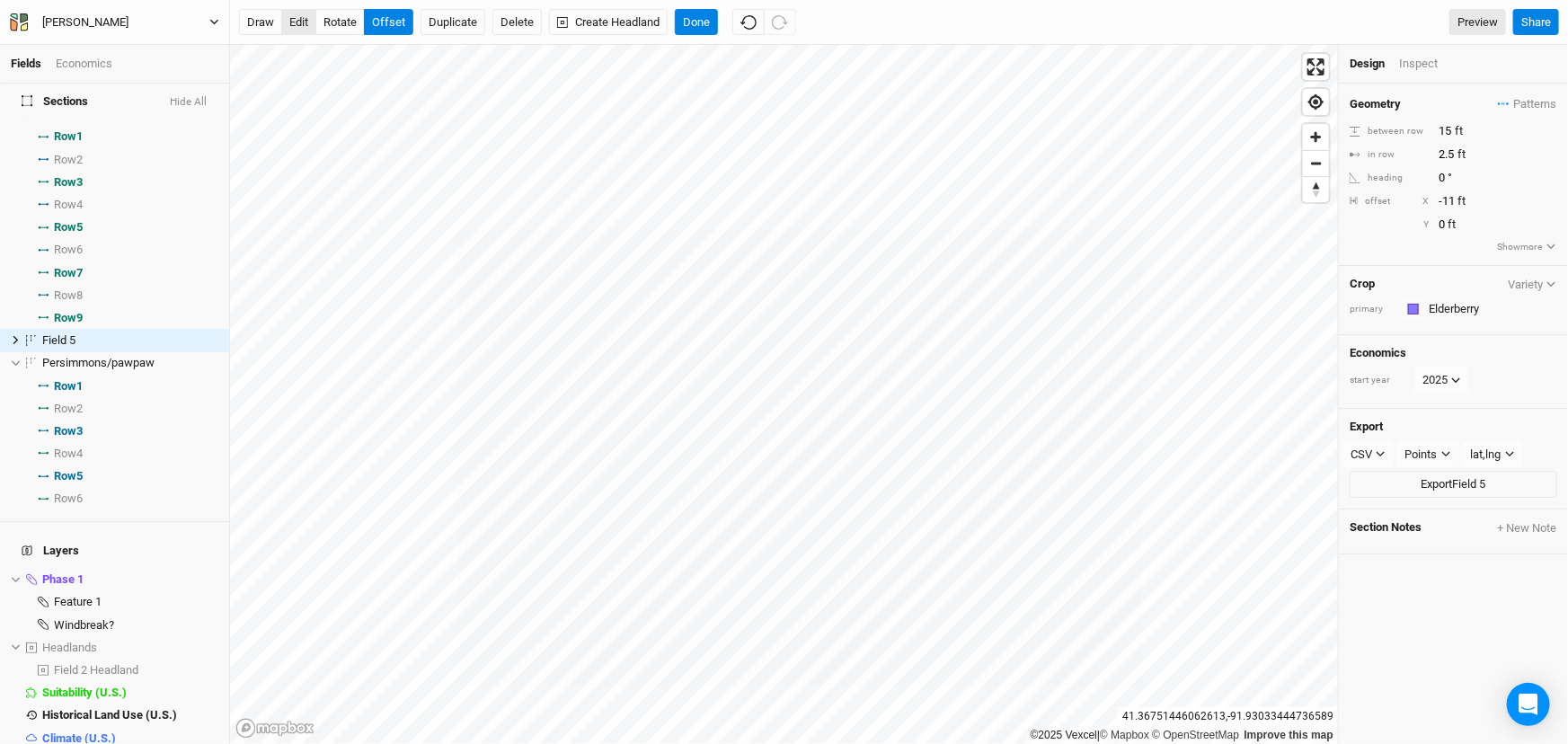
click at [292, 12] on button "edit" at bounding box center [299, 23] width 35 height 27
click at [393, 20] on button "offset" at bounding box center [389, 23] width 50 height 27
type input "-8"
click at [718, 23] on button "Done" at bounding box center [697, 23] width 43 height 27
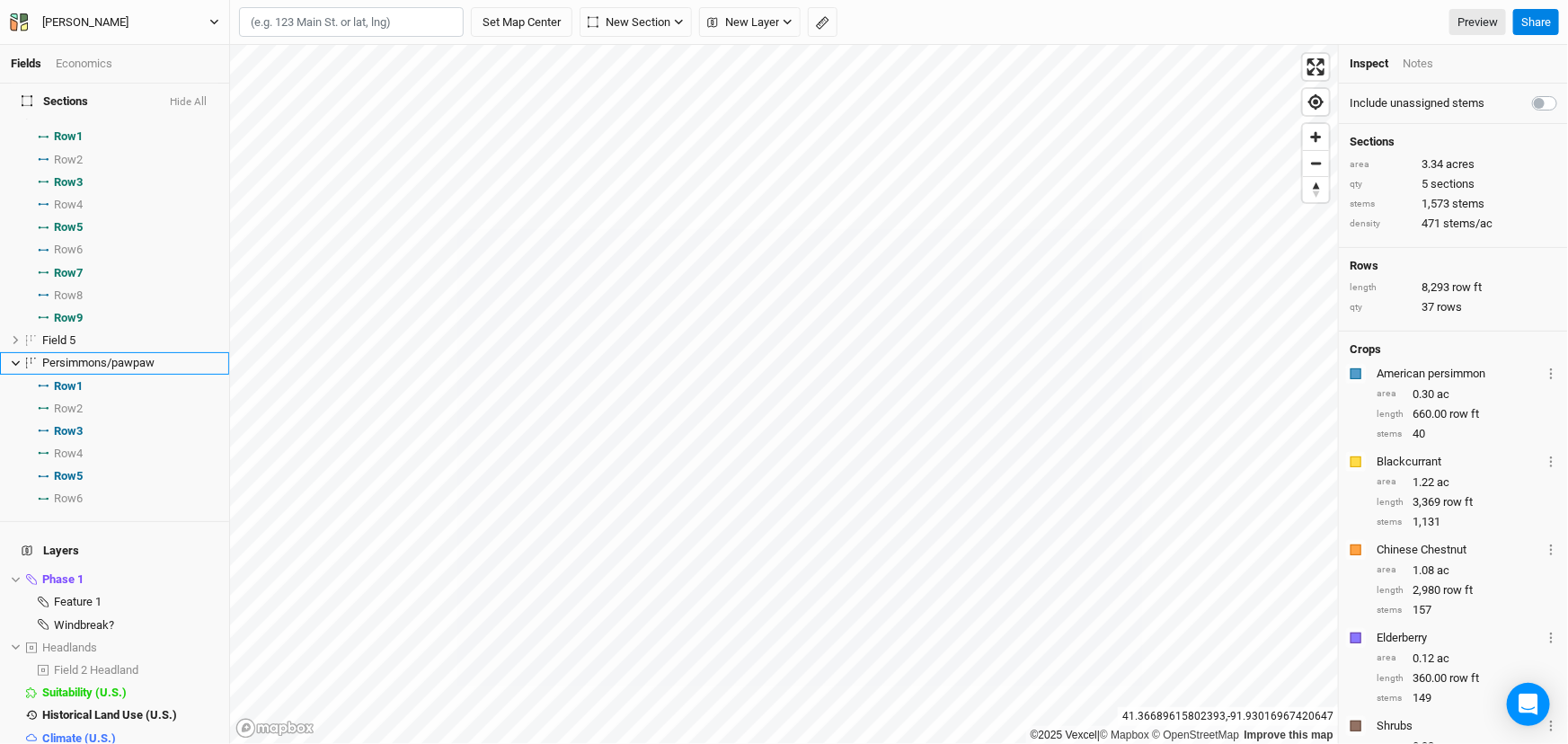
scroll to position [619, 0]
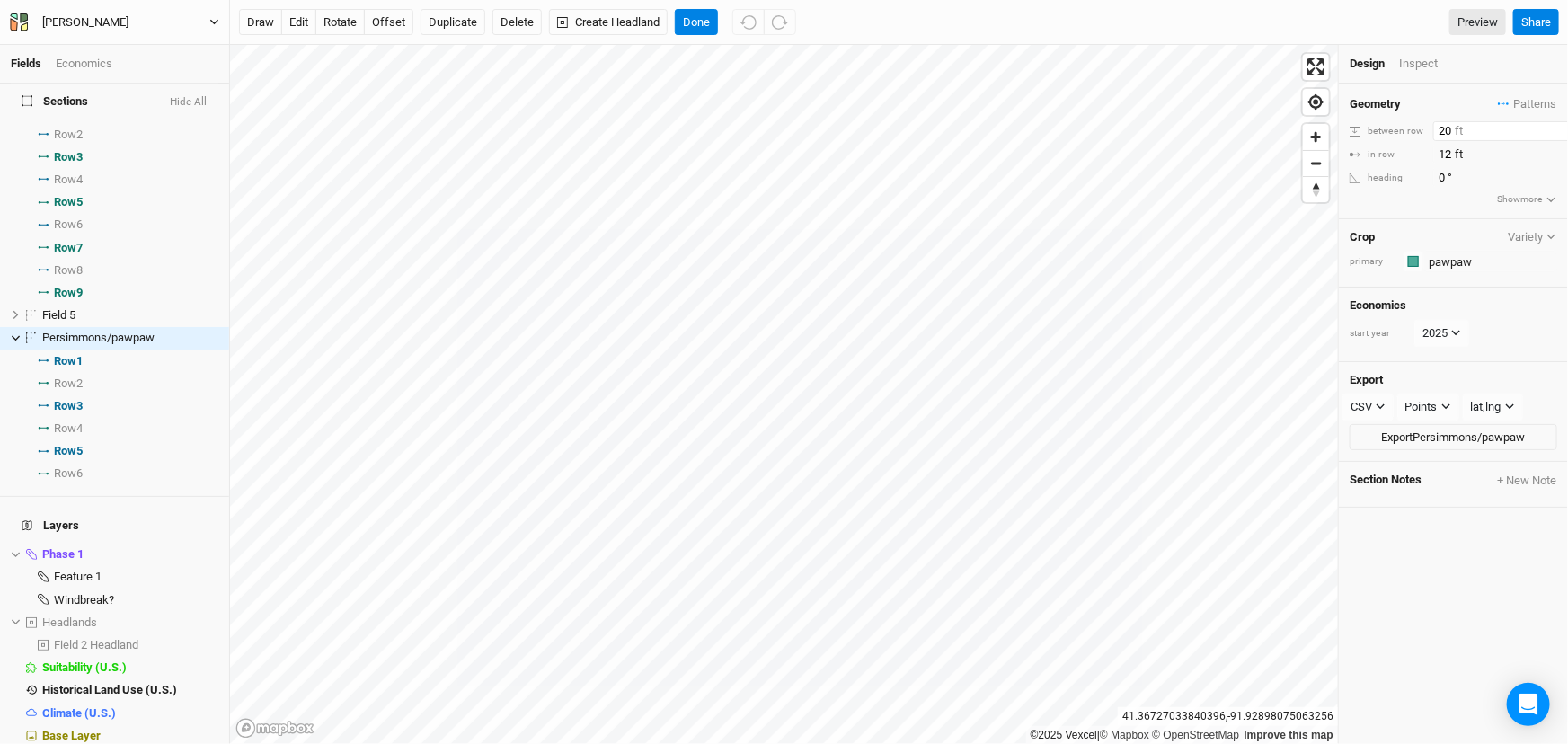
drag, startPoint x: 1453, startPoint y: 140, endPoint x: 1405, endPoint y: 135, distance: 48.3
click at [1405, 135] on div "between row 20 ft" at bounding box center [1453, 131] width 208 height 20
type input "15"
click at [1410, 603] on div "Geometry Patterns ＋ New in-row pattern between row 15 ft in row 12 ft heading 0…" at bounding box center [1453, 413] width 229 height 661
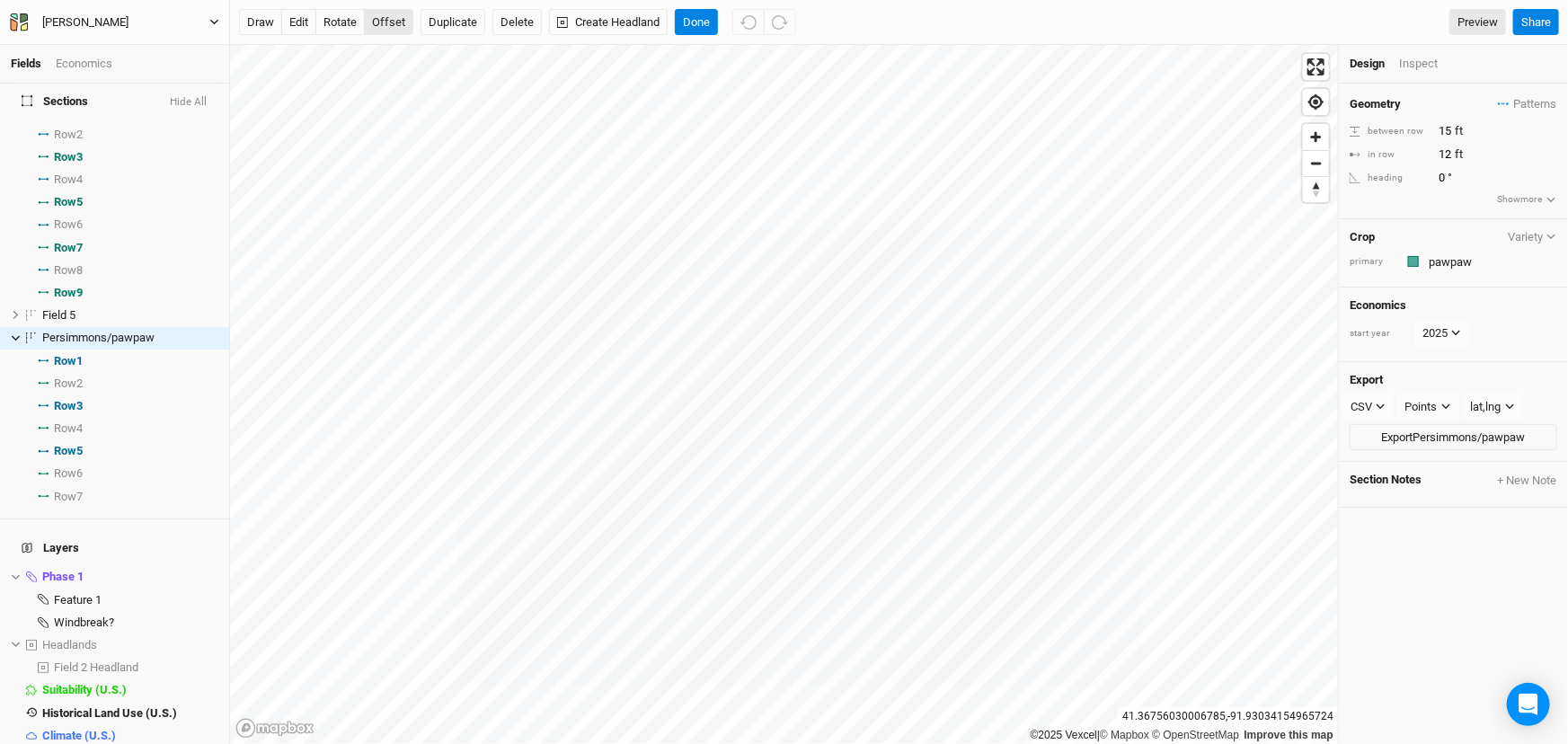
click at [410, 18] on button "offset" at bounding box center [389, 23] width 50 height 27
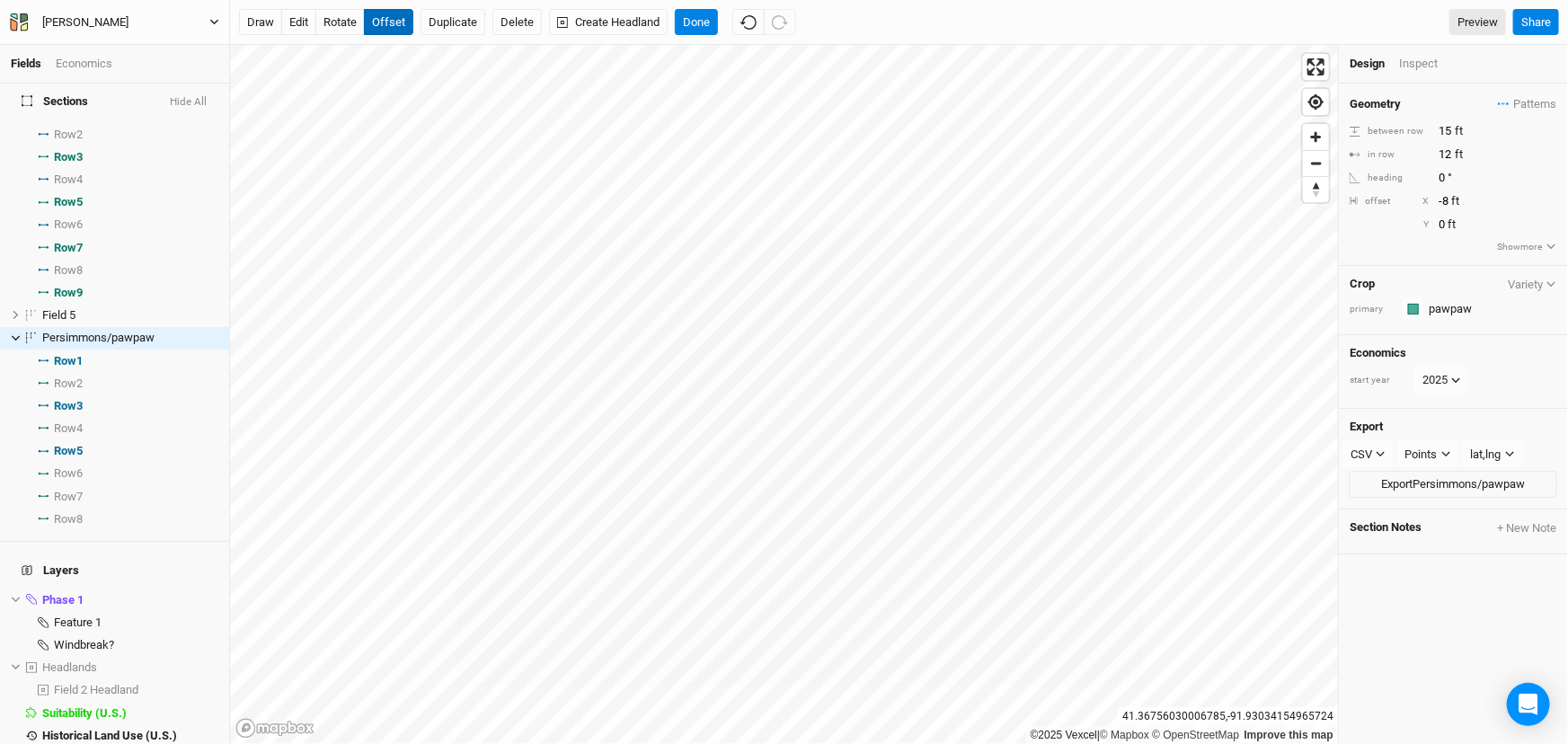
type input "-9"
click at [94, 508] on li "Row 7 select rows with crop" at bounding box center [115, 496] width 229 height 23
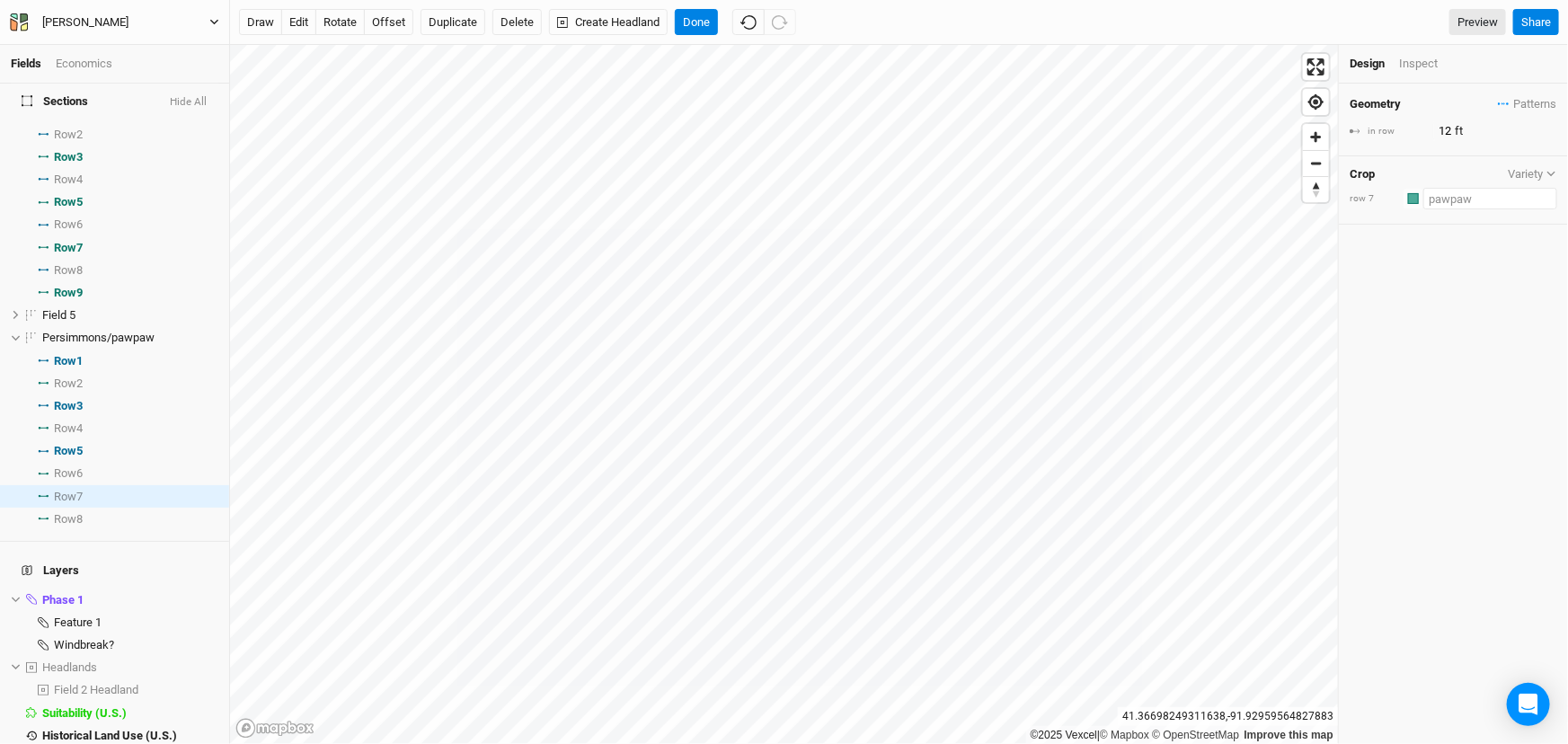
click at [1442, 209] on input "text" at bounding box center [1491, 199] width 134 height 22
type input "am"
type input "american persimmon"
click at [1444, 274] on div "Amer ican persimmon" at bounding box center [1435, 266] width 111 height 17
type input "American persimmon"
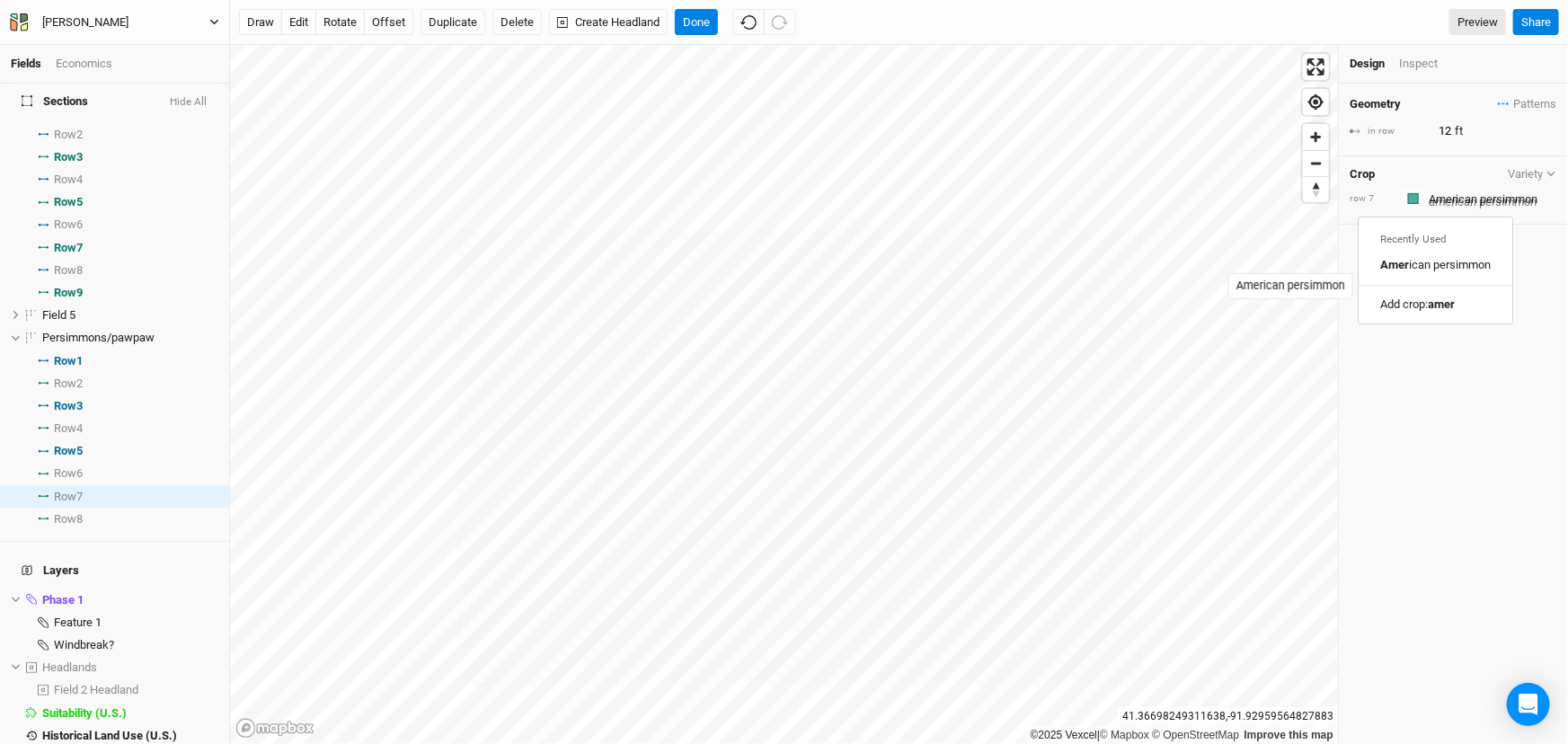
type input "30"
drag, startPoint x: 1453, startPoint y: 137, endPoint x: 1393, endPoint y: 148, distance: 61.0
click at [1393, 141] on div "in row 30 ft" at bounding box center [1453, 131] width 208 height 20
type input "20"
click at [1401, 396] on div "Geometry Patterns ＋ New in-row pattern in row 20 ft Crop Variety row 7 Colors B…" at bounding box center [1453, 413] width 229 height 661
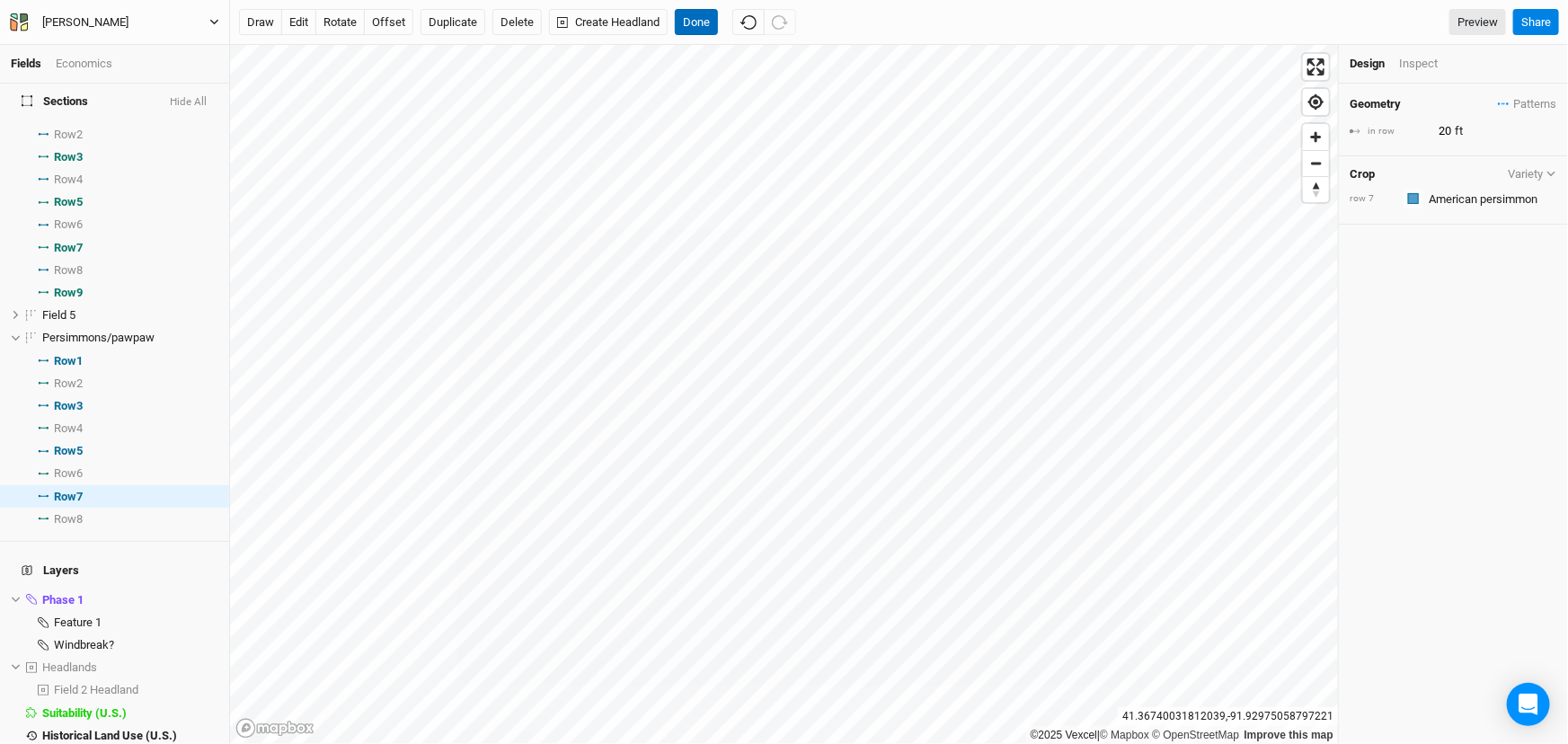
click at [718, 27] on button "Done" at bounding box center [697, 23] width 43 height 27
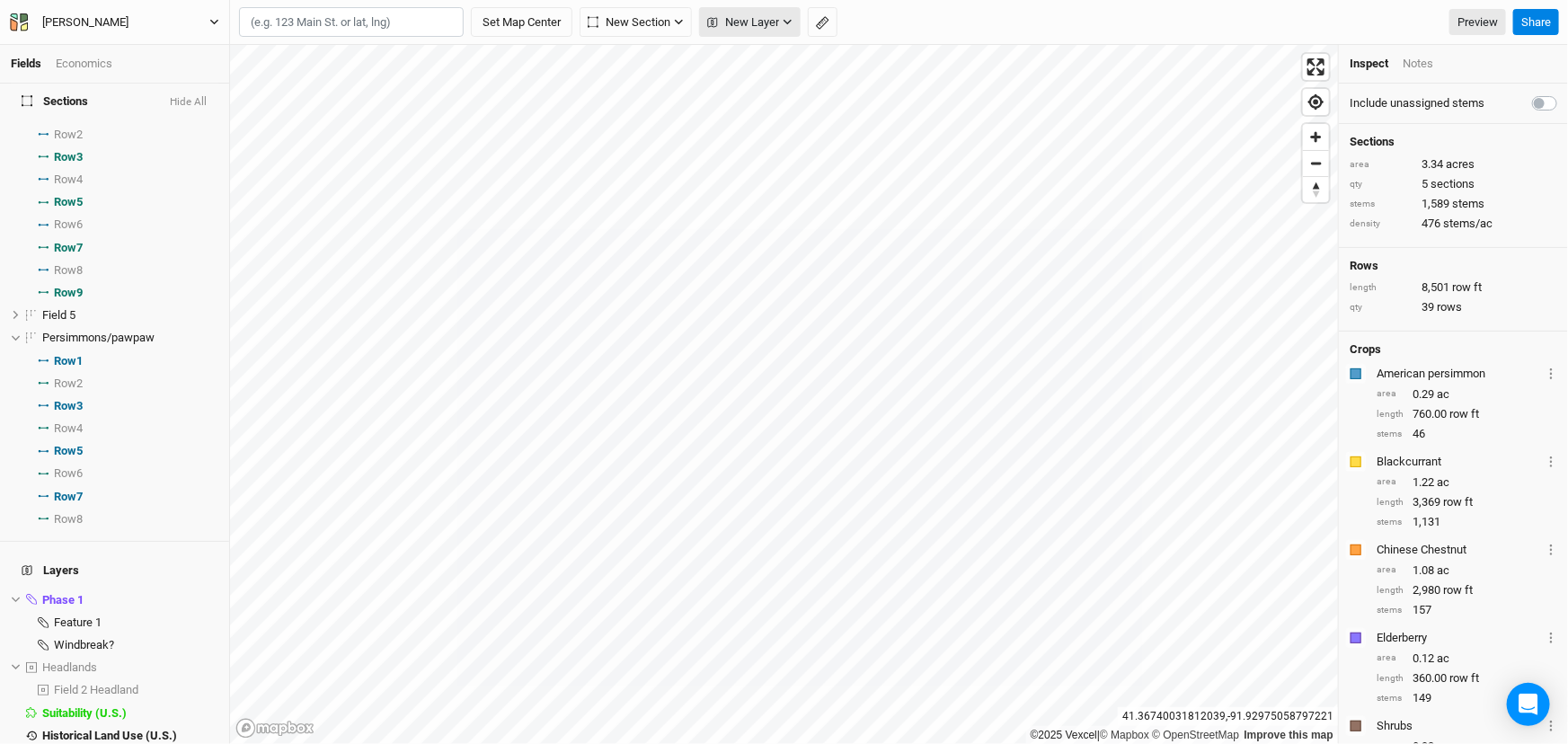
click at [779, 23] on span "New Layer" at bounding box center [743, 23] width 71 height 18
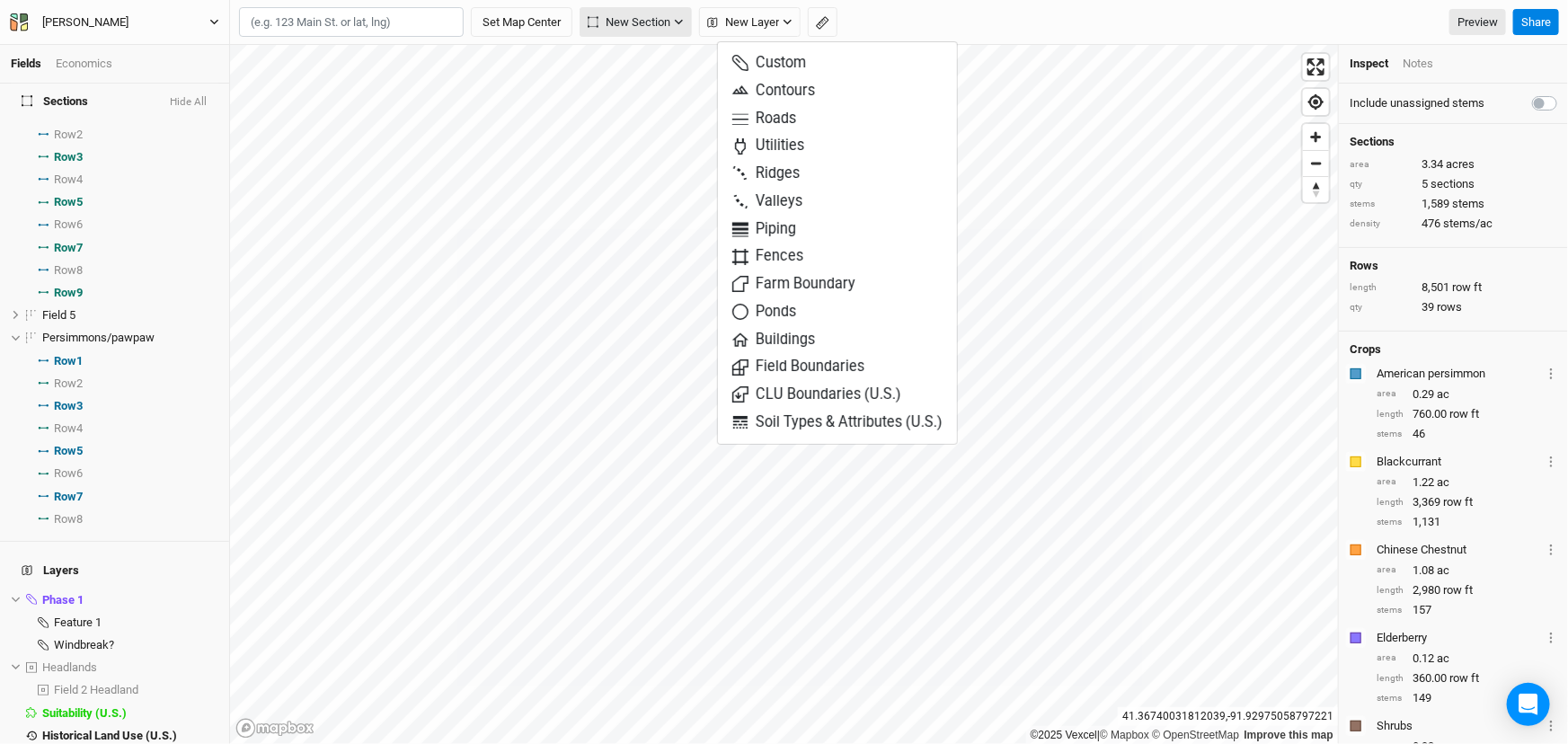
click at [656, 22] on span "New Section" at bounding box center [629, 23] width 82 height 18
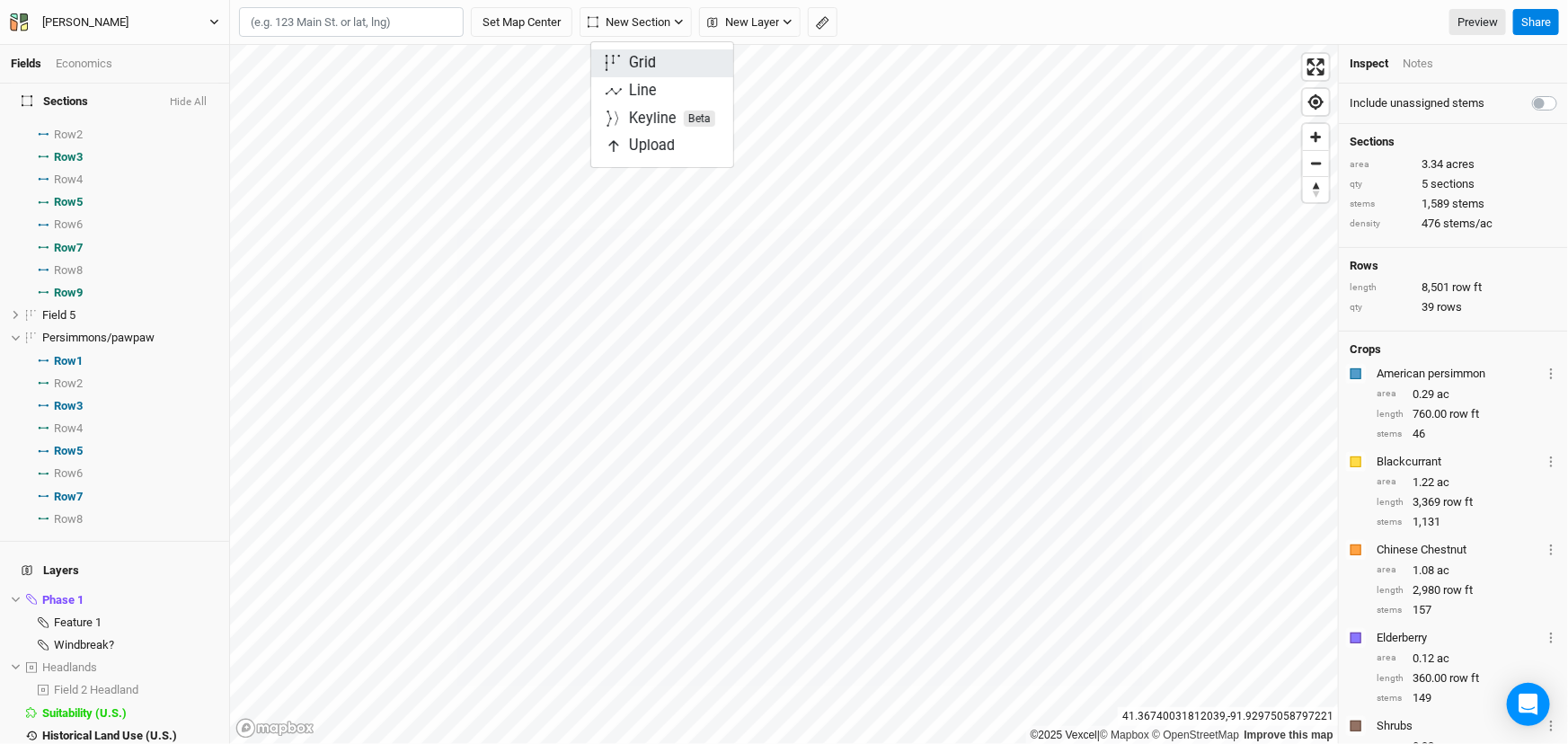
click at [697, 69] on button "Grid" at bounding box center [662, 64] width 142 height 27
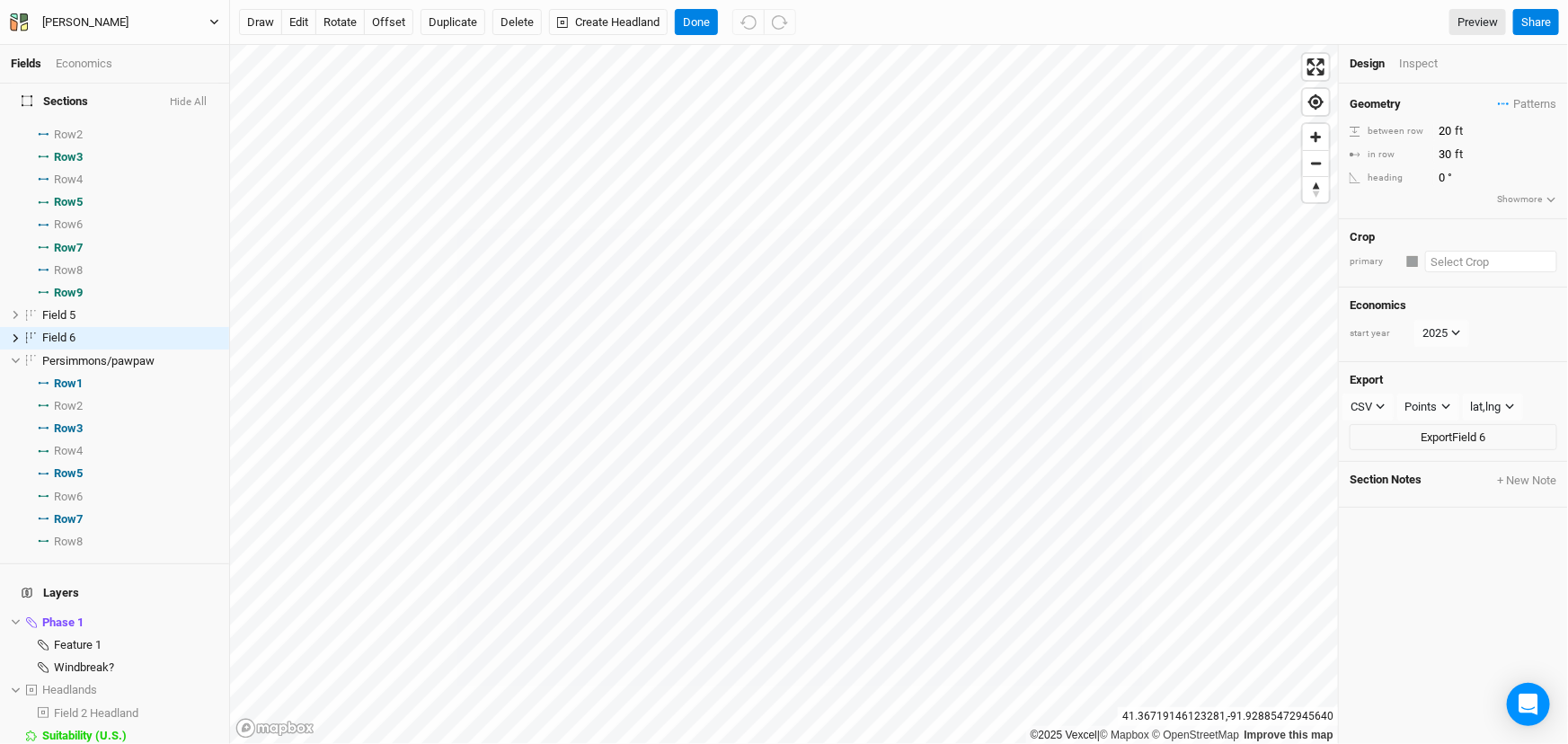
click at [1480, 272] on input "text" at bounding box center [1491, 261] width 132 height 22
type input "el"
type input "elderberry"
type input "eldl"
type input "eld"
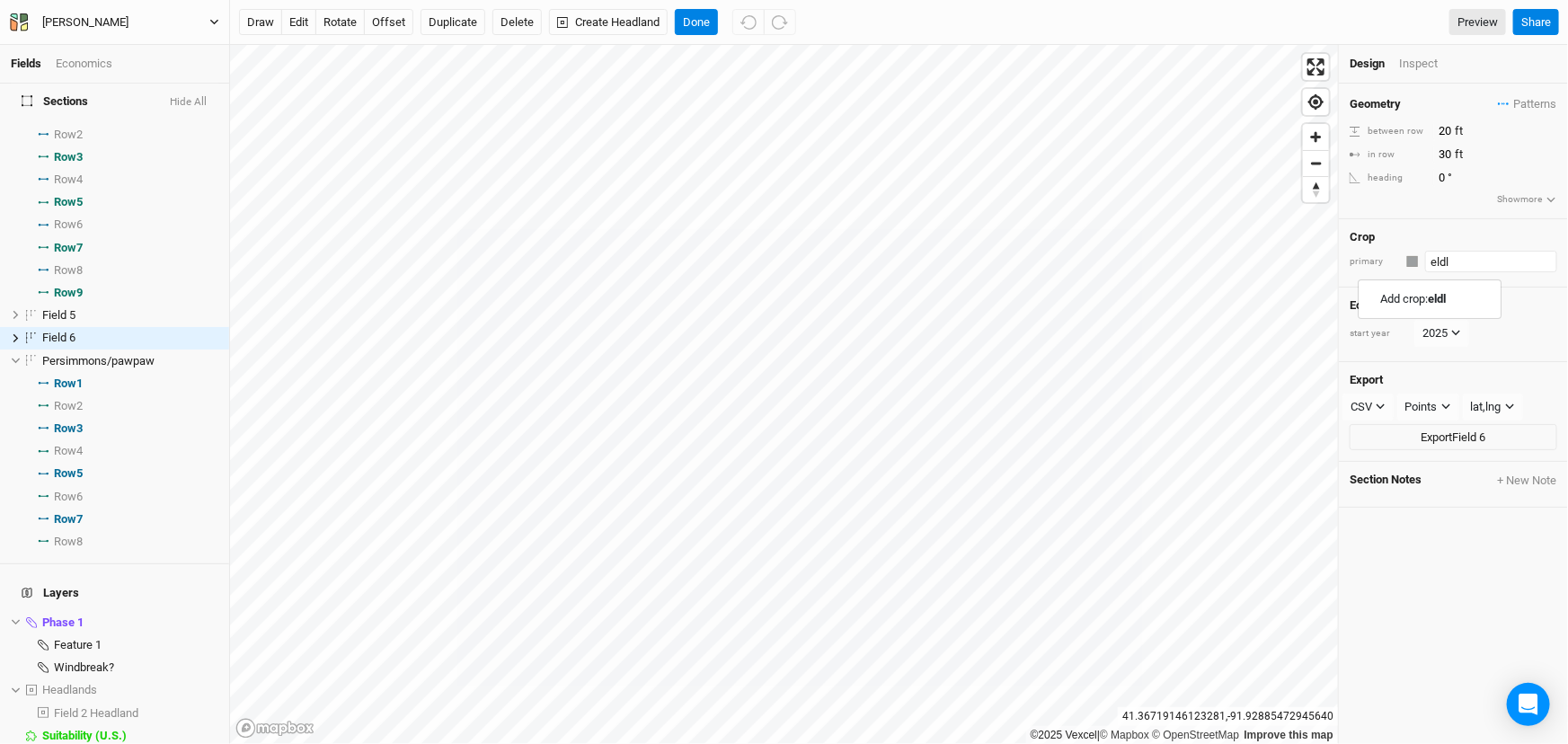
type input "elderberry"
click at [1423, 337] on div "Eld erberry" at bounding box center [1405, 329] width 50 height 17
type input "Elderberry"
type input "12"
type input "2.5"
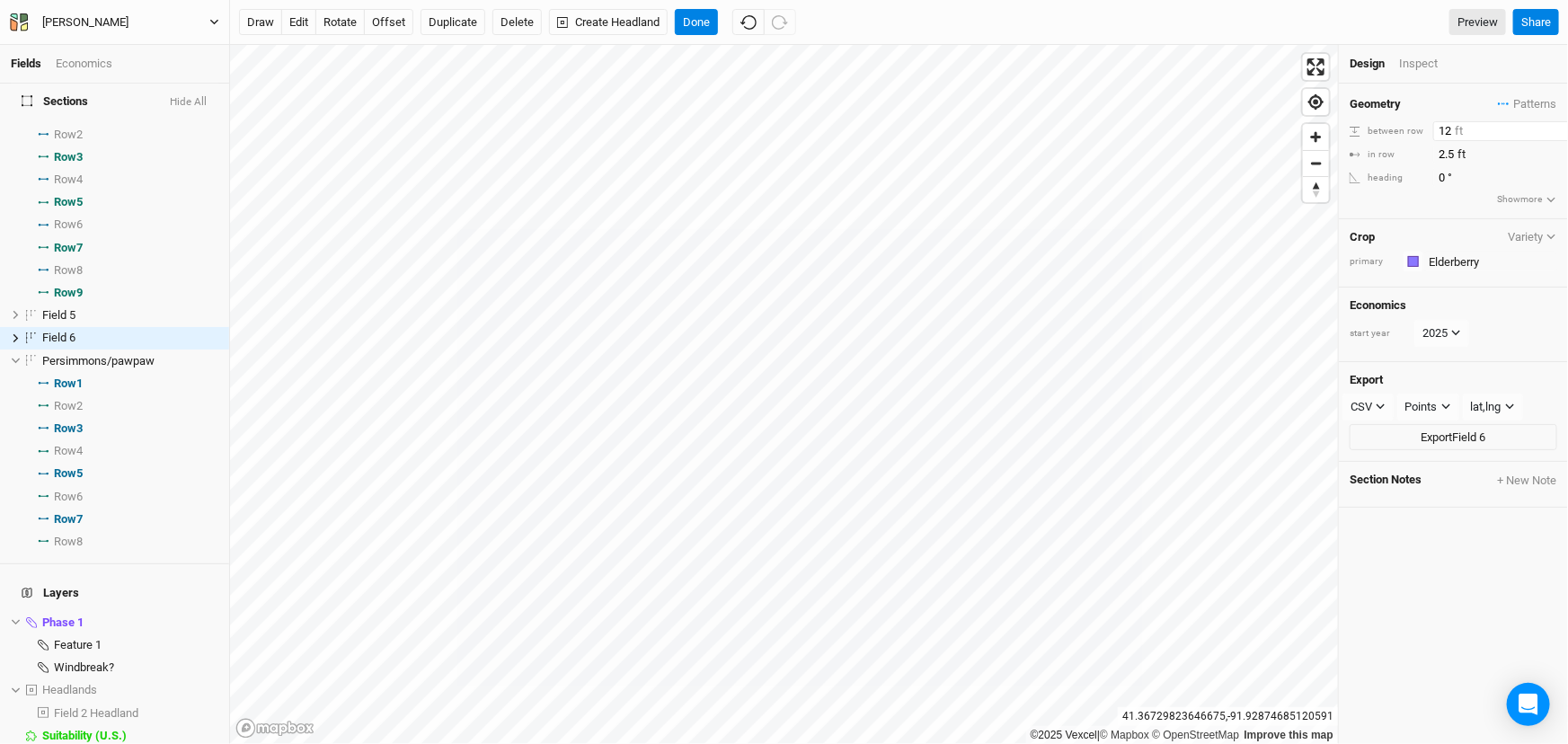
drag, startPoint x: 1454, startPoint y: 138, endPoint x: 1369, endPoint y: 133, distance: 85.1
click at [1370, 141] on div "between row 12 ft" at bounding box center [1453, 131] width 208 height 20
type input "15"
click at [1449, 164] on input "2.5" at bounding box center [1512, 155] width 157 height 20
drag, startPoint x: 1456, startPoint y: 167, endPoint x: 1383, endPoint y: 168, distance: 73.0
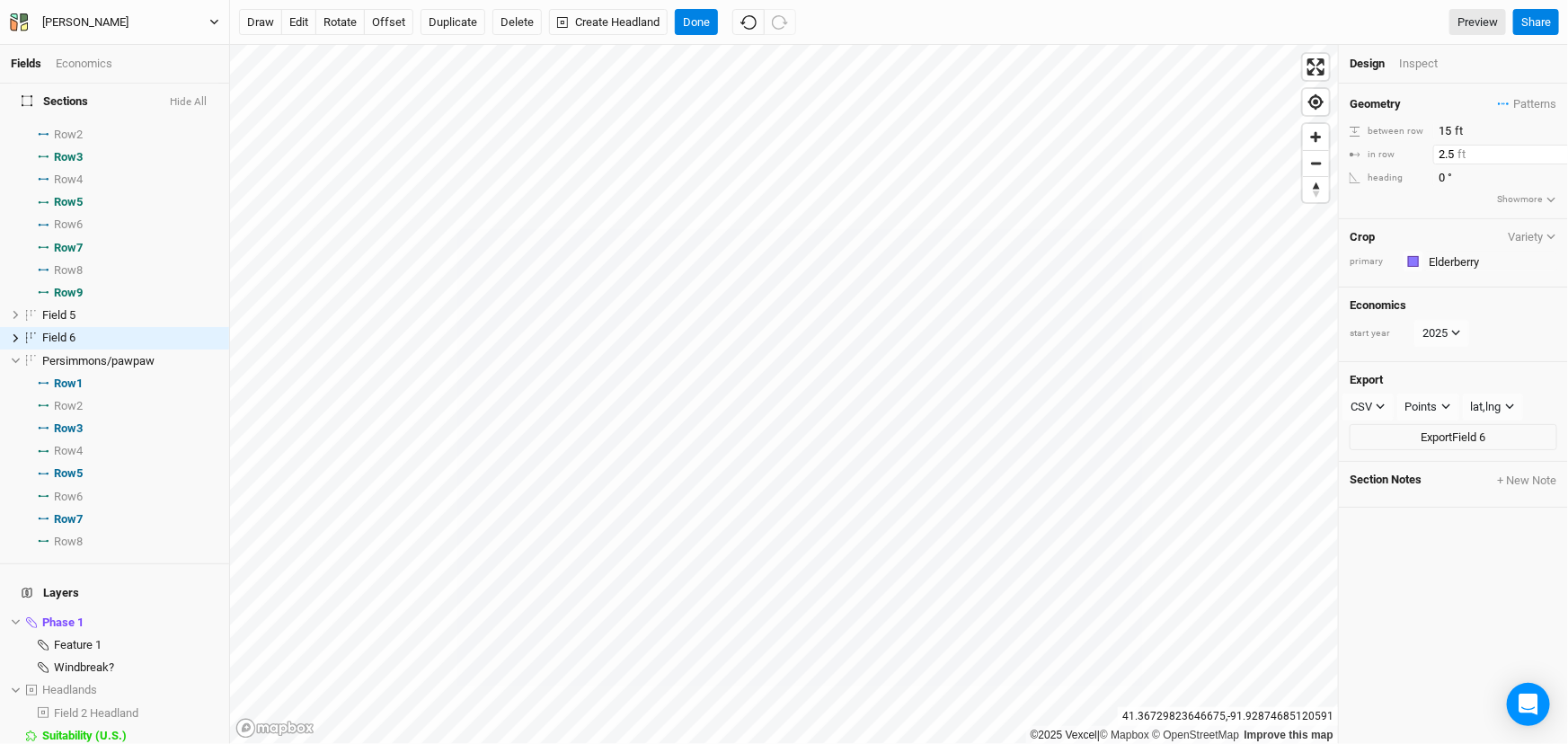
click at [1383, 164] on div "in row 2.5 ft" at bounding box center [1453, 155] width 208 height 20
type input "3"
click at [1470, 219] on div "Geometry Patterns ＋ New in-row pattern between row 15 ft in row 3 ft heading 0 …" at bounding box center [1453, 151] width 229 height 136
click at [403, 25] on button "offset" at bounding box center [389, 23] width 50 height 27
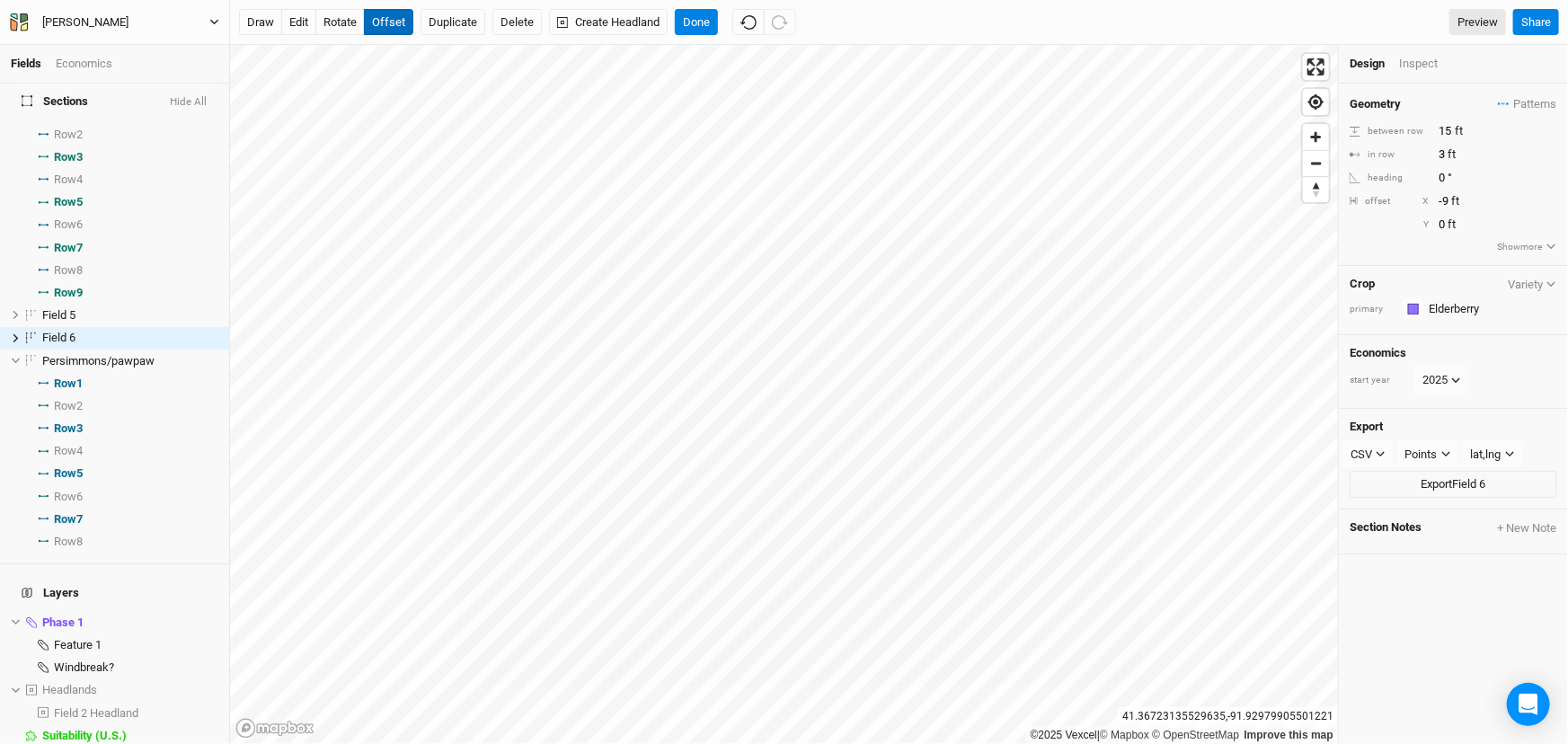
type input "-10"
click at [718, 22] on button "Done" at bounding box center [697, 23] width 43 height 27
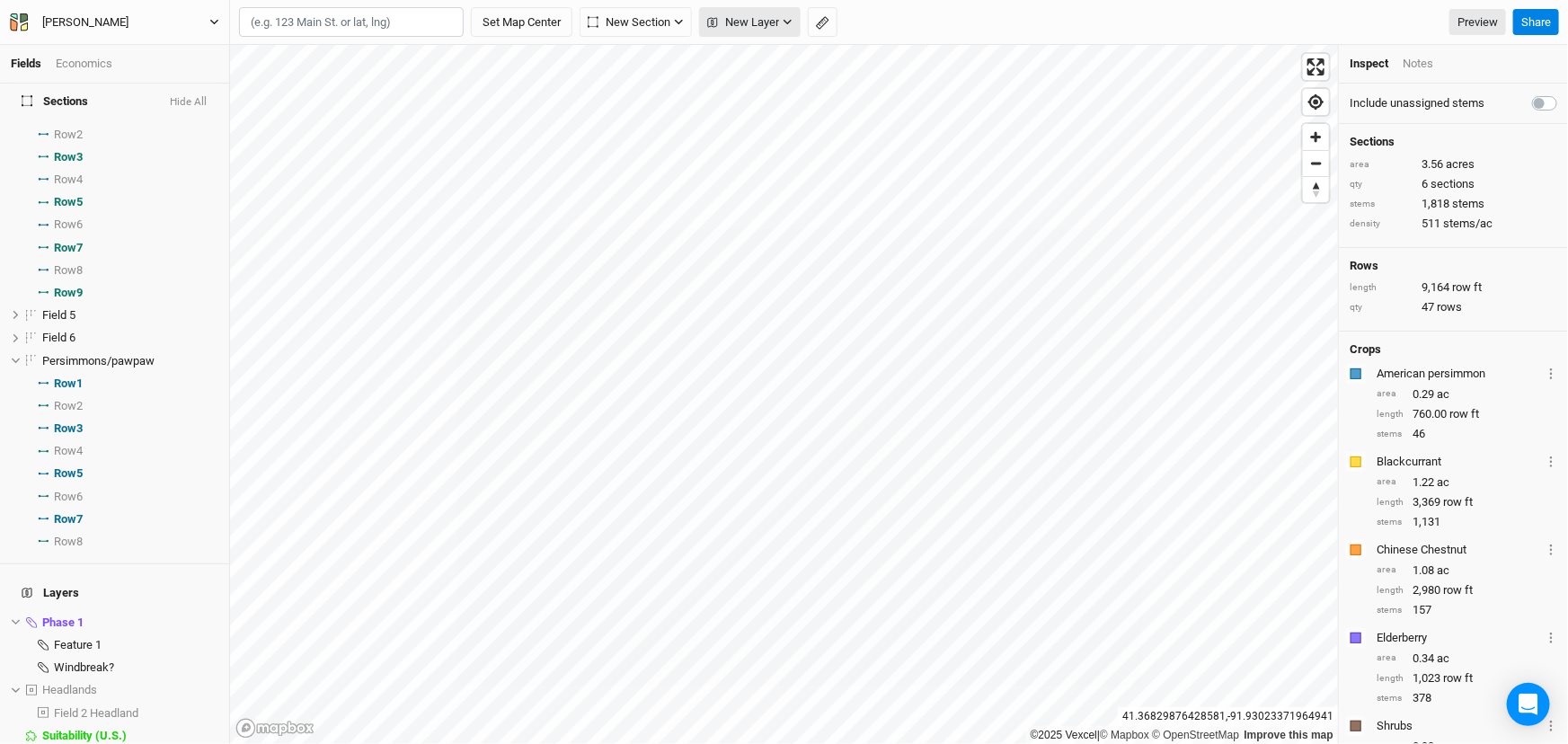
click at [779, 27] on span "New Layer" at bounding box center [743, 23] width 71 height 18
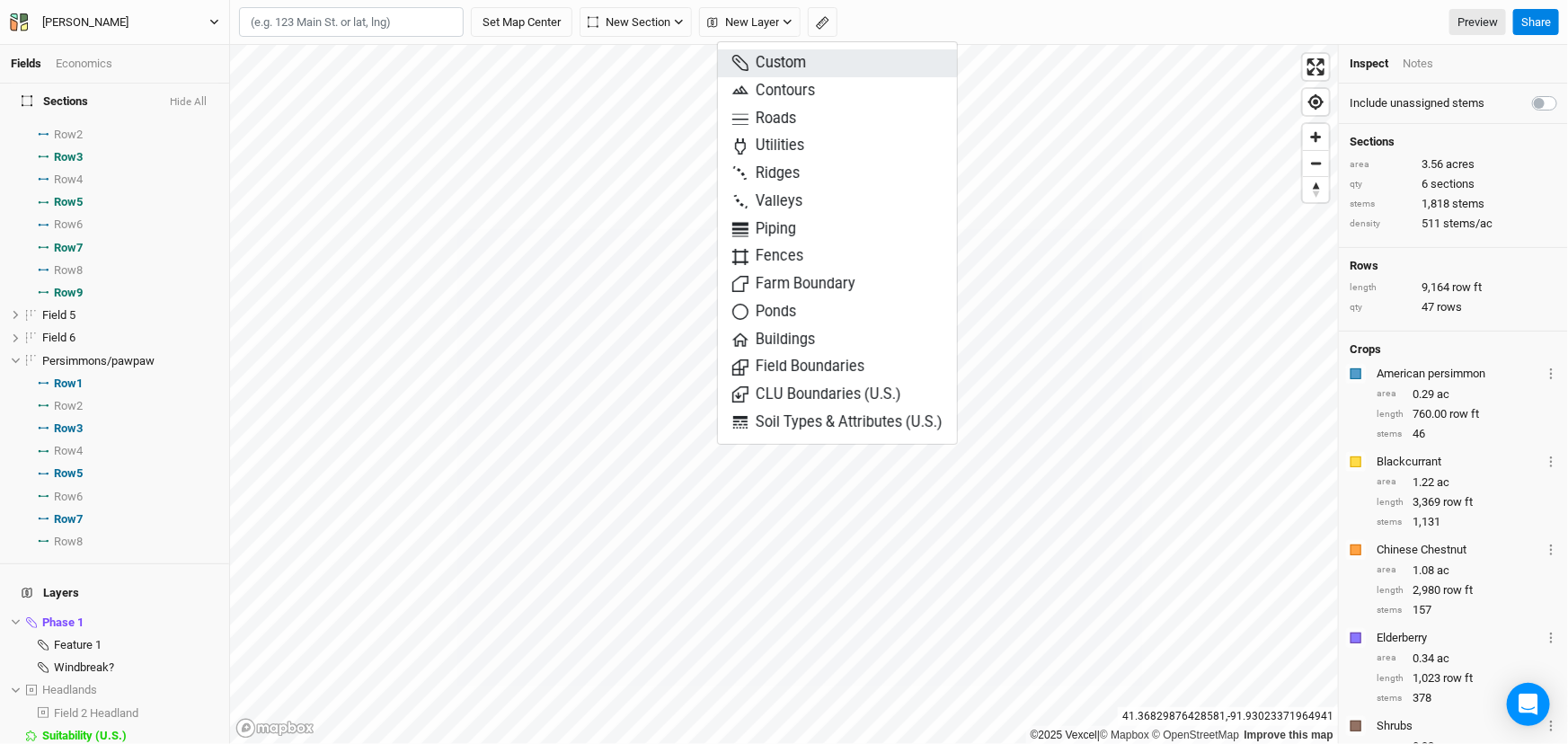
click at [780, 70] on span "Custom" at bounding box center [768, 63] width 73 height 21
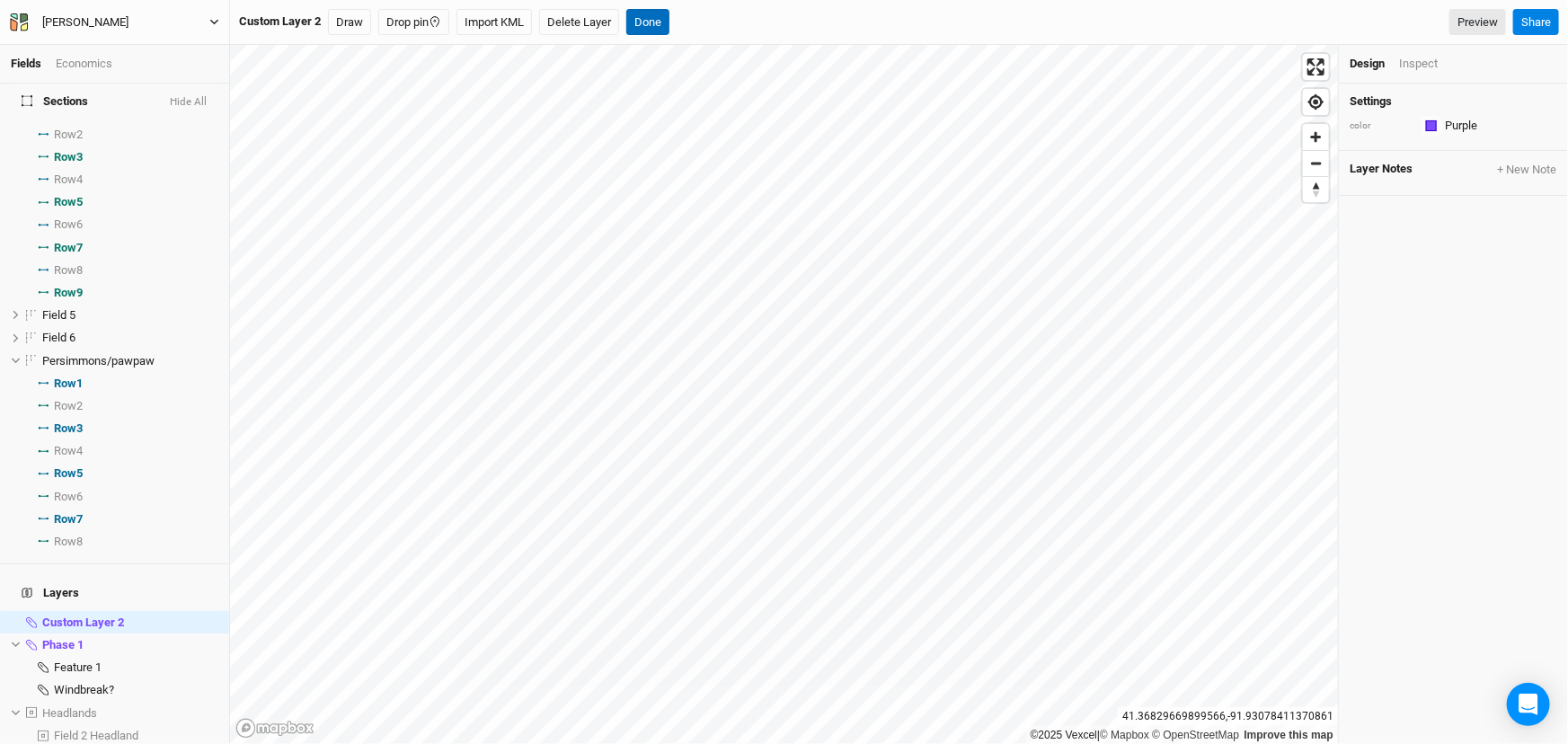
click at [669, 23] on button "Done" at bounding box center [648, 23] width 43 height 27
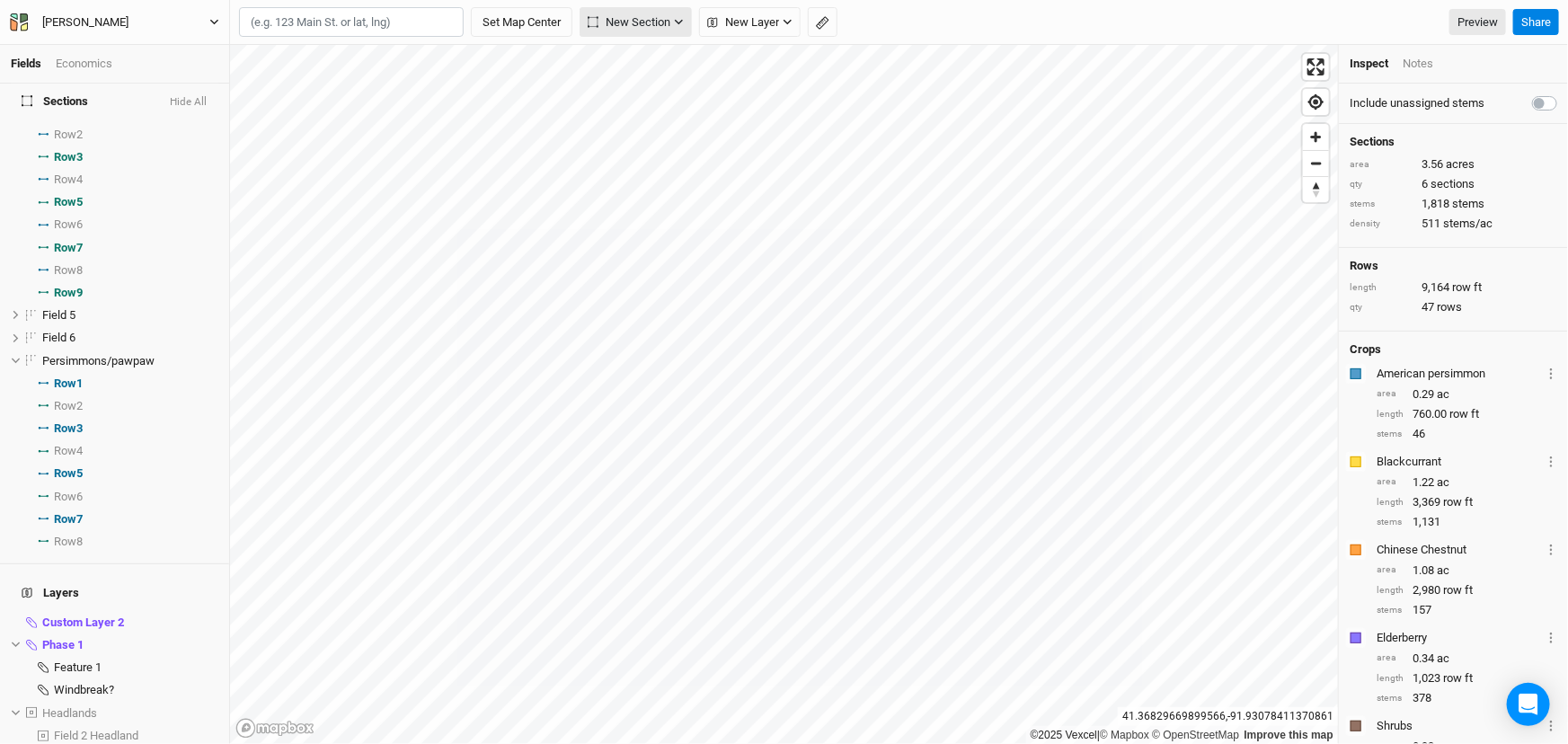
click at [642, 18] on span "New Section" at bounding box center [629, 23] width 82 height 18
click at [653, 60] on div "Grid" at bounding box center [643, 63] width 27 height 21
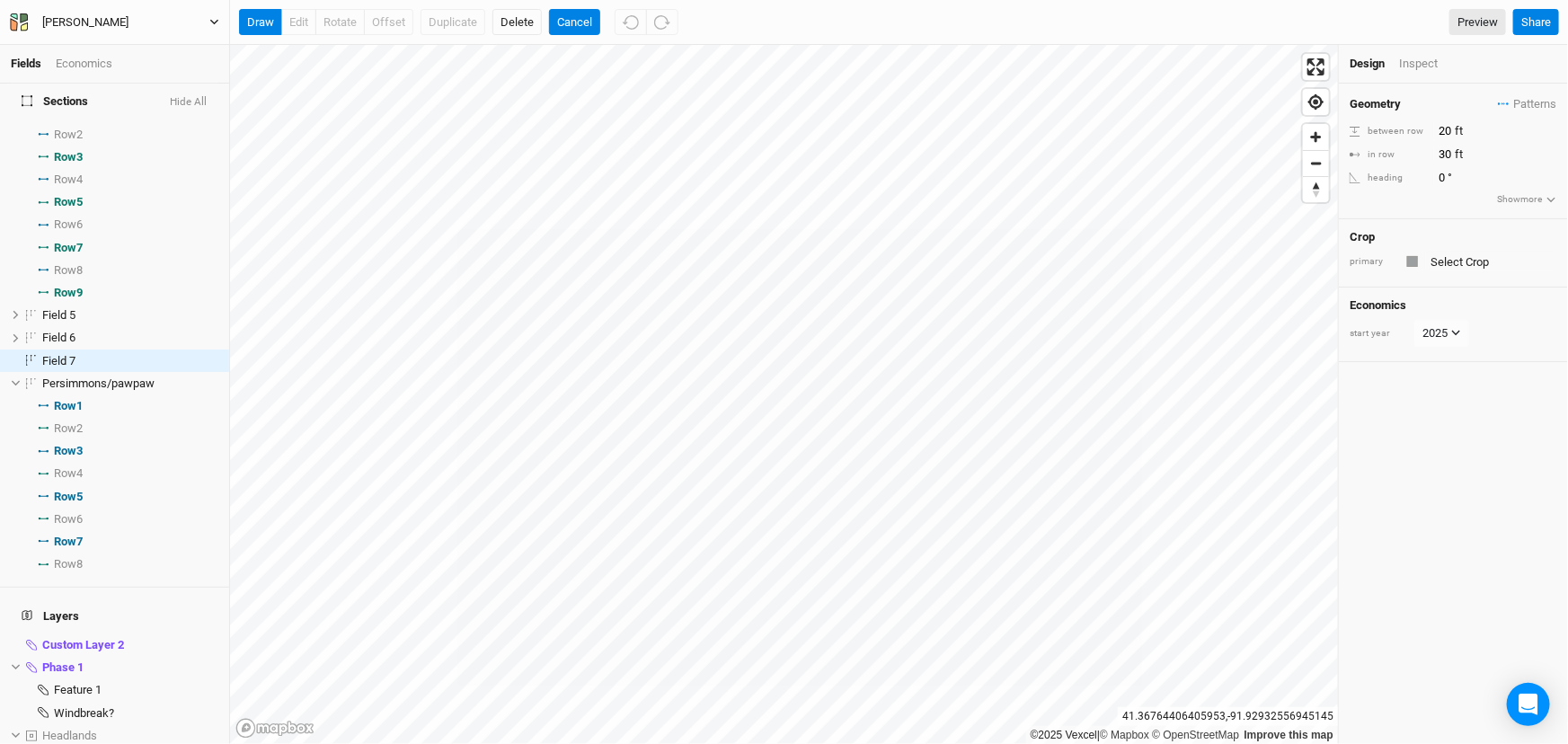
scroll to position [643, 0]
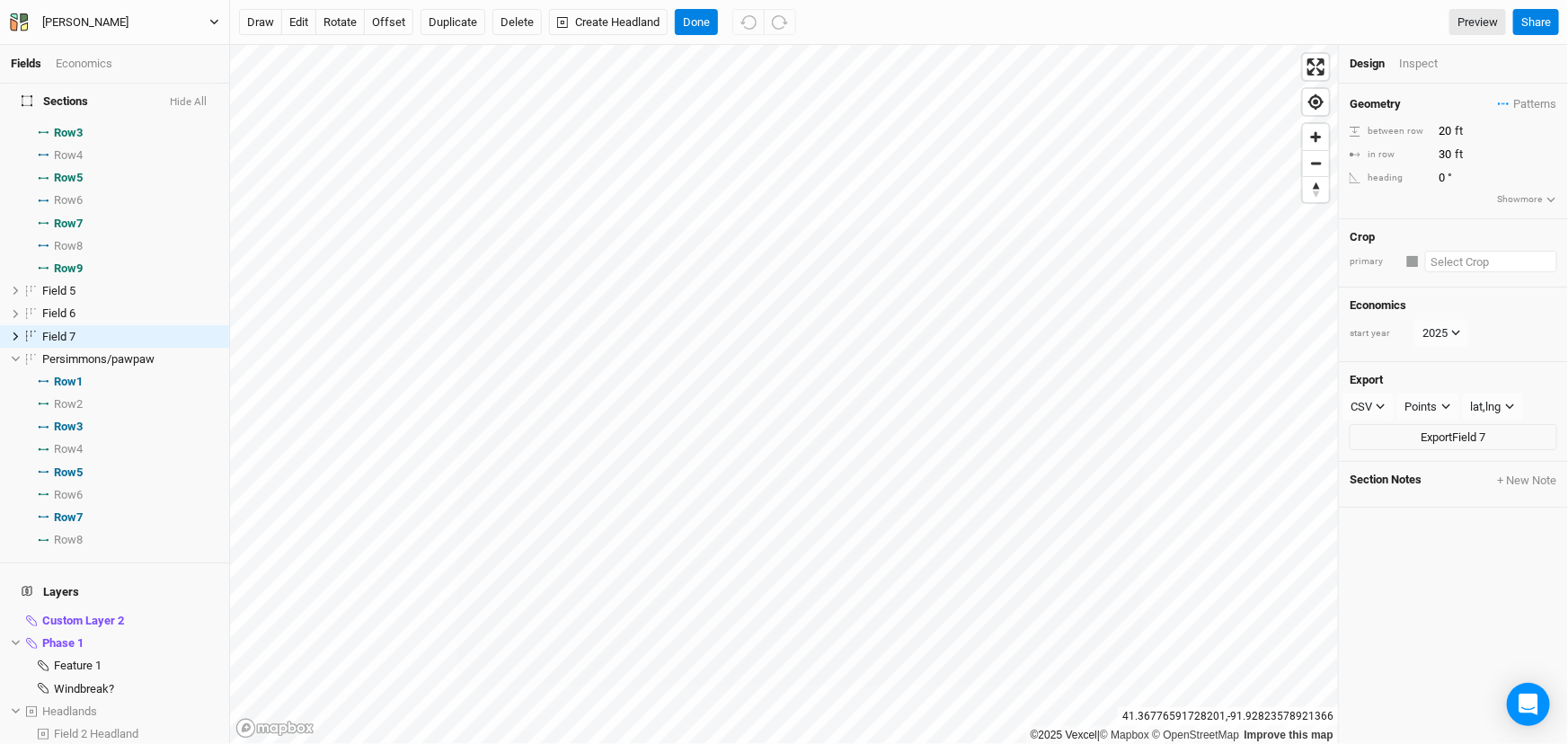
click at [1465, 272] on input "text" at bounding box center [1491, 261] width 132 height 22
click at [1491, 267] on input "text" at bounding box center [1491, 261] width 132 height 22
type input "A"
type input "American persimmon"
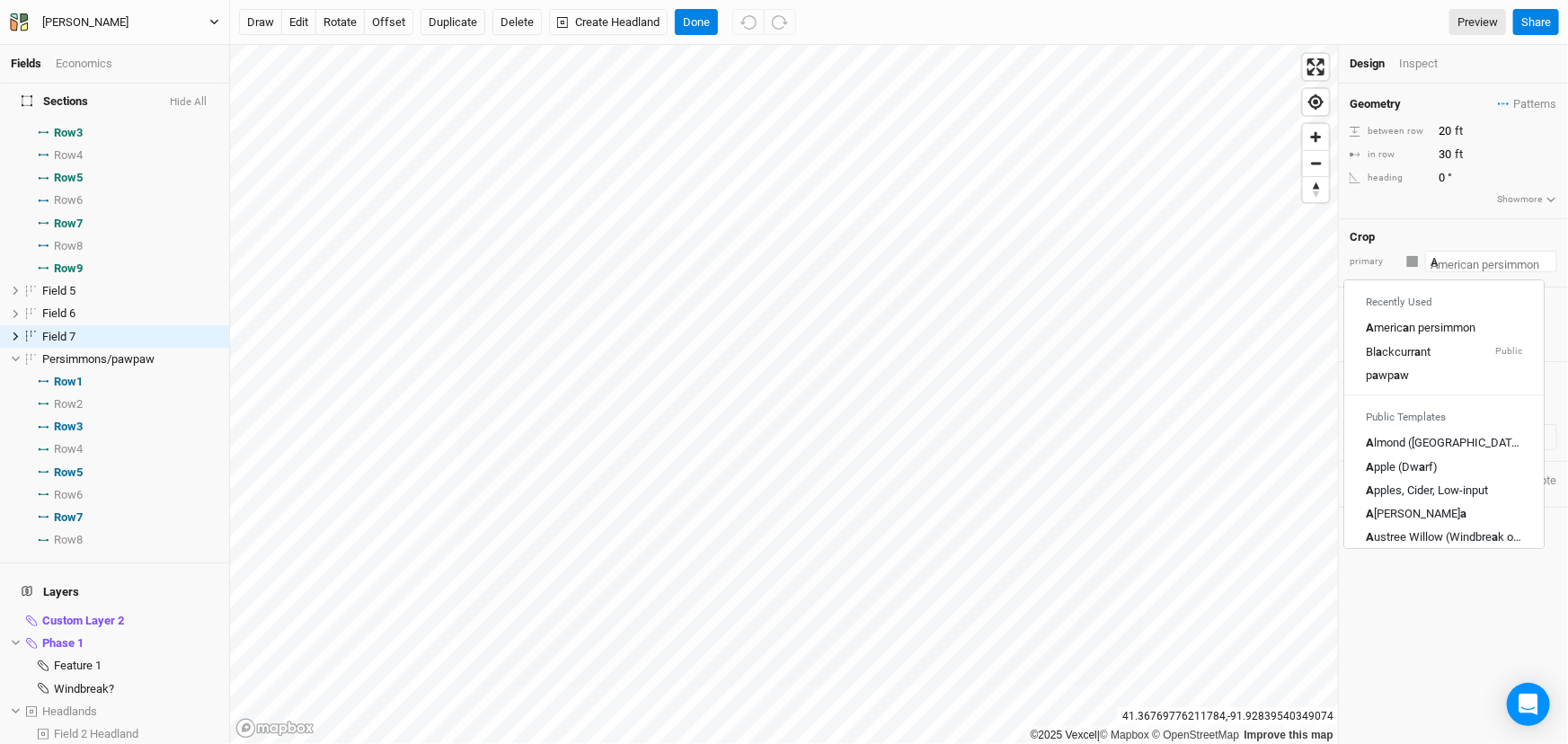
type input "As"
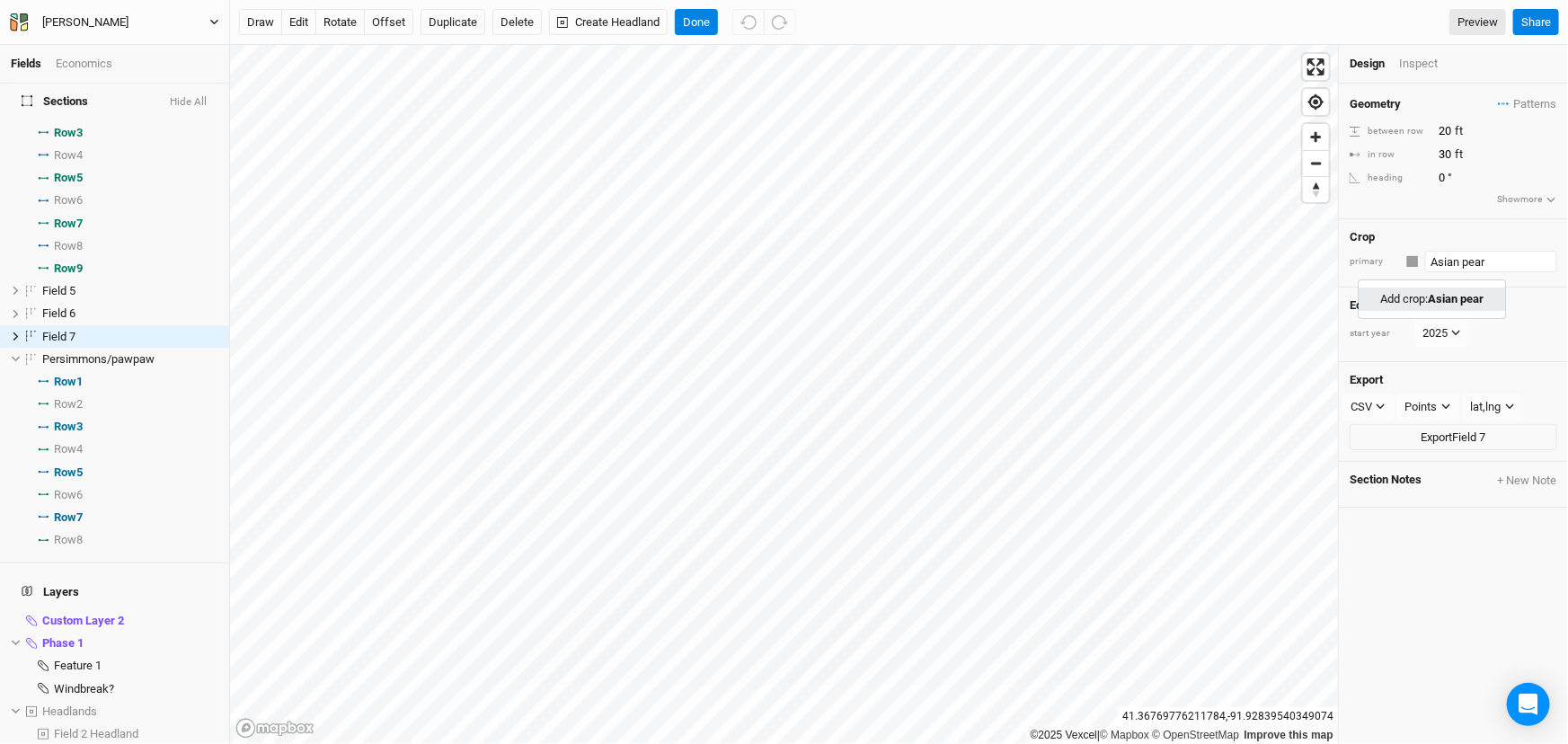
click at [1484, 305] on mark "Asian pear" at bounding box center [1455, 299] width 56 height 14
type input "Asian pear"
click at [1499, 272] on input "text" at bounding box center [1491, 261] width 134 height 22
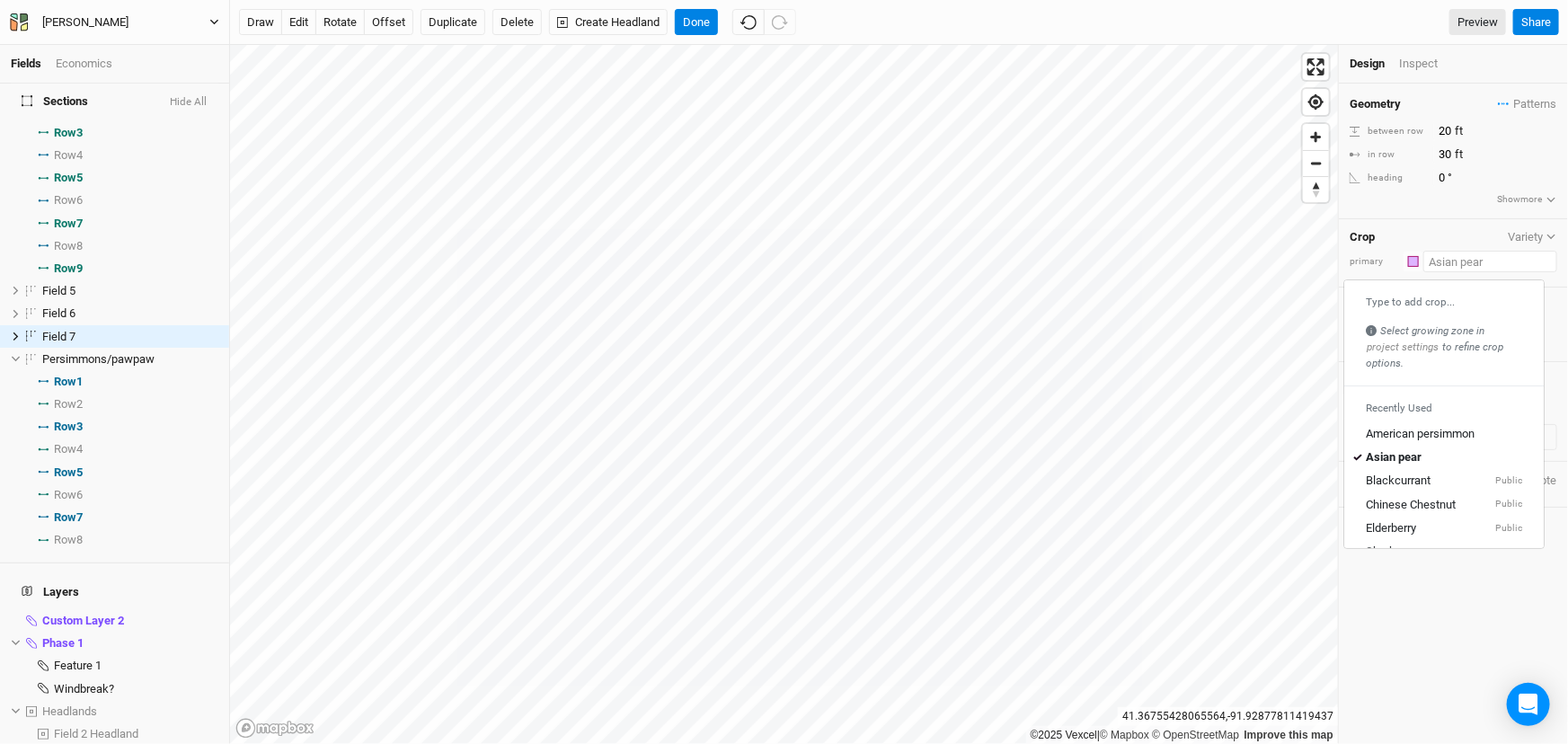
click at [1455, 272] on input "text" at bounding box center [1491, 261] width 134 height 22
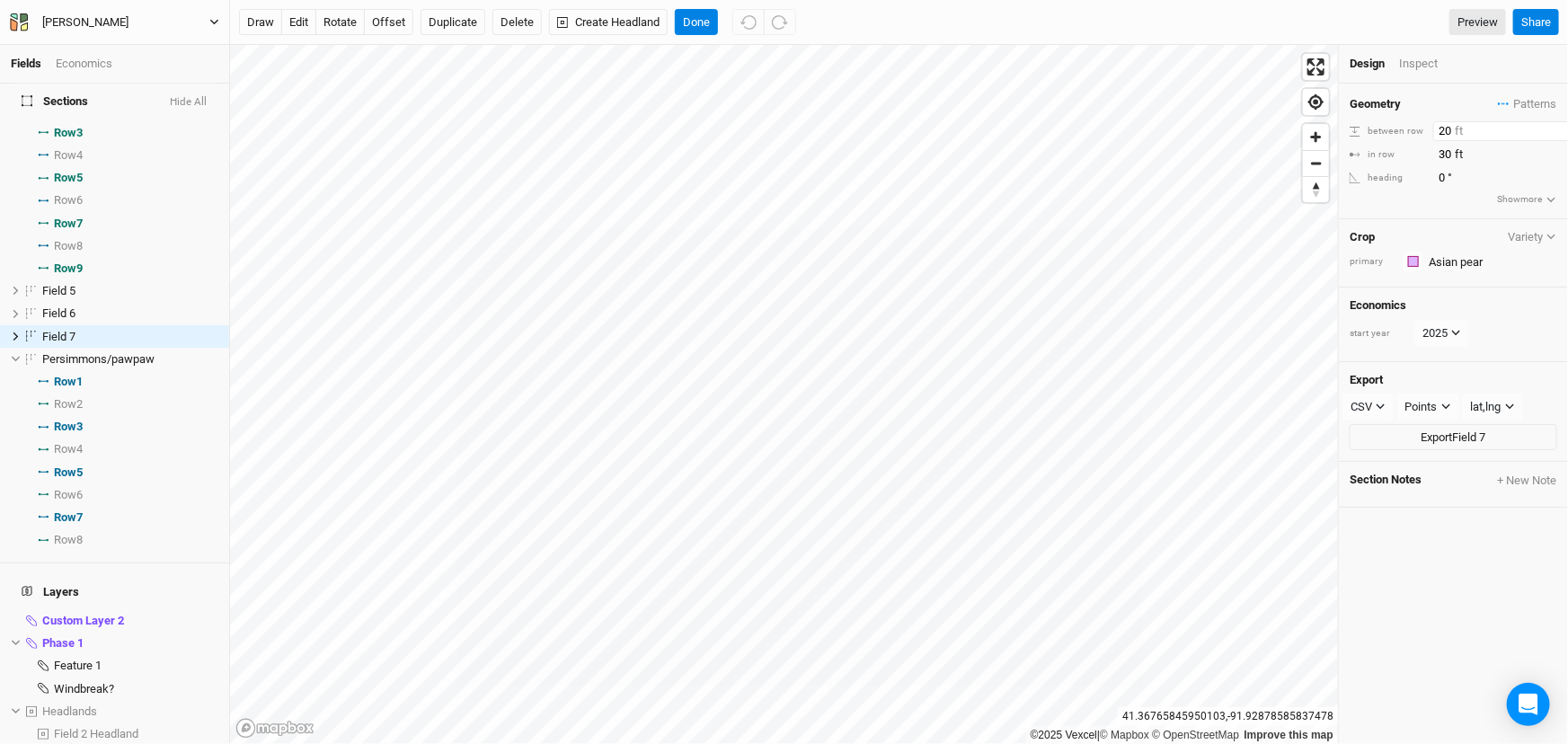
drag, startPoint x: 1454, startPoint y: 137, endPoint x: 1420, endPoint y: 137, distance: 34.0
click at [1420, 137] on div "between row 20 ft" at bounding box center [1453, 131] width 208 height 20
type input "15"
click at [1400, 214] on div "Geometry Patterns ＋ New in-row pattern between row 15 ft in row 30 ft heading 0…" at bounding box center [1453, 151] width 229 height 136
drag, startPoint x: 1453, startPoint y: 166, endPoint x: 1403, endPoint y: 161, distance: 50.2
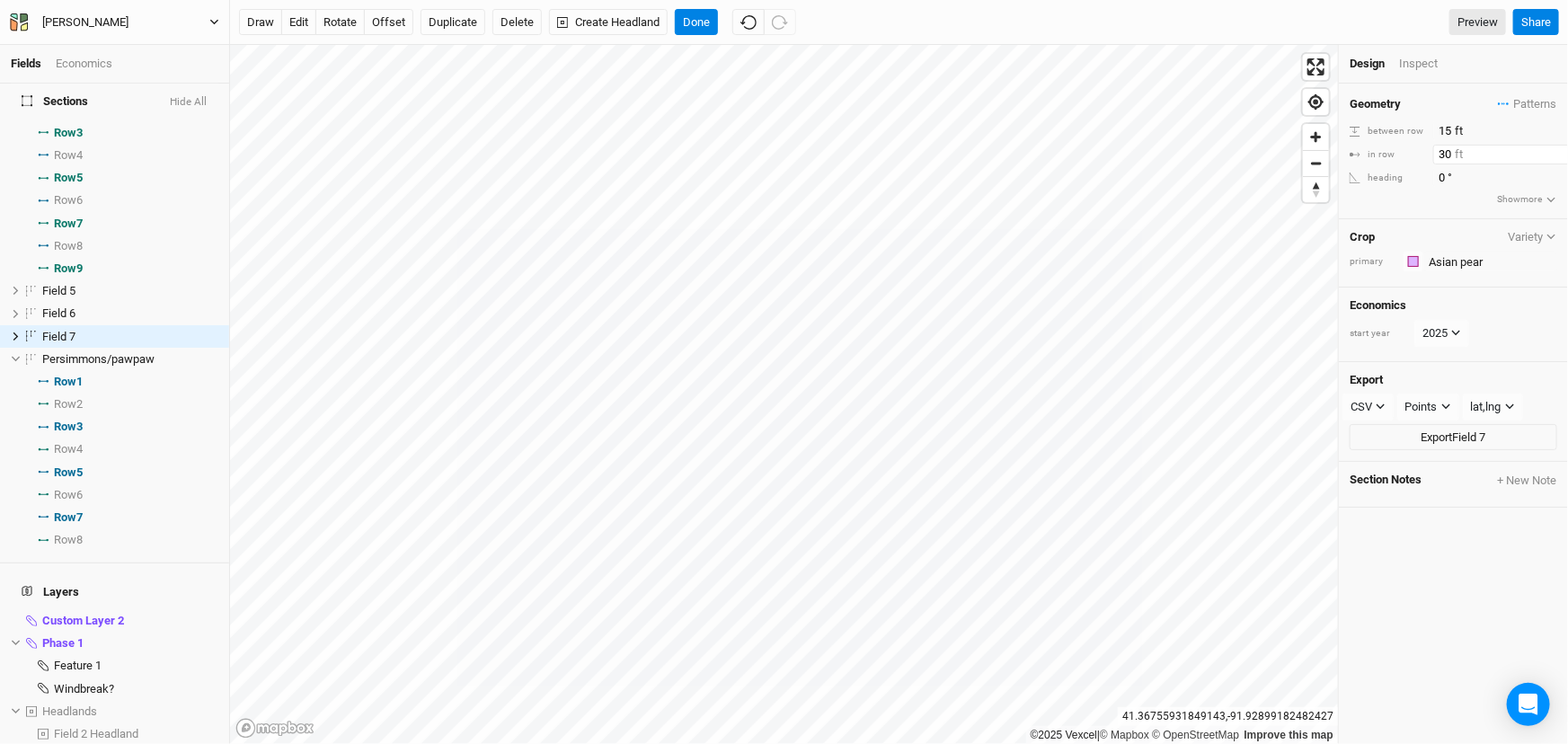
click at [1403, 163] on div "in row 30 ft" at bounding box center [1453, 155] width 208 height 20
type input "15"
click at [1420, 219] on div "Geometry Patterns ＋ New in-row pattern between row 15 ft in row 15 ft heading 0…" at bounding box center [1453, 151] width 229 height 136
click at [17, 342] on icon at bounding box center [16, 337] width 10 height 10
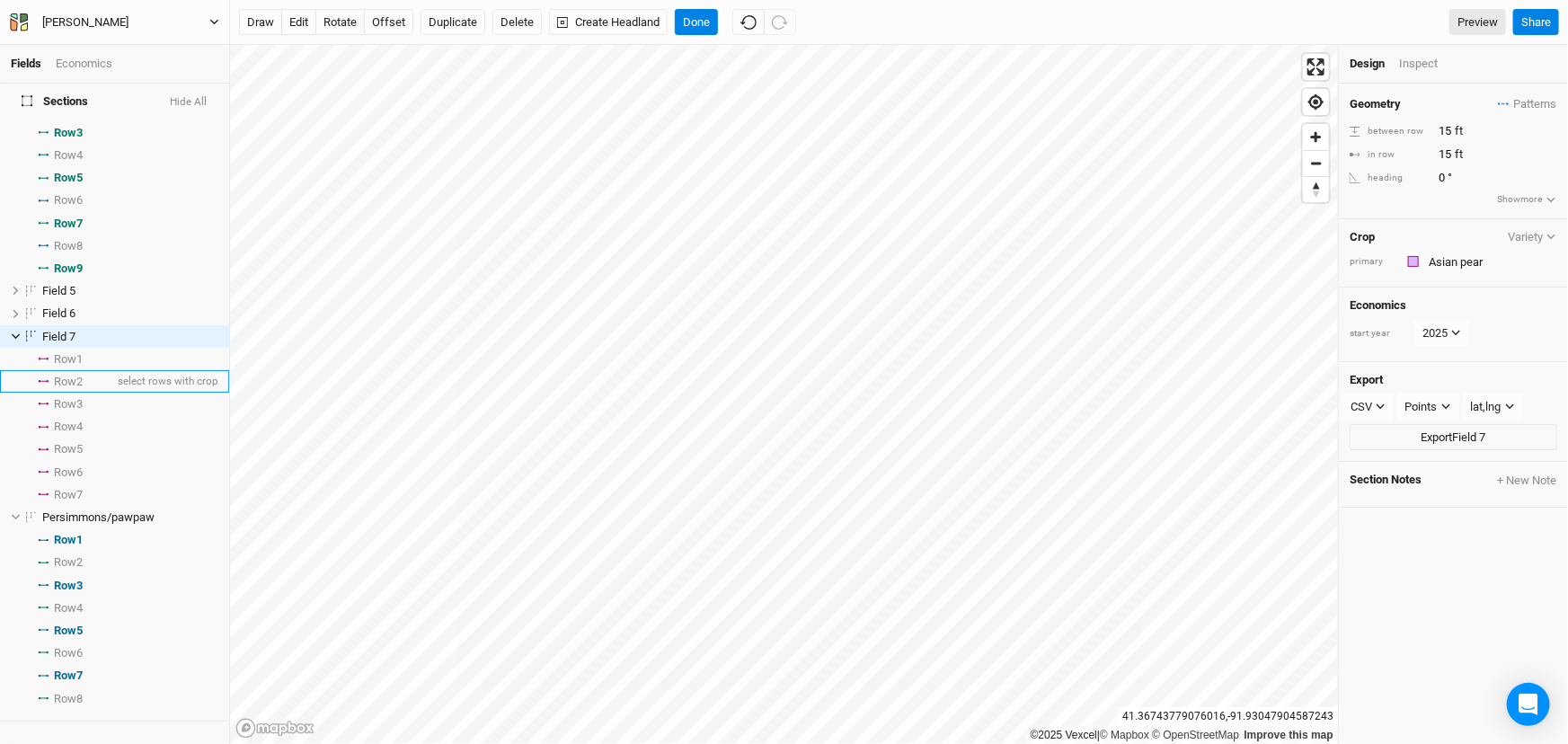
click at [71, 390] on span "Row 2" at bounding box center [68, 382] width 28 height 15
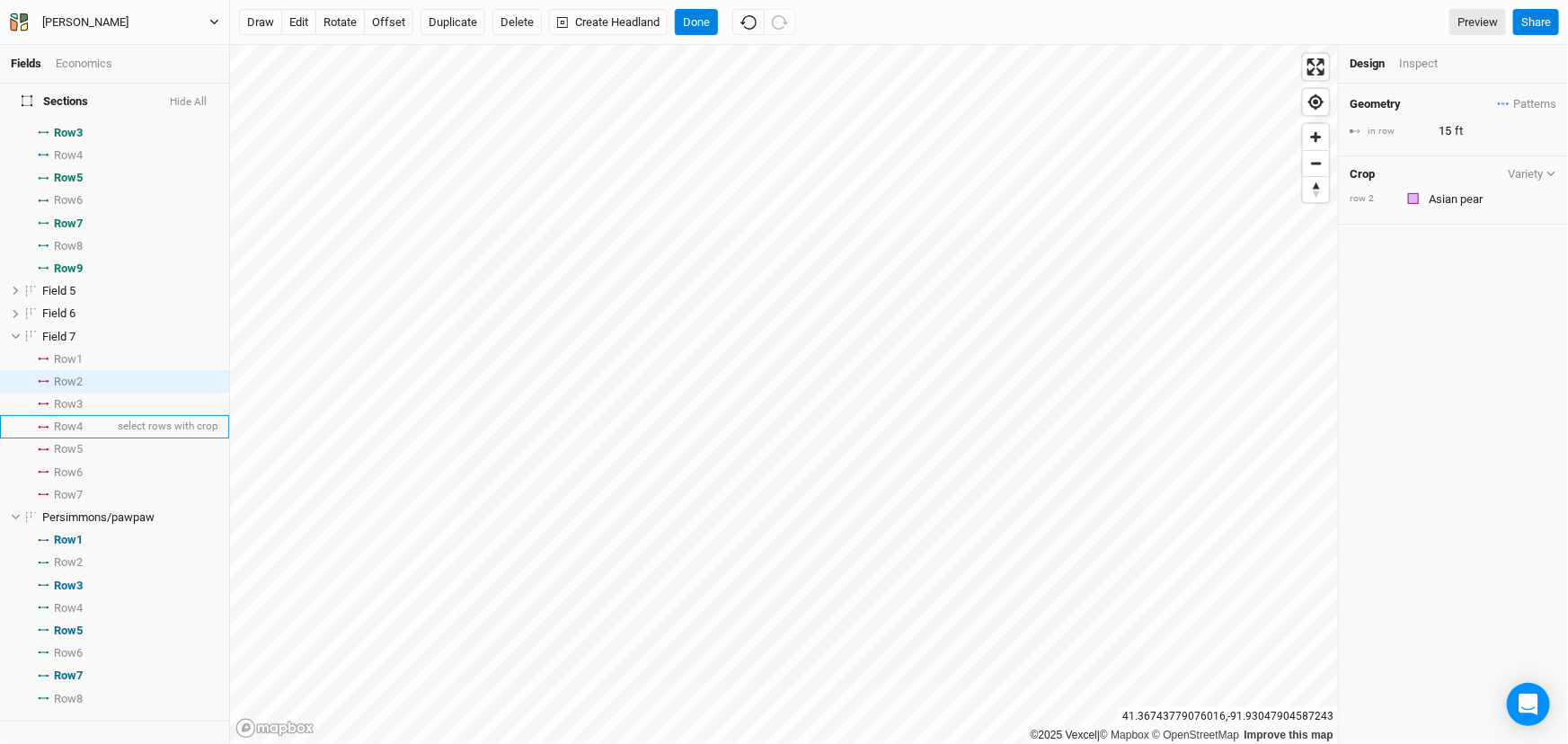
click at [82, 435] on span "Row 4" at bounding box center [68, 427] width 28 height 15
click at [82, 480] on span "Row 6" at bounding box center [68, 473] width 28 height 15
click at [1458, 209] on input "text" at bounding box center [1491, 199] width 134 height 22
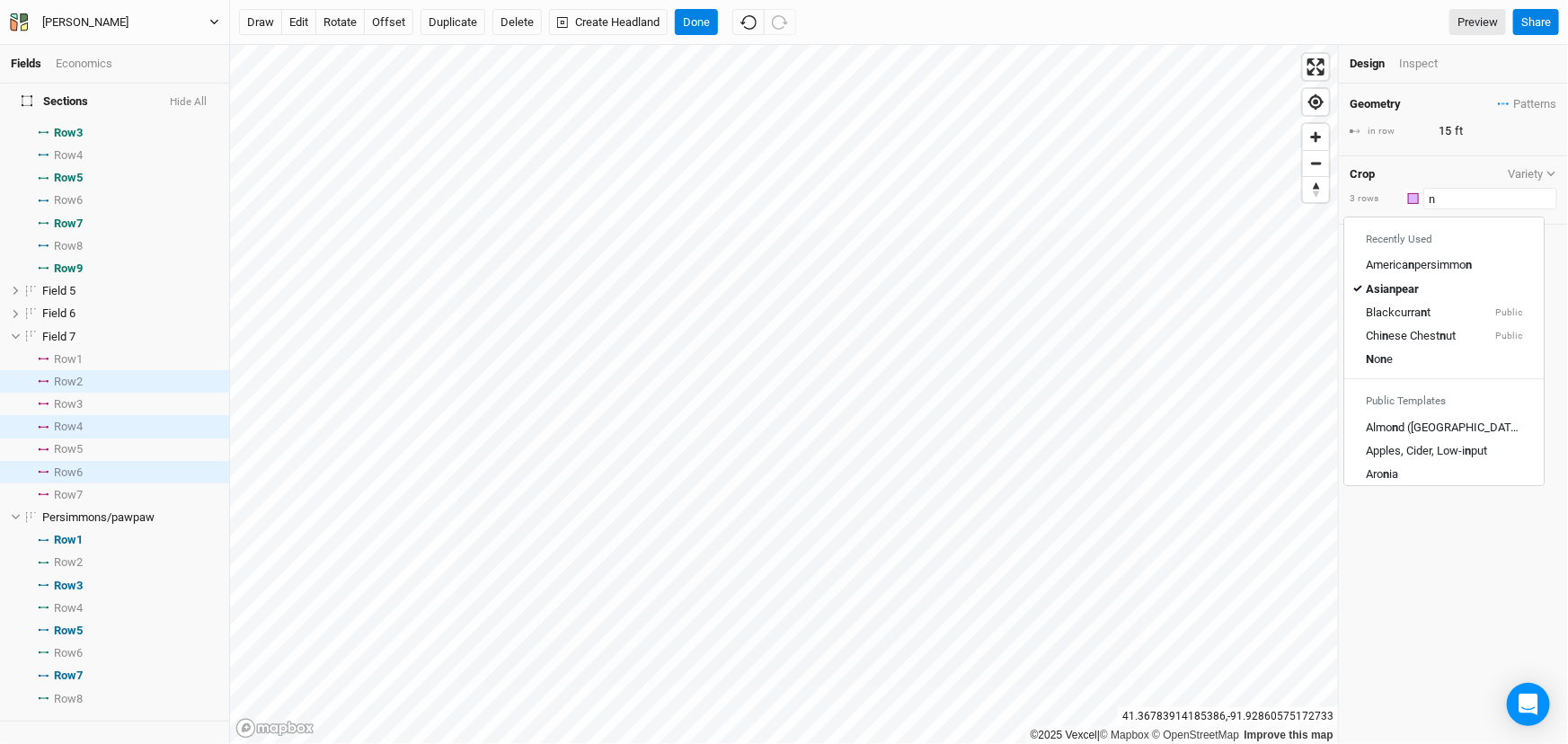
type input "no"
type input "none"
click at [1432, 274] on div "Non e" at bounding box center [1429, 266] width 99 height 17
type input "None"
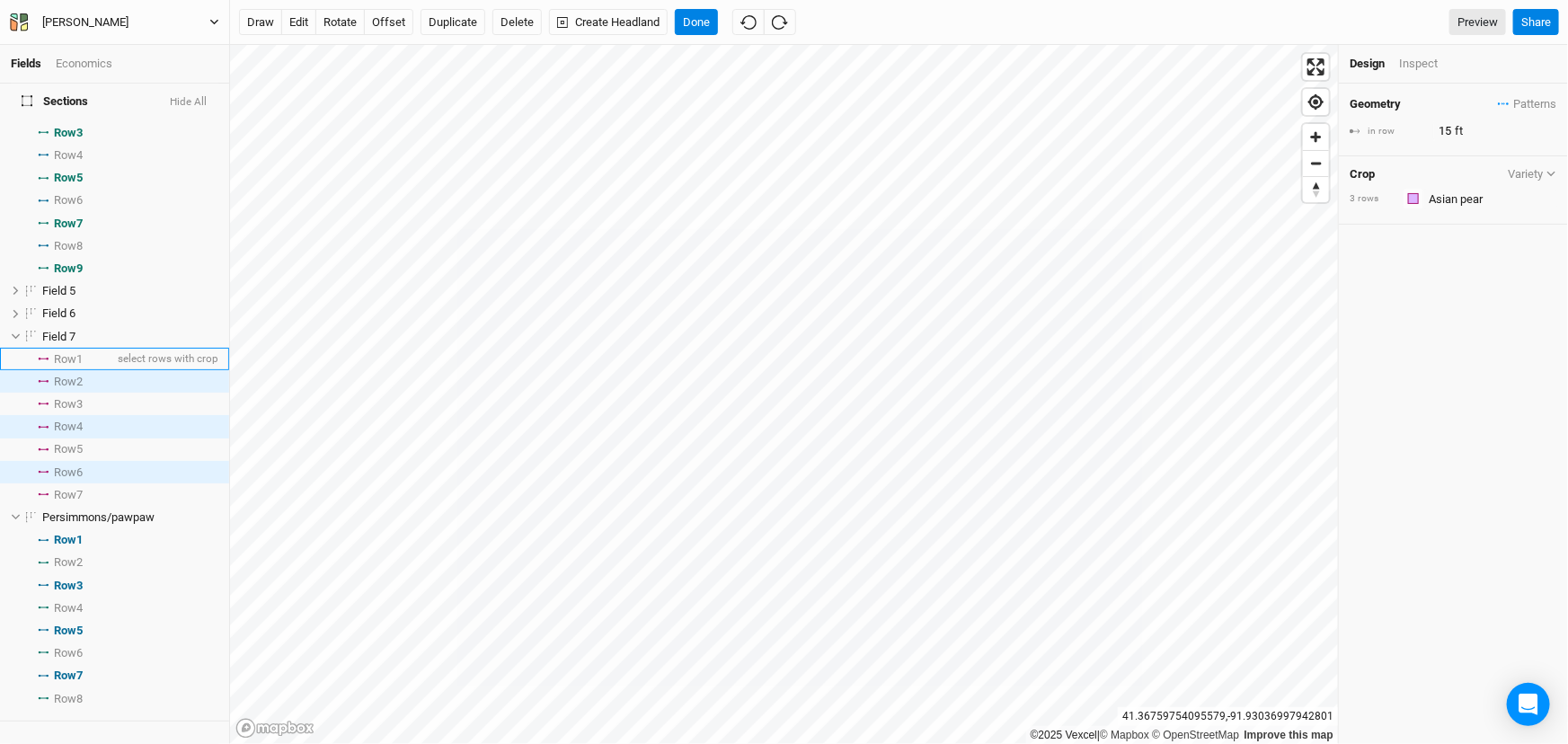
click at [67, 367] on span "Row 1" at bounding box center [68, 359] width 28 height 15
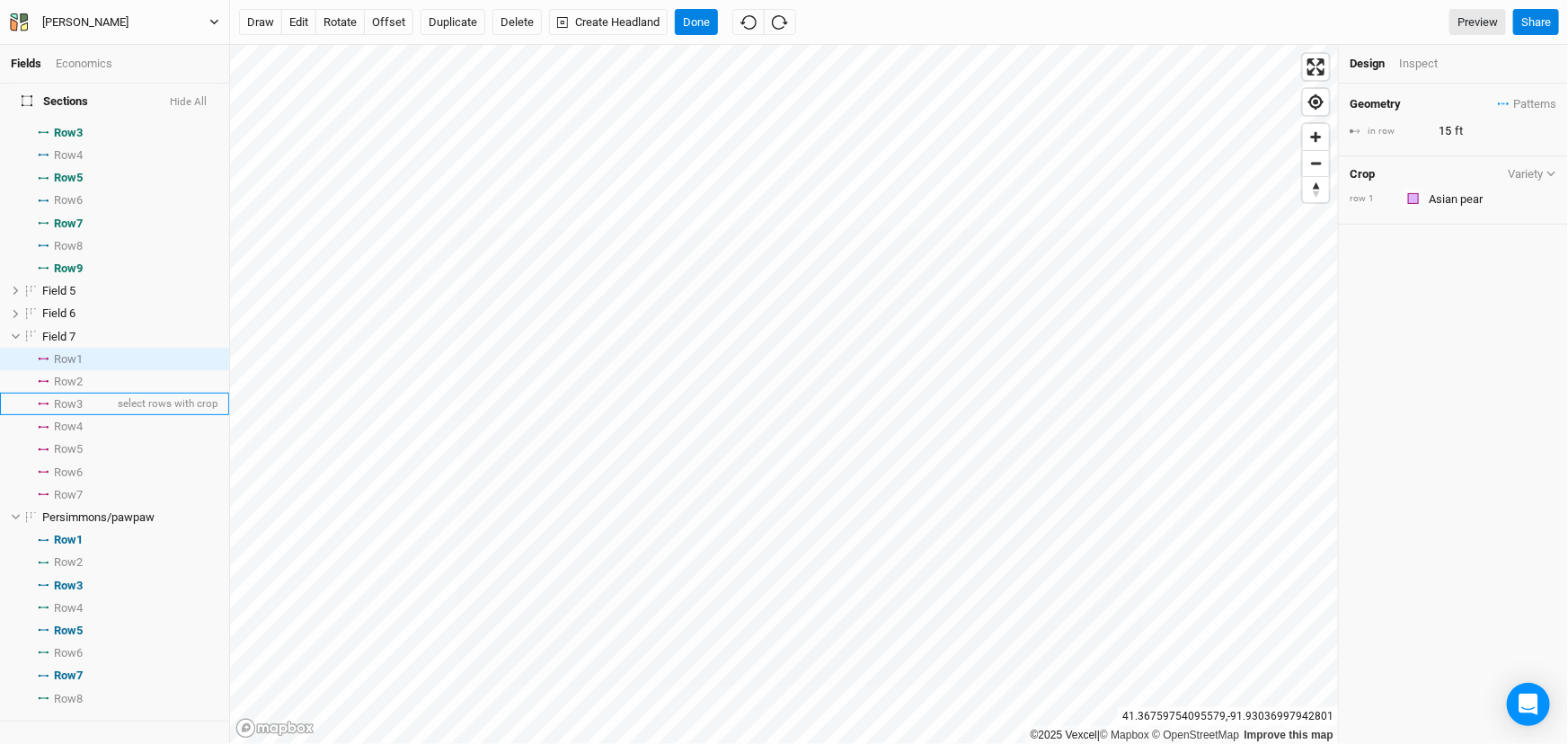
click at [82, 412] on span "Row 3" at bounding box center [68, 404] width 28 height 15
click at [82, 456] on span "Row 5" at bounding box center [68, 449] width 28 height 15
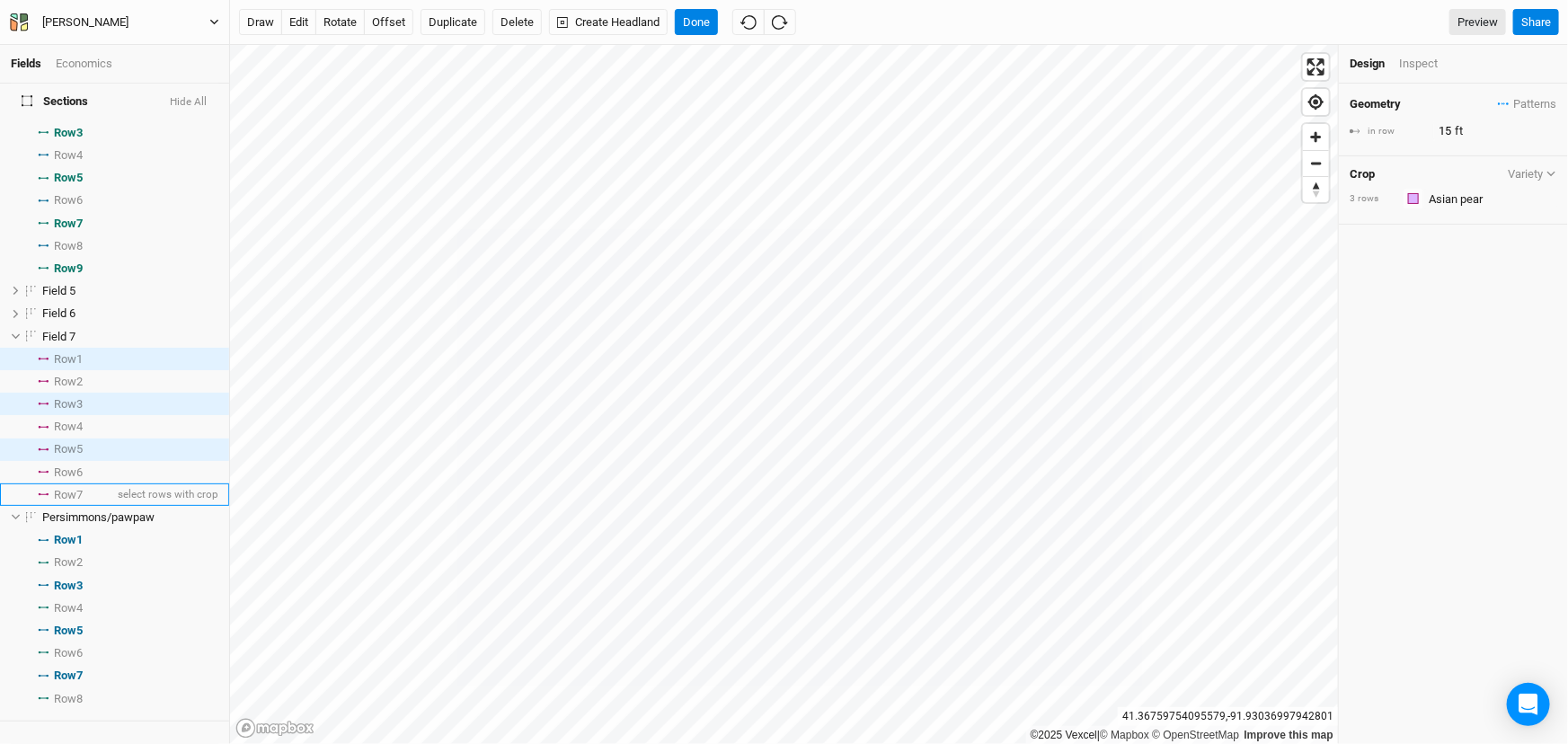
click at [92, 506] on li "Row 7 select rows with crop" at bounding box center [115, 494] width 229 height 23
click at [928, 743] on html "Fields Economics Sections Hide All Field 1 hide Row 1 select rows with crop Row…" at bounding box center [784, 372] width 1568 height 744
click at [1487, 209] on input "text" at bounding box center [1491, 199] width 134 height 22
type input "b"
type input "blackcurrant"
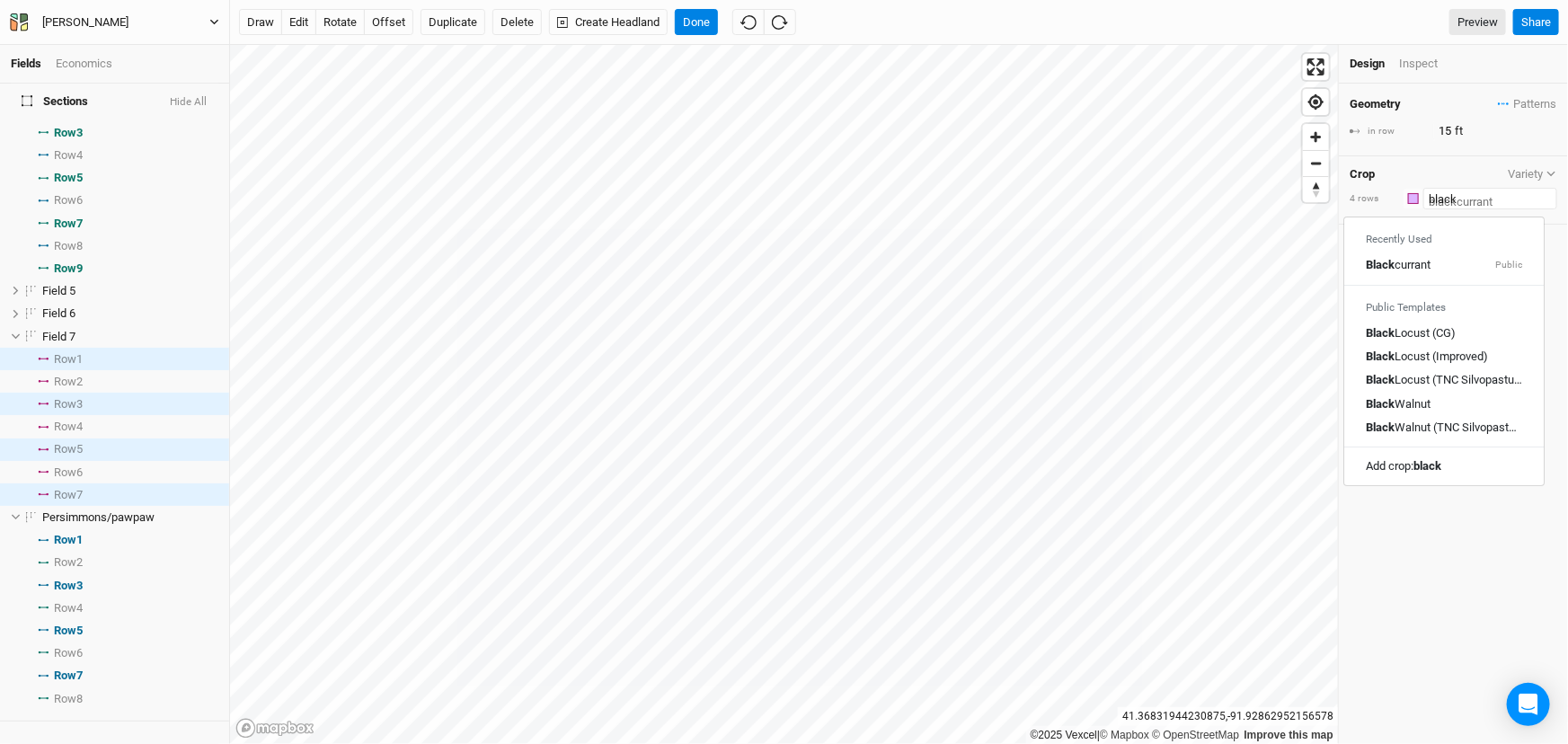
click at [1444, 274] on div "Black currant Public" at bounding box center [1445, 266] width 157 height 17
type input "Blackcurrant"
type input "2.5"
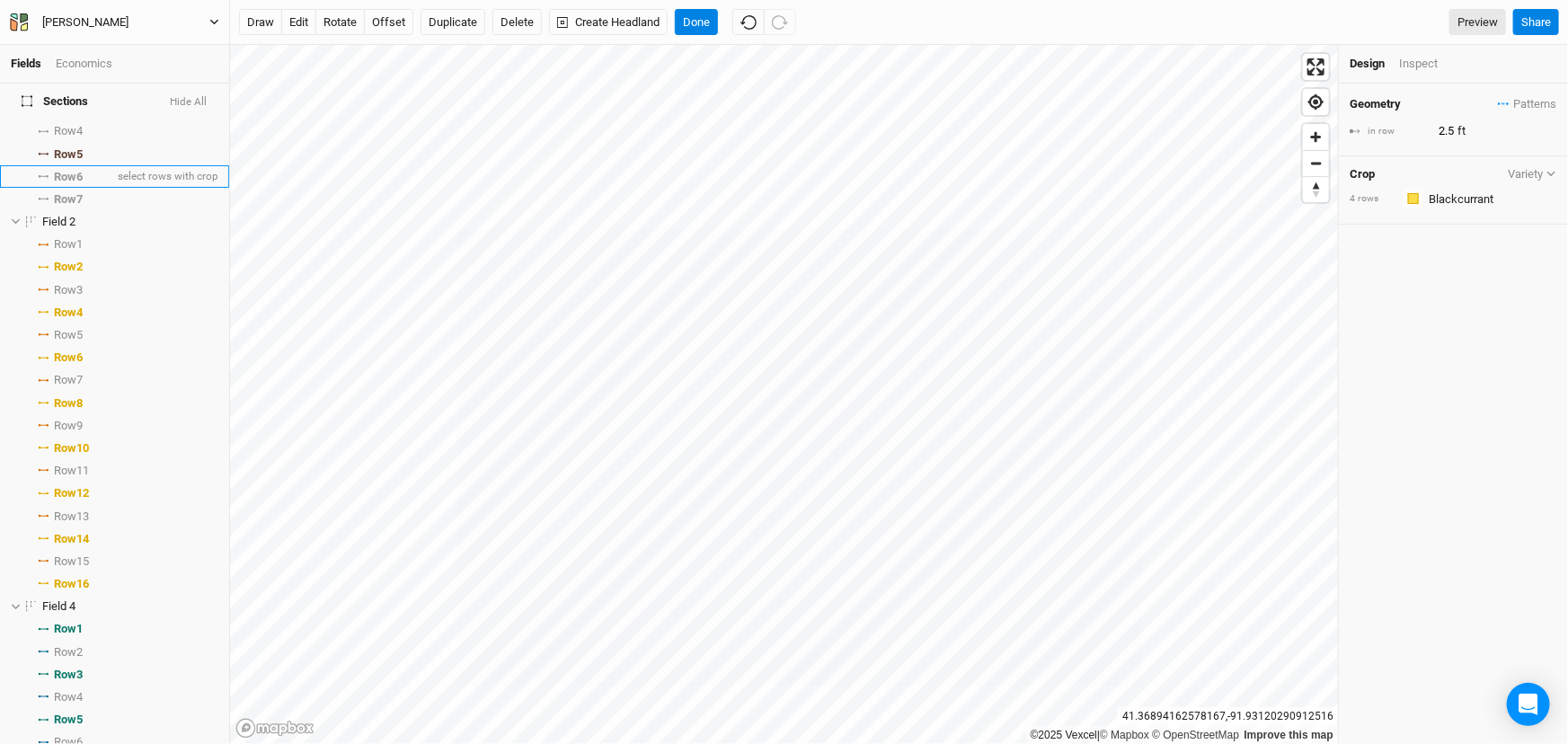
scroll to position [0, 0]
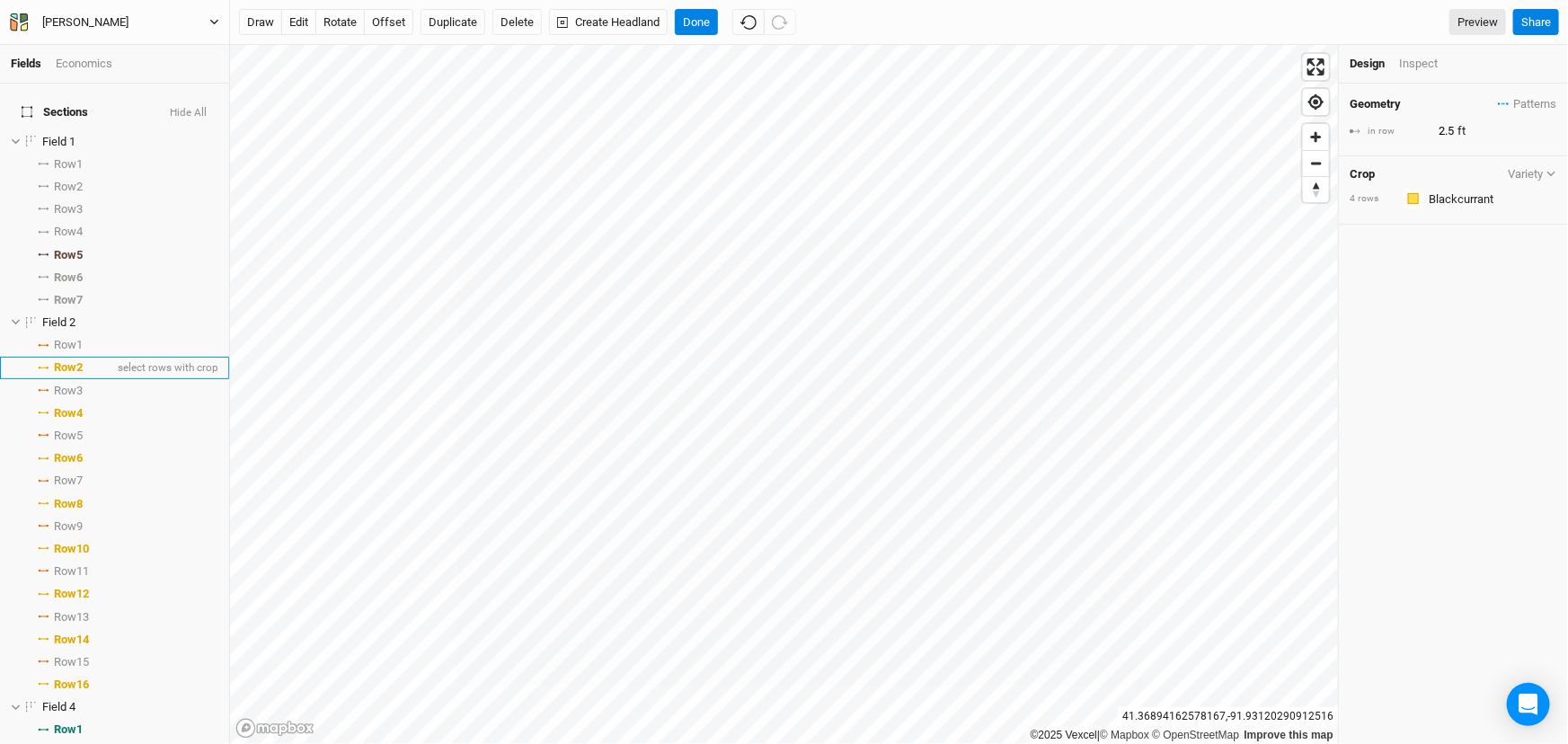
click at [82, 375] on span "Row 2" at bounding box center [68, 367] width 28 height 15
type input "3"
click at [82, 421] on span "Row 4" at bounding box center [68, 413] width 28 height 15
click at [81, 466] on span "Row 6" at bounding box center [68, 458] width 28 height 15
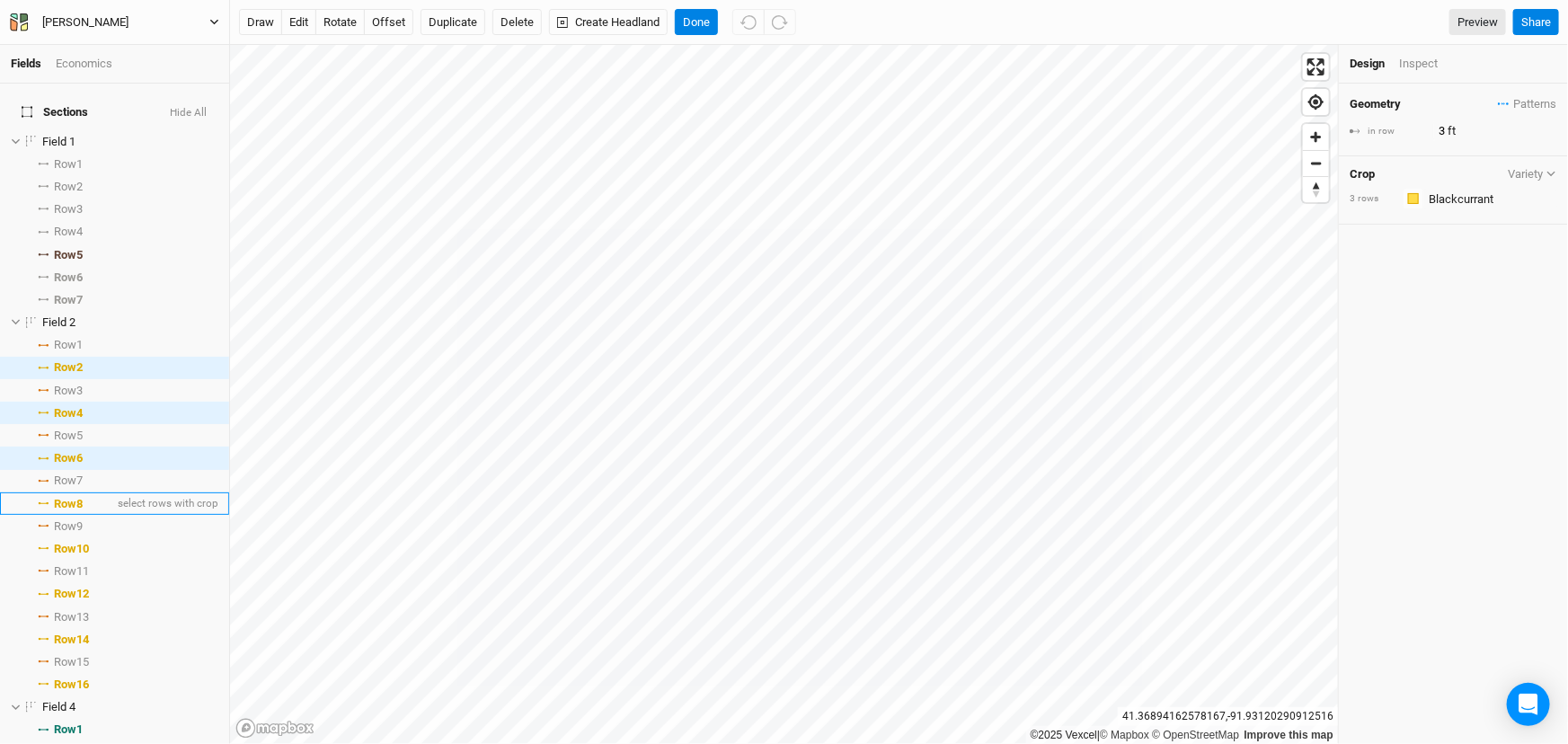
click at [82, 512] on span "Row 8" at bounding box center [68, 504] width 28 height 15
click at [89, 556] on span "Row 10" at bounding box center [71, 549] width 35 height 15
click at [85, 556] on span "Row 10" at bounding box center [71, 549] width 35 height 15
click at [1487, 209] on input "text" at bounding box center [1491, 199] width 134 height 22
click at [1491, 243] on mark "Serviceberry" at bounding box center [1461, 236] width 68 height 14
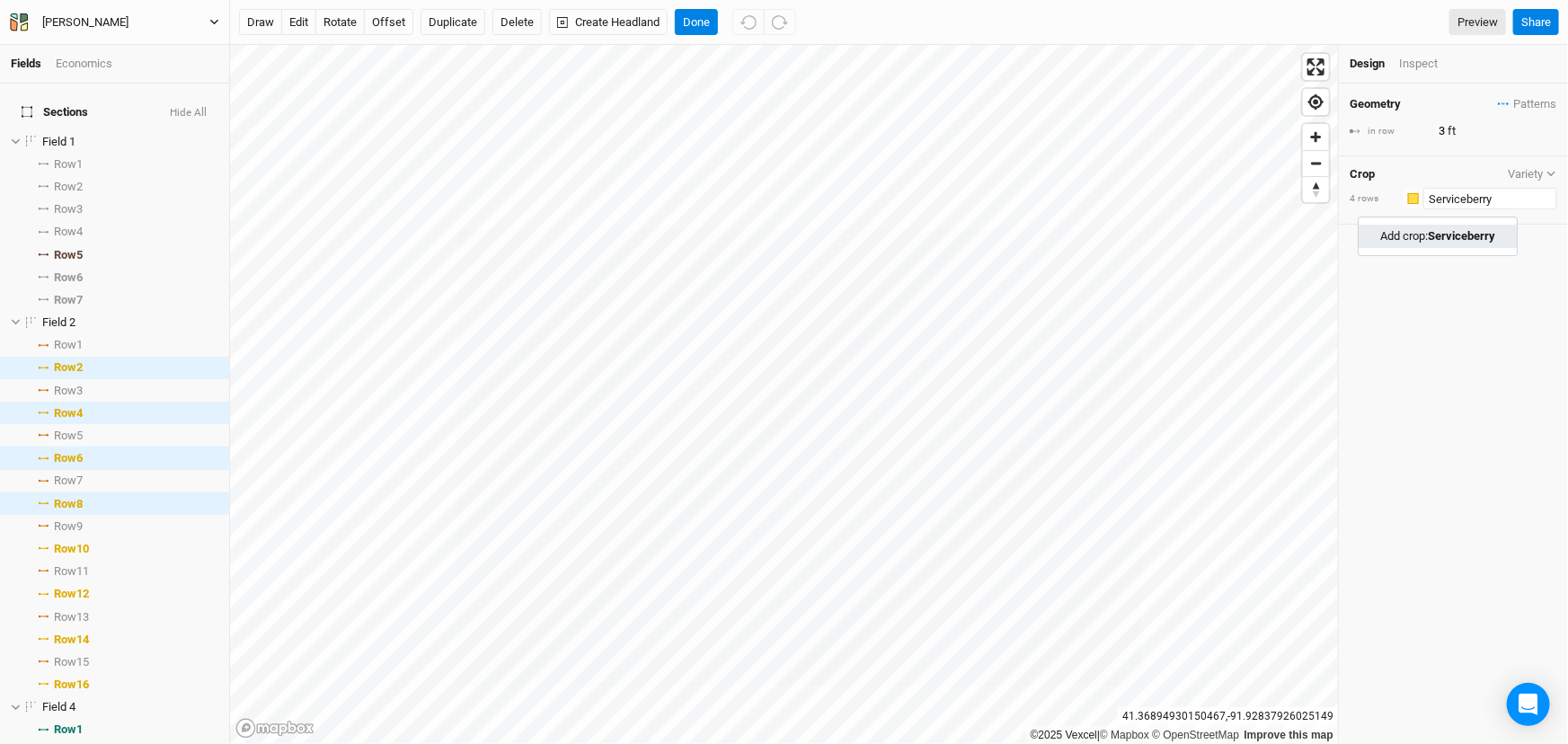
type input "Serviceberry"
type input "30"
click at [1479, 209] on input "text" at bounding box center [1491, 199] width 134 height 22
drag, startPoint x: 1488, startPoint y: 265, endPoint x: 1474, endPoint y: 231, distance: 36.8
click at [1488, 248] on link "Add crop: Honeyberry" at bounding box center [1434, 237] width 152 height 23
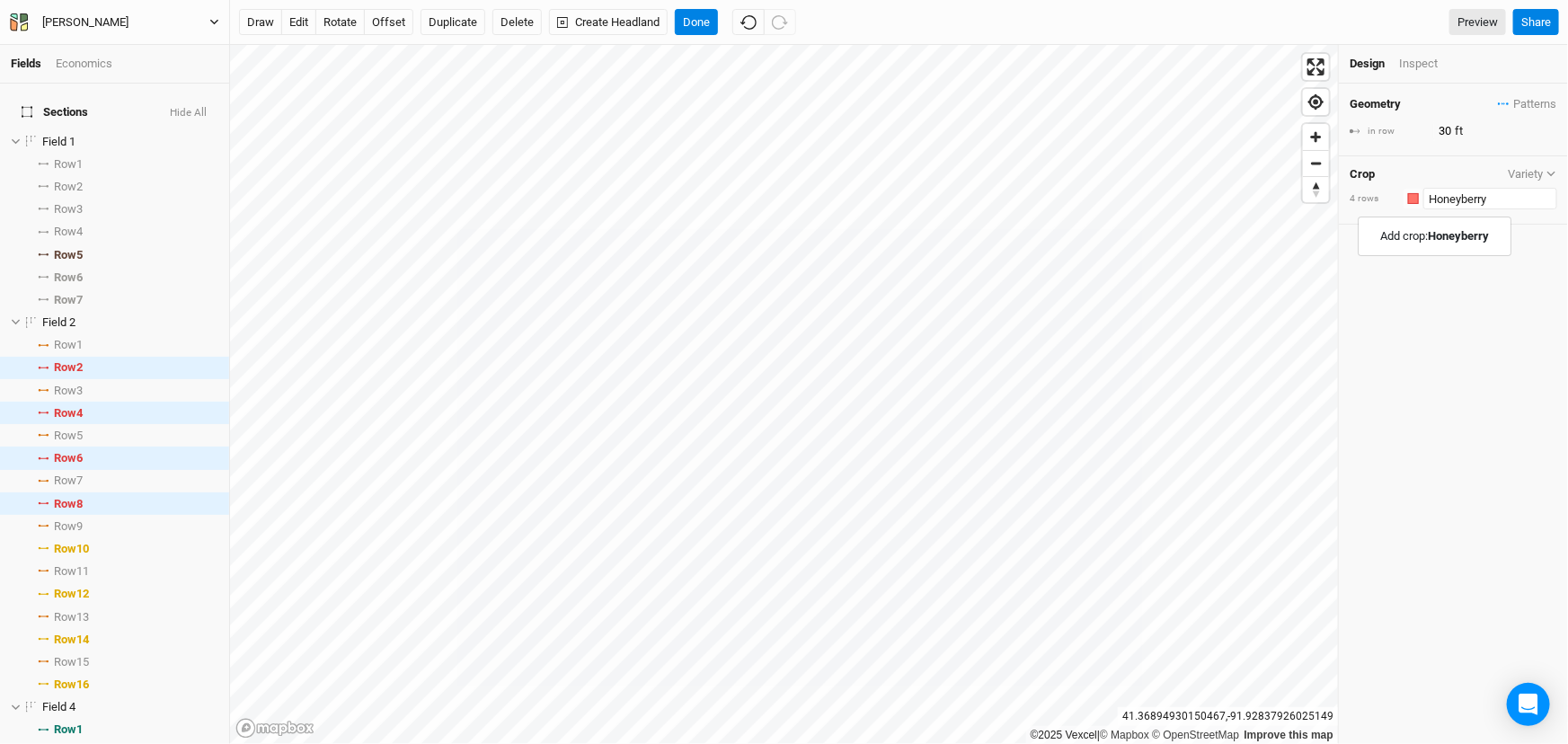
type input "Honeyberry"
drag, startPoint x: 1455, startPoint y: 139, endPoint x: 1369, endPoint y: 135, distance: 86.1
click at [1369, 135] on div "in row 30 ft" at bounding box center [1453, 131] width 208 height 20
type input "4"
click at [1500, 361] on div "Geometry Patterns ＋ New in-row pattern in row 4 ft Crop Variety 4 rows Colors B…" at bounding box center [1453, 413] width 229 height 661
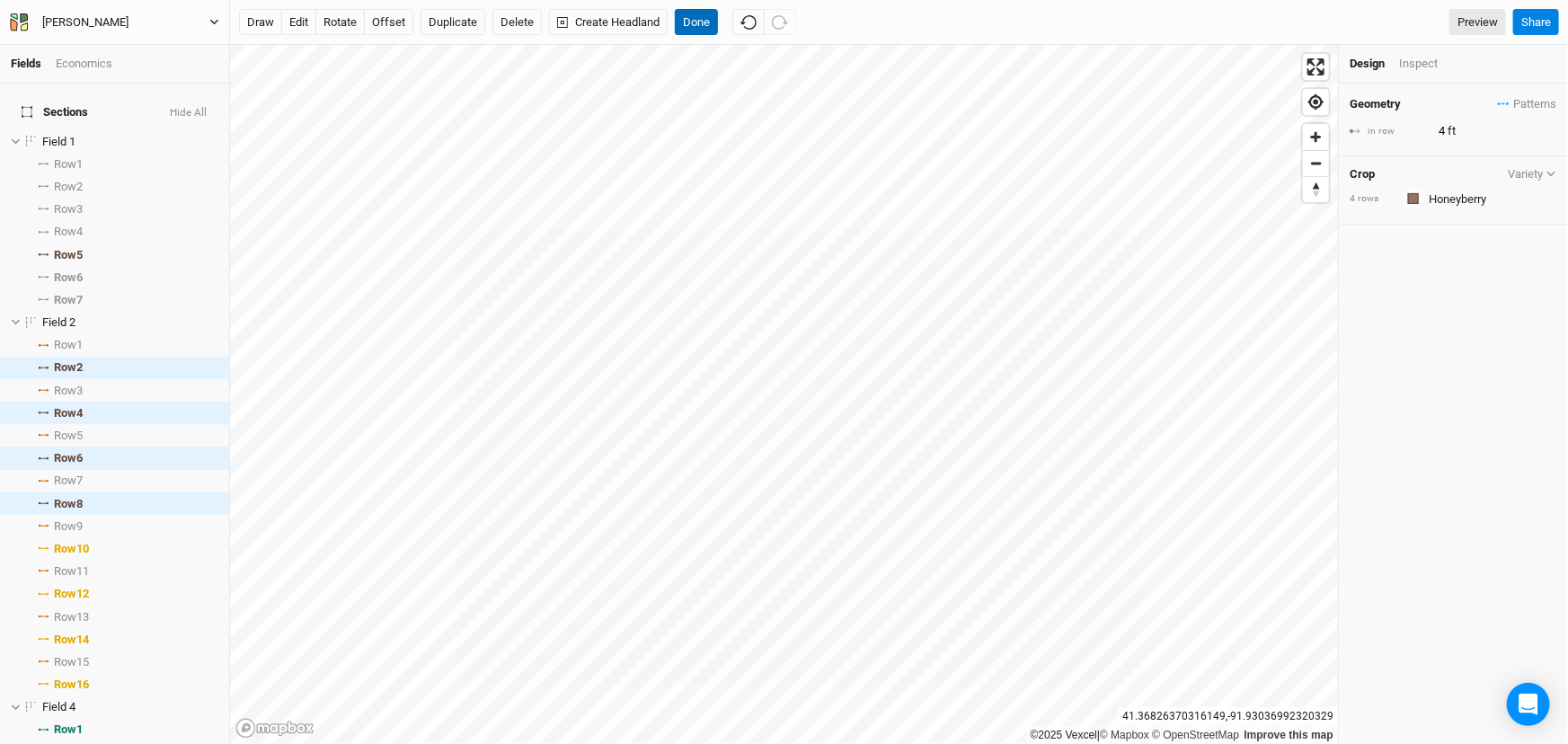
click at [718, 16] on button "Done" at bounding box center [697, 23] width 43 height 27
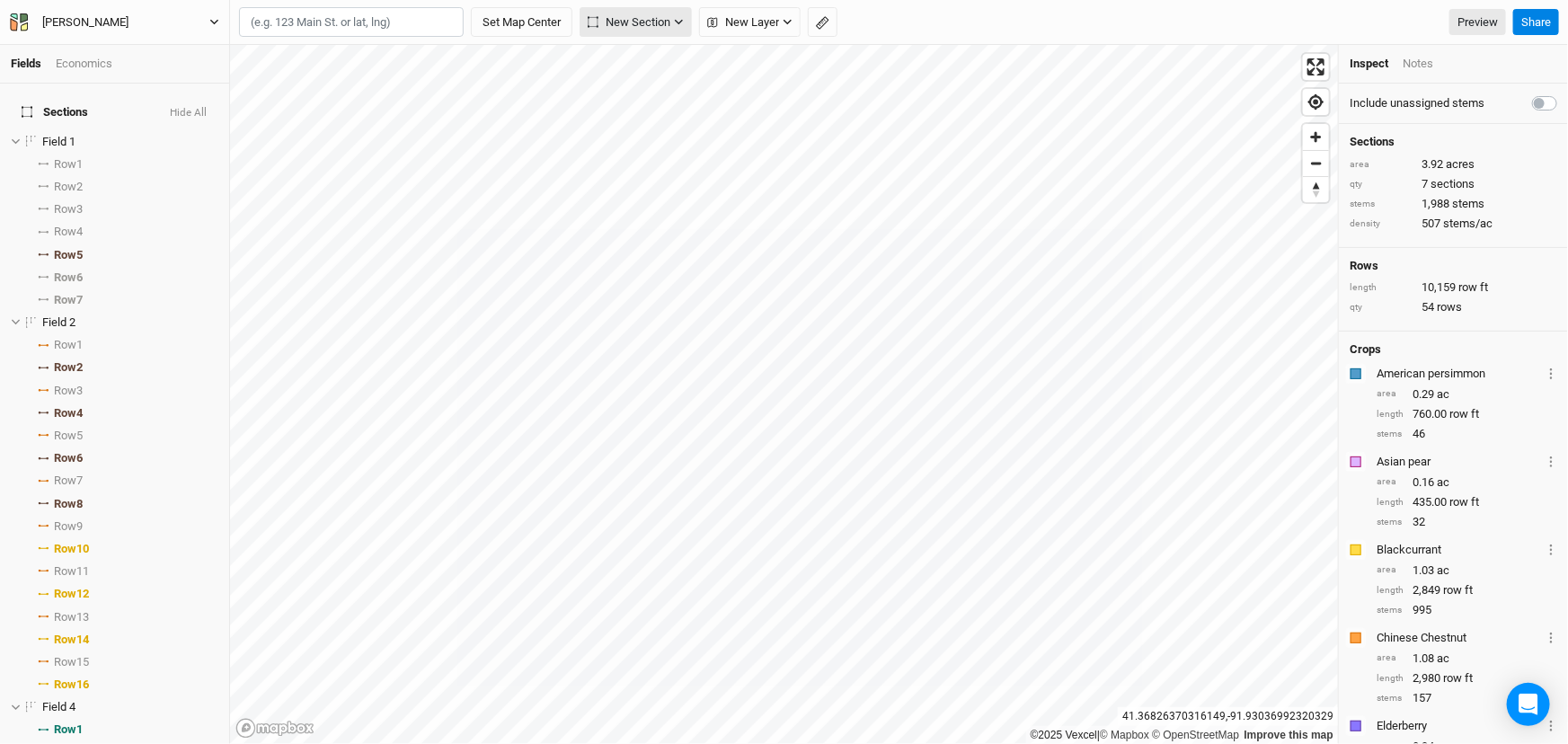
click at [638, 24] on span "New Section" at bounding box center [629, 23] width 82 height 18
click at [651, 66] on div "Grid" at bounding box center [643, 63] width 27 height 21
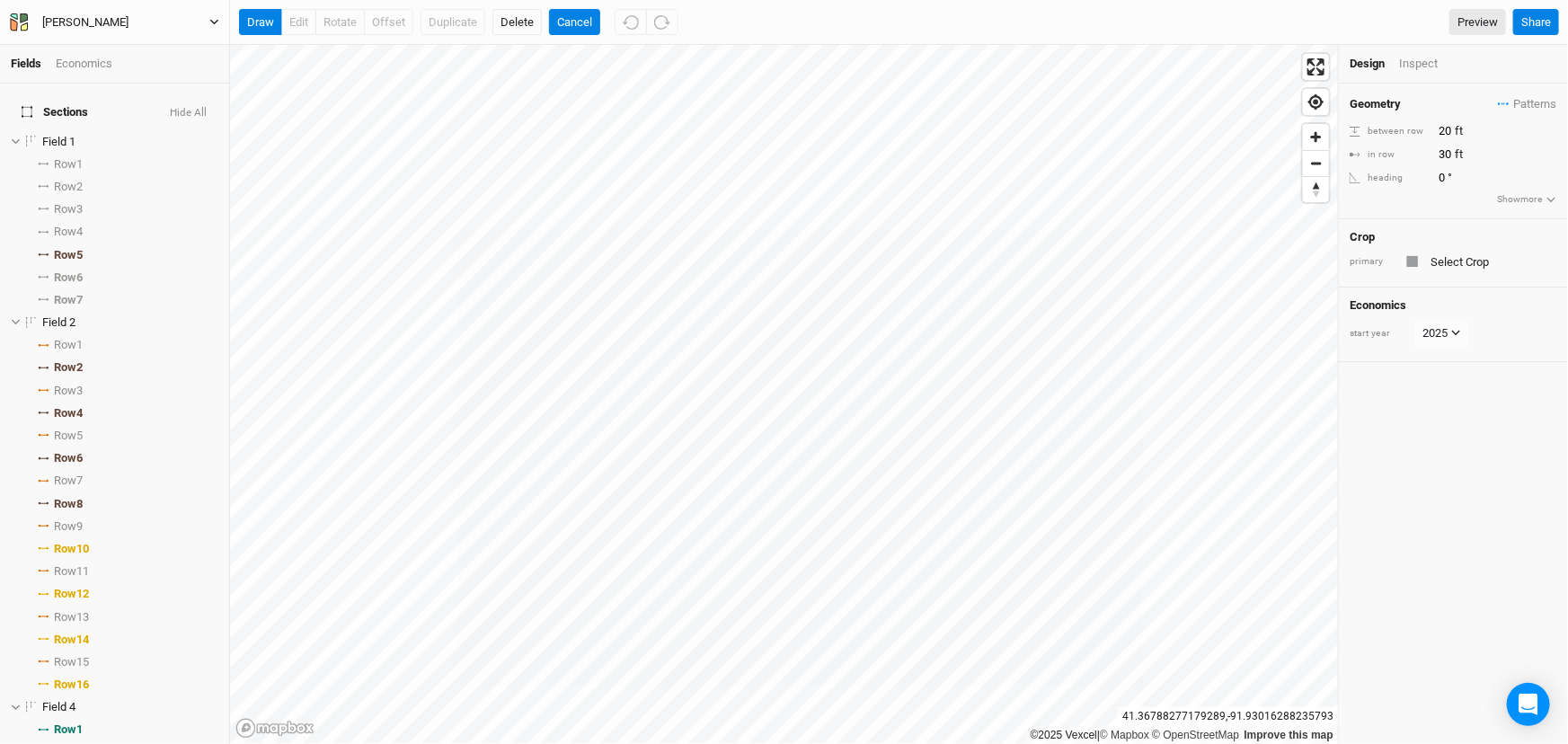
scroll to position [842, 0]
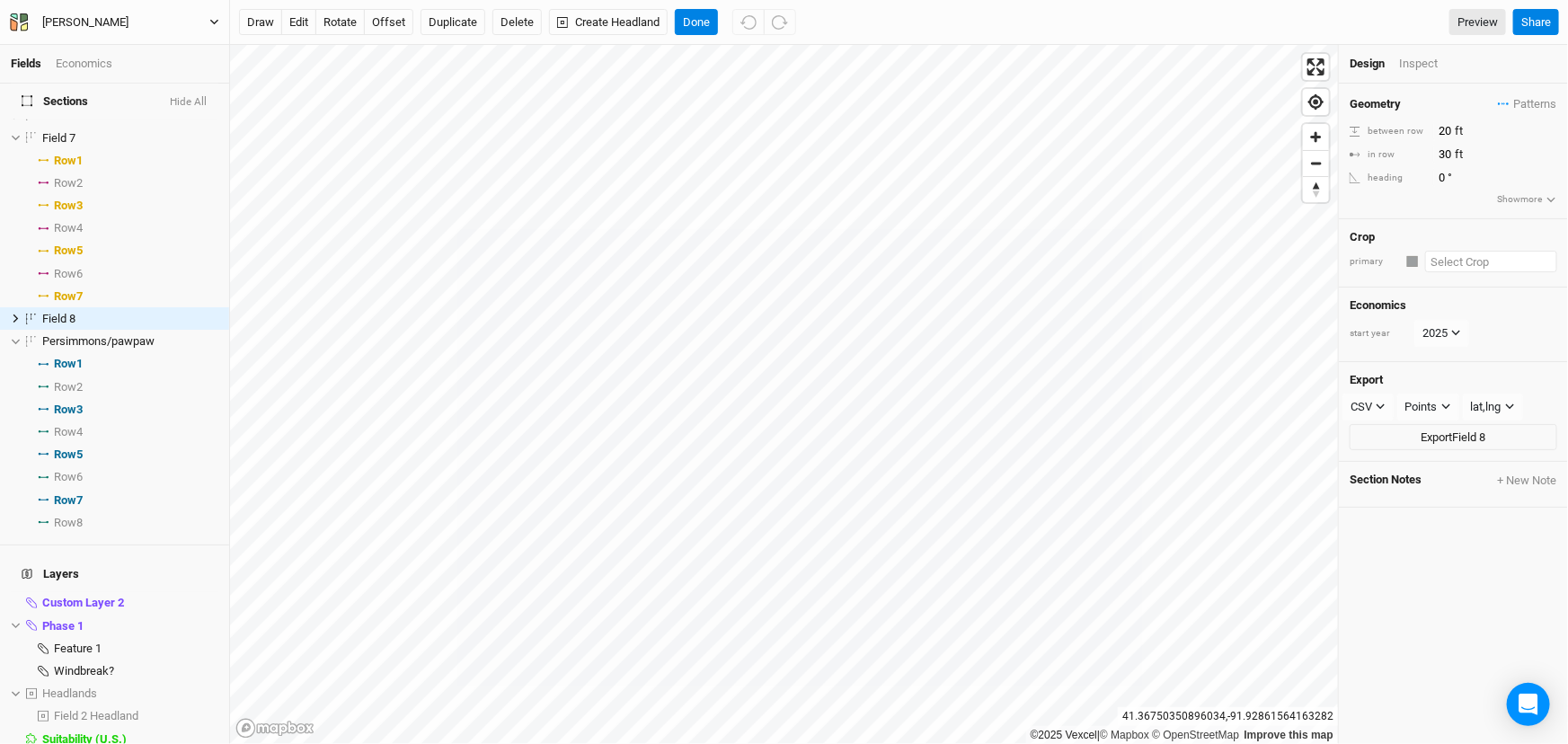
click at [1453, 272] on input "text" at bounding box center [1491, 261] width 132 height 22
type input "A"
type input "American persimmon"
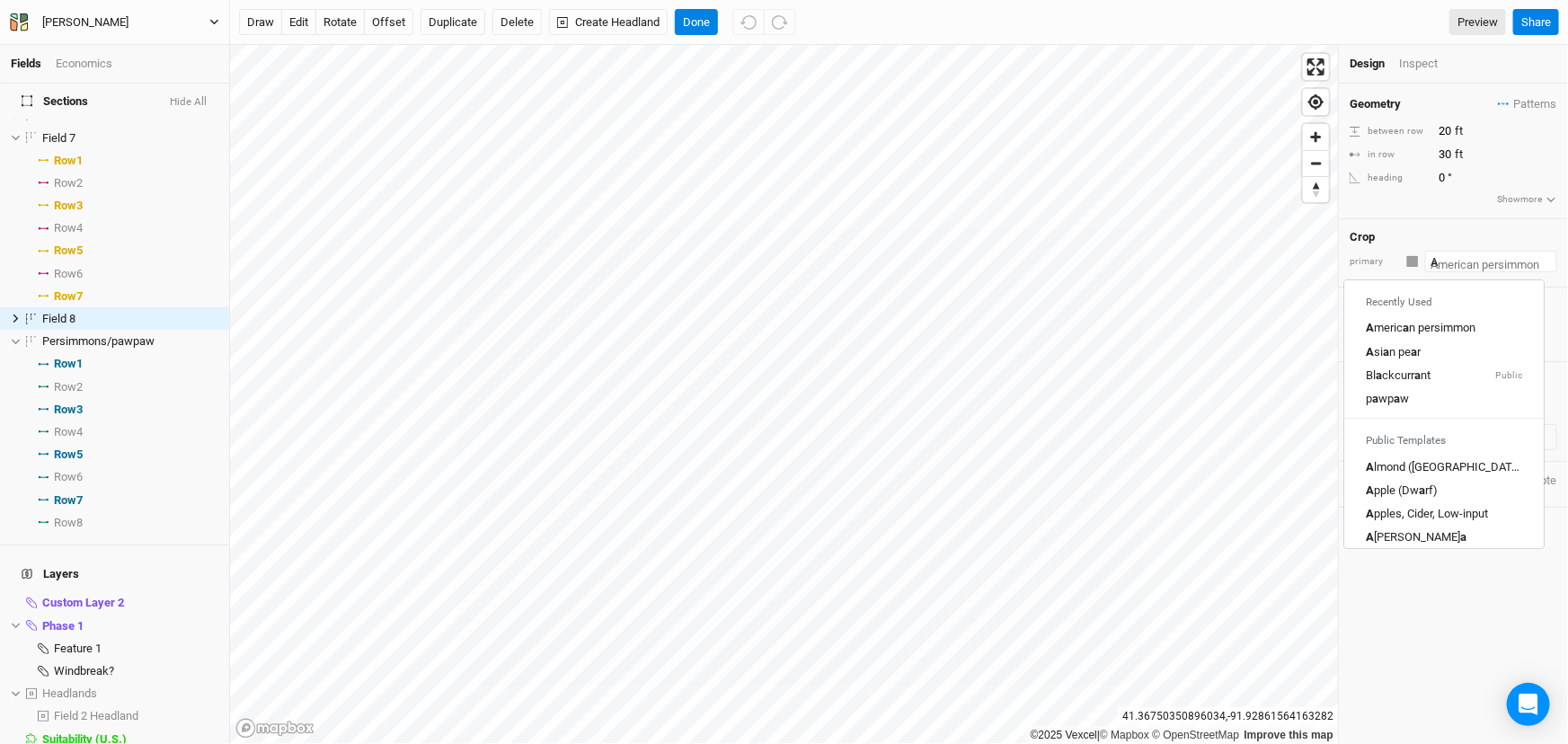
type input "As"
type input "Asian pear"
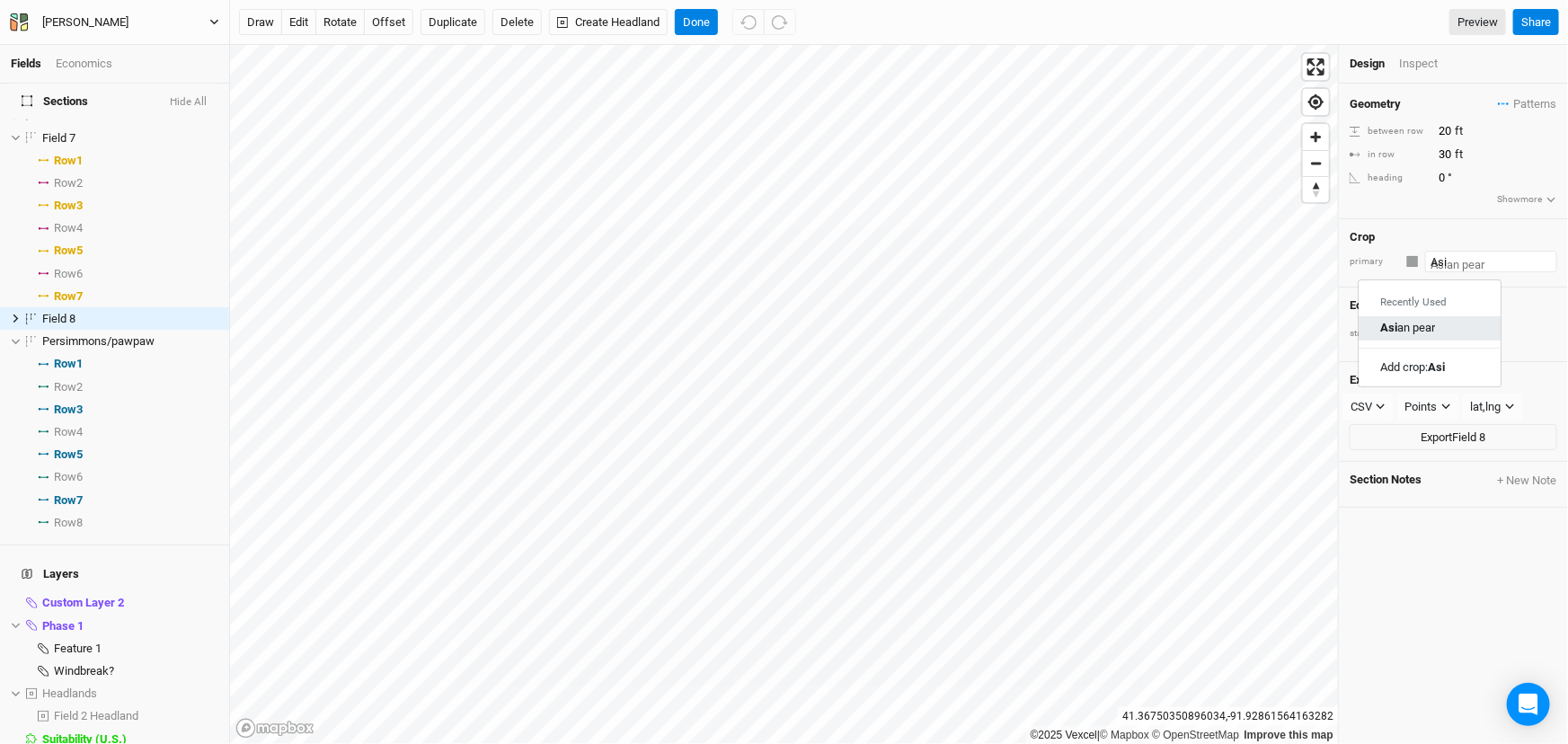
click at [1480, 337] on div "Asi an pear" at bounding box center [1429, 329] width 99 height 17
type input "Asian pear"
drag, startPoint x: 1451, startPoint y: 141, endPoint x: 1379, endPoint y: 141, distance: 72.0
click at [1378, 141] on div "between row 20 ft" at bounding box center [1453, 131] width 208 height 20
type input "0"
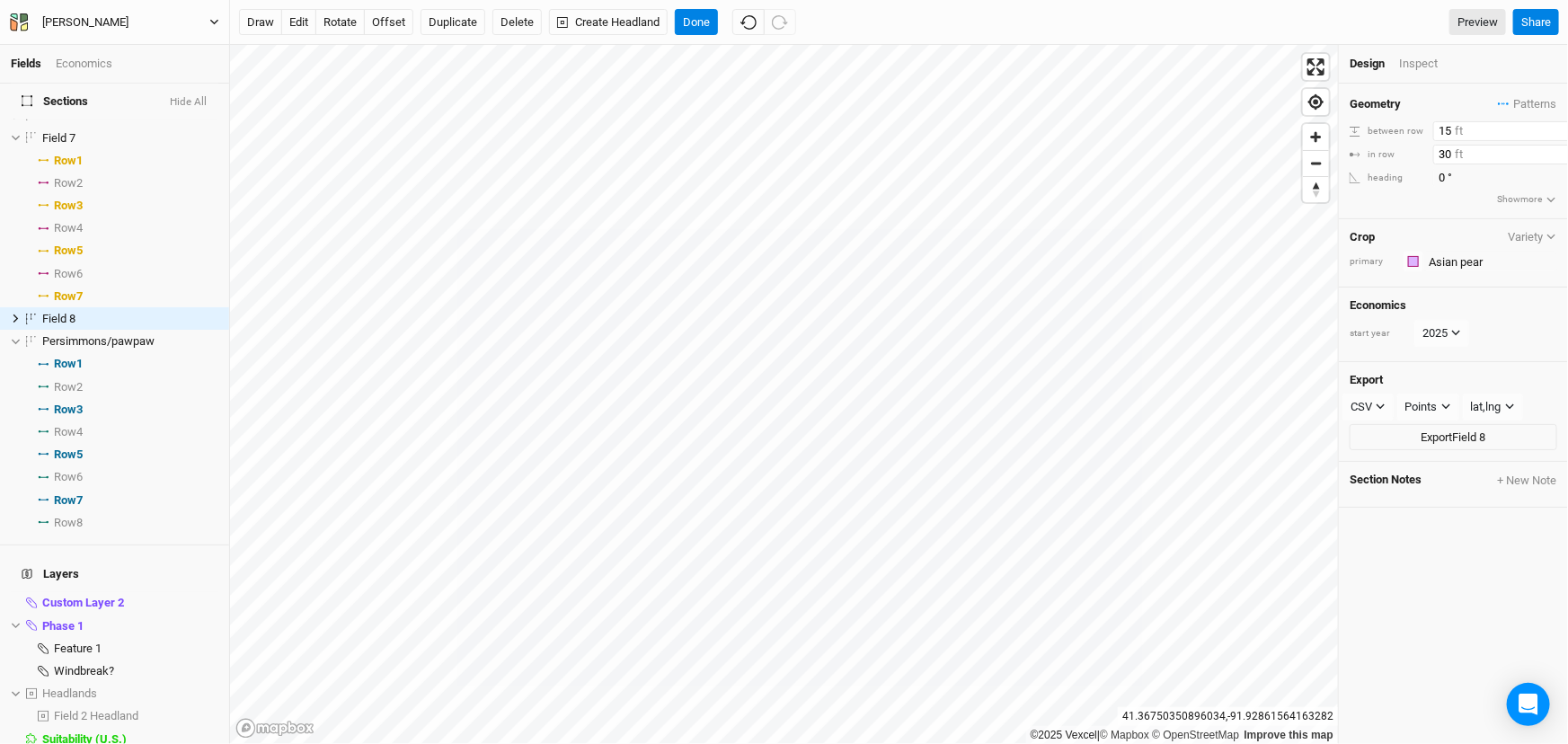
type input "15"
drag, startPoint x: 1456, startPoint y: 163, endPoint x: 1407, endPoint y: 149, distance: 51.0
click at [1407, 163] on div "in row 30 ft" at bounding box center [1453, 155] width 208 height 20
type input "15"
click at [1421, 241] on div "Crop Variety primary Colors Brown Orange Yellow Green Blue Purple Pink Red" at bounding box center [1453, 254] width 229 height 70
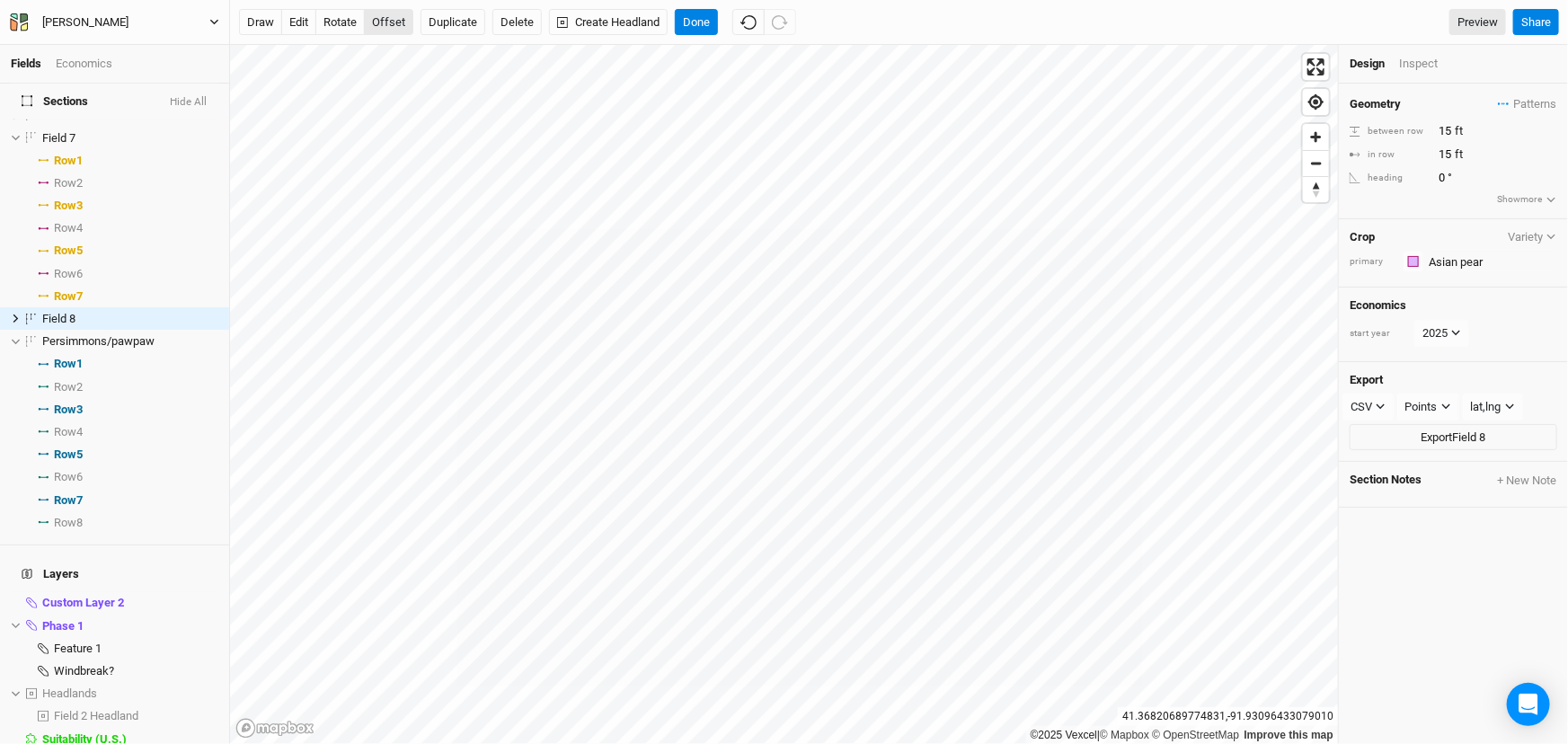
click at [400, 16] on button "offset" at bounding box center [389, 23] width 50 height 27
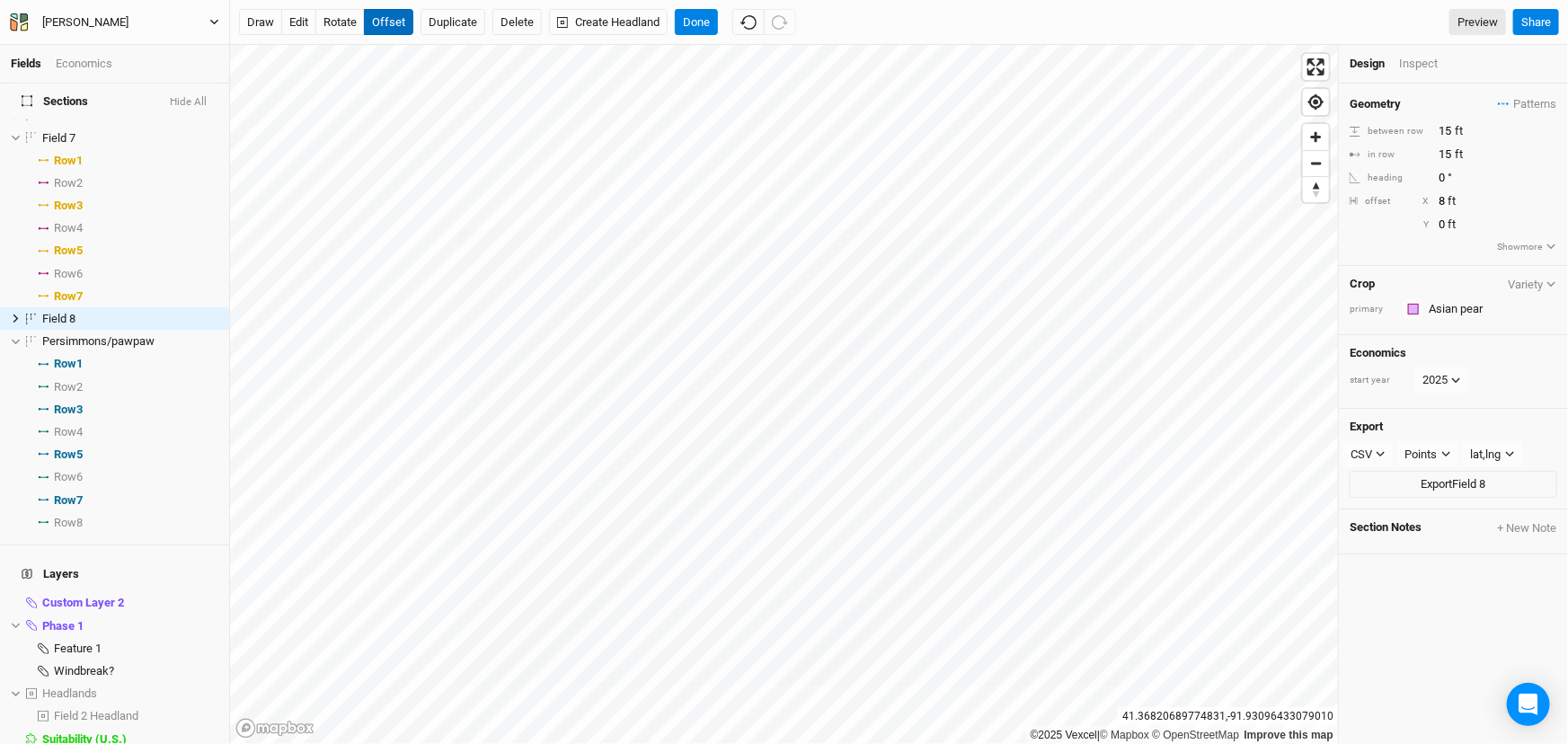
type input "7"
click at [13, 324] on icon at bounding box center [16, 318] width 10 height 10
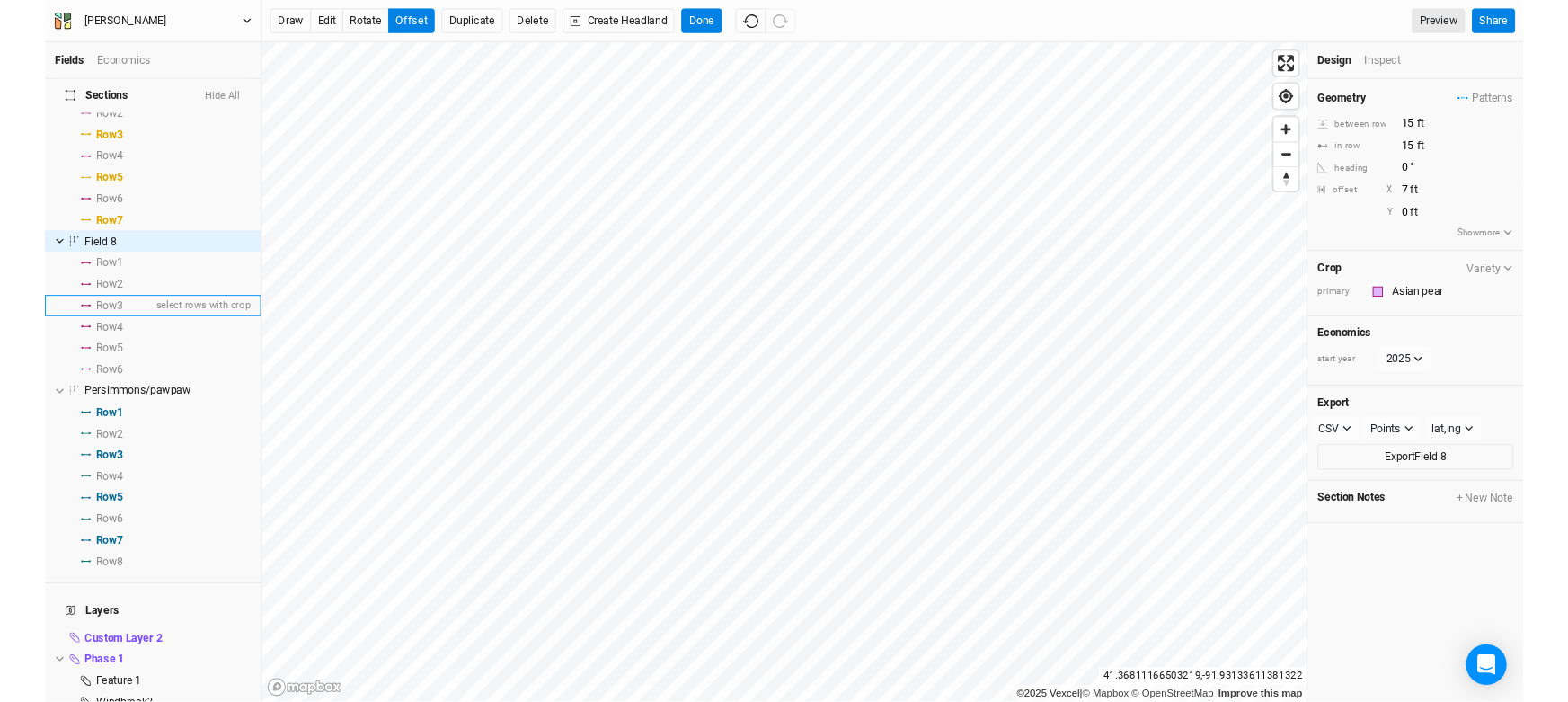
scroll to position [923, 0]
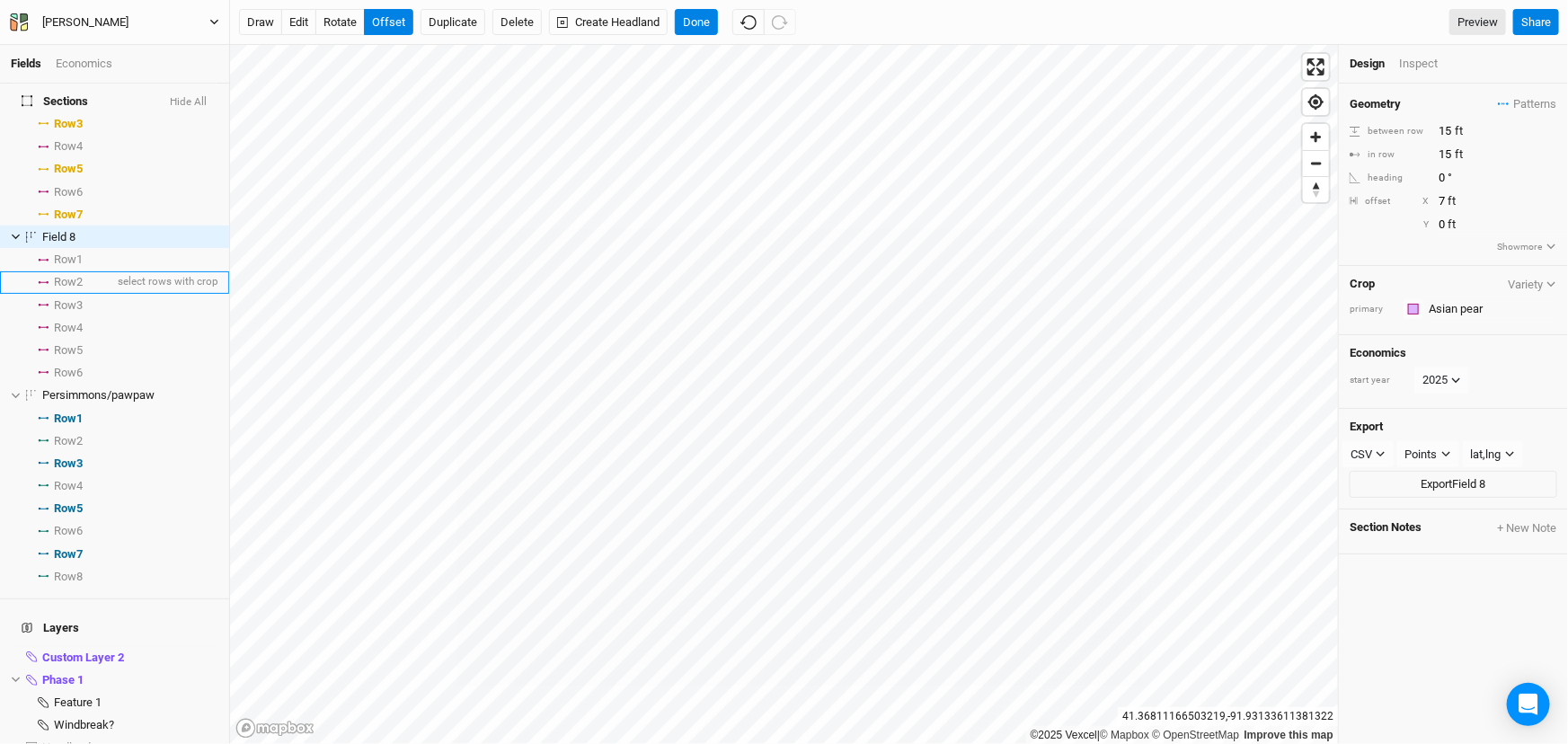
click at [82, 290] on span "Row 2" at bounding box center [68, 282] width 28 height 15
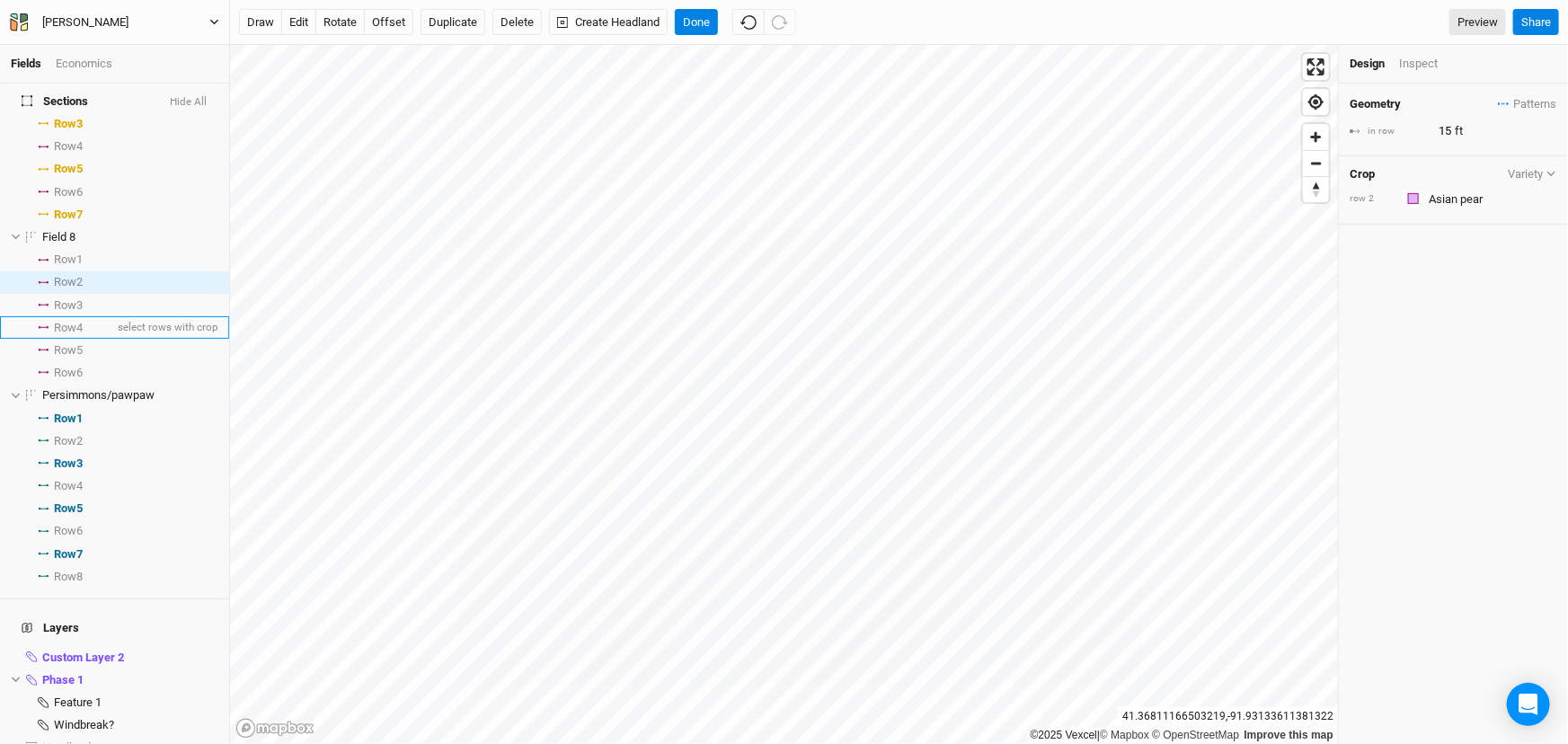
click at [82, 336] on span "Row 4" at bounding box center [68, 328] width 28 height 15
click at [82, 380] on span "Row 6" at bounding box center [68, 373] width 28 height 15
click at [1447, 209] on input "text" at bounding box center [1491, 199] width 134 height 22
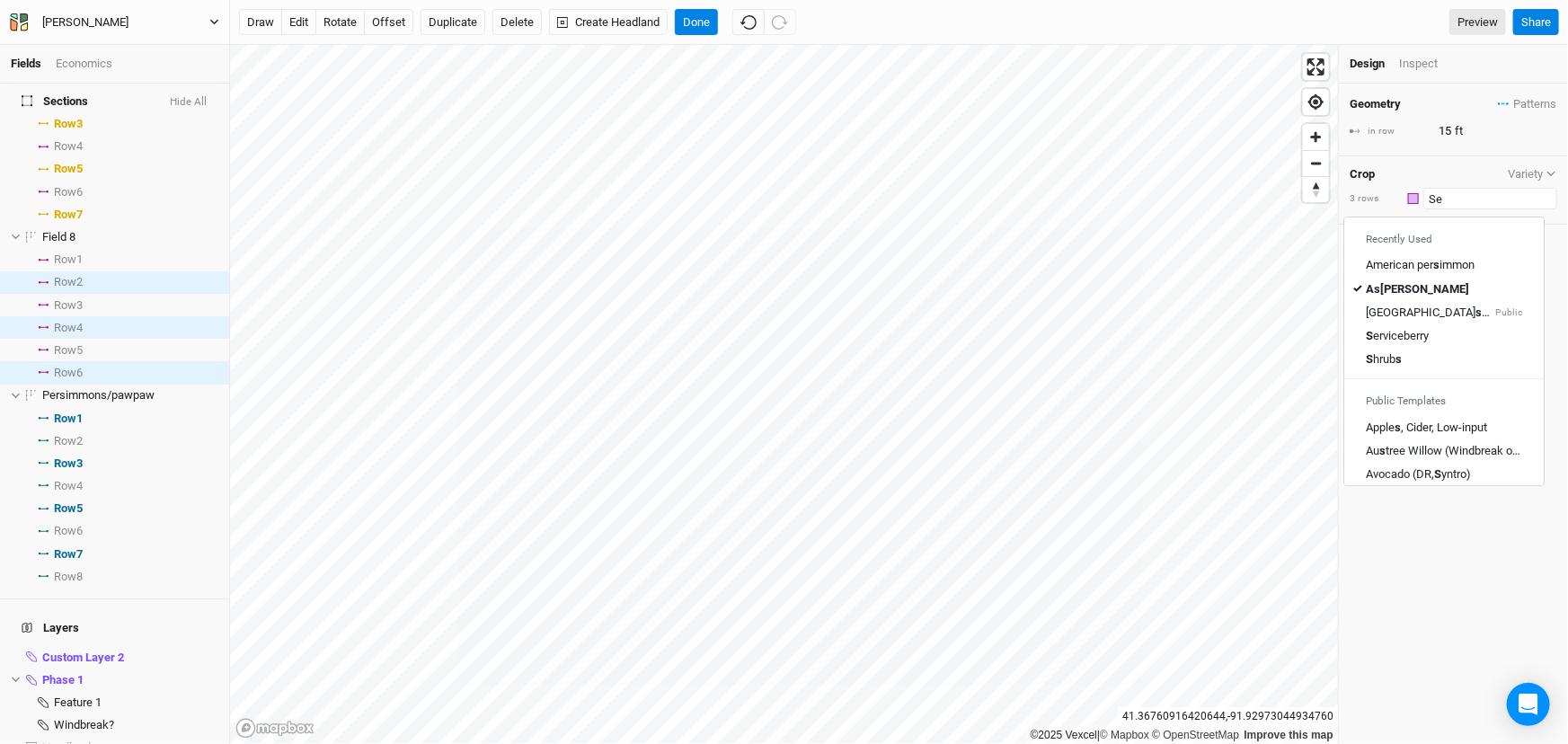
type input "Ser"
type input "Serviceberry"
click at [1395, 272] on mark "Servic" at bounding box center [1397, 265] width 33 height 14
type input "Serviceberry"
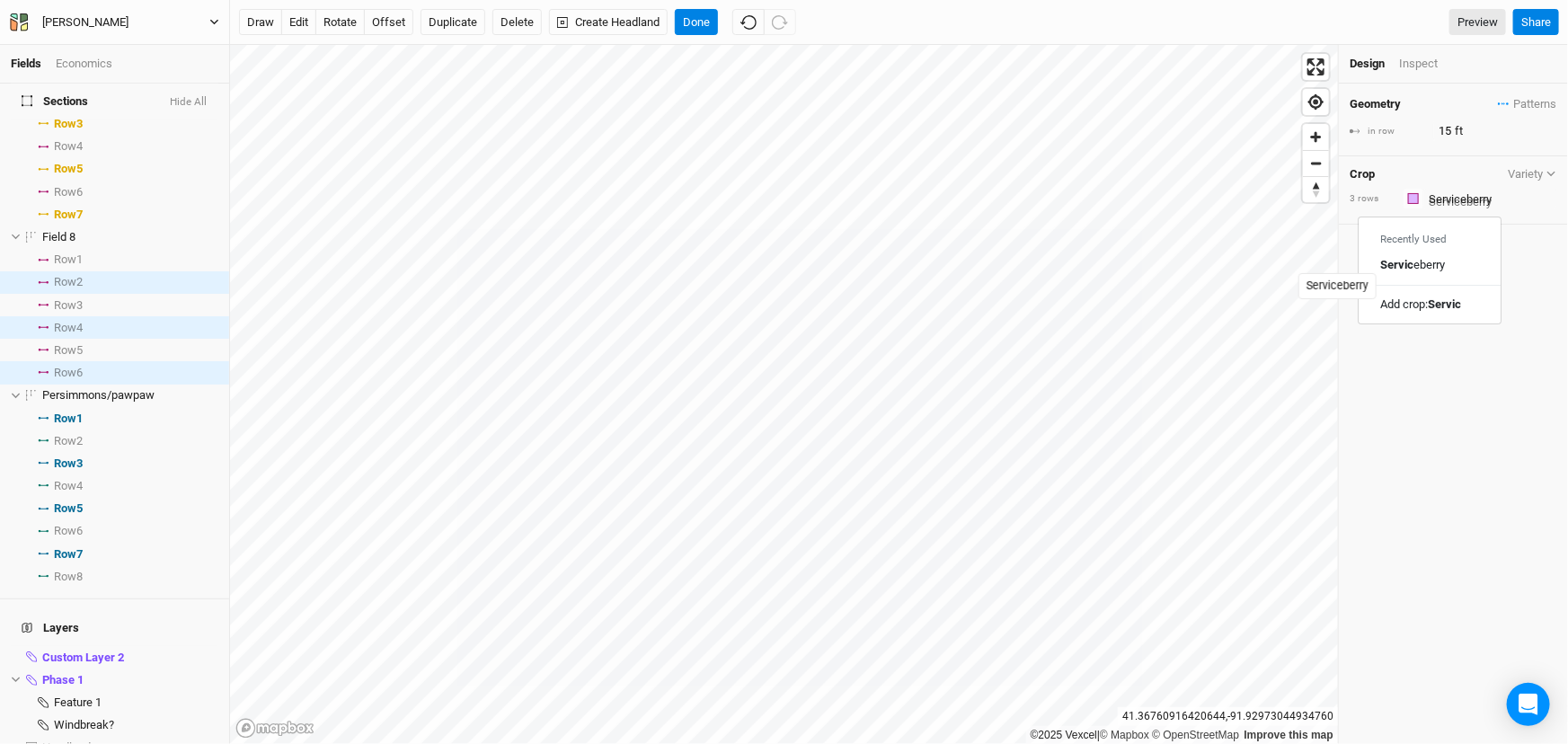
type input "30"
drag, startPoint x: 1453, startPoint y: 139, endPoint x: 1394, endPoint y: 137, distance: 59.0
click at [1394, 137] on div "in row 30 ft" at bounding box center [1453, 131] width 208 height 20
type input "5"
click at [1474, 451] on div "Geometry Patterns ＋ New in-row pattern in row 5 ft Crop Variety 3 rows Colors B…" at bounding box center [1453, 413] width 229 height 661
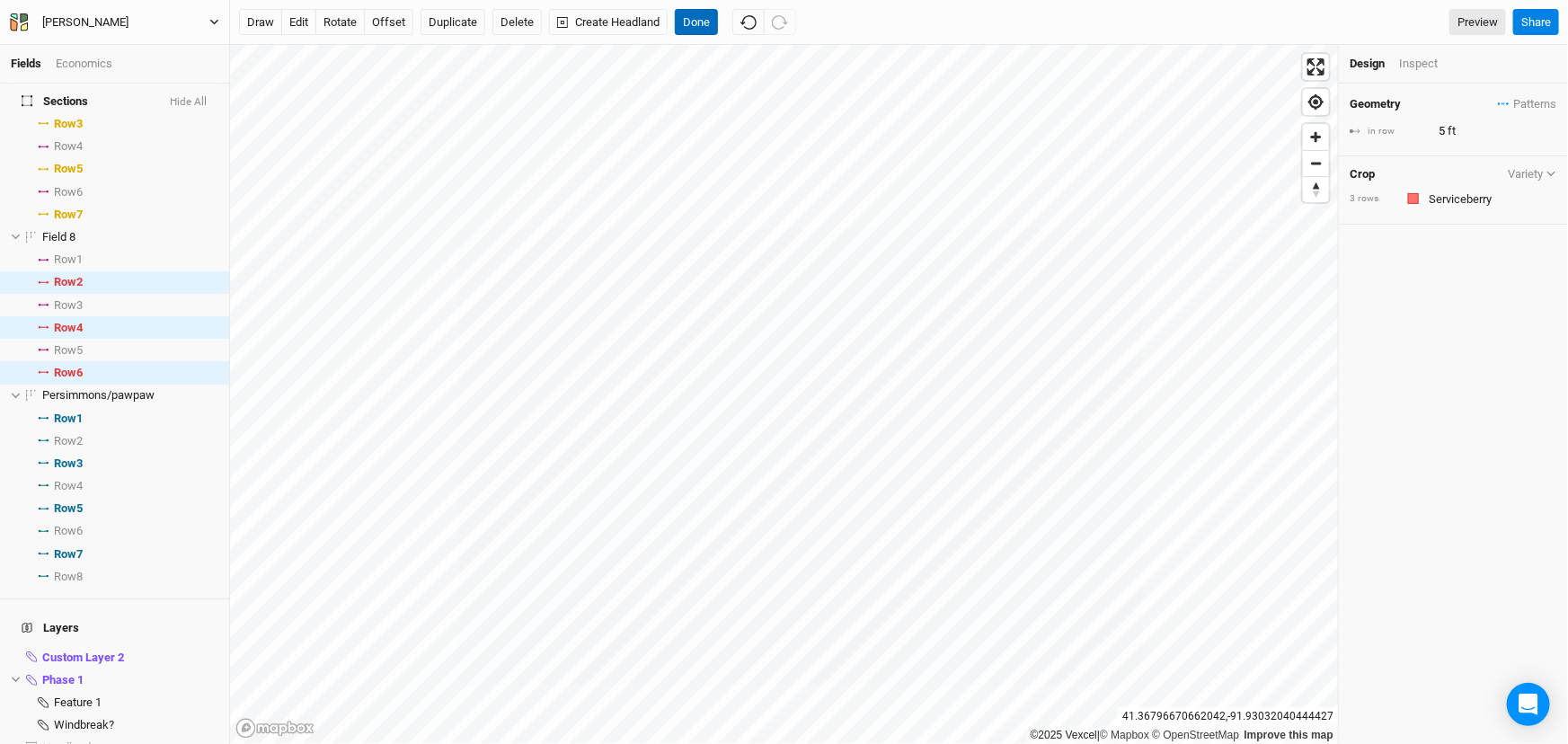
click at [718, 26] on button "Done" at bounding box center [697, 23] width 43 height 27
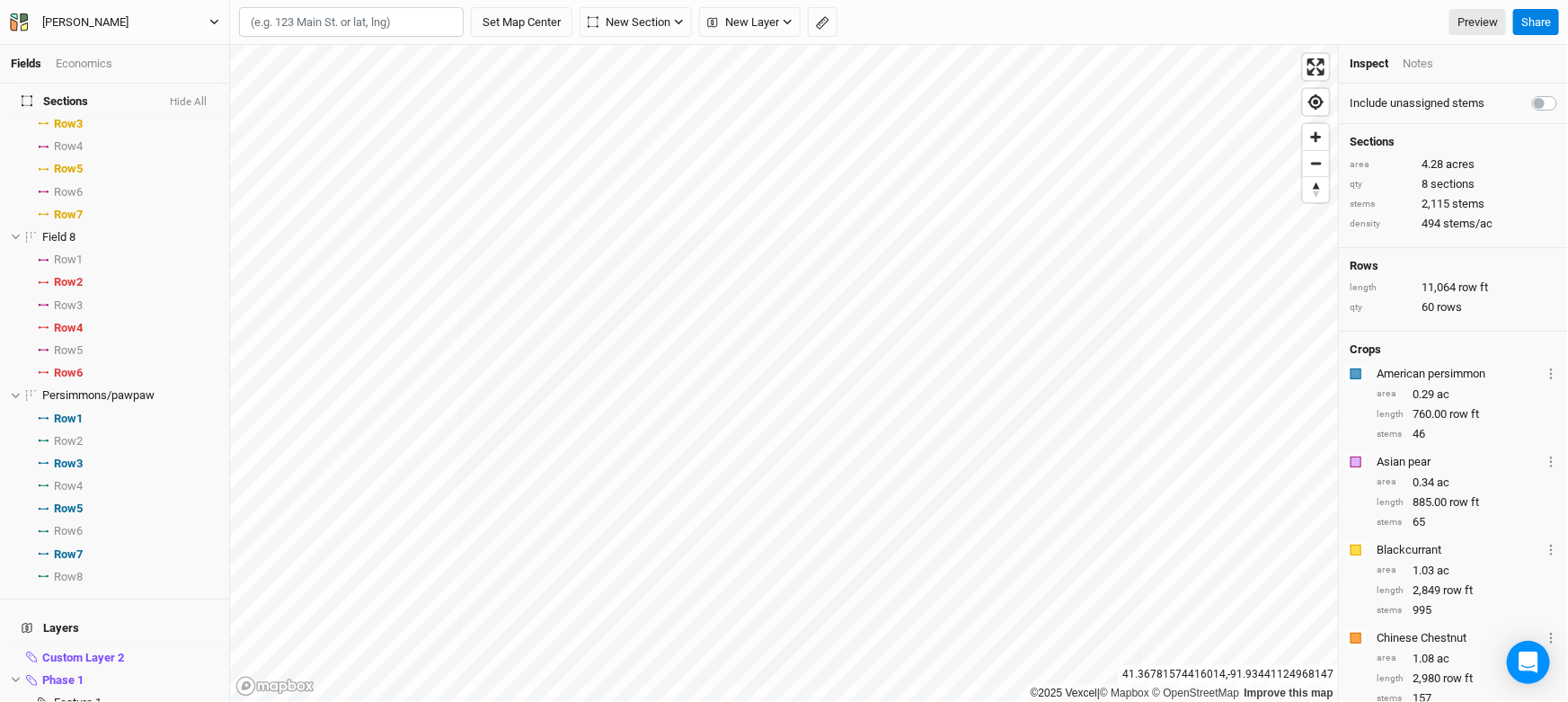
click at [184, 68] on span "hide" at bounding box center [194, 56] width 20 height 23
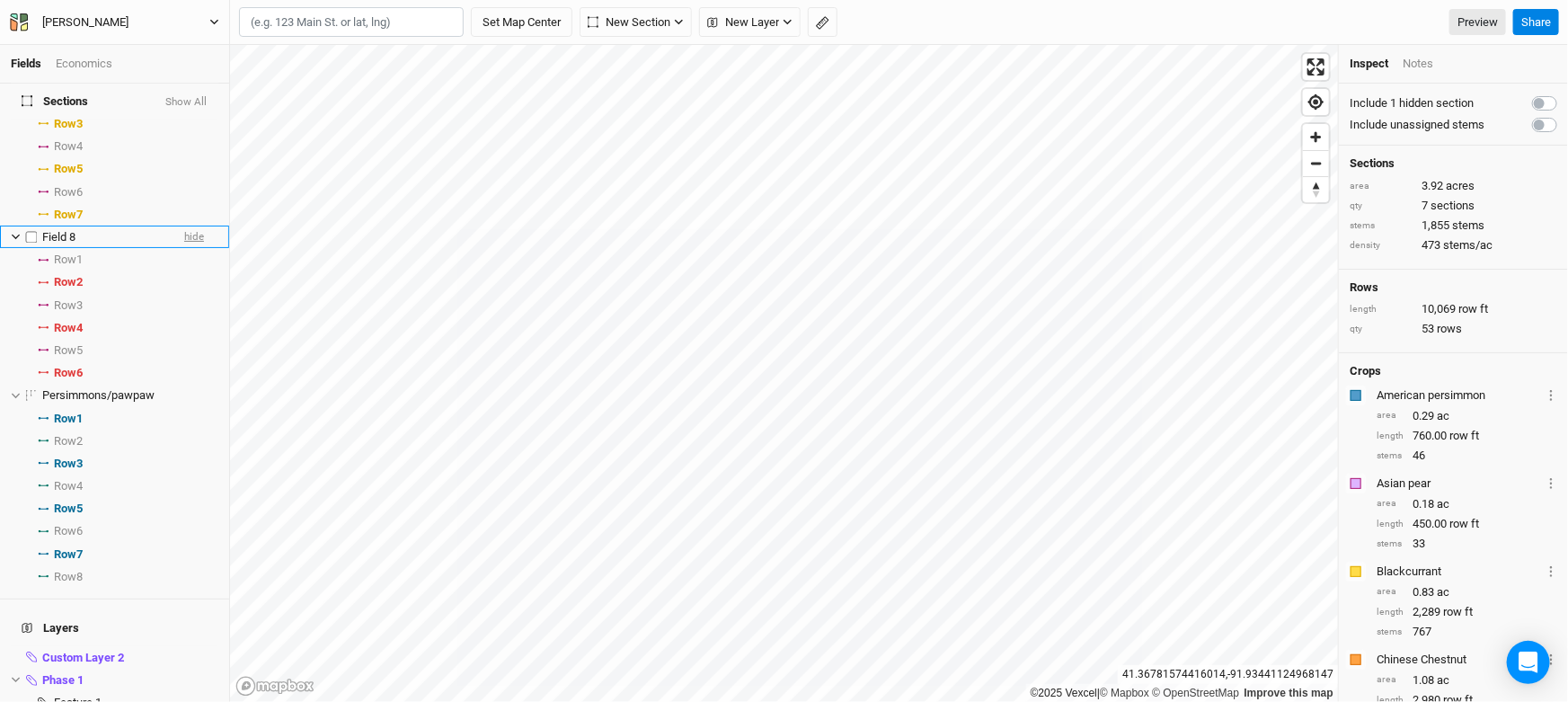
click at [184, 248] on span "hide" at bounding box center [194, 236] width 20 height 23
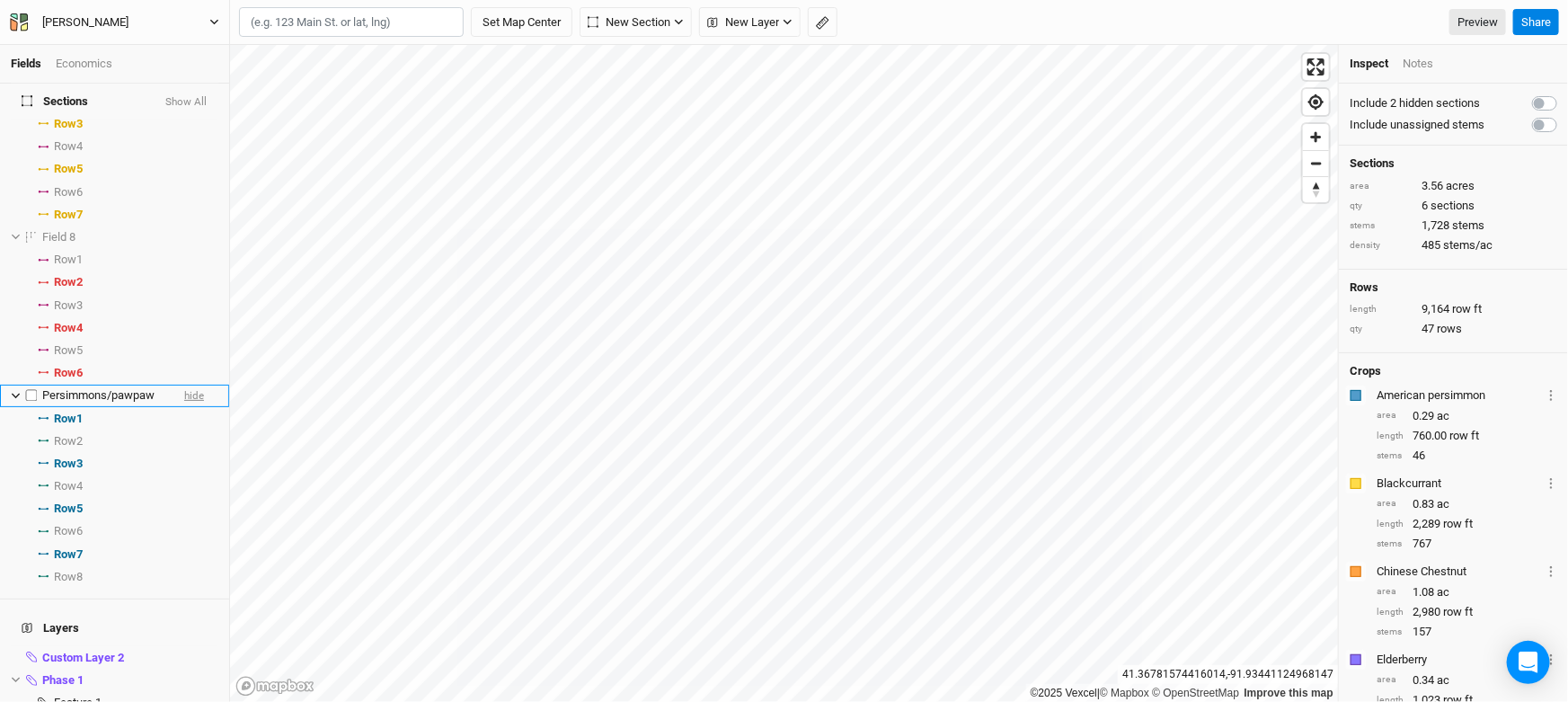
click at [185, 407] on span "hide" at bounding box center [194, 396] width 20 height 23
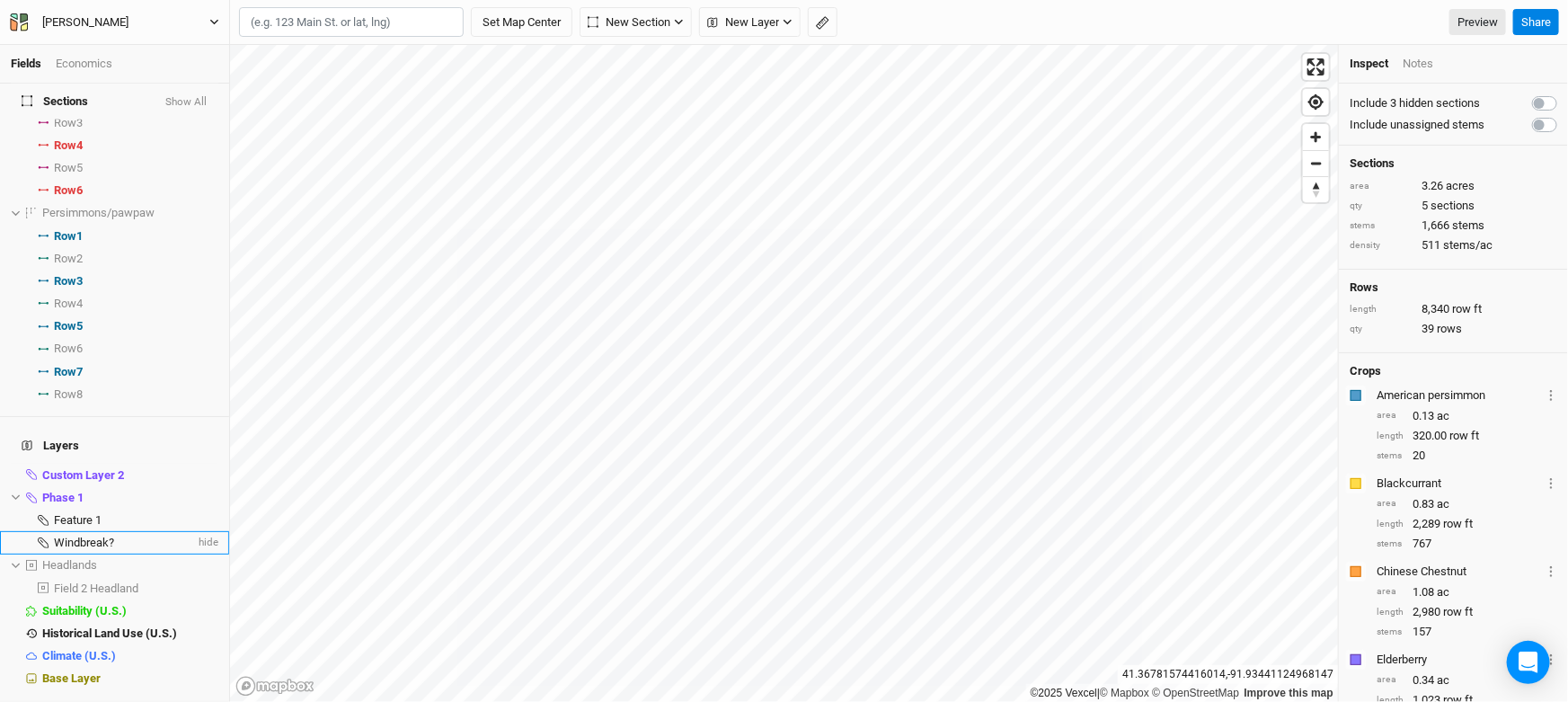
scroll to position [1249, 0]
click at [184, 203] on span "show" at bounding box center [192, 213] width 25 height 23
click at [188, 203] on li "Persimmons/pawpaw hide" at bounding box center [115, 213] width 229 height 23
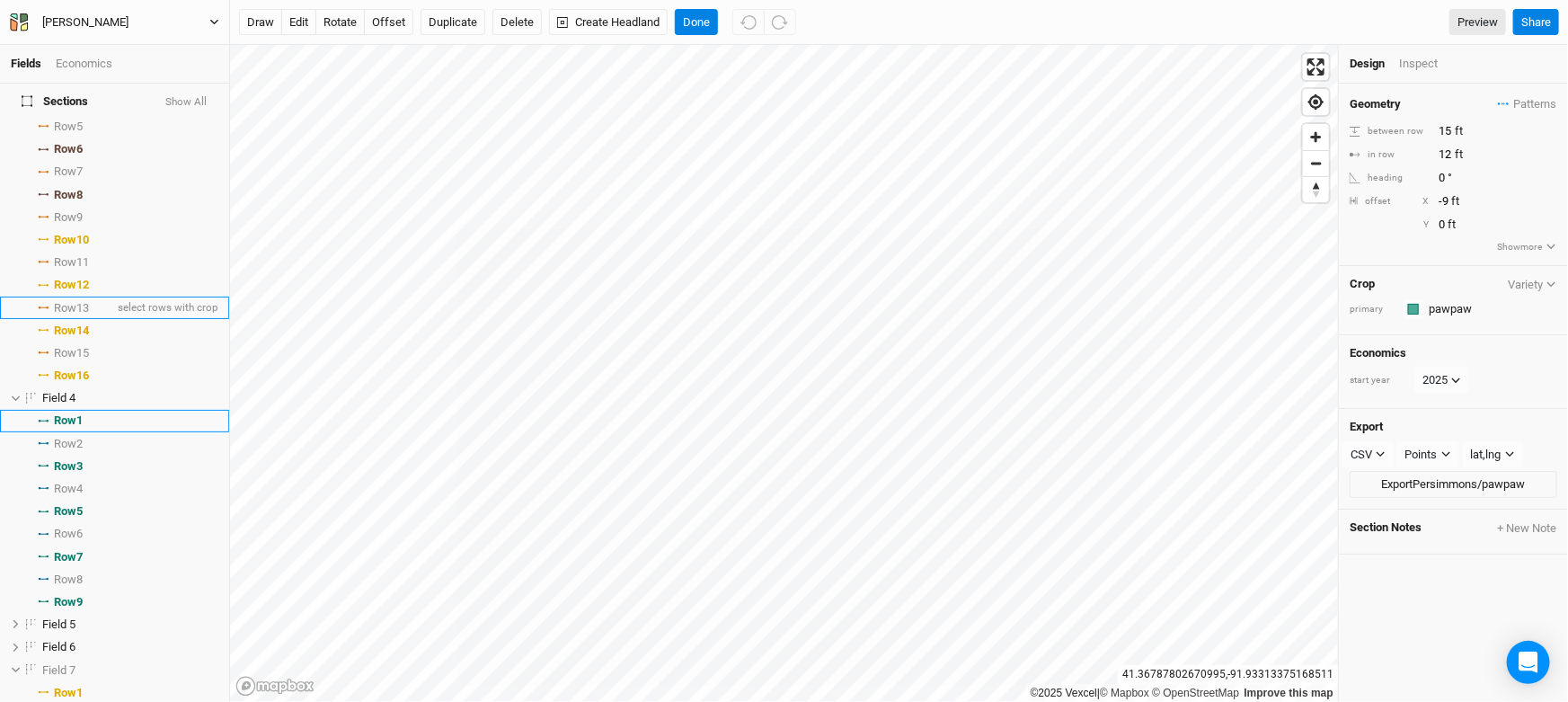
scroll to position [301, 0]
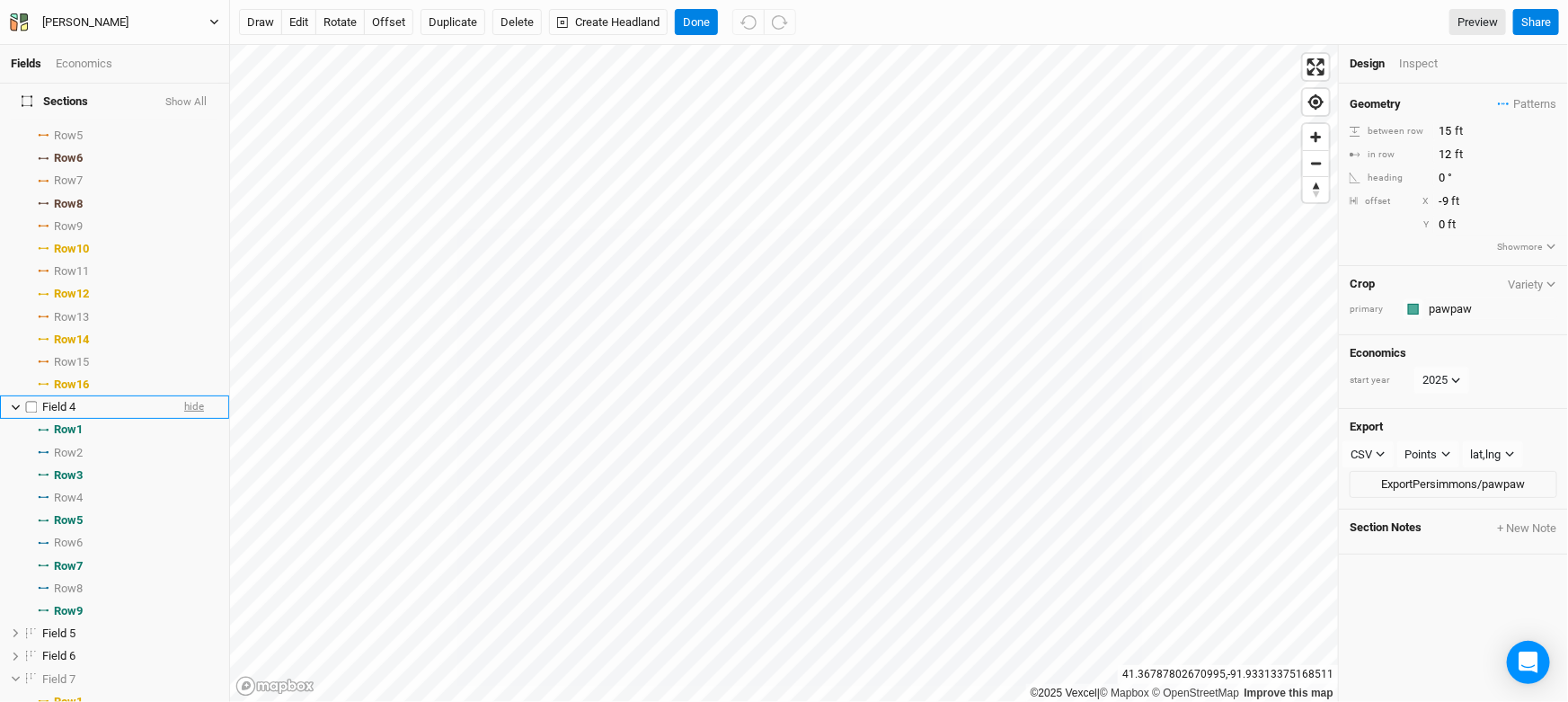
click at [184, 419] on span "hide" at bounding box center [194, 407] width 20 height 23
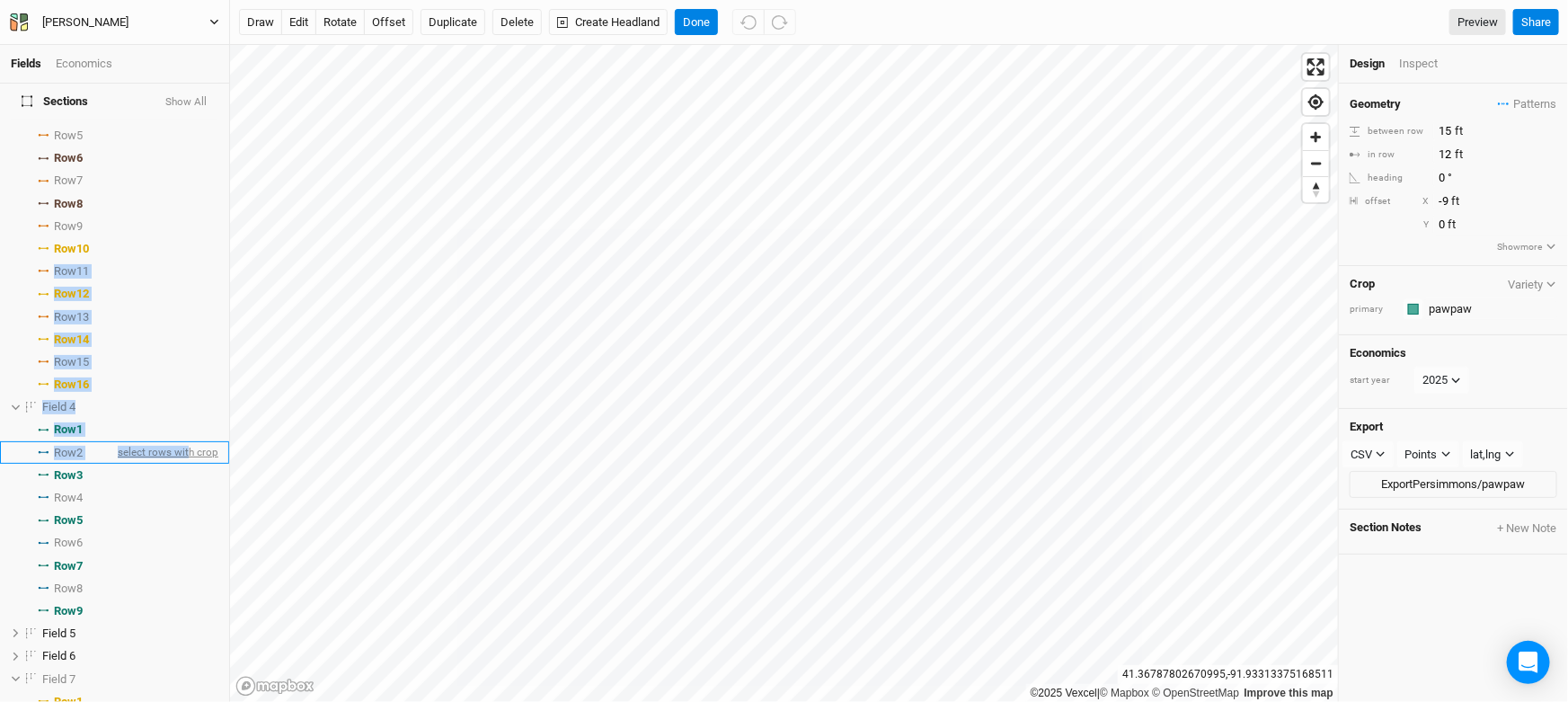
drag, startPoint x: 181, startPoint y: 277, endPoint x: 173, endPoint y: 515, distance: 238.1
click at [173, 517] on ul "Field 1 hide Row 1 select rows with crop Row 2 select rows with crop Row 3 sele…" at bounding box center [115, 520] width 229 height 1381
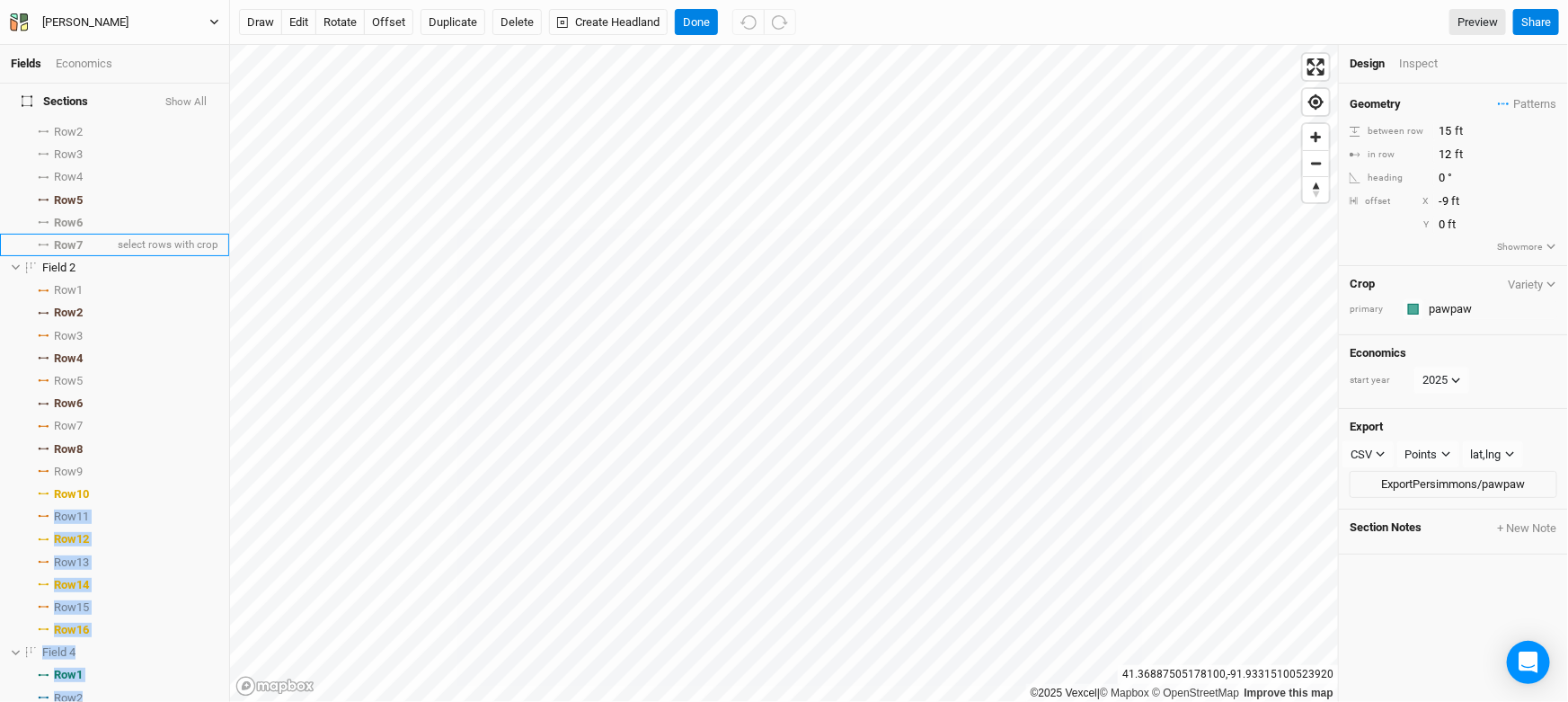
scroll to position [0, 0]
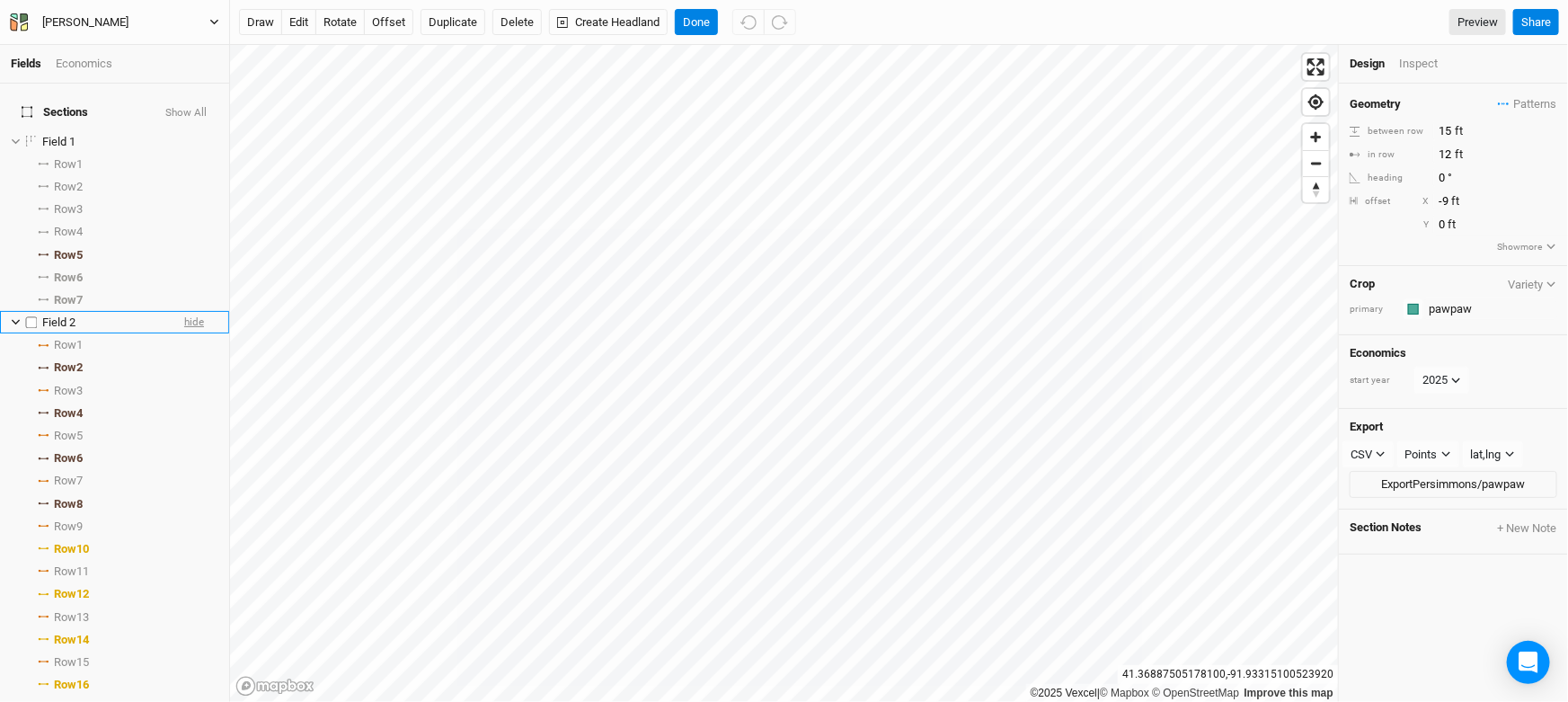
click at [184, 334] on span "hide" at bounding box center [194, 322] width 20 height 23
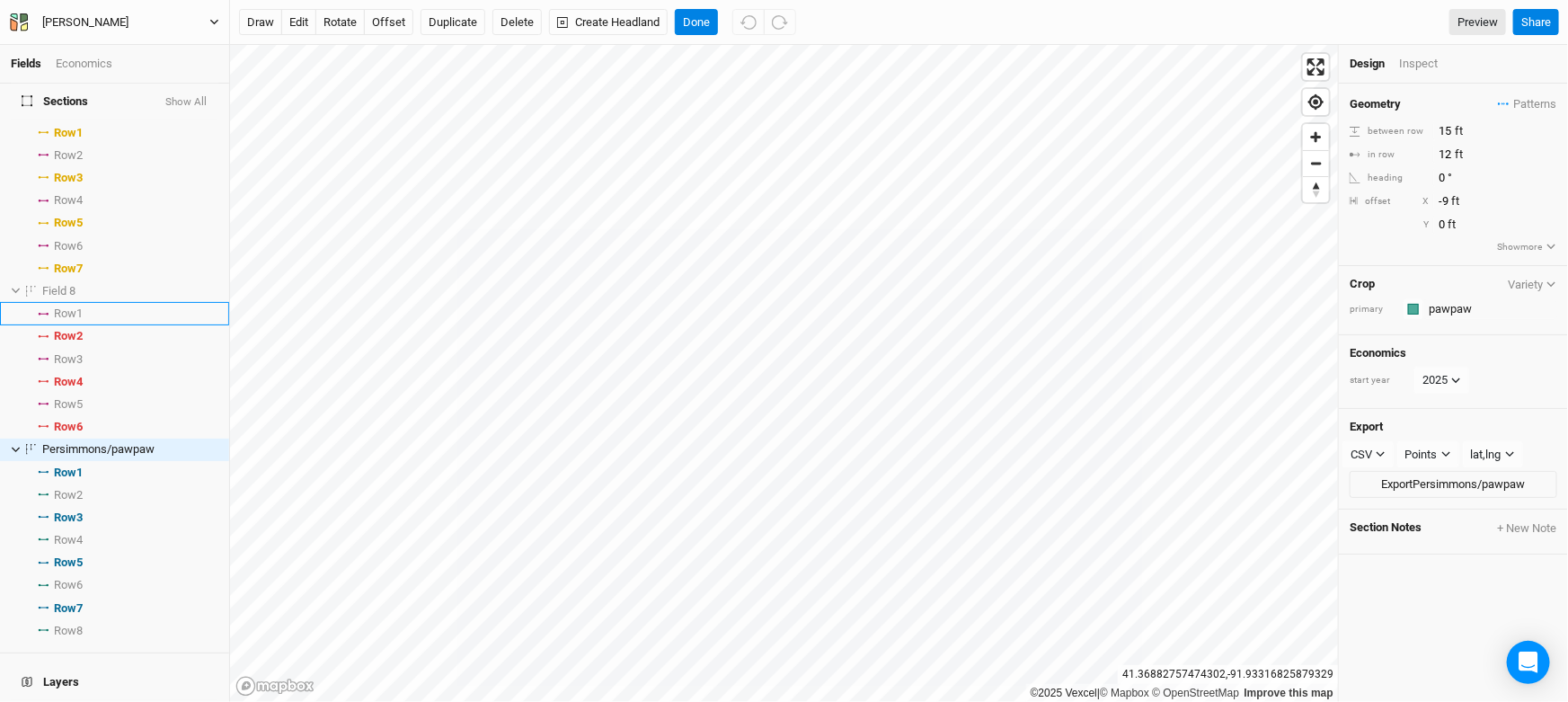
scroll to position [739, 0]
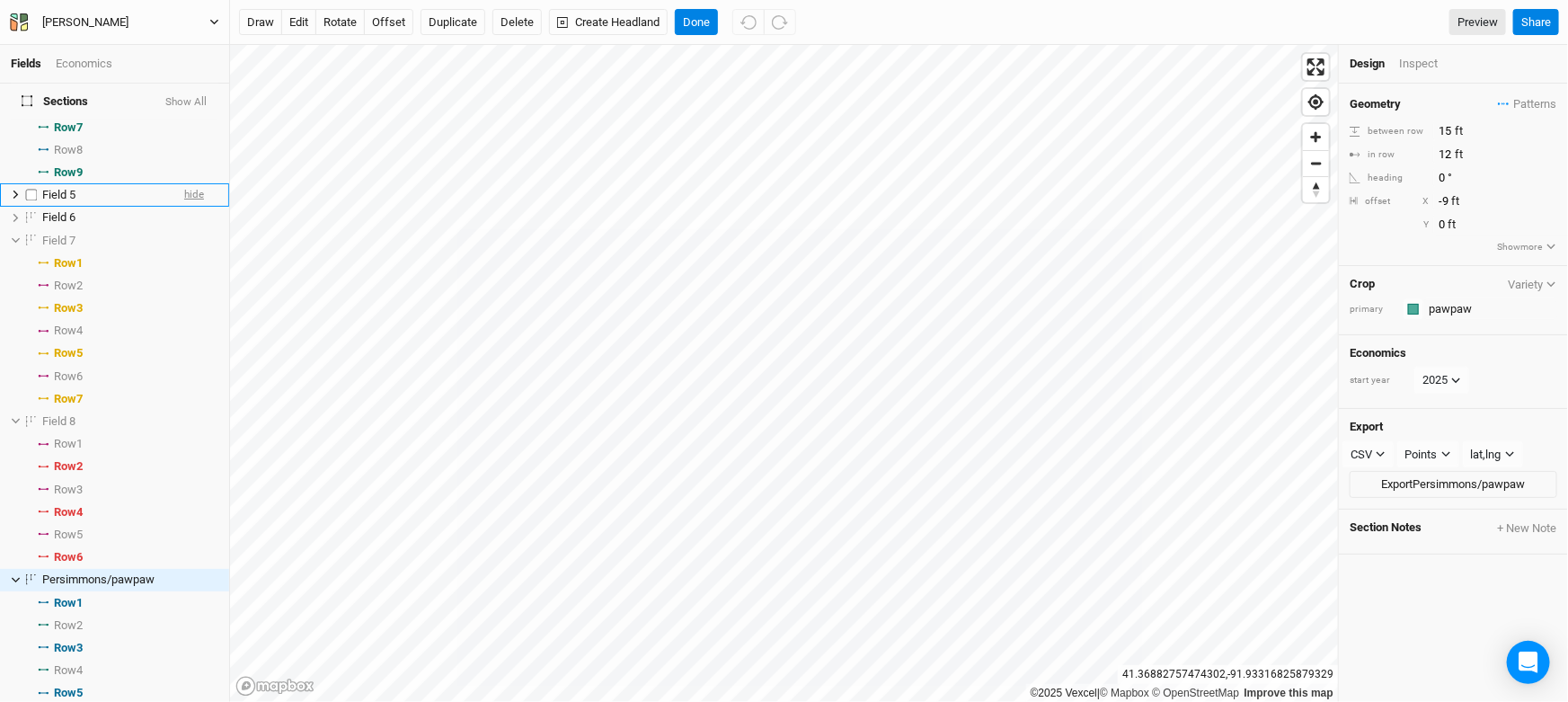
click at [184, 207] on span "hide" at bounding box center [194, 195] width 20 height 23
click at [184, 229] on span "hide" at bounding box center [194, 217] width 20 height 23
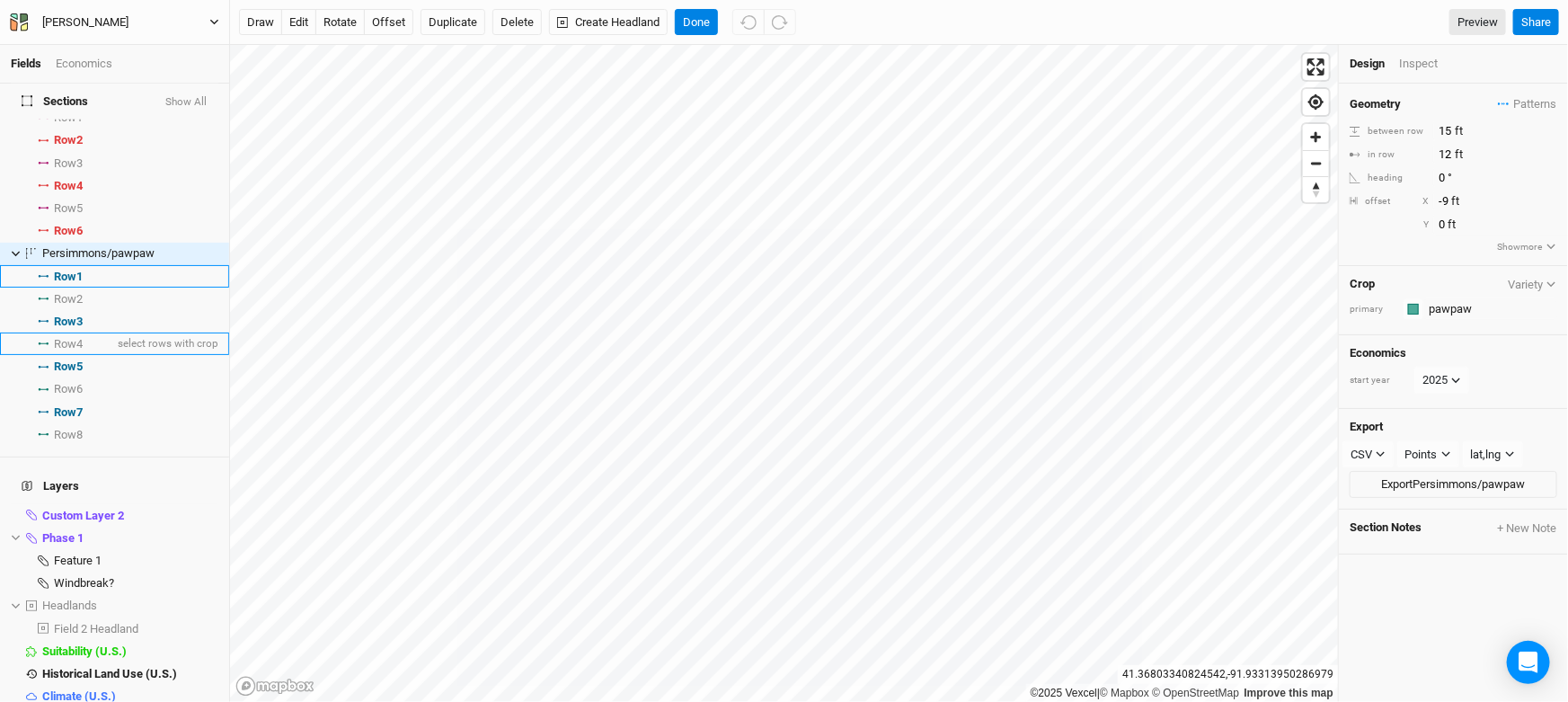
scroll to position [1066, 0]
click at [184, 264] on span "hide" at bounding box center [194, 253] width 20 height 23
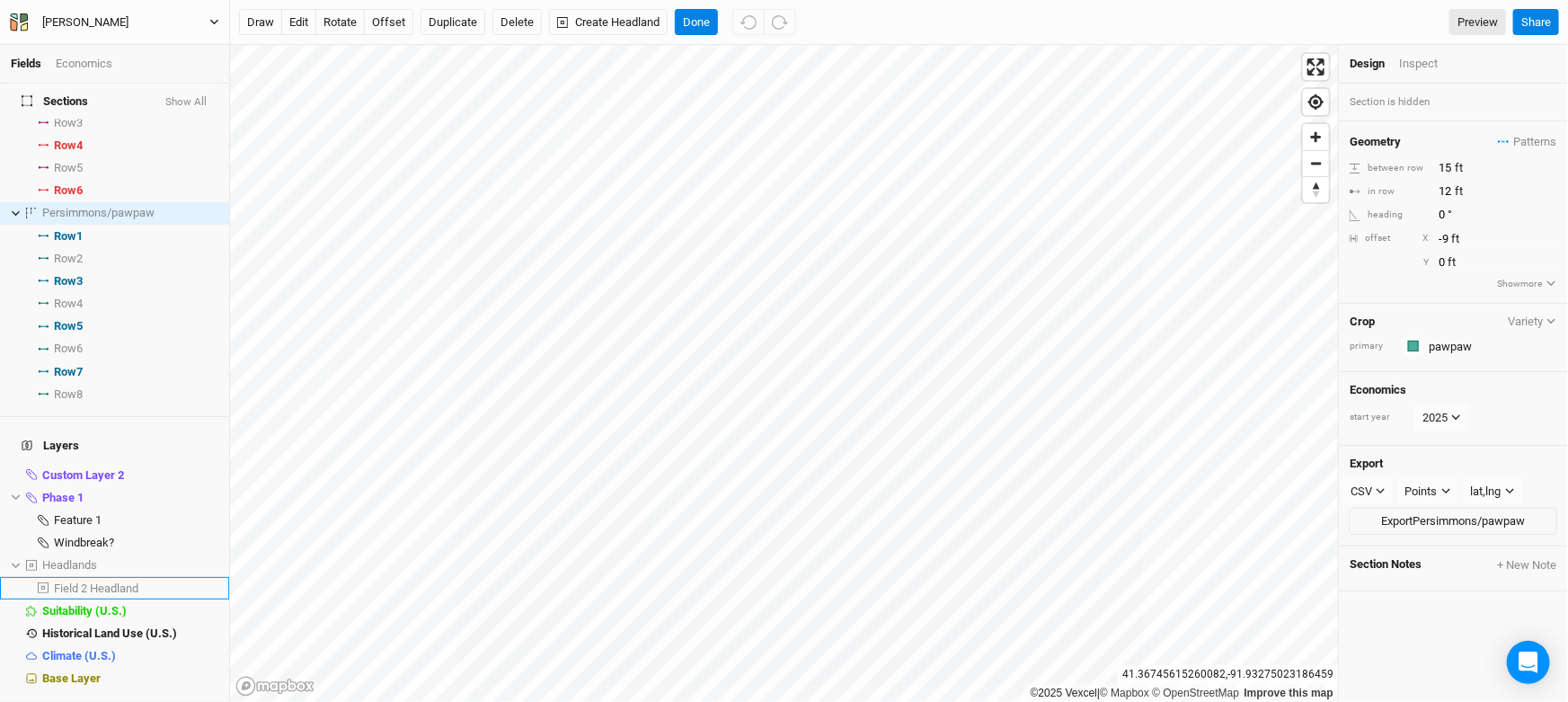
scroll to position [1259, 0]
click at [196, 464] on span "hide" at bounding box center [207, 475] width 23 height 23
click at [195, 487] on span "hide" at bounding box center [207, 497] width 23 height 23
click at [718, 17] on button "Done" at bounding box center [697, 23] width 43 height 27
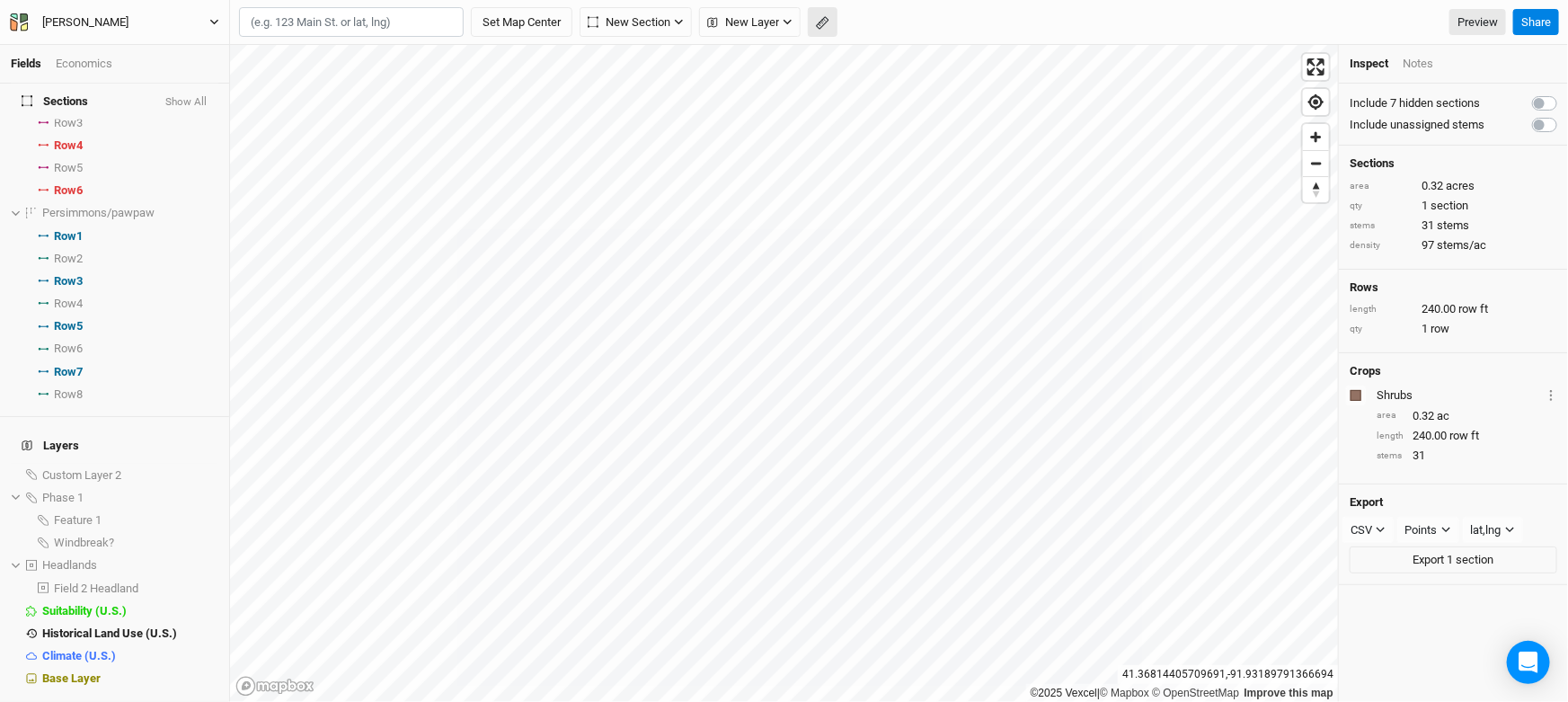
click at [826, 22] on icon "button" at bounding box center [822, 22] width 7 height 7
click at [318, 17] on button "Done" at bounding box center [321, 23] width 43 height 27
